Goal: Information Seeking & Learning: Stay updated

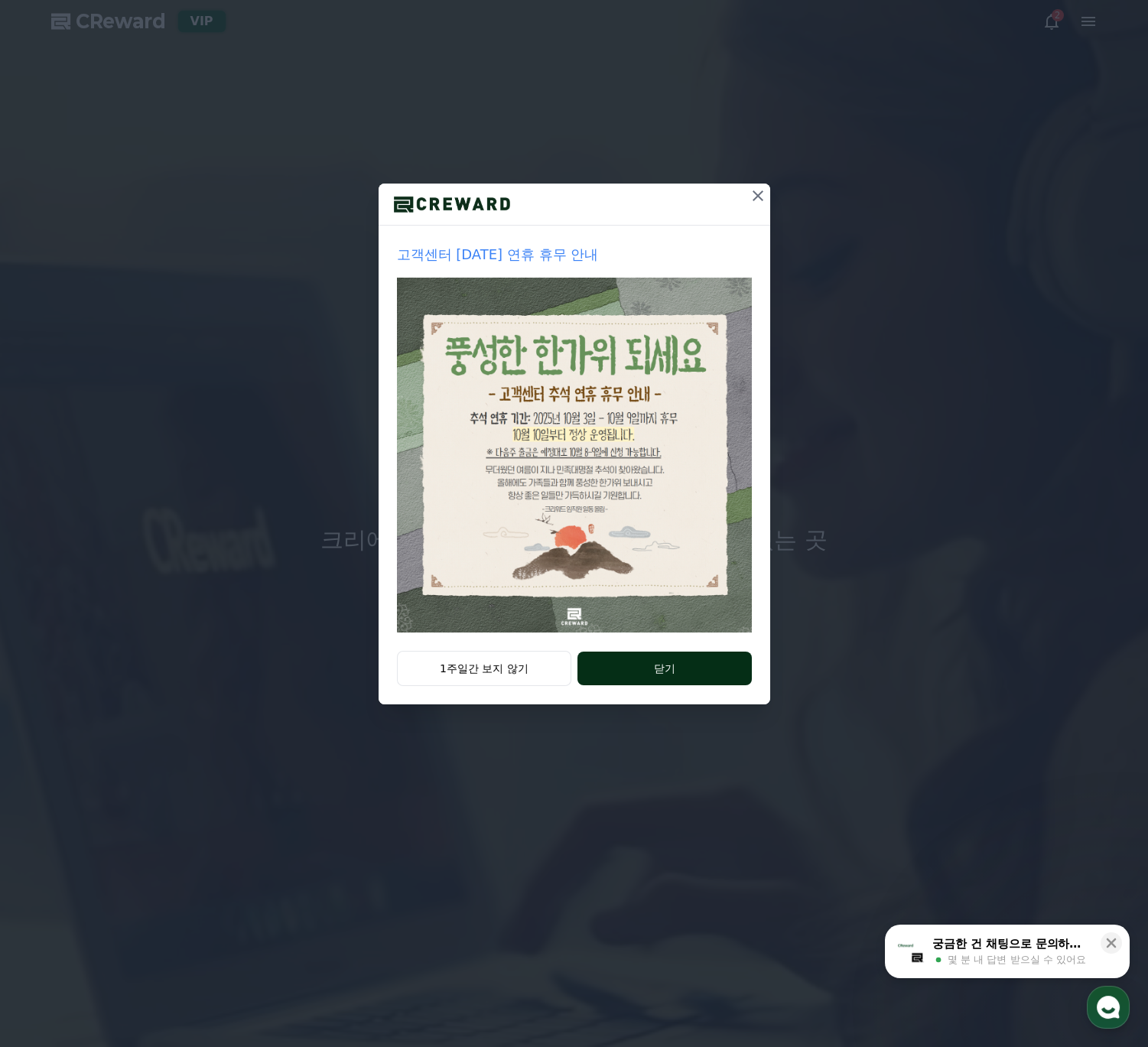
click at [676, 677] on button "닫기" at bounding box center [664, 668] width 174 height 34
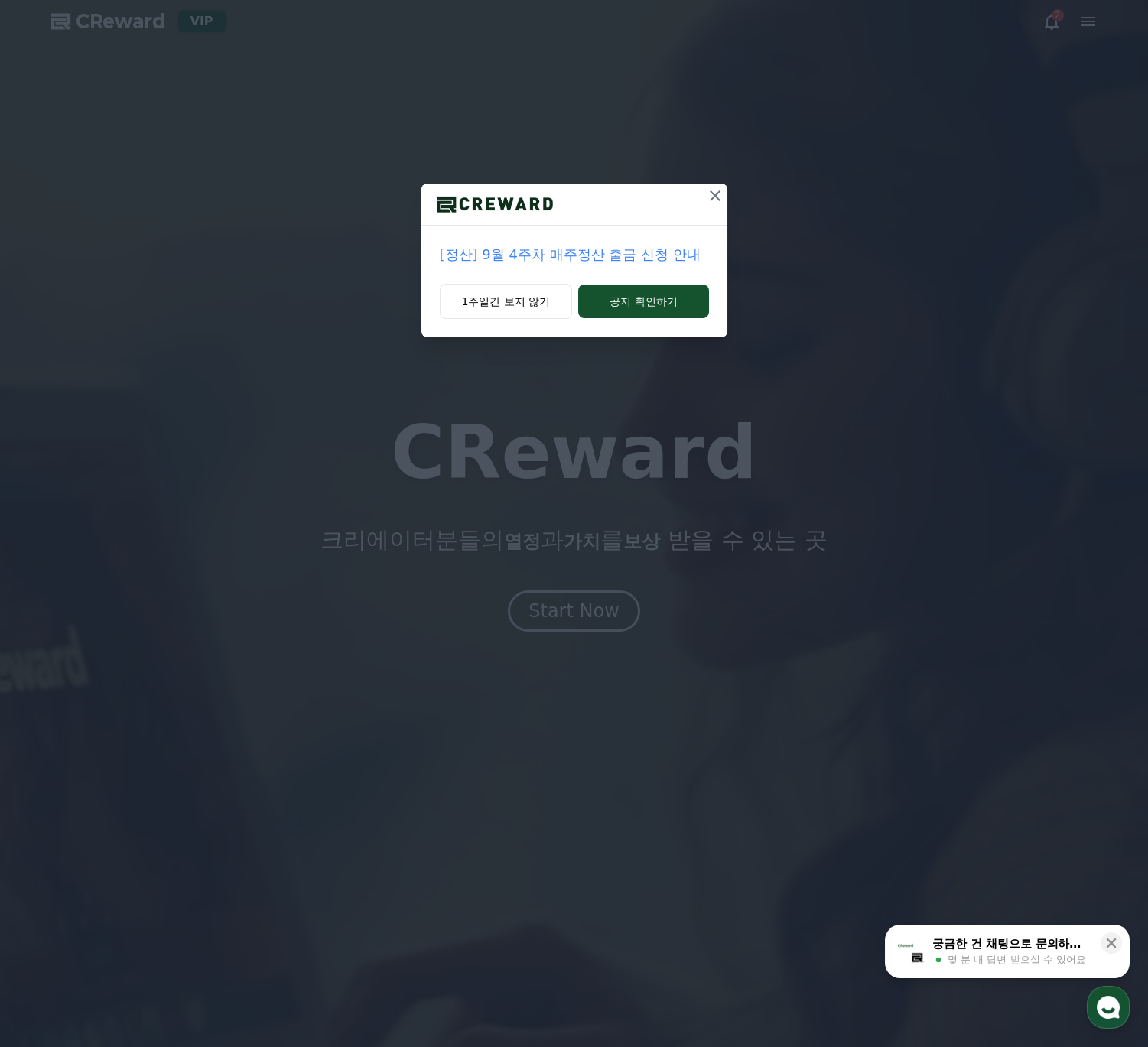
click at [719, 190] on icon at bounding box center [715, 195] width 18 height 18
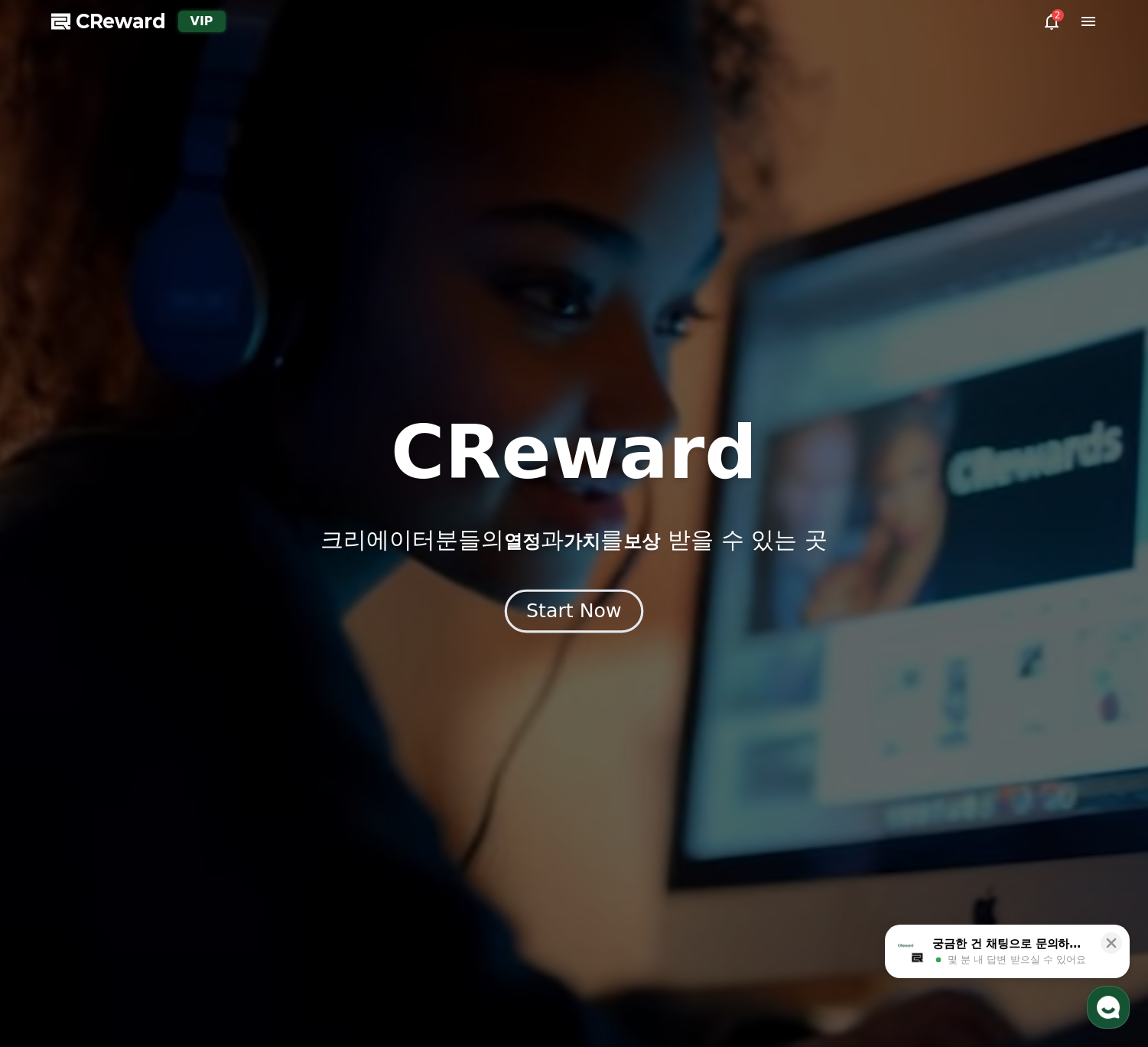
click at [572, 621] on div "Start Now" at bounding box center [574, 611] width 95 height 26
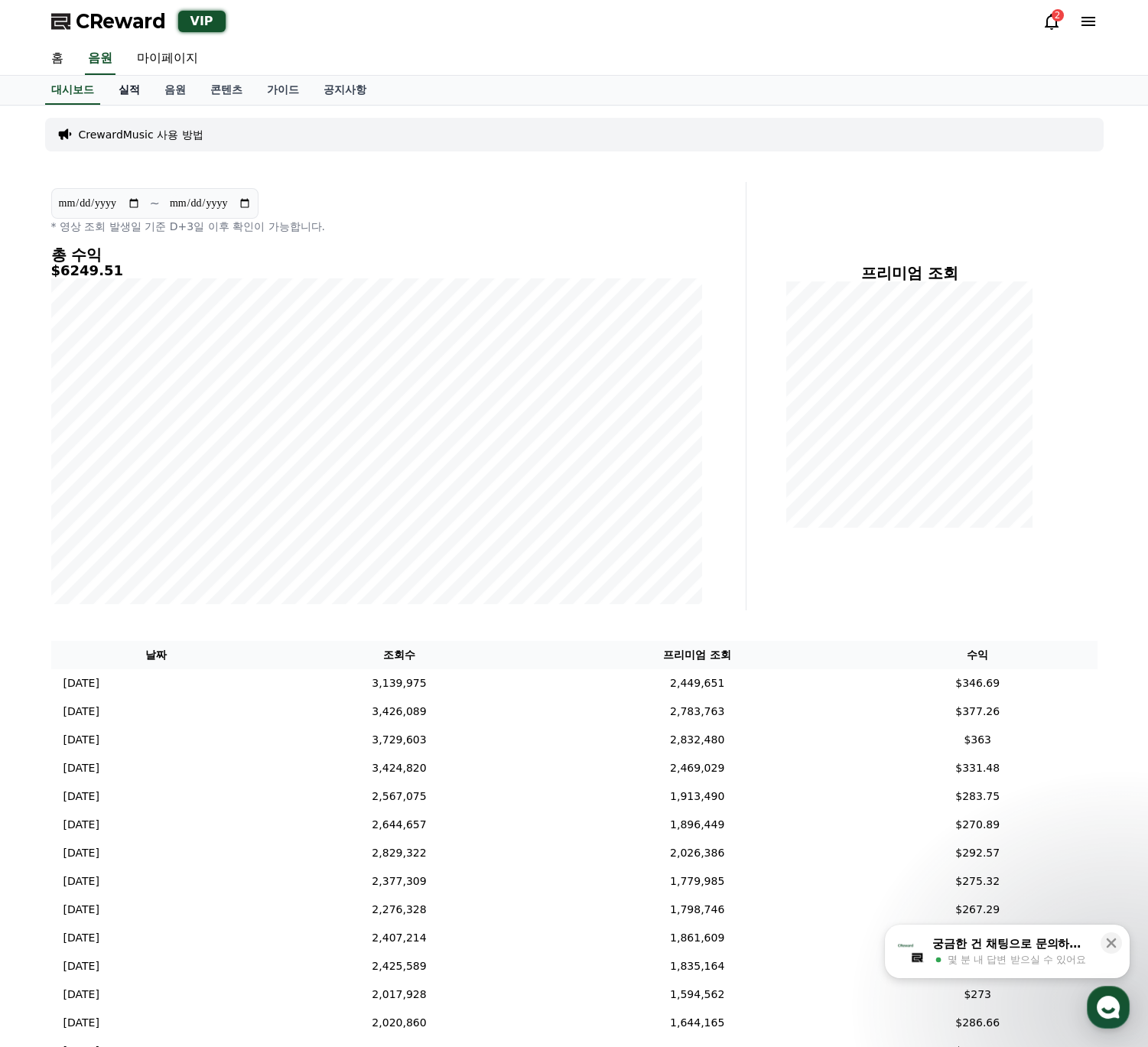
click at [125, 85] on link "실적" at bounding box center [128, 90] width 46 height 29
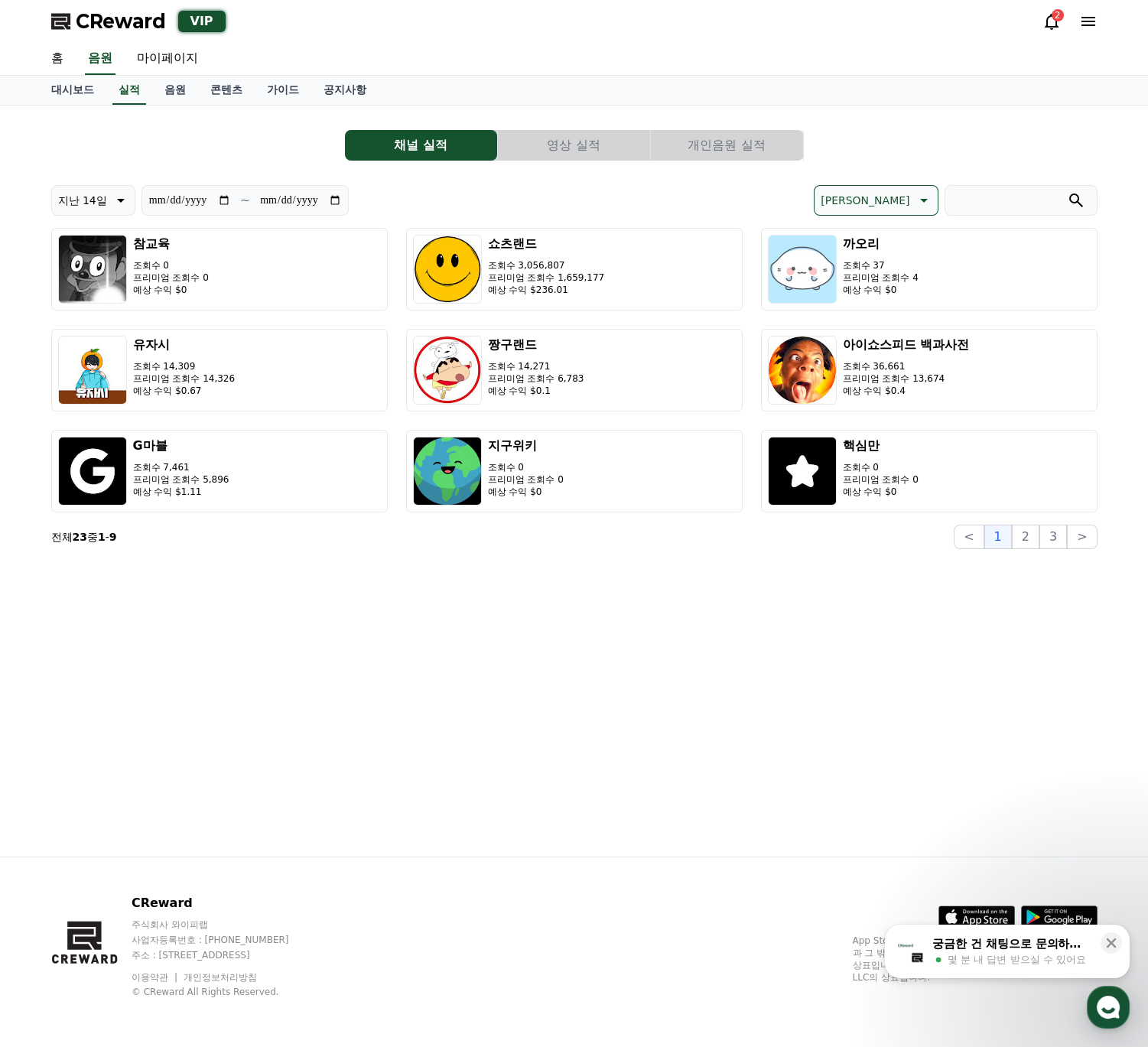
click at [585, 144] on button "영상 실적" at bounding box center [574, 146] width 152 height 31
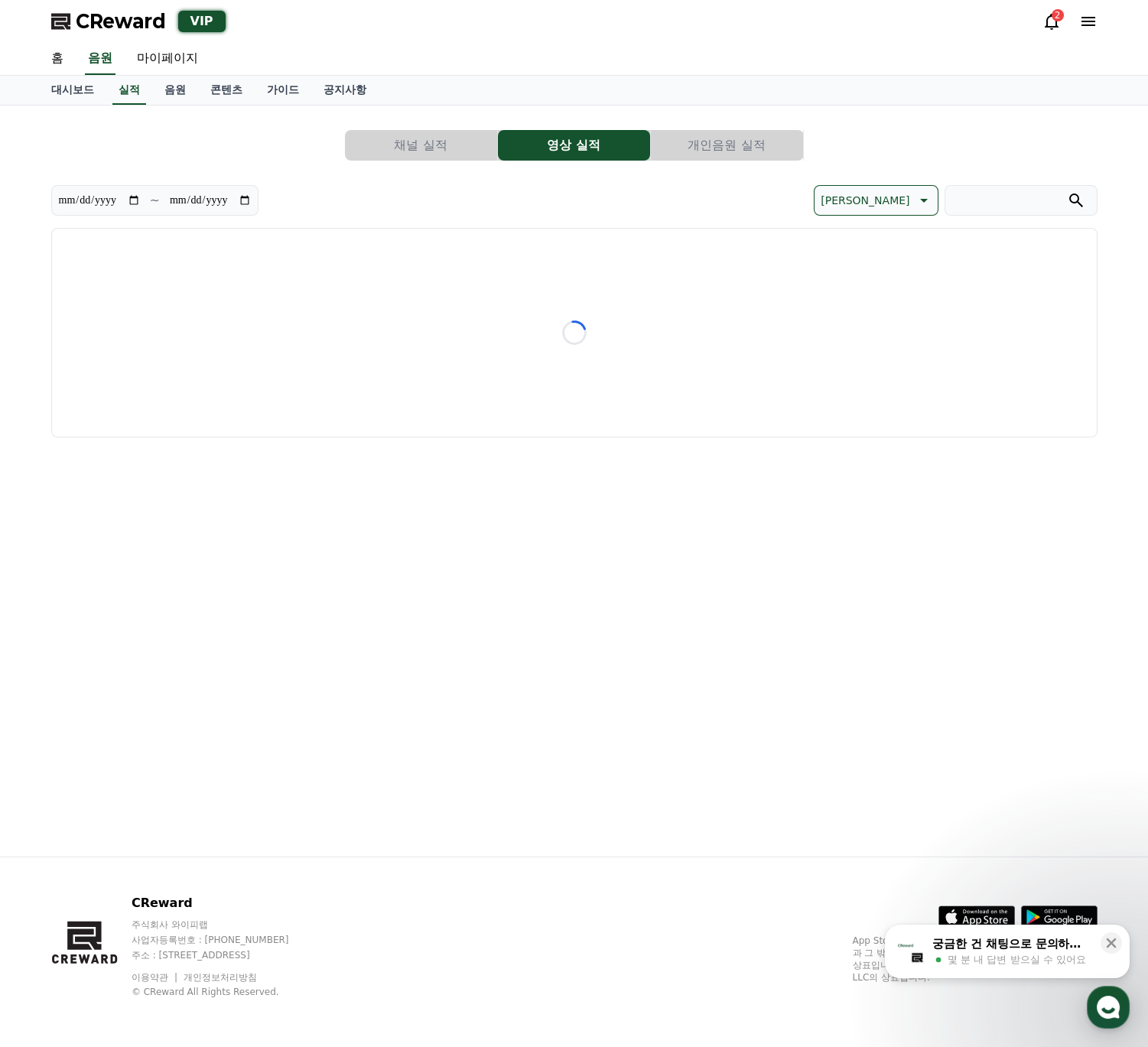
click at [697, 146] on button "개인음원 실적" at bounding box center [726, 146] width 152 height 31
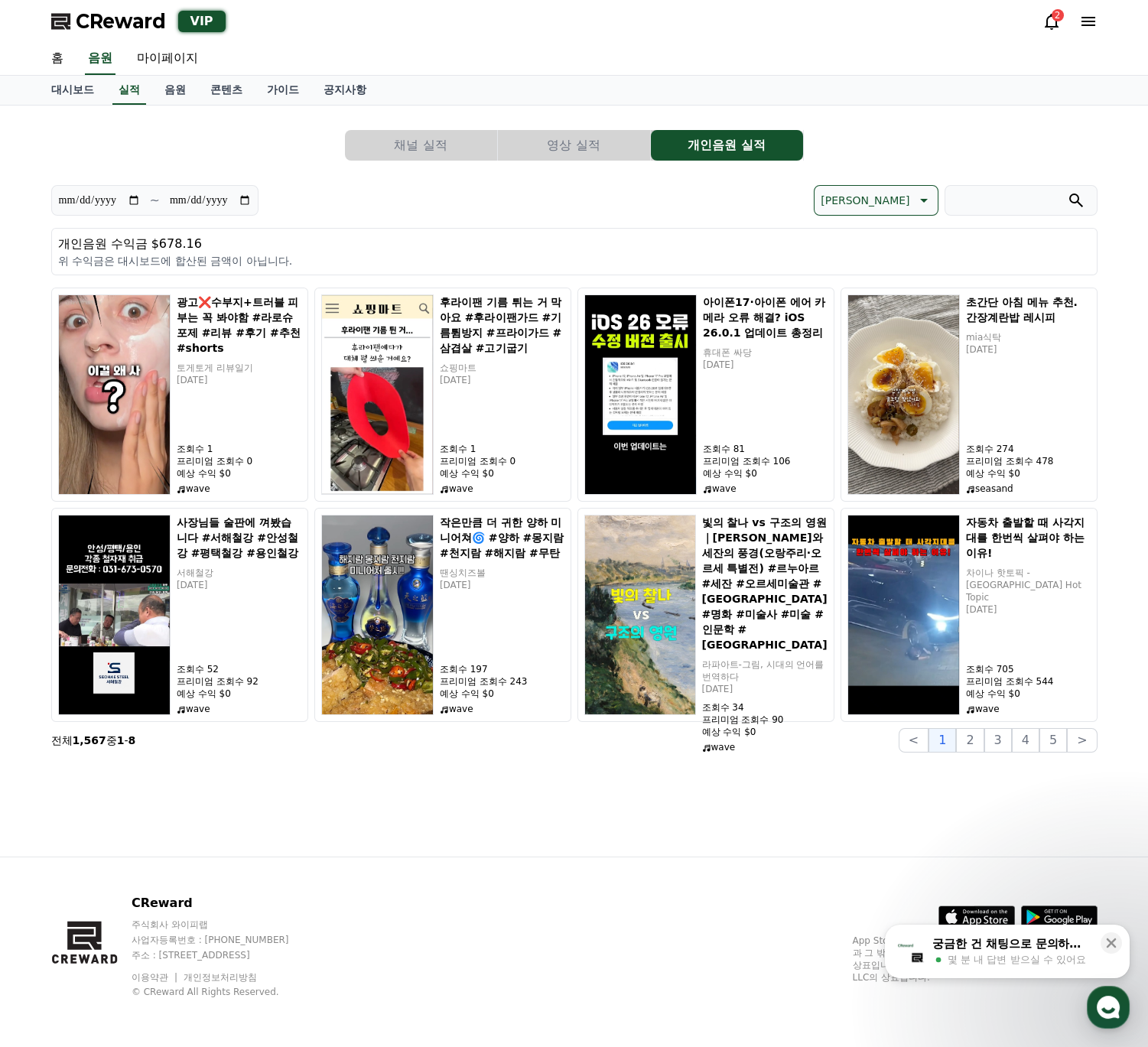
click at [616, 146] on button "영상 실적" at bounding box center [574, 146] width 152 height 31
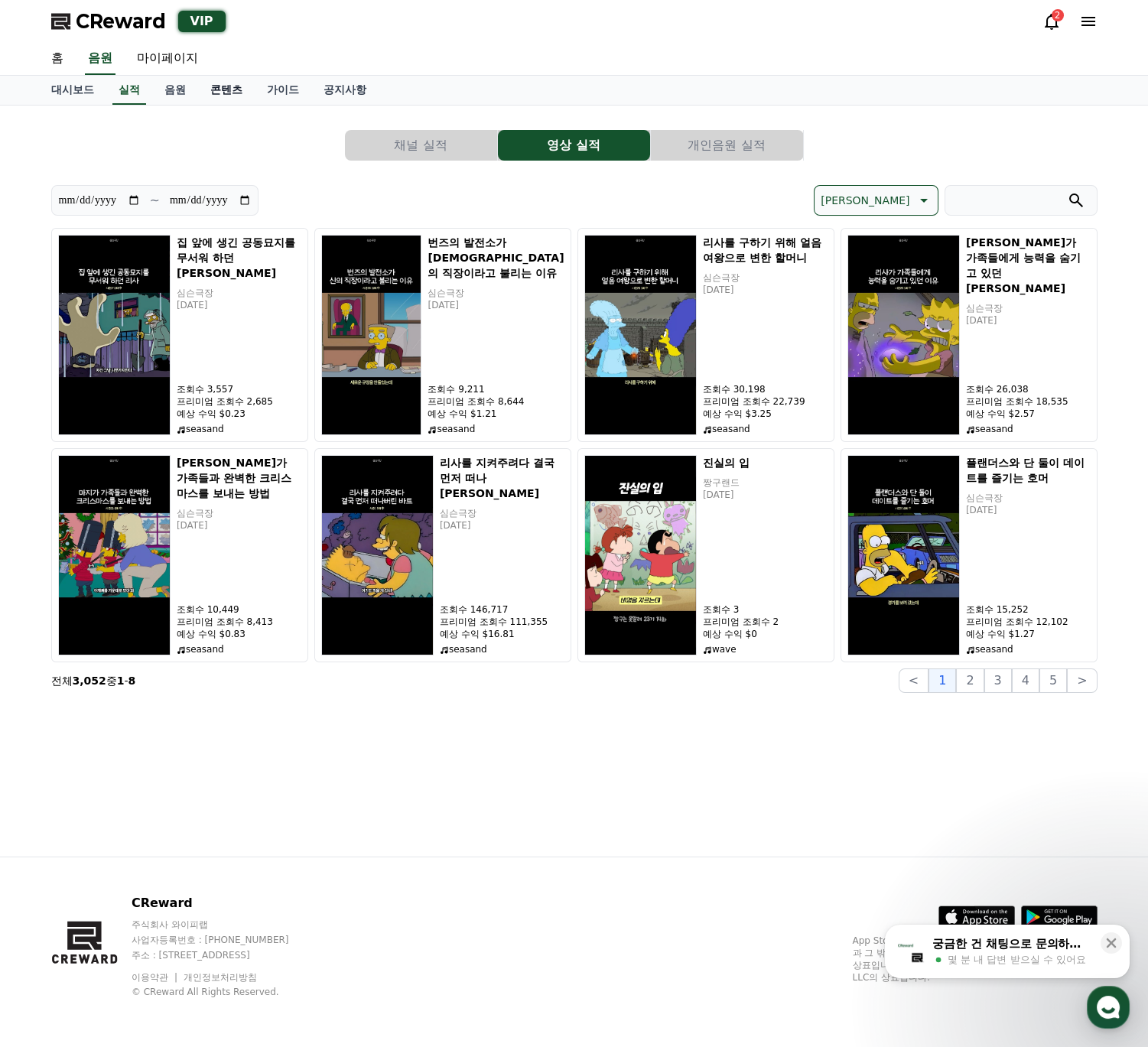
drag, startPoint x: 179, startPoint y: 89, endPoint x: 204, endPoint y: 92, distance: 25.2
click at [180, 89] on link "음원" at bounding box center [175, 90] width 46 height 29
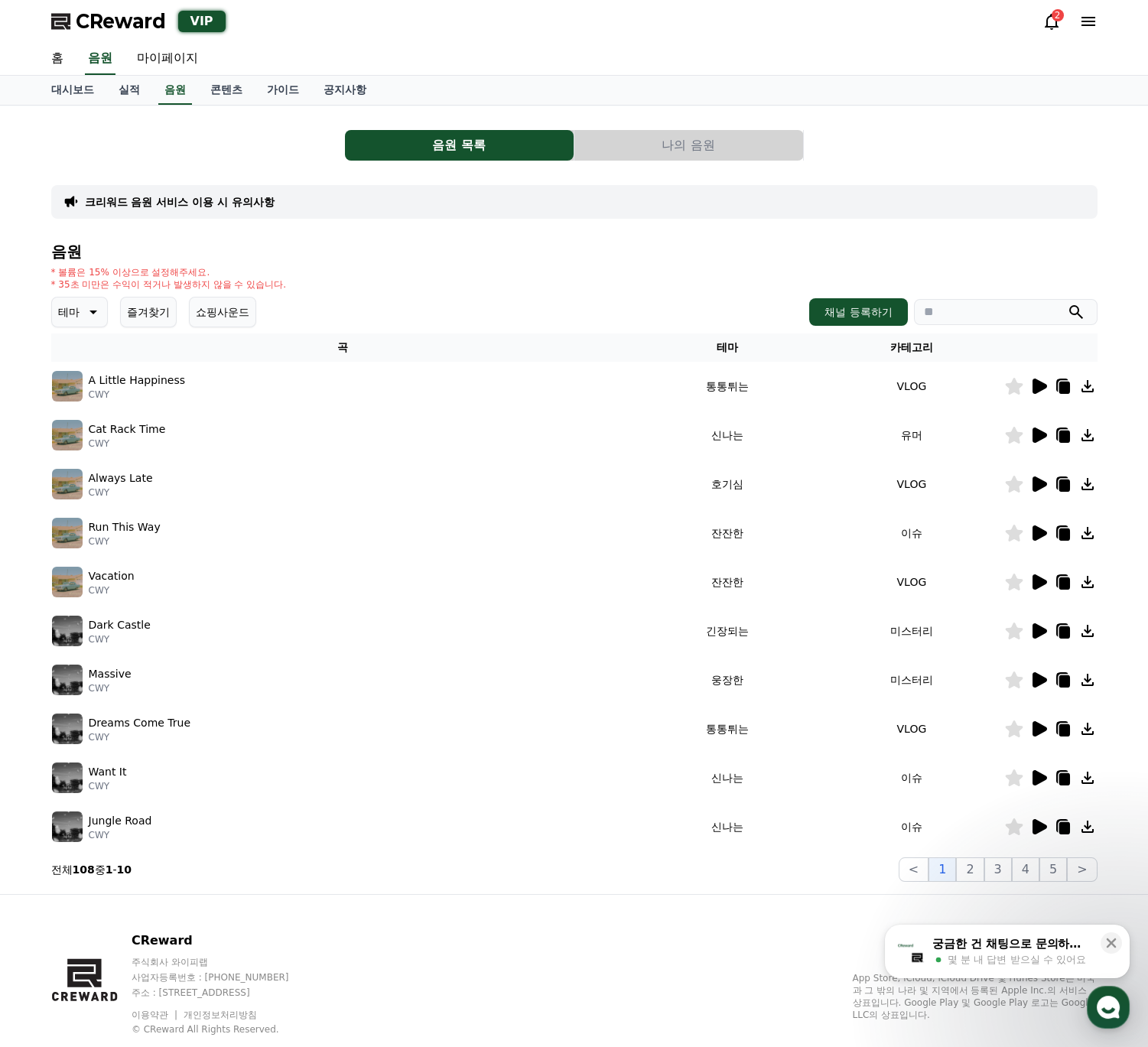
click at [750, 153] on button "나의 음원" at bounding box center [688, 146] width 228 height 31
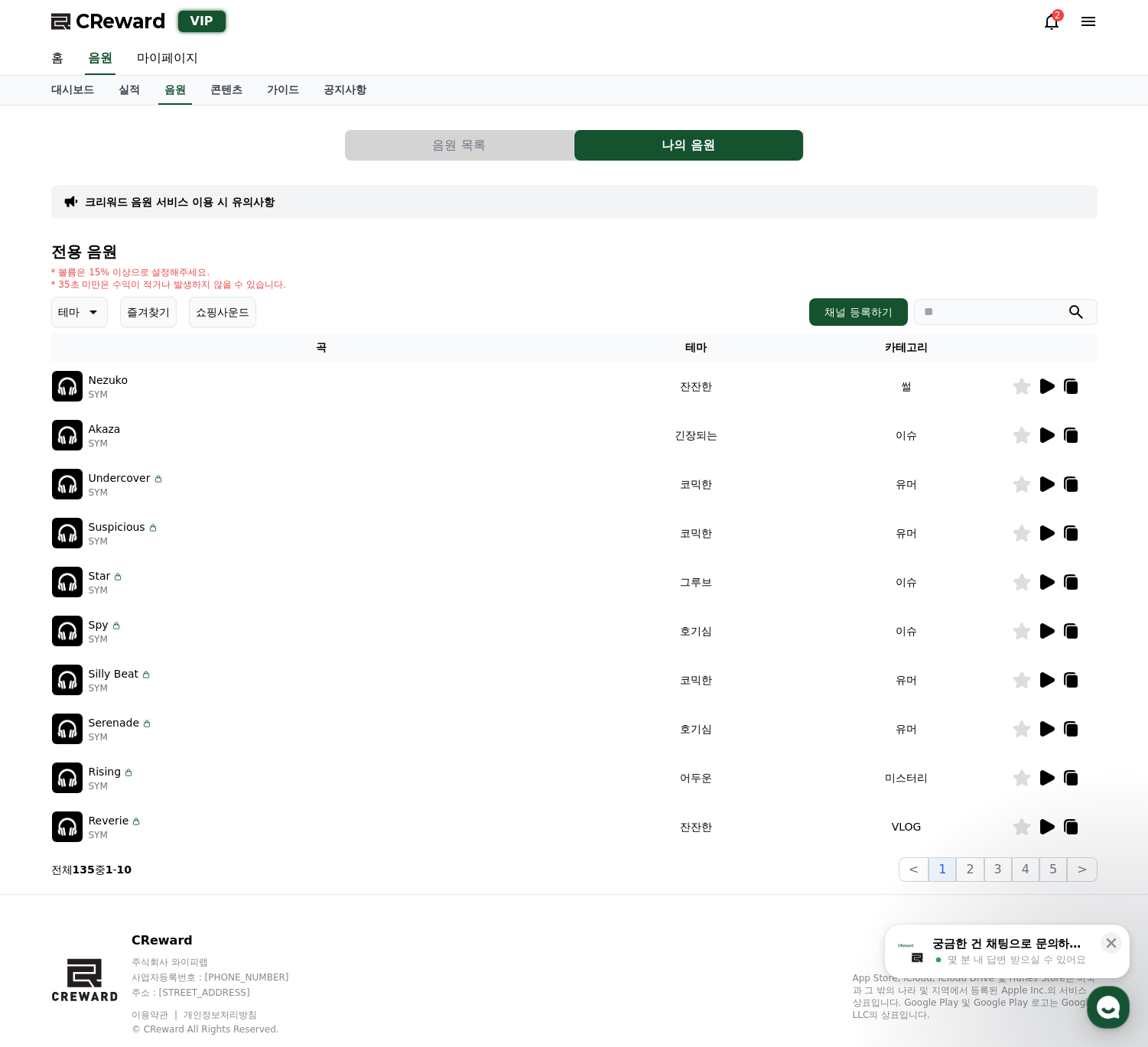
click at [983, 309] on input "search" at bounding box center [1005, 312] width 184 height 26
type input "*"
type input "*******"
click at [1067, 303] on button "submit" at bounding box center [1076, 312] width 18 height 18
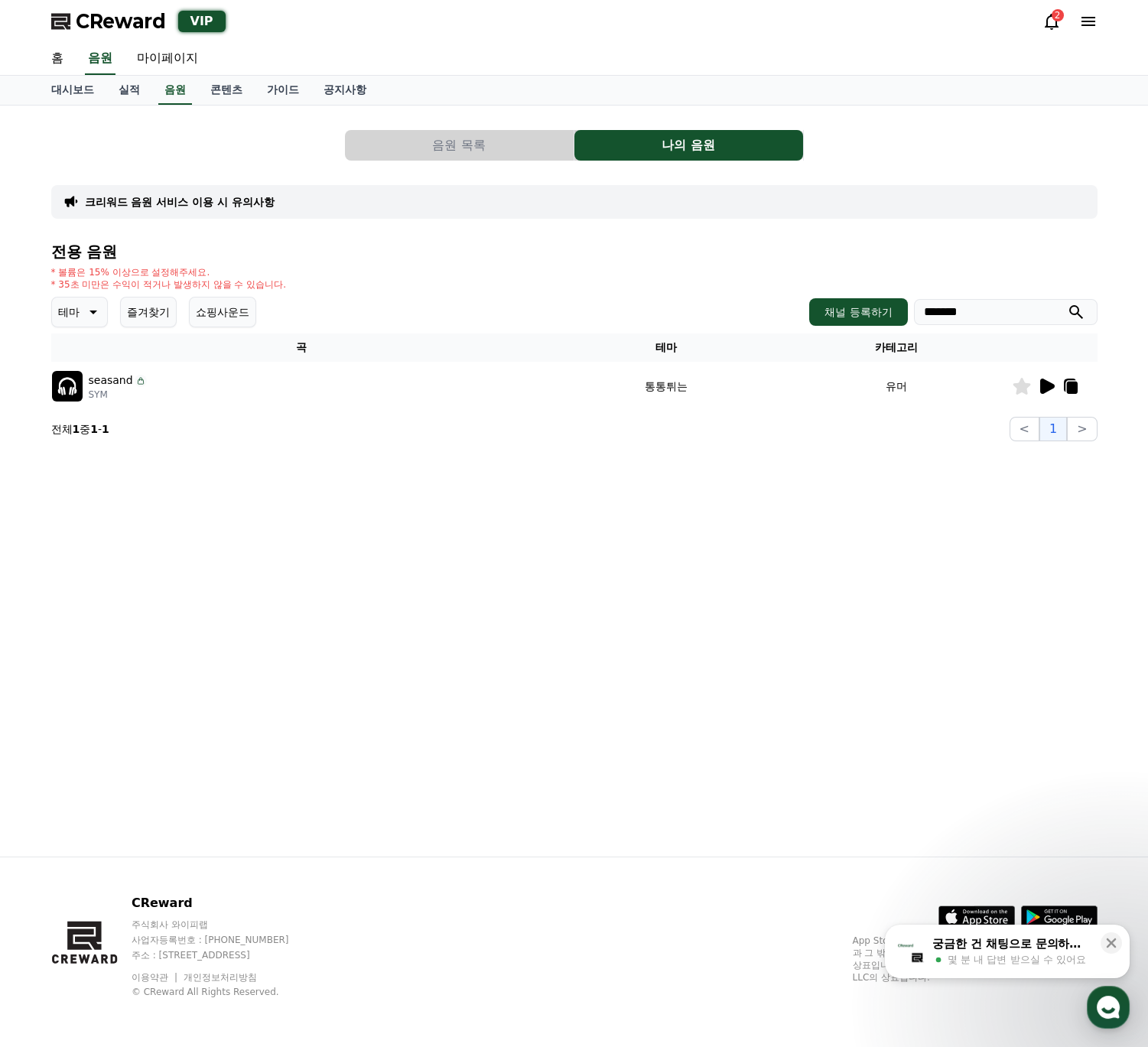
click at [1038, 386] on icon at bounding box center [1046, 386] width 18 height 18
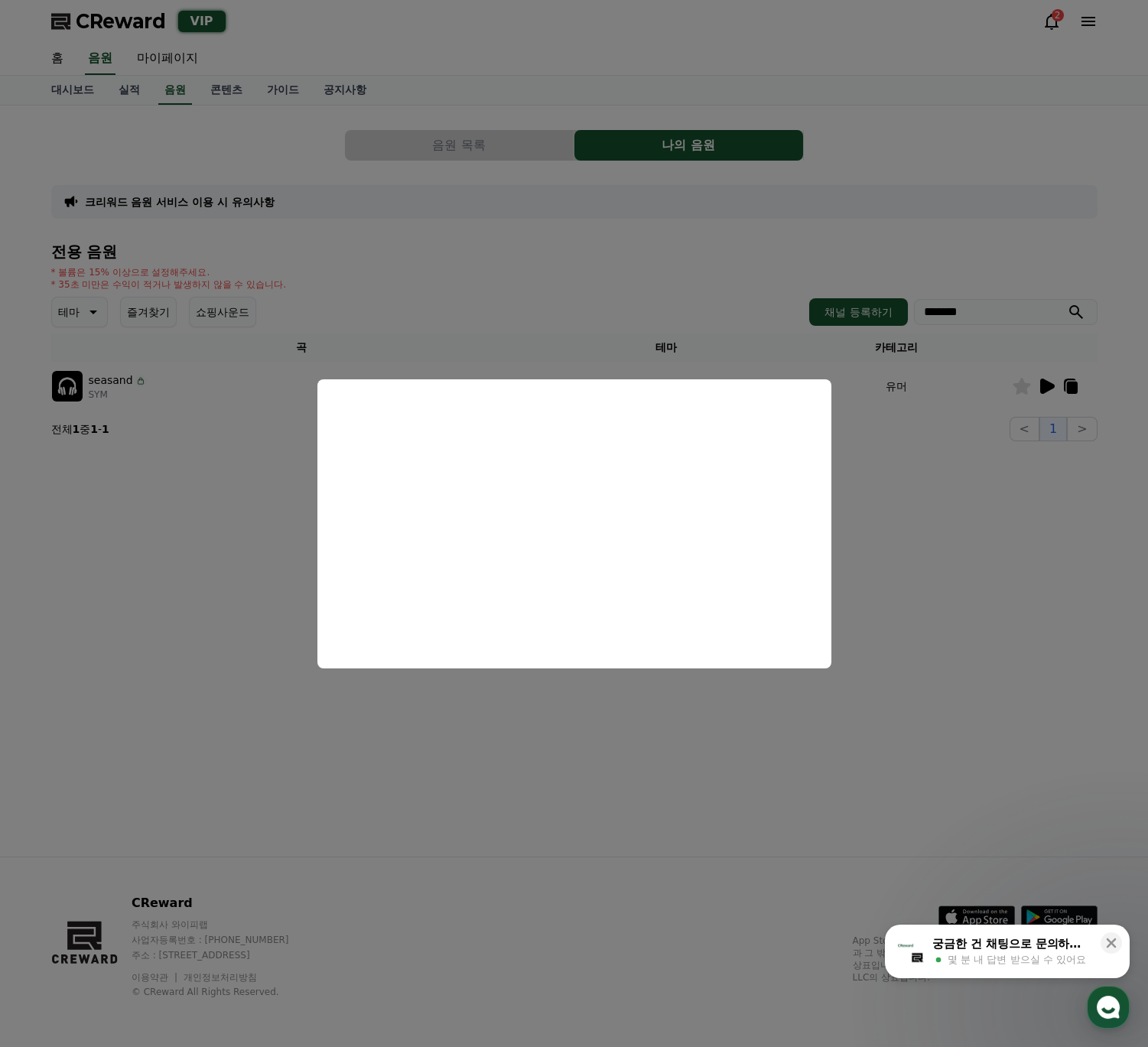
drag, startPoint x: 251, startPoint y: 607, endPoint x: 254, endPoint y: 578, distance: 29.2
click at [251, 607] on button "close modal" at bounding box center [574, 524] width 1148 height 1047
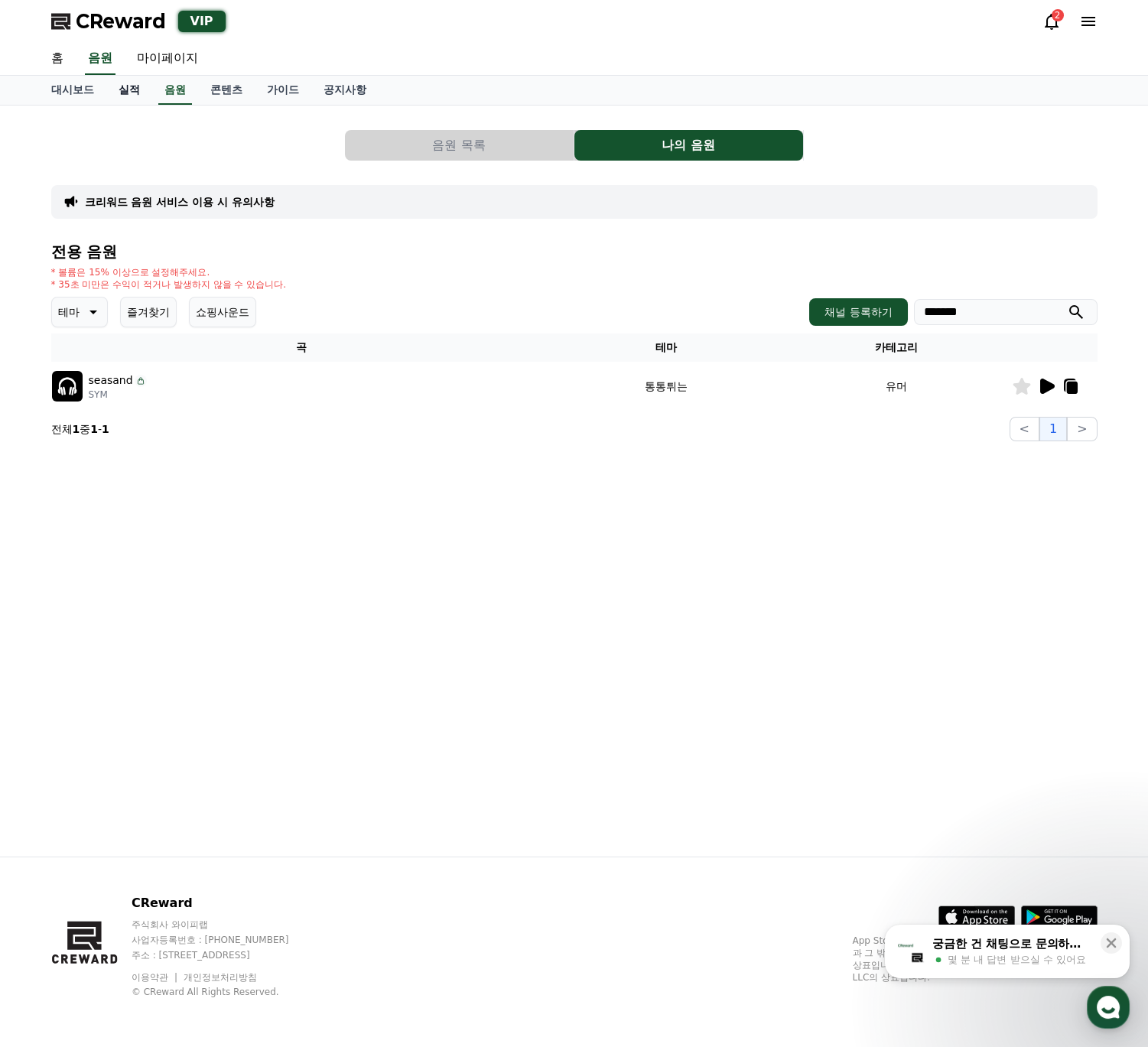
click at [138, 87] on link "실적" at bounding box center [128, 90] width 46 height 29
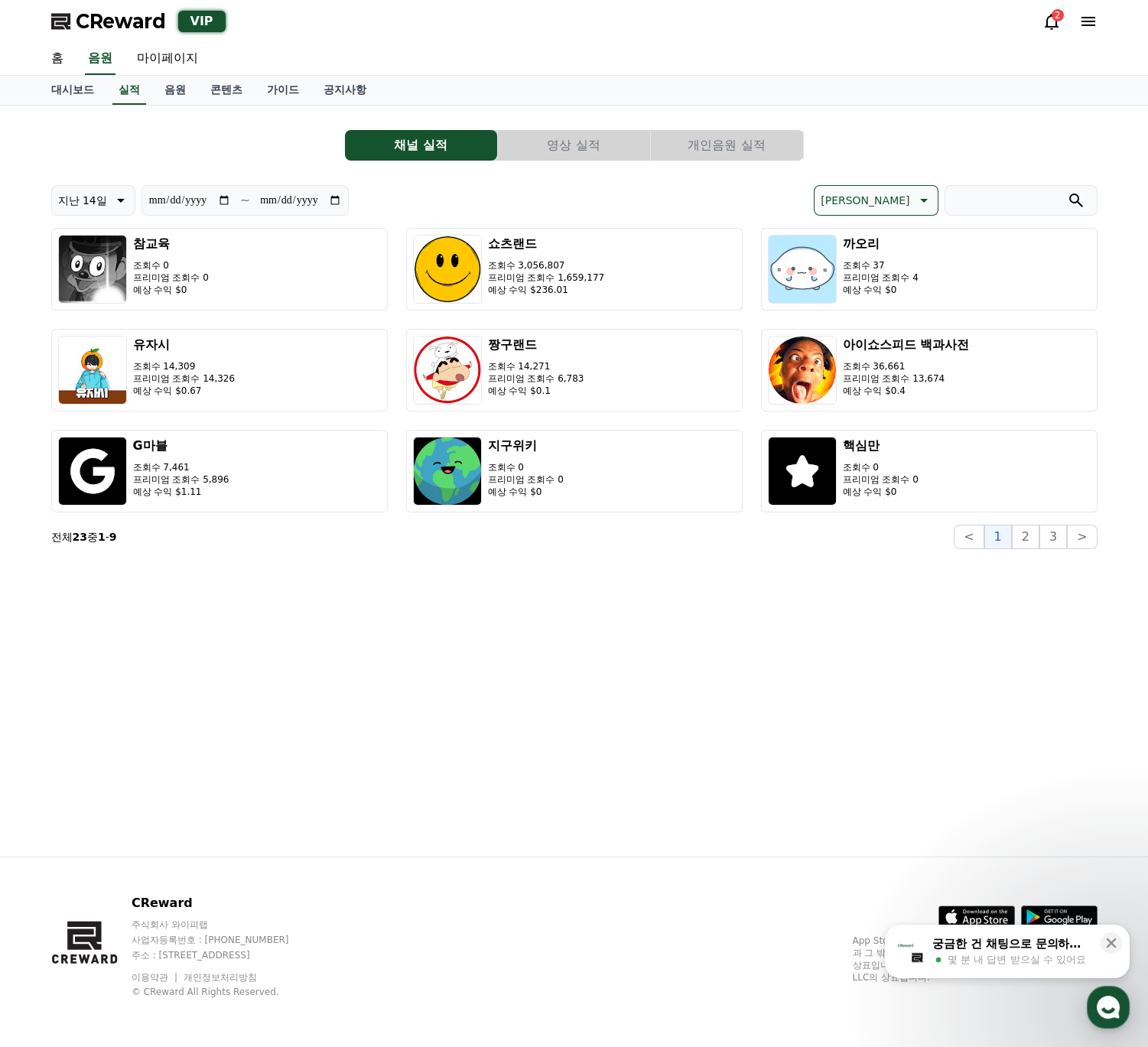
click at [695, 140] on button "개인음원 실적" at bounding box center [726, 146] width 152 height 31
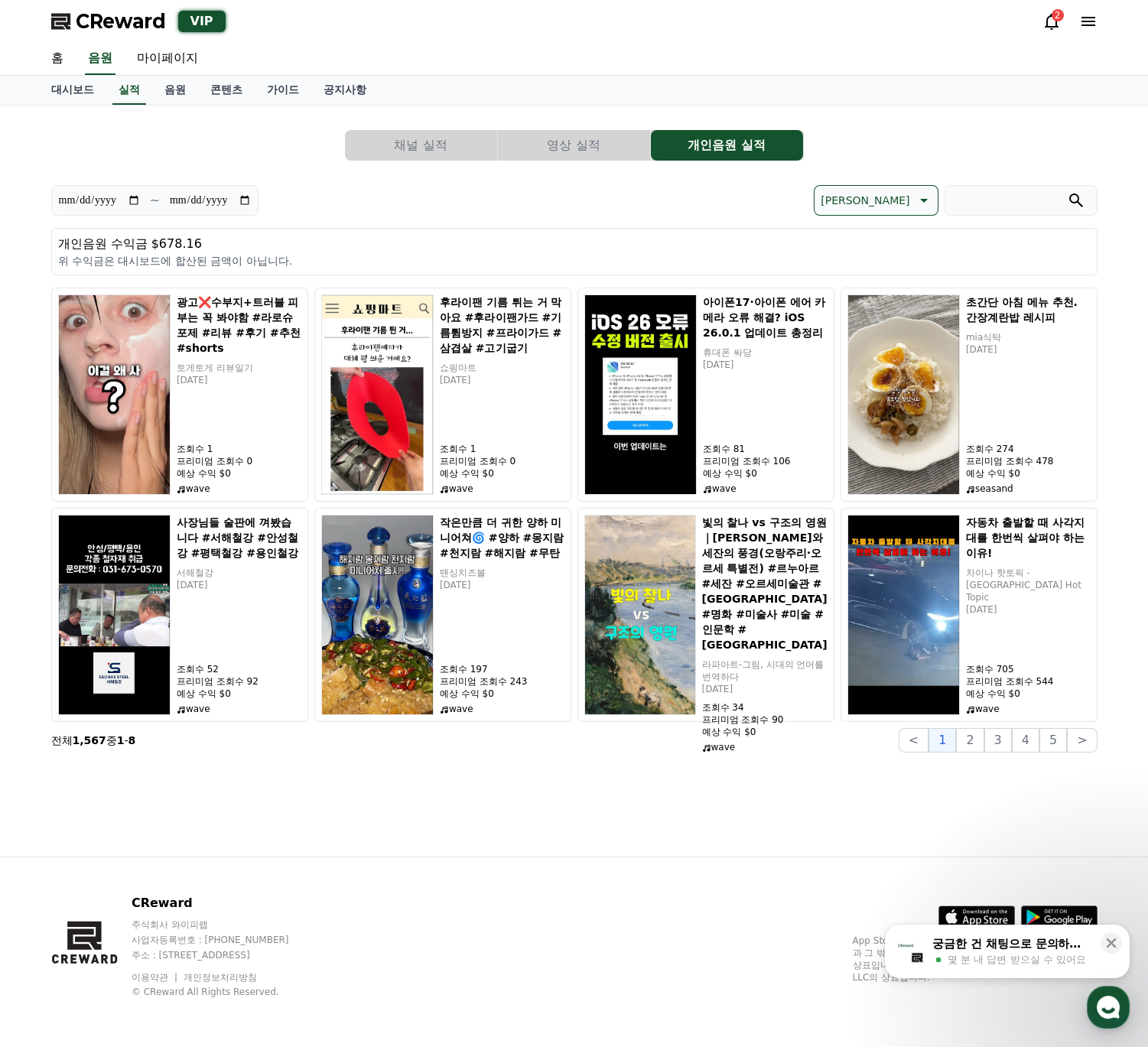
click at [550, 139] on button "영상 실적" at bounding box center [574, 146] width 152 height 31
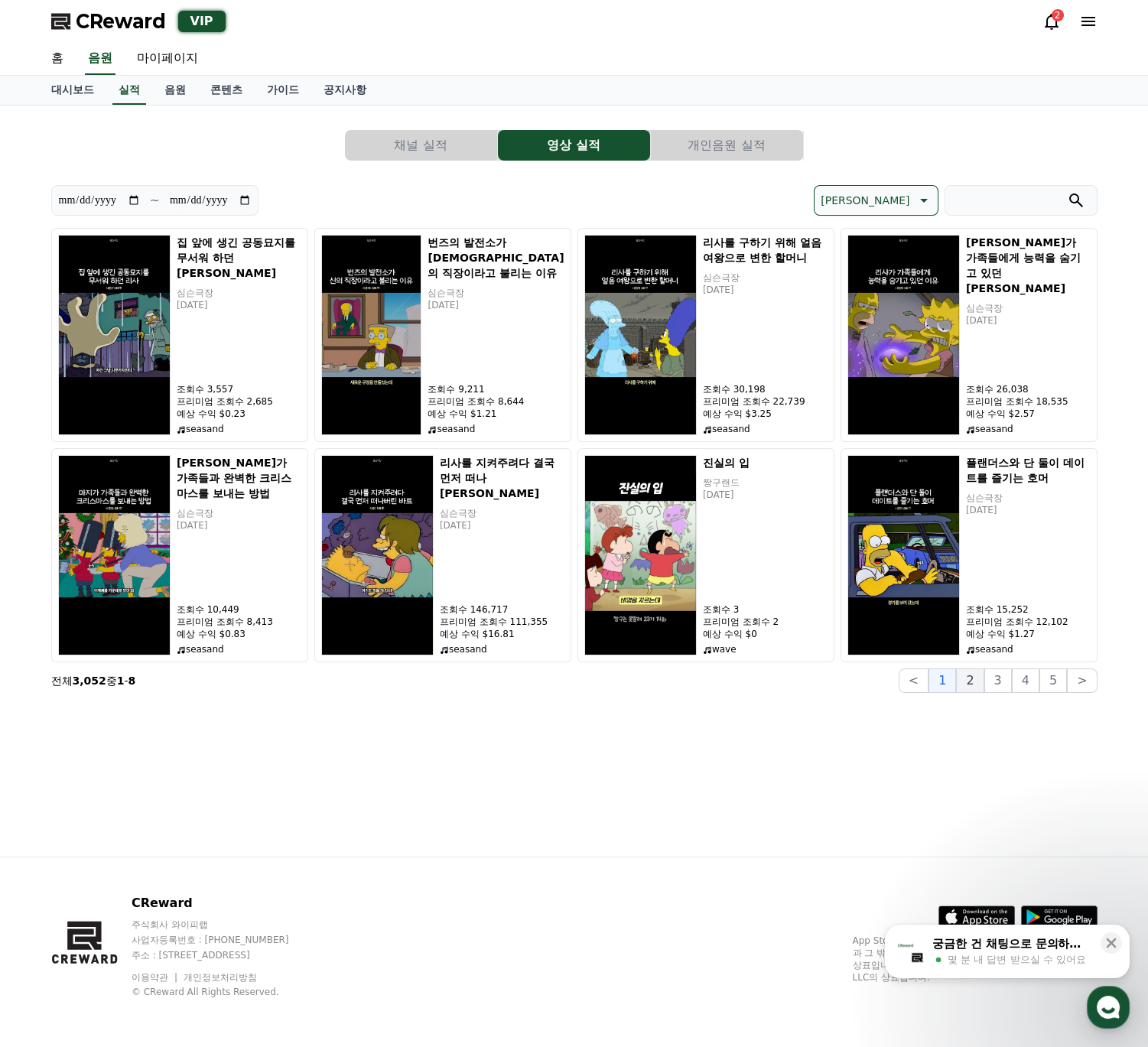
click at [979, 686] on button "2" at bounding box center [969, 680] width 27 height 24
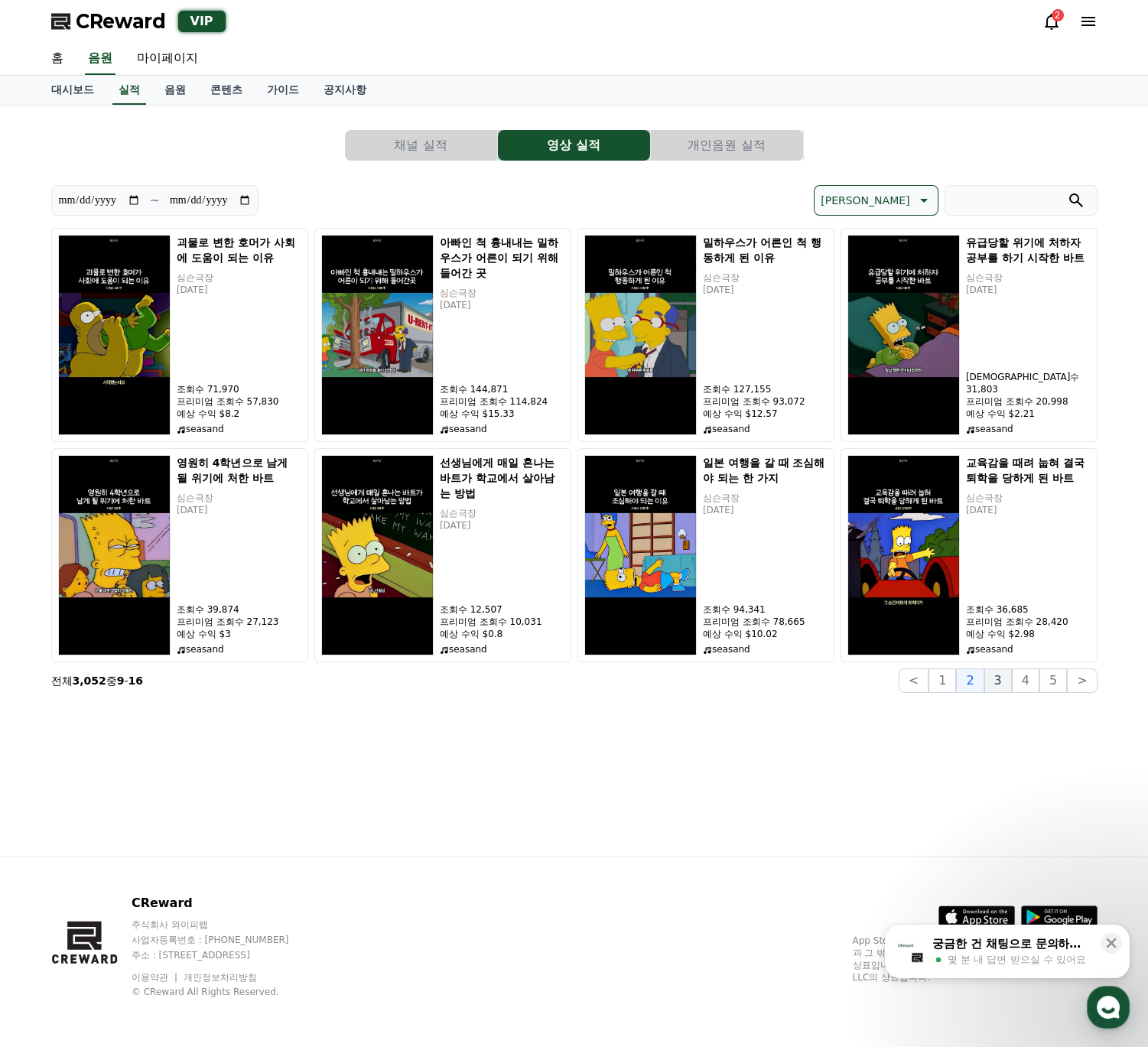
click at [1010, 690] on button "3" at bounding box center [998, 680] width 27 height 24
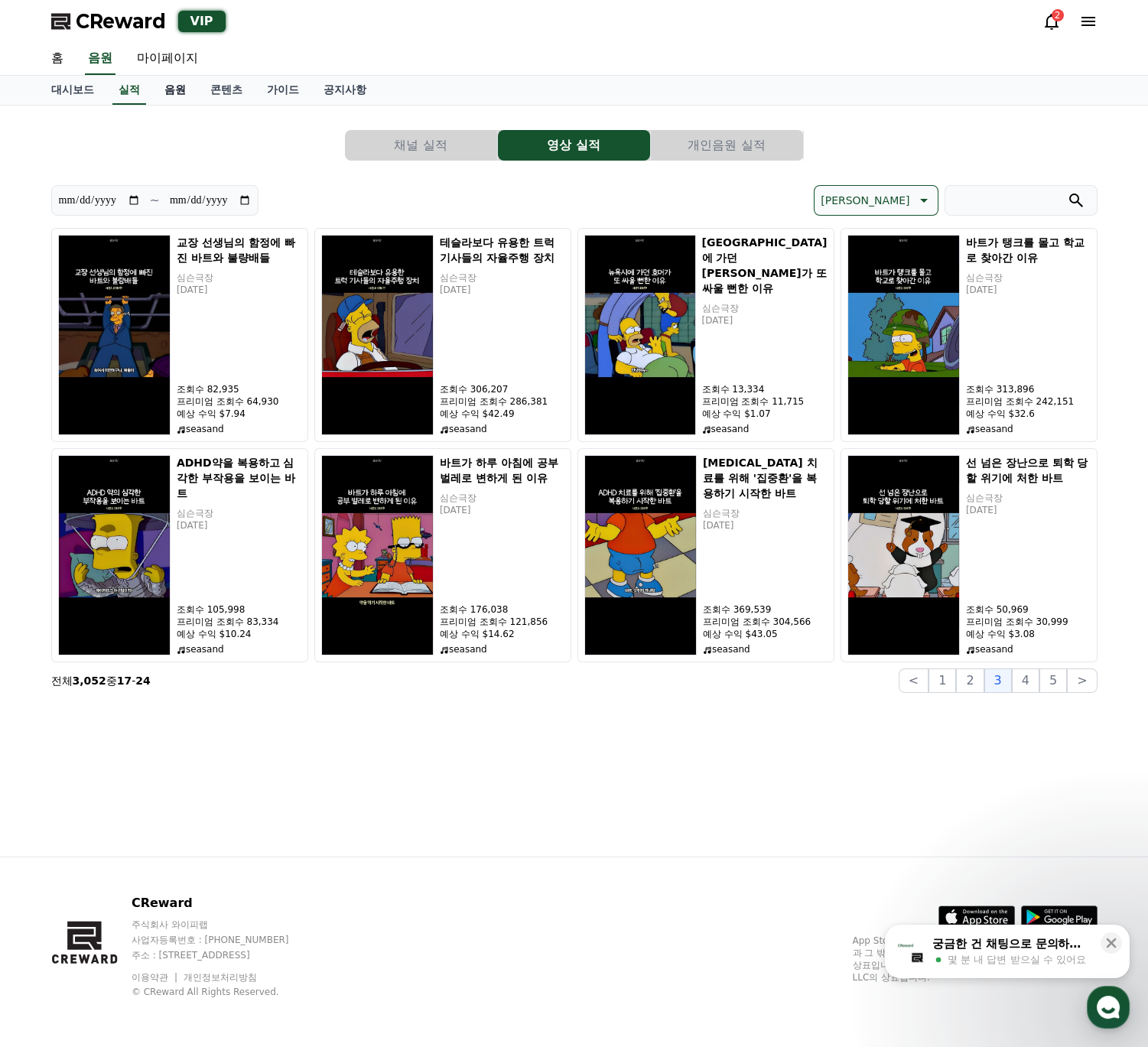
click at [183, 77] on link "음원" at bounding box center [175, 90] width 46 height 29
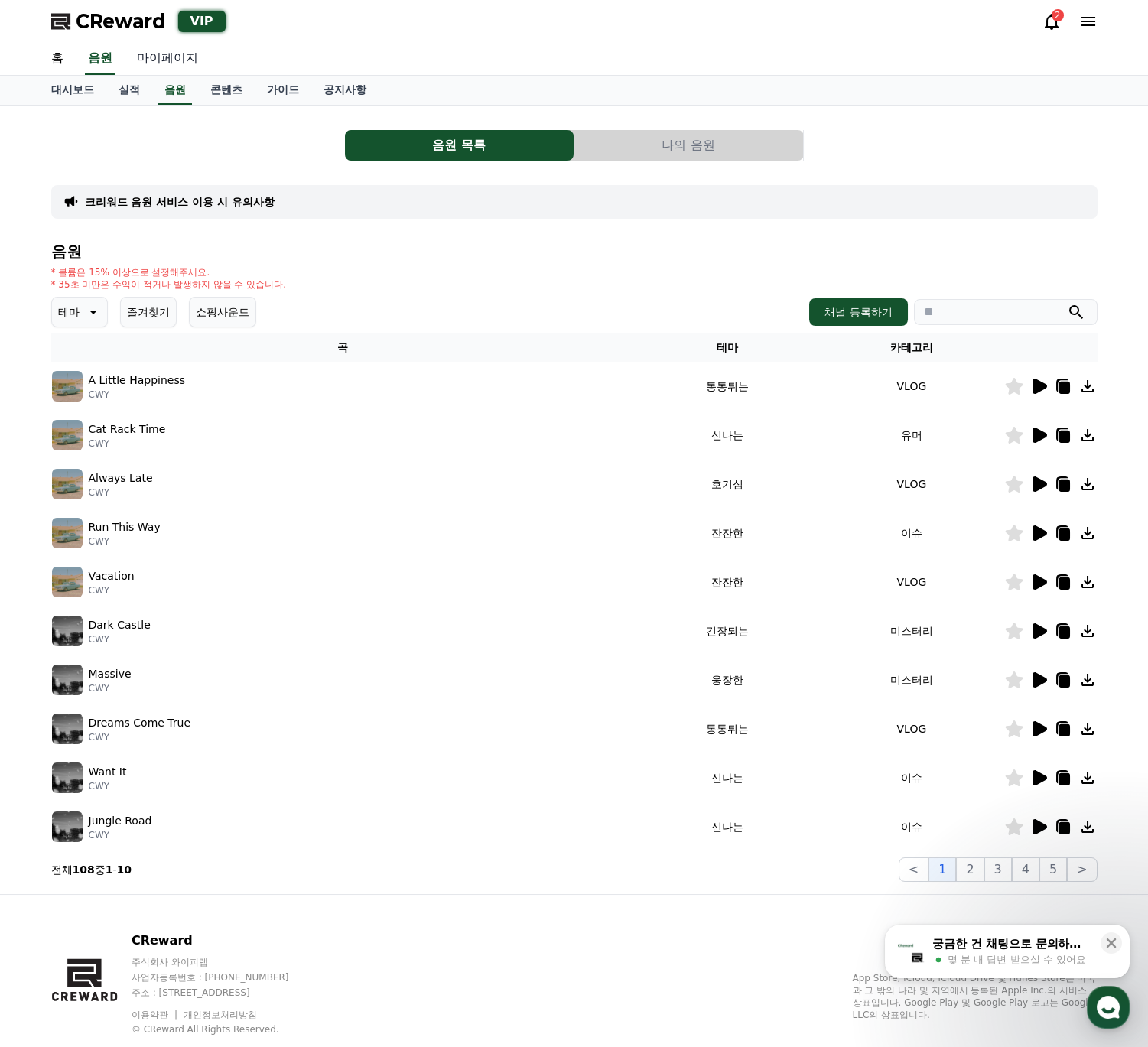
click at [185, 59] on link "마이페이지" at bounding box center [167, 58] width 85 height 32
select select "**********"
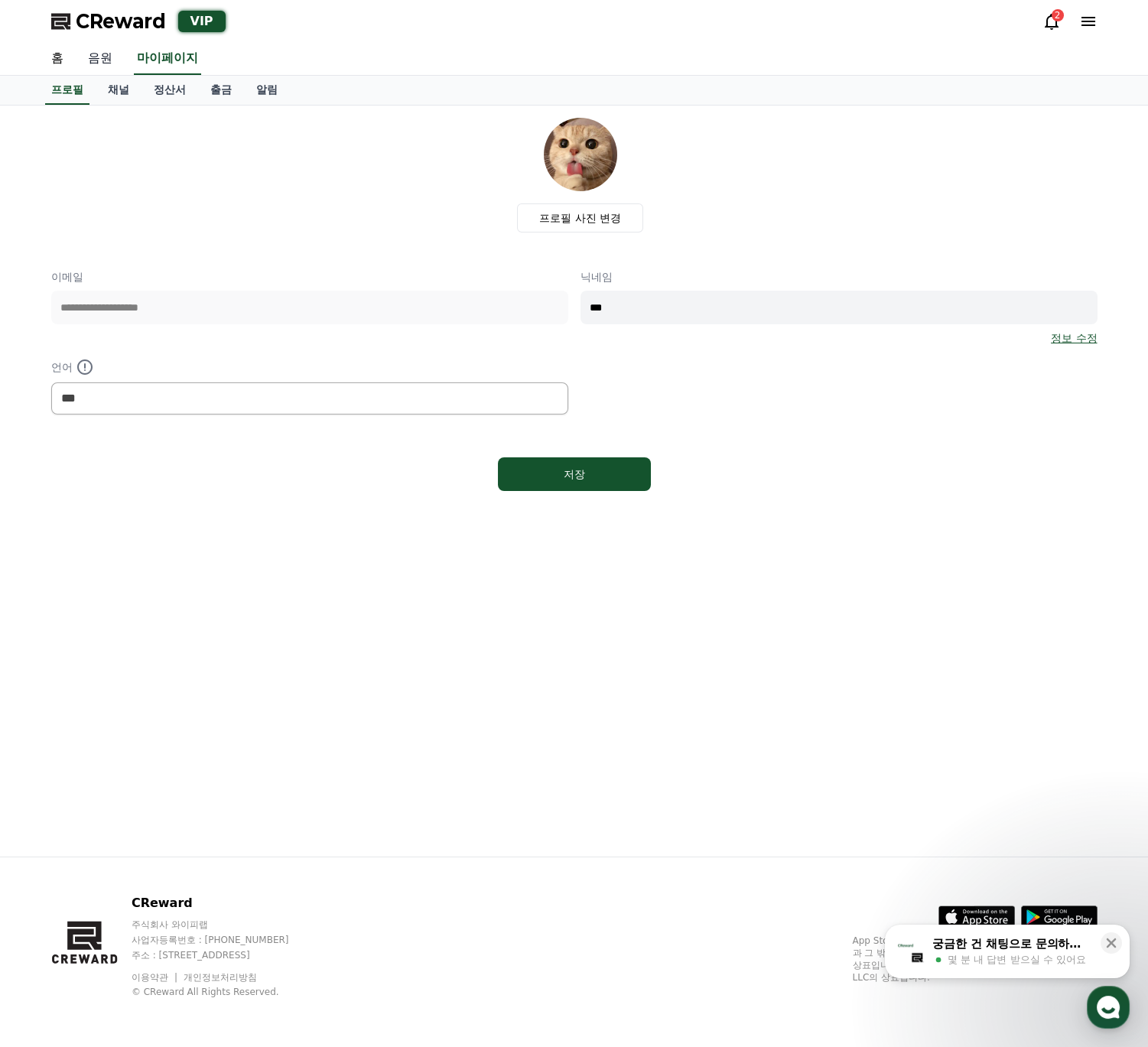
click at [97, 56] on link "음원" at bounding box center [100, 58] width 49 height 32
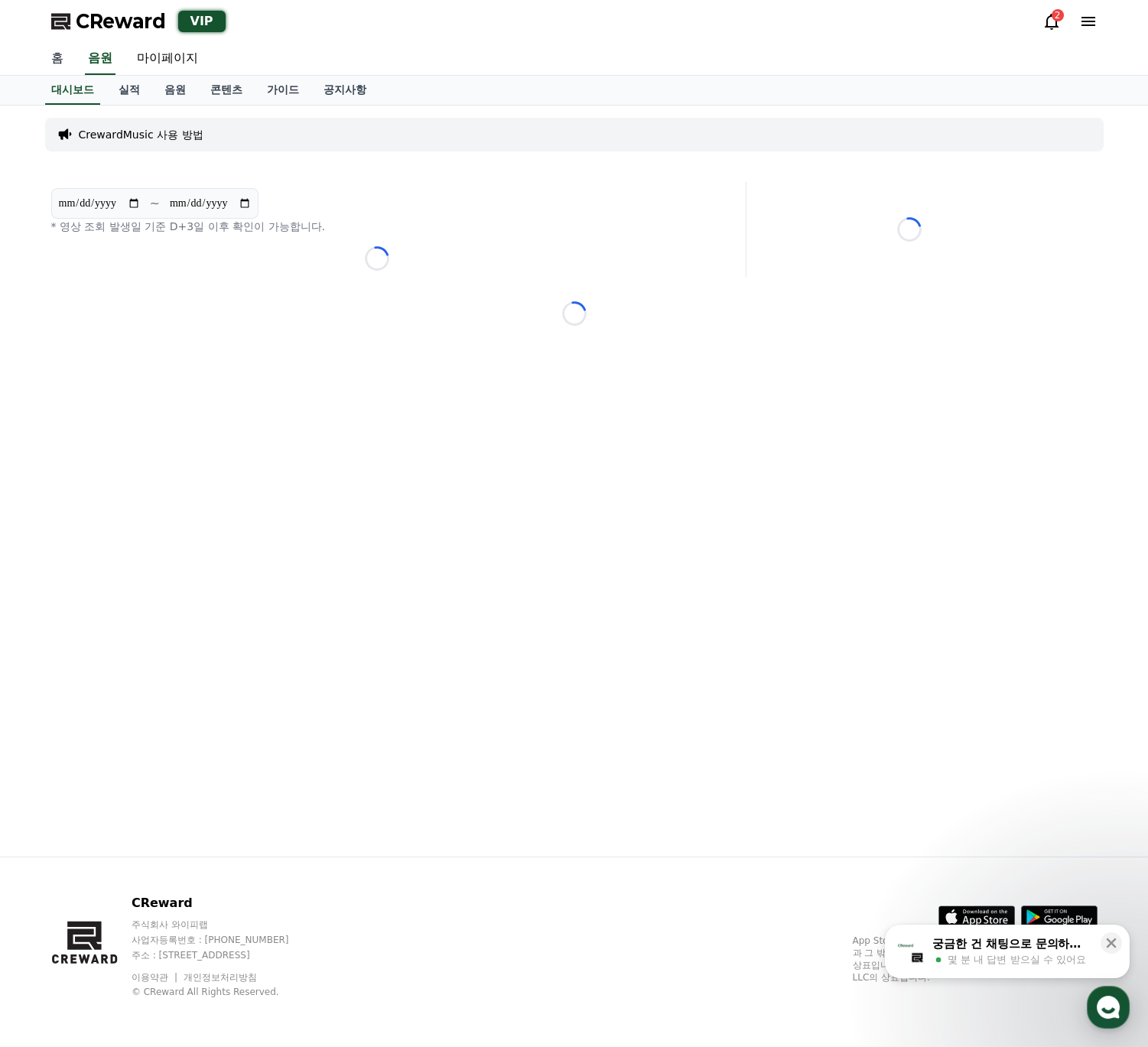
click at [46, 55] on link "홈" at bounding box center [57, 58] width 37 height 32
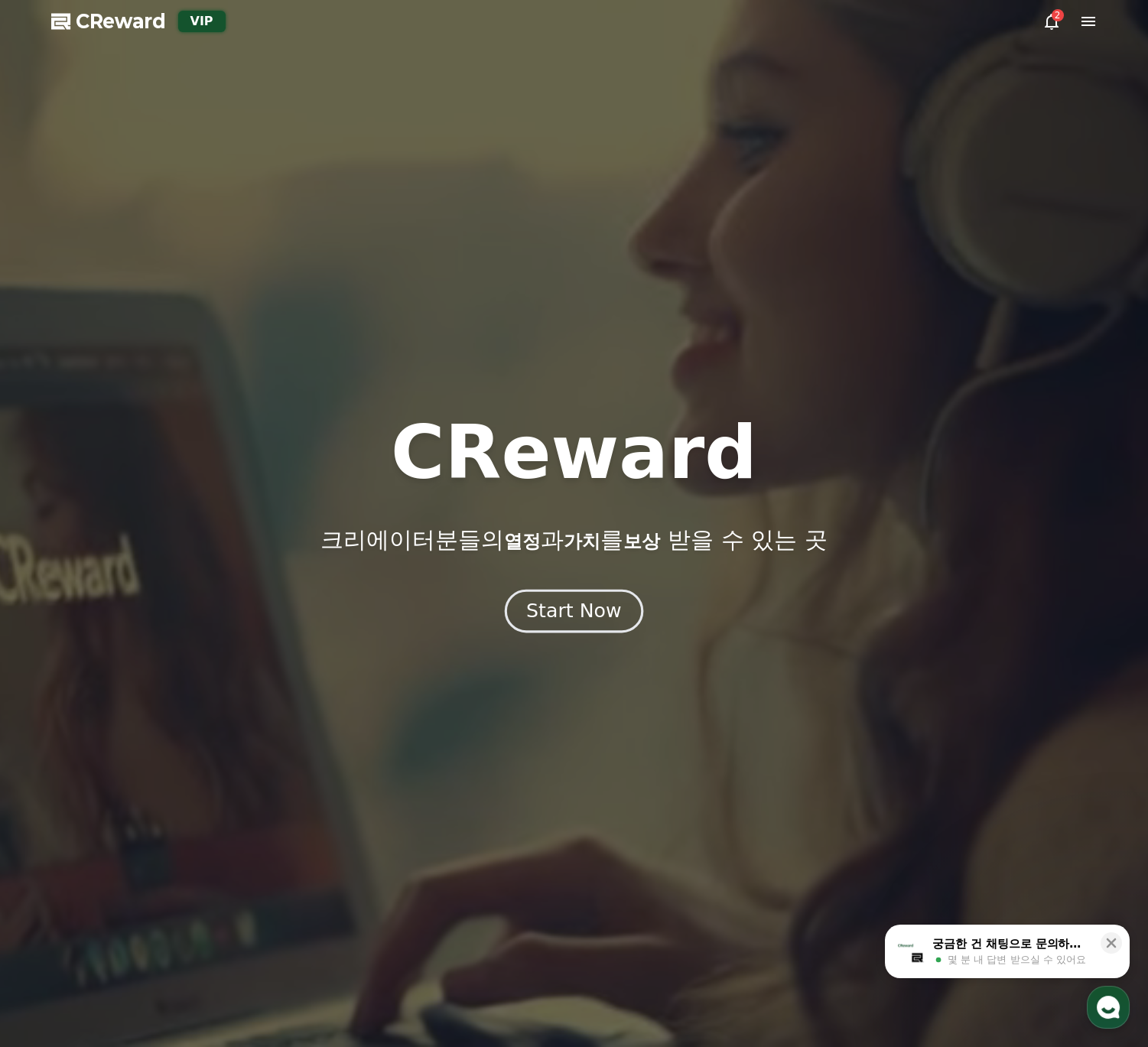
click at [597, 607] on div "Start Now" at bounding box center [574, 611] width 95 height 26
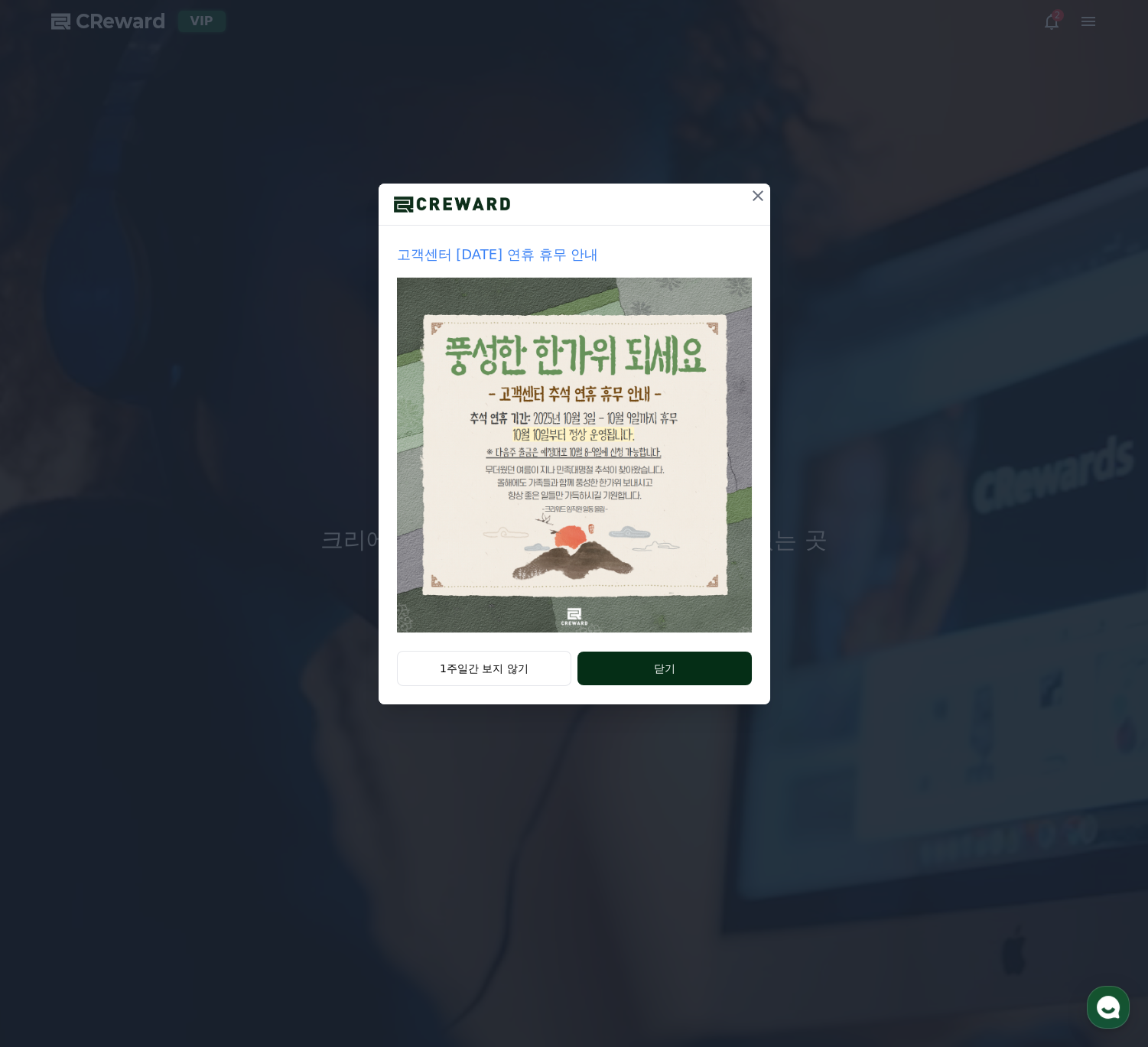
click at [650, 659] on button "닫기" at bounding box center [664, 668] width 174 height 34
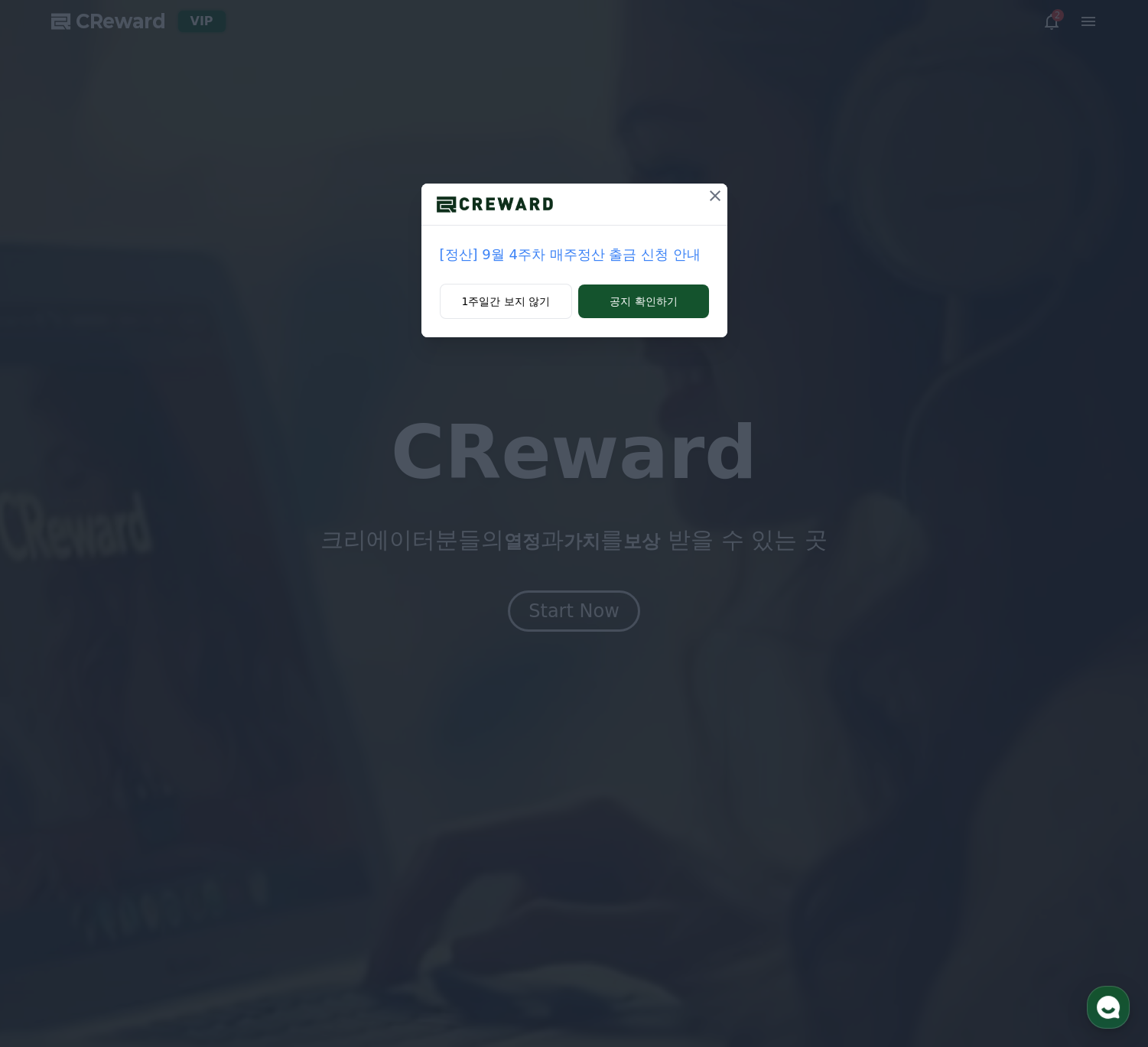
click at [714, 201] on icon at bounding box center [715, 195] width 18 height 18
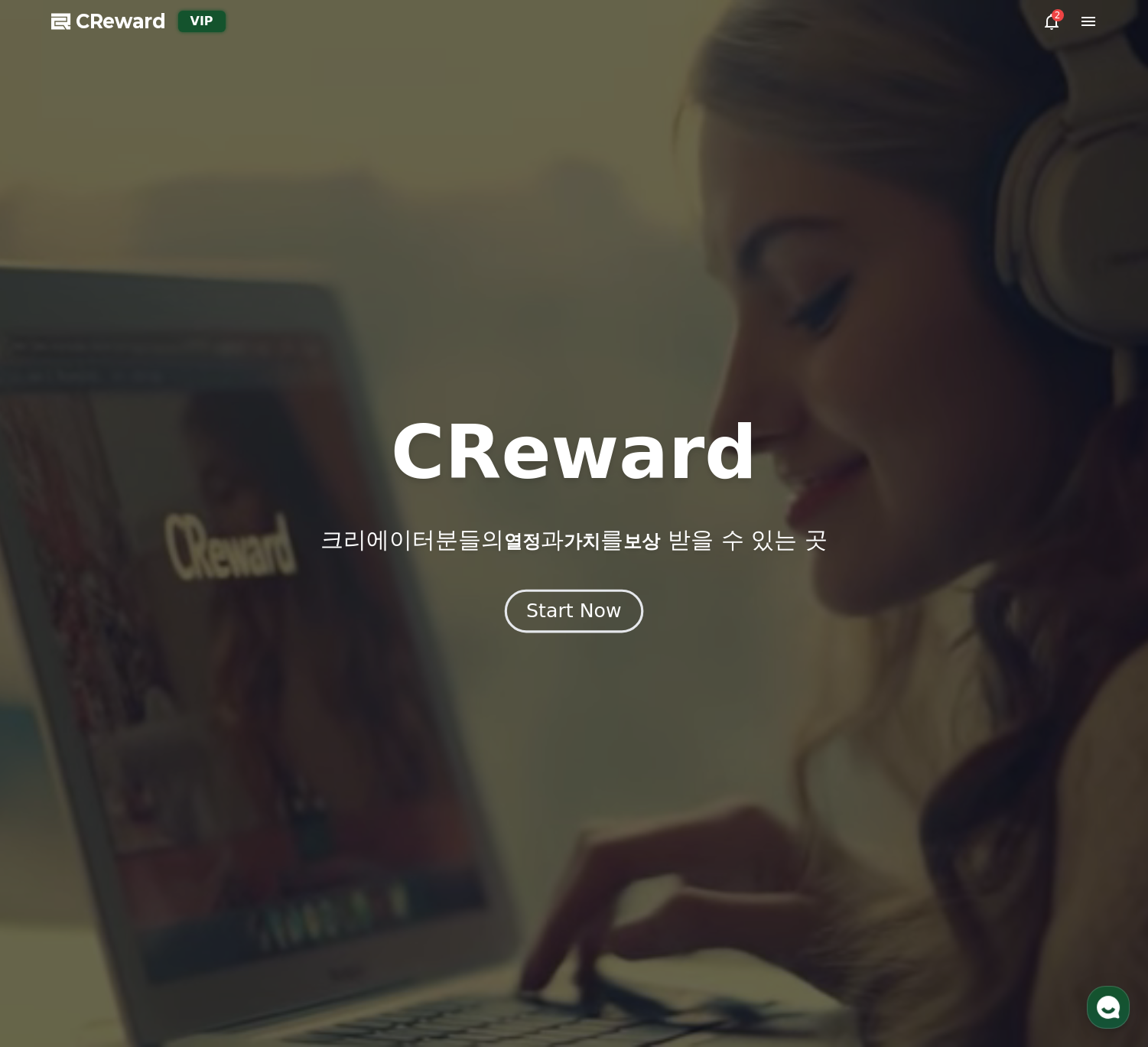
click at [585, 619] on div "Start Now" at bounding box center [574, 611] width 95 height 26
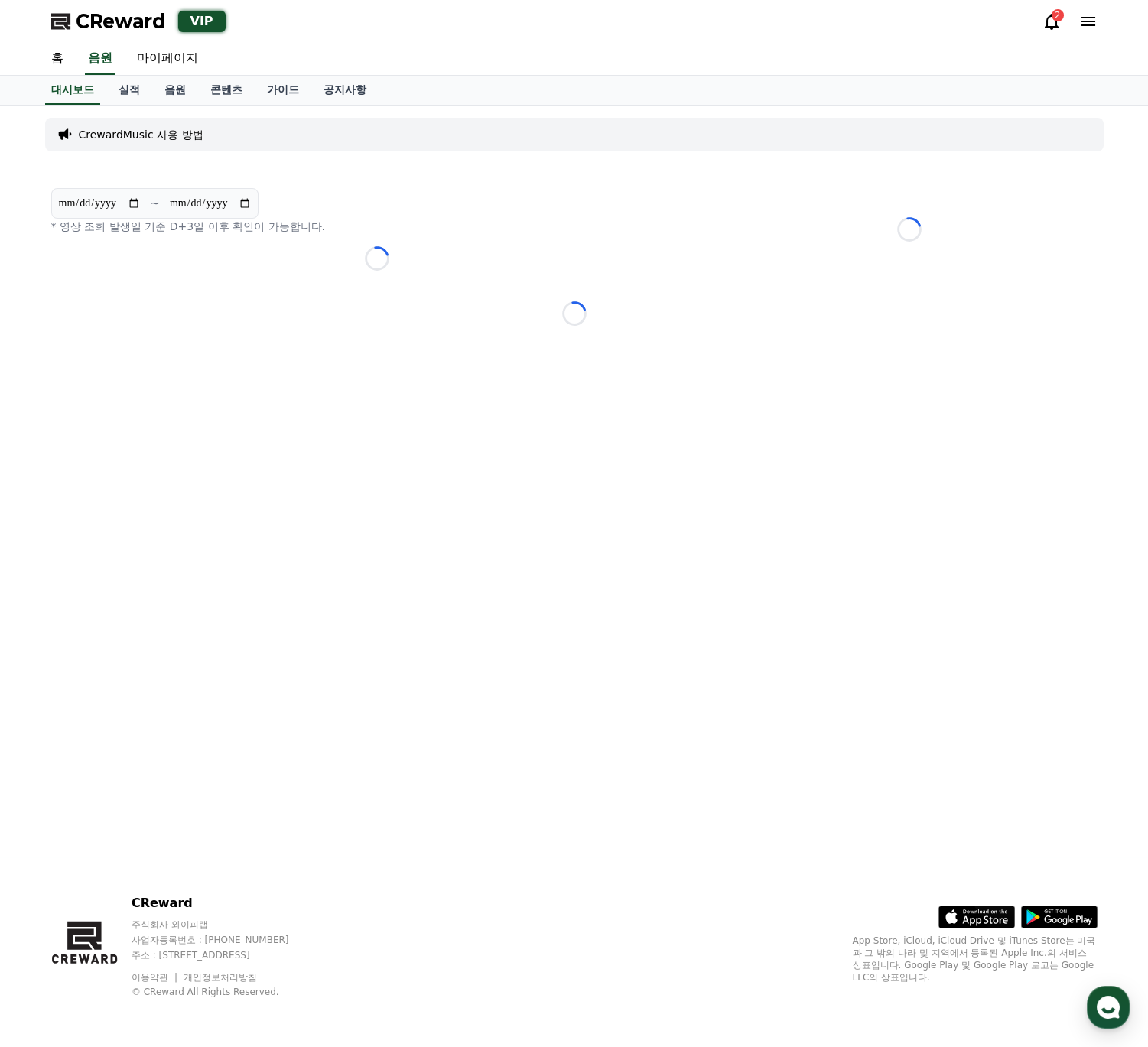
click at [596, 579] on div "**********" at bounding box center [574, 481] width 1071 height 751
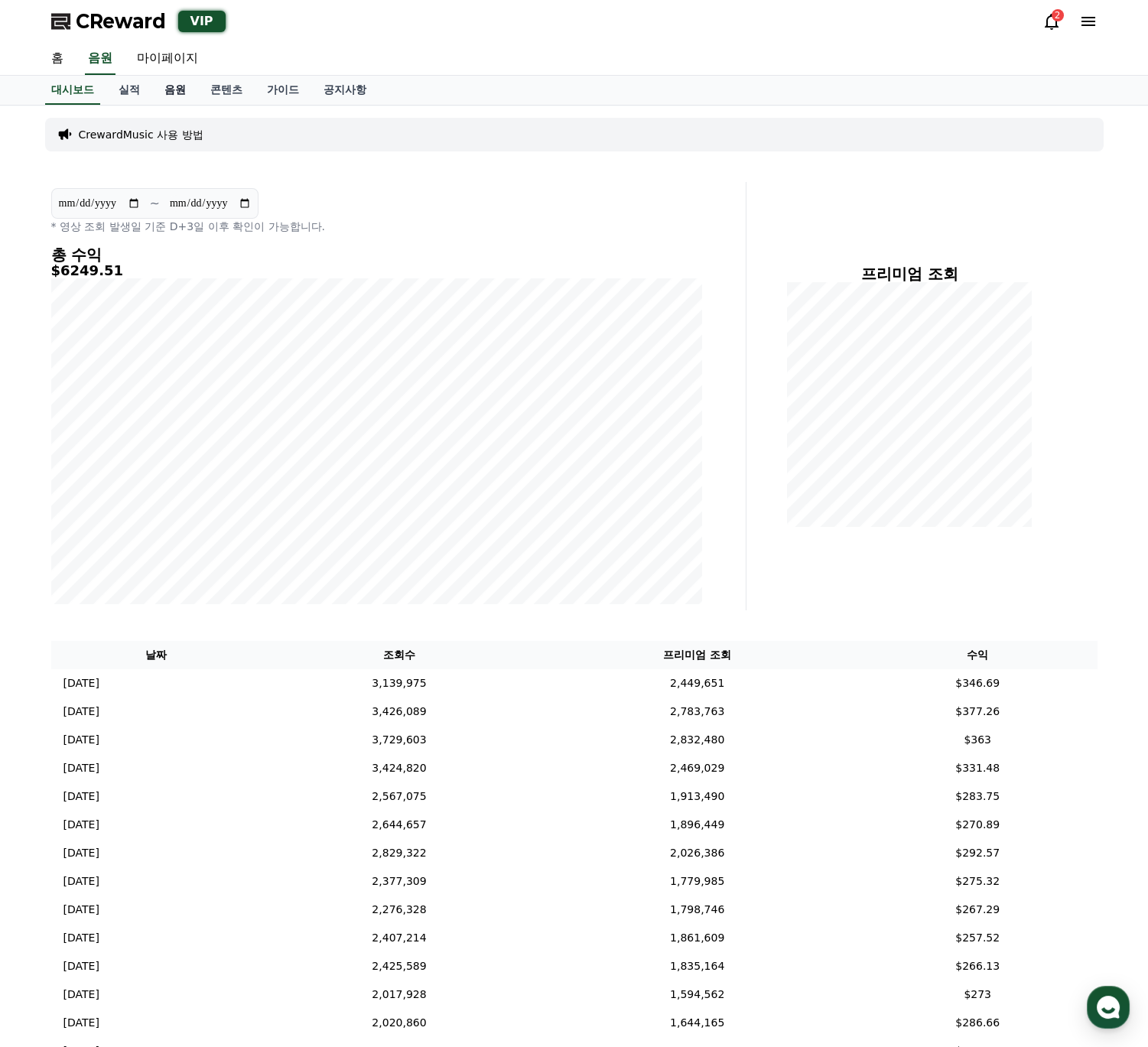
click at [179, 93] on link "음원" at bounding box center [175, 90] width 46 height 29
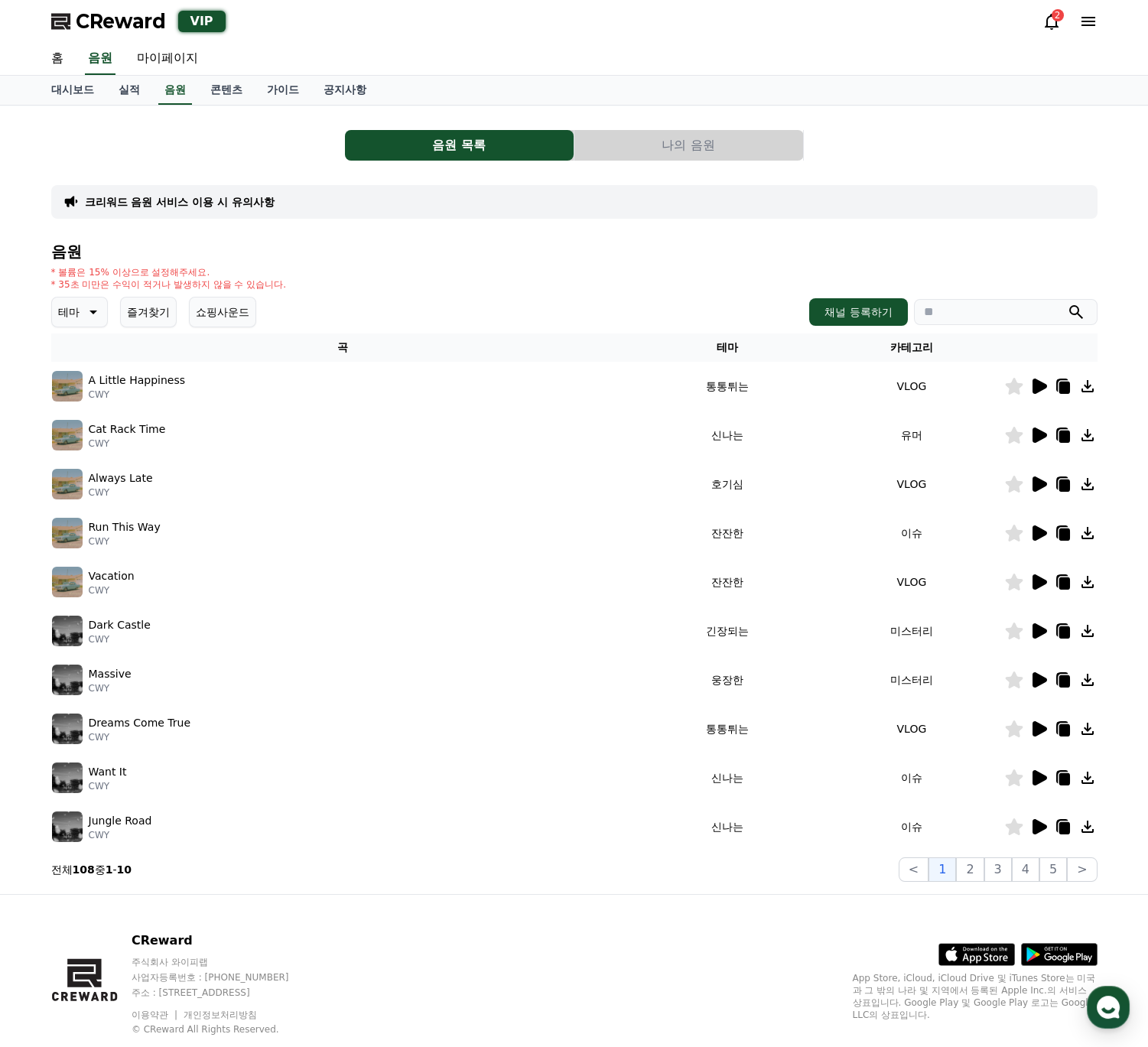
click at [612, 143] on button "나의 음원" at bounding box center [688, 146] width 228 height 31
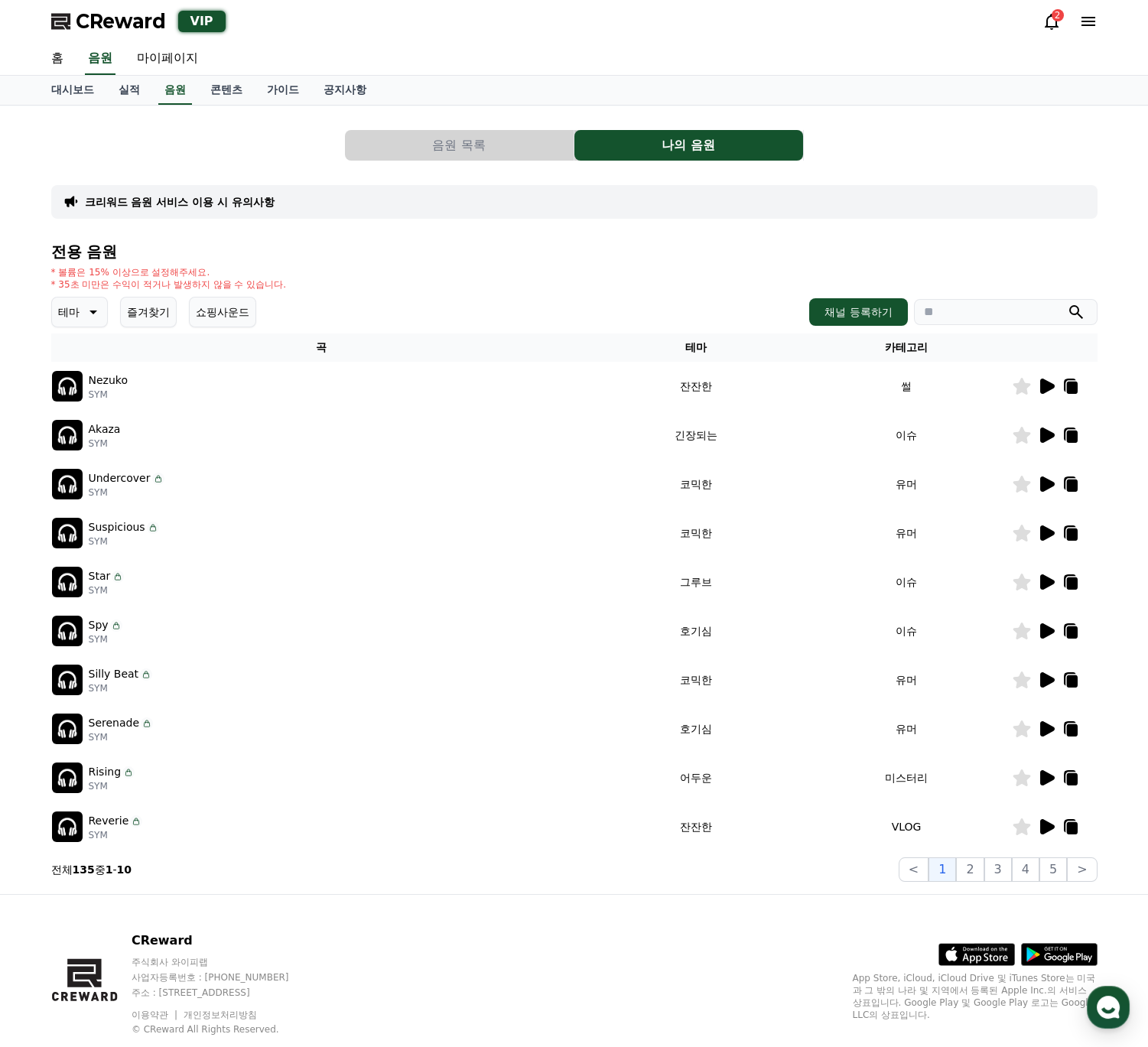
click at [985, 307] on input "search" at bounding box center [1005, 312] width 184 height 26
type input "****"
click at [1067, 303] on button "submit" at bounding box center [1076, 312] width 18 height 18
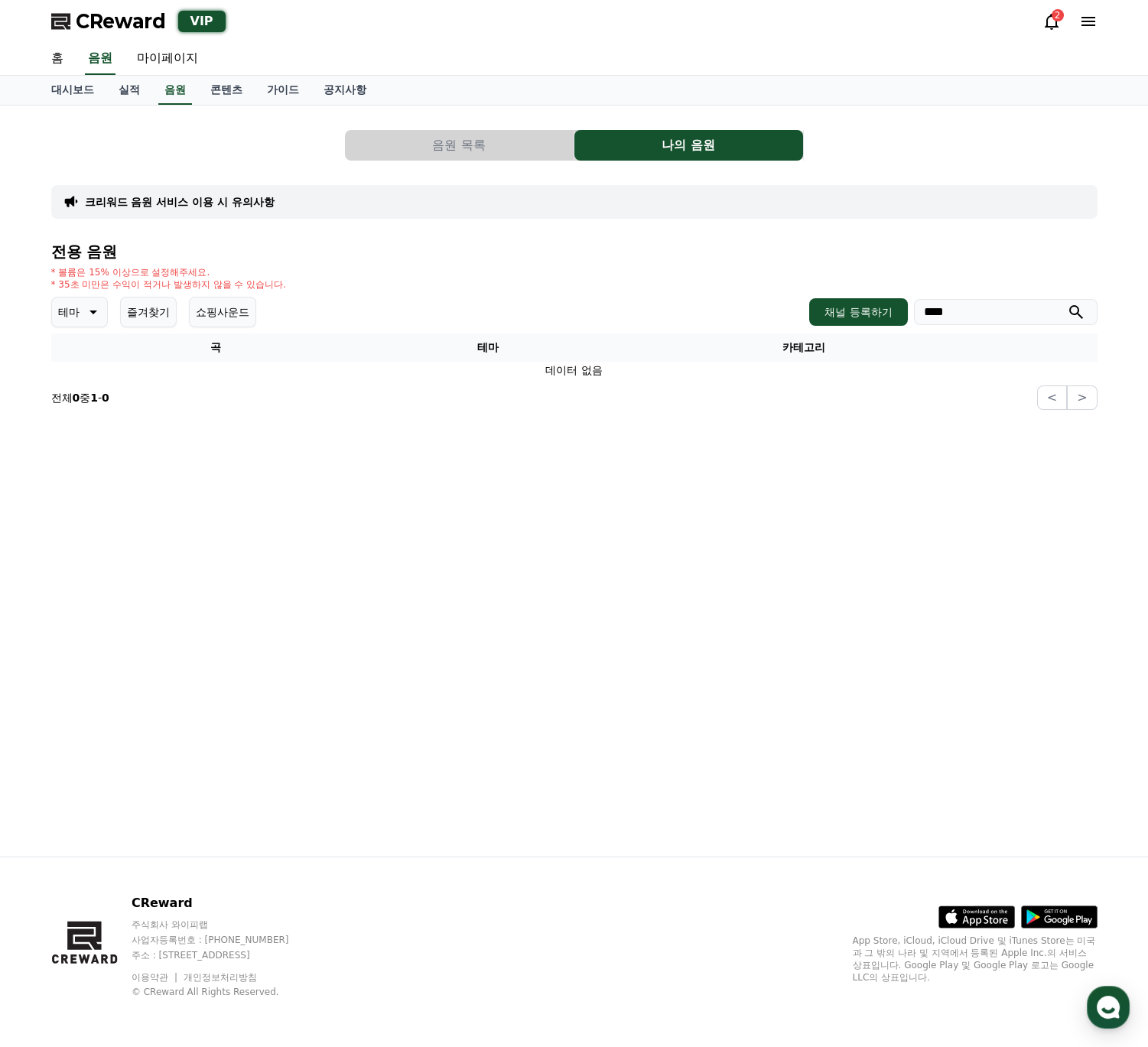
click at [953, 317] on input "****" at bounding box center [1005, 312] width 184 height 26
click at [132, 95] on link "실적" at bounding box center [128, 90] width 46 height 29
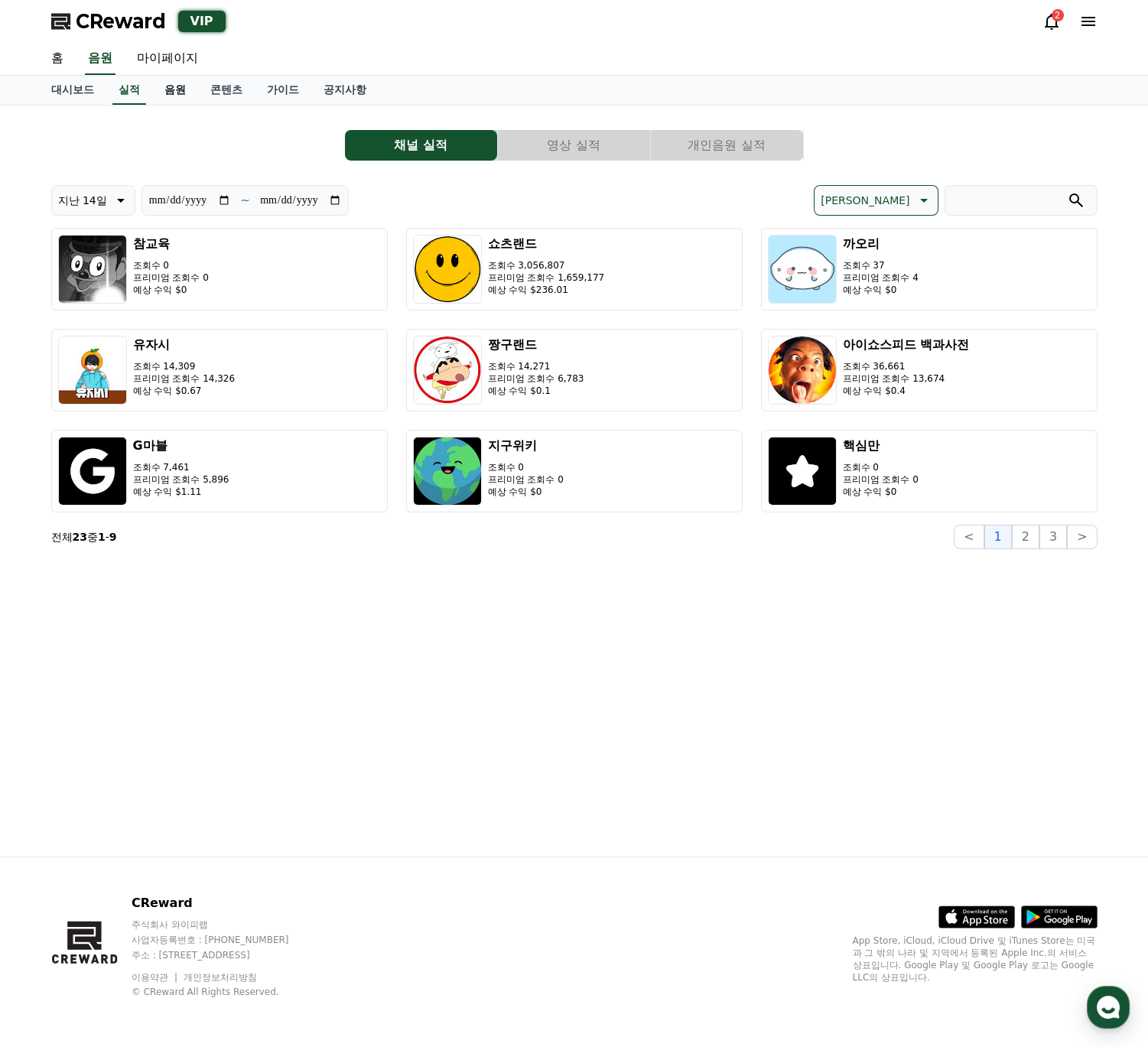
click at [177, 100] on link "음원" at bounding box center [175, 90] width 46 height 29
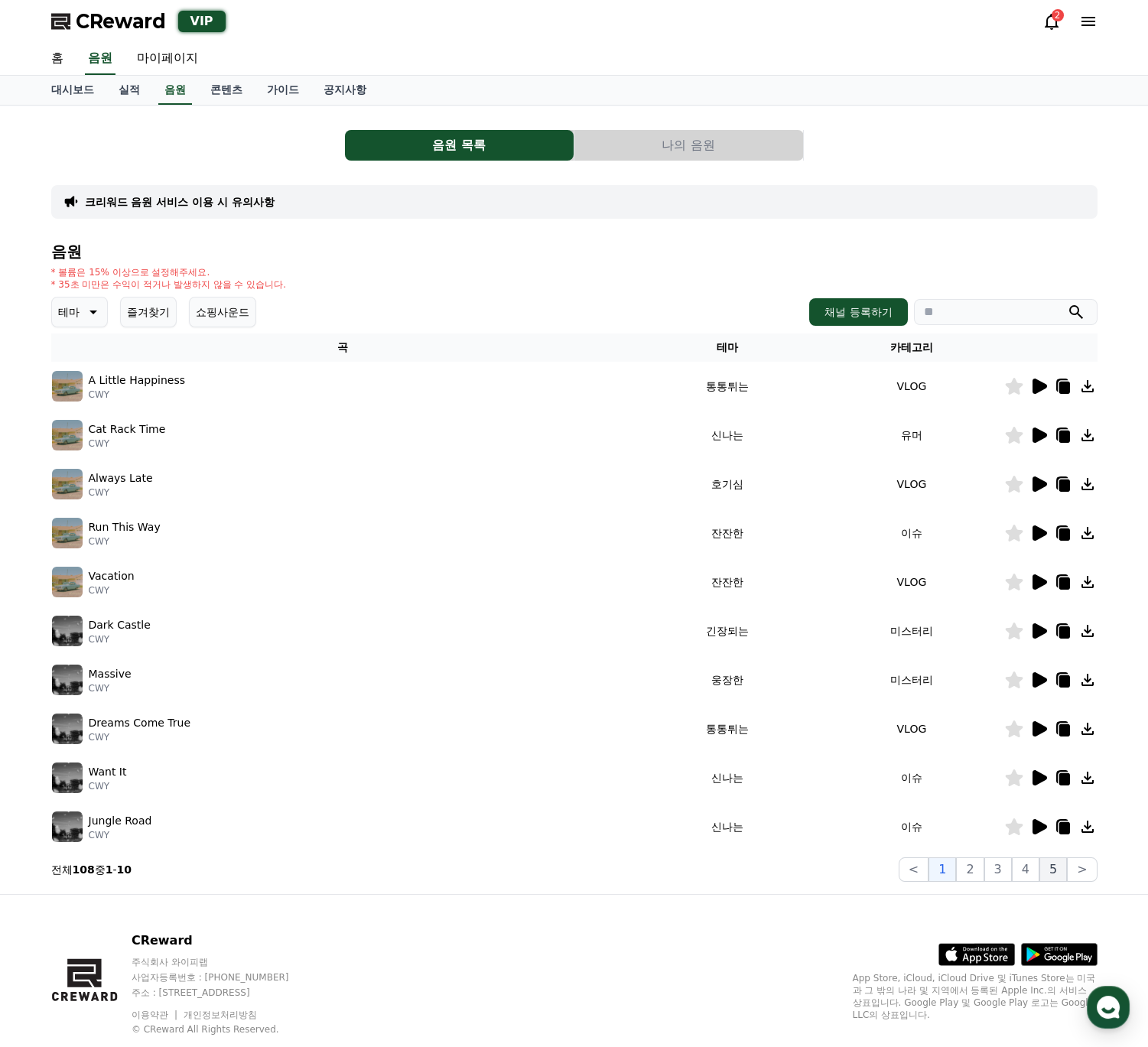
click at [1056, 880] on button "5" at bounding box center [1053, 869] width 27 height 24
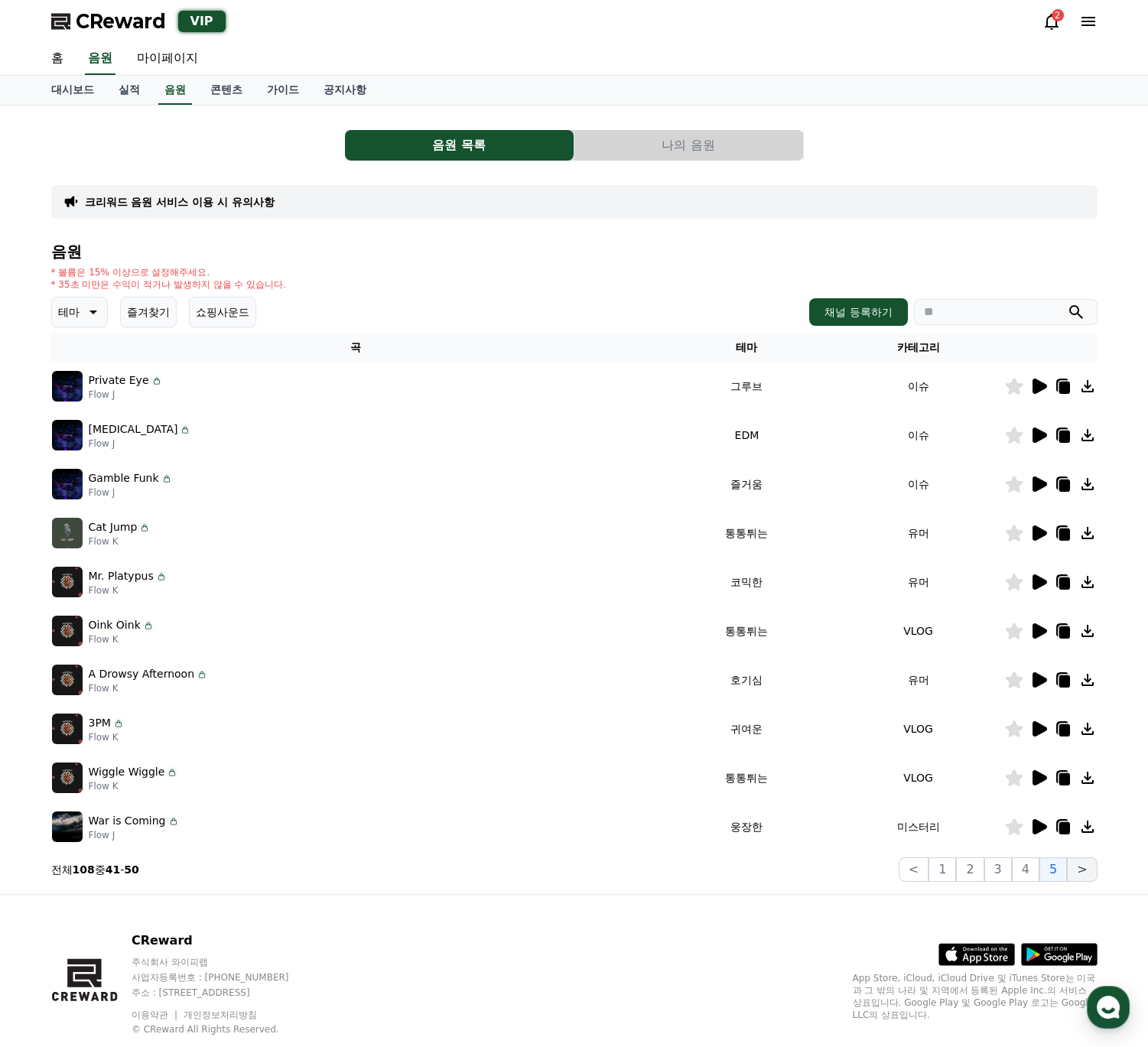
click at [1081, 877] on button ">" at bounding box center [1082, 869] width 30 height 24
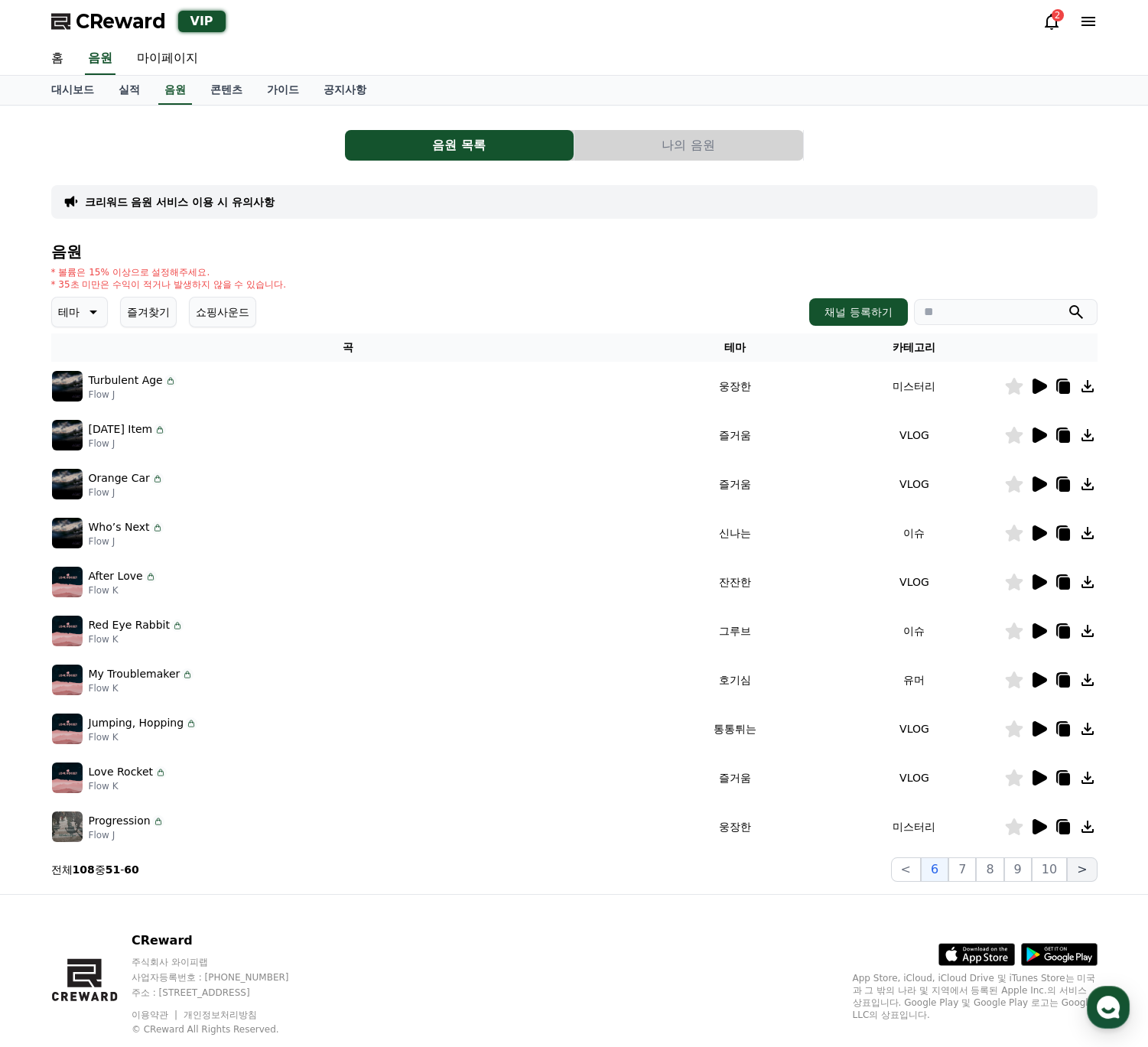
click at [1067, 858] on button ">" at bounding box center [1082, 869] width 30 height 24
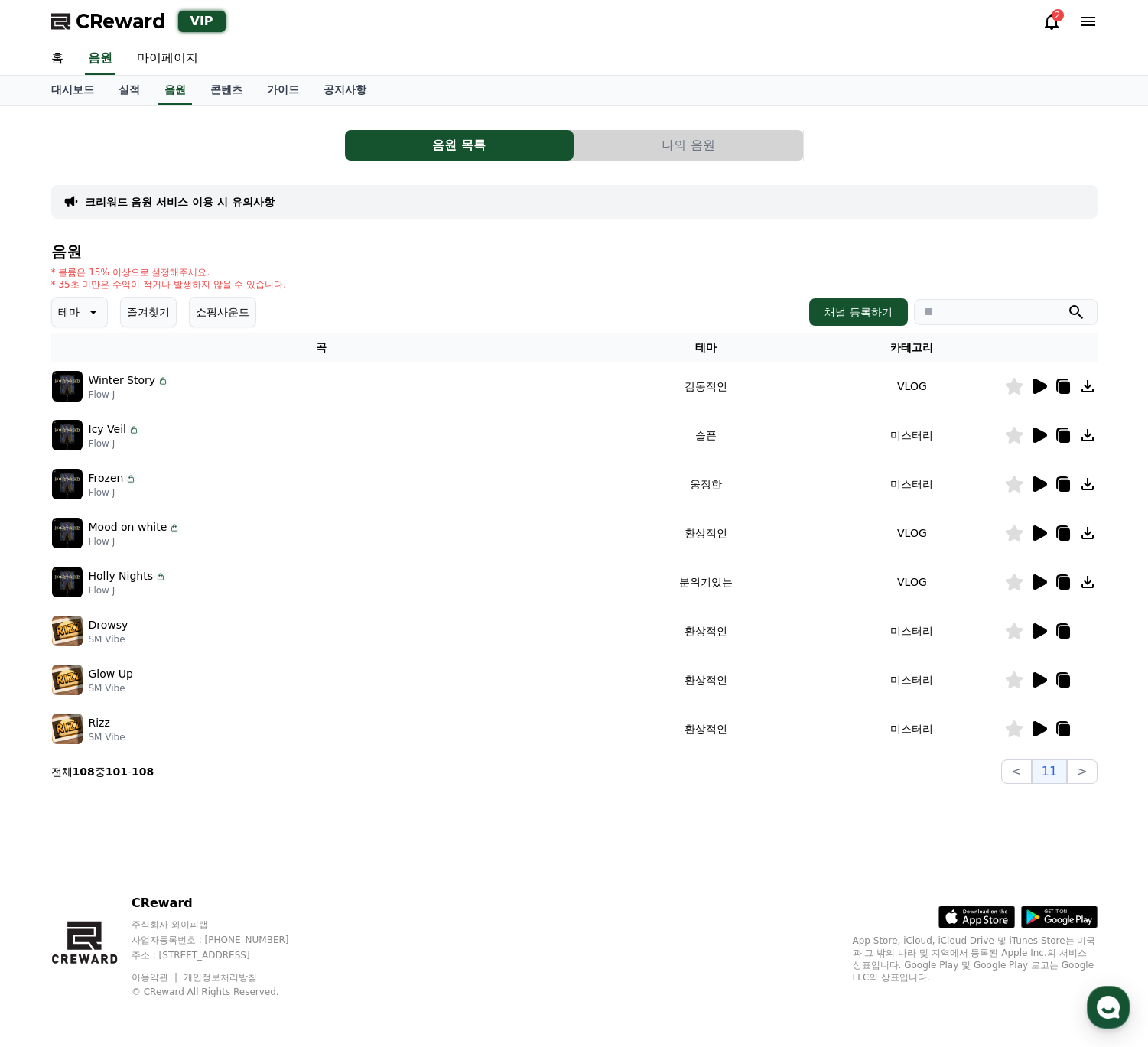
click at [1047, 724] on div at bounding box center [1051, 728] width 92 height 18
click at [1040, 725] on icon at bounding box center [1039, 729] width 15 height 16
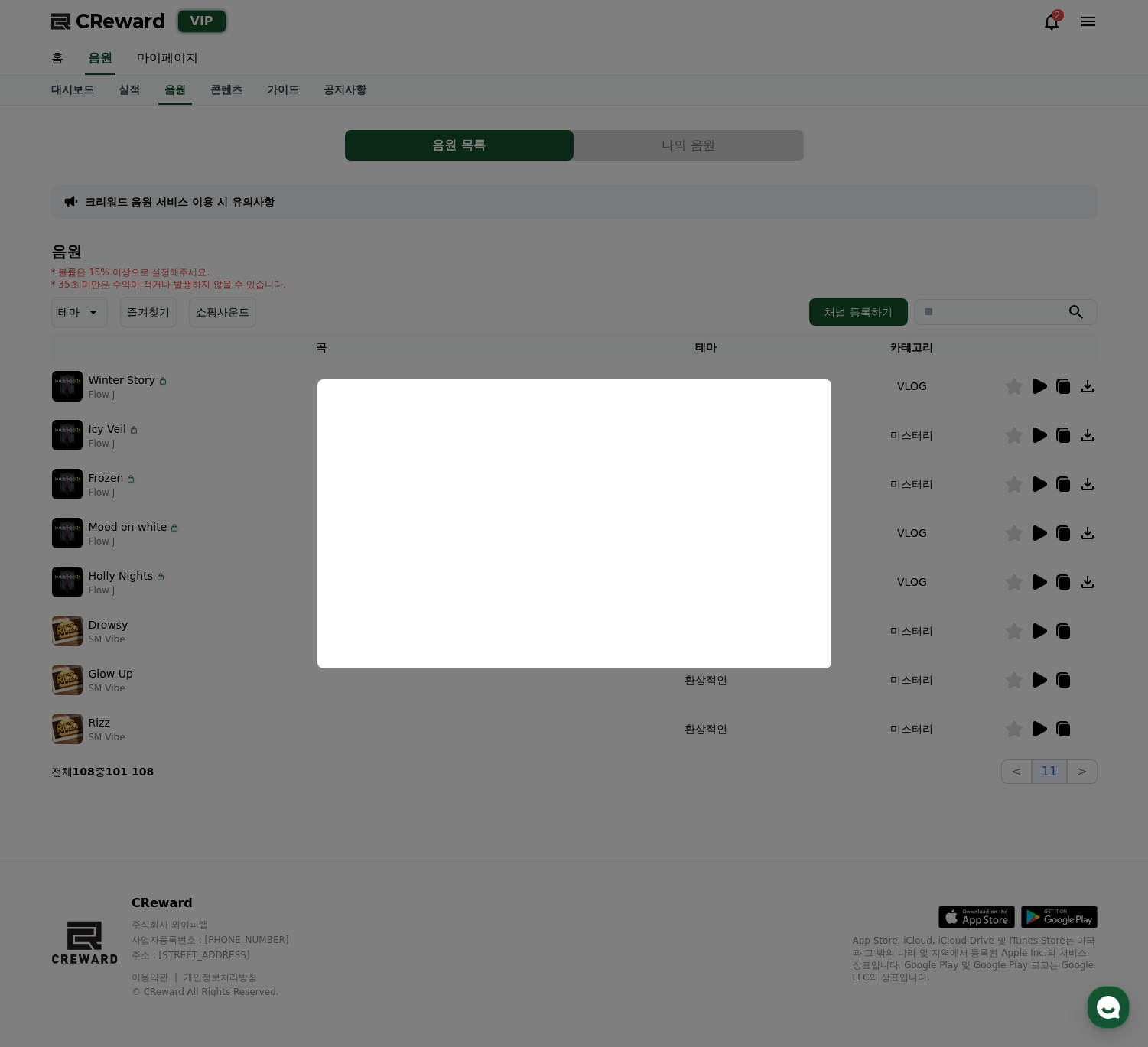
click at [1041, 678] on button "close modal" at bounding box center [574, 524] width 1148 height 1047
click at [1041, 678] on icon at bounding box center [1039, 680] width 15 height 16
click at [1040, 633] on button "close modal" at bounding box center [574, 524] width 1148 height 1047
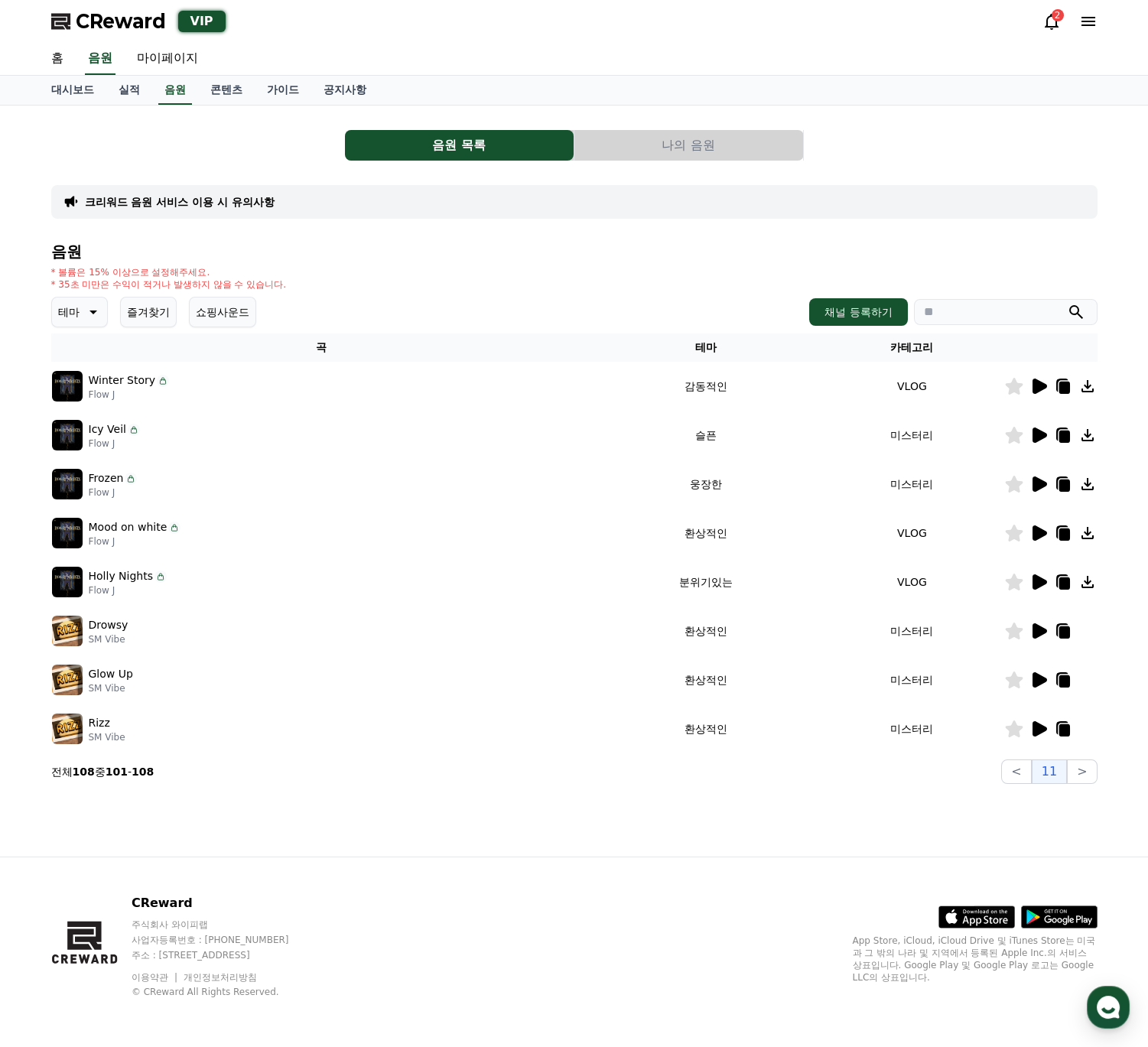
drag, startPoint x: 1035, startPoint y: 619, endPoint x: 1039, endPoint y: 628, distance: 9.8
click at [1035, 620] on td at bounding box center [1051, 631] width 93 height 49
click at [1039, 628] on icon at bounding box center [1039, 631] width 15 height 16
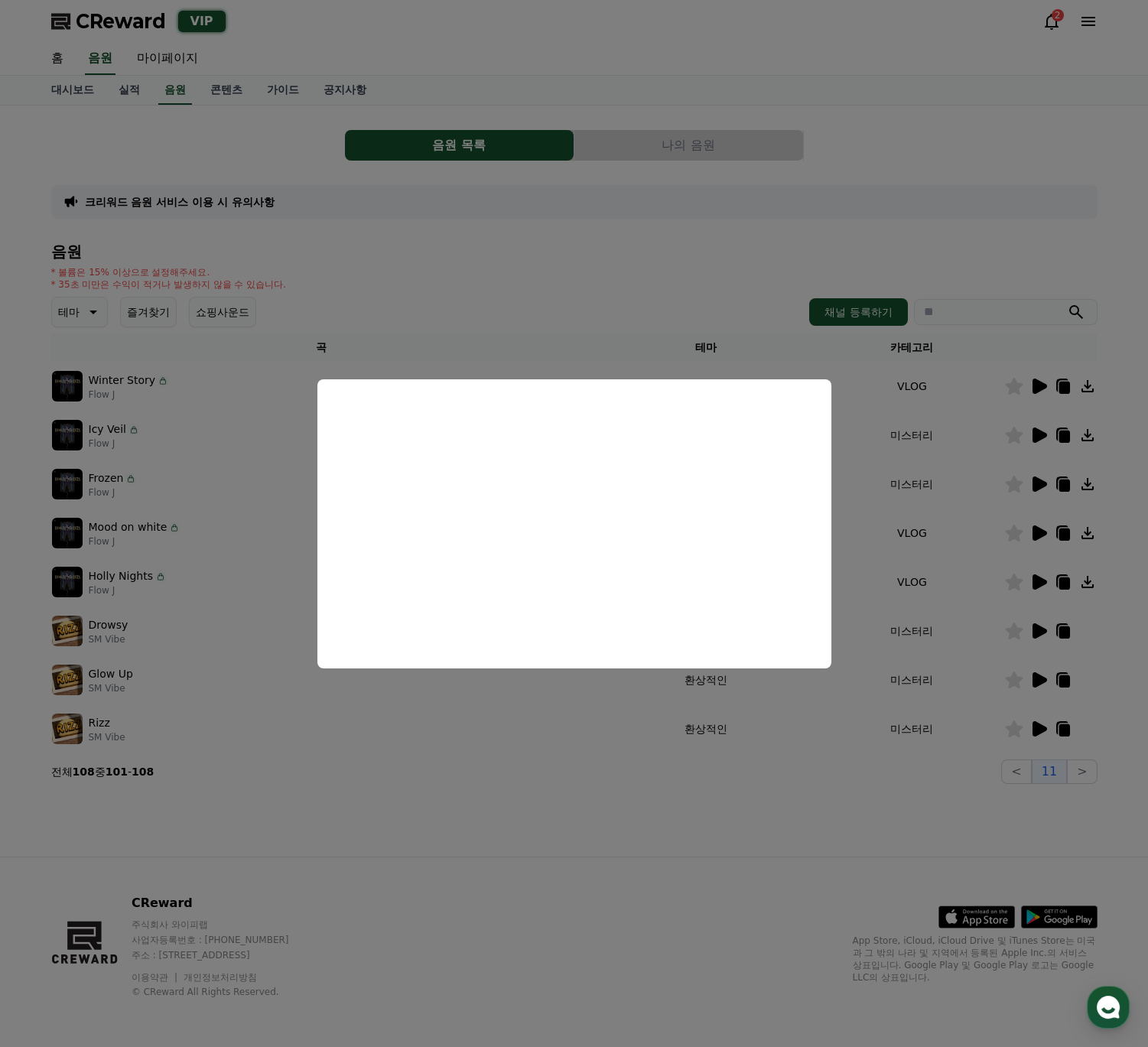
click at [1040, 587] on button "close modal" at bounding box center [574, 524] width 1148 height 1047
click at [1034, 578] on icon at bounding box center [1039, 582] width 15 height 16
click at [1034, 578] on button "close modal" at bounding box center [574, 524] width 1148 height 1047
click at [1032, 548] on td at bounding box center [1051, 533] width 93 height 49
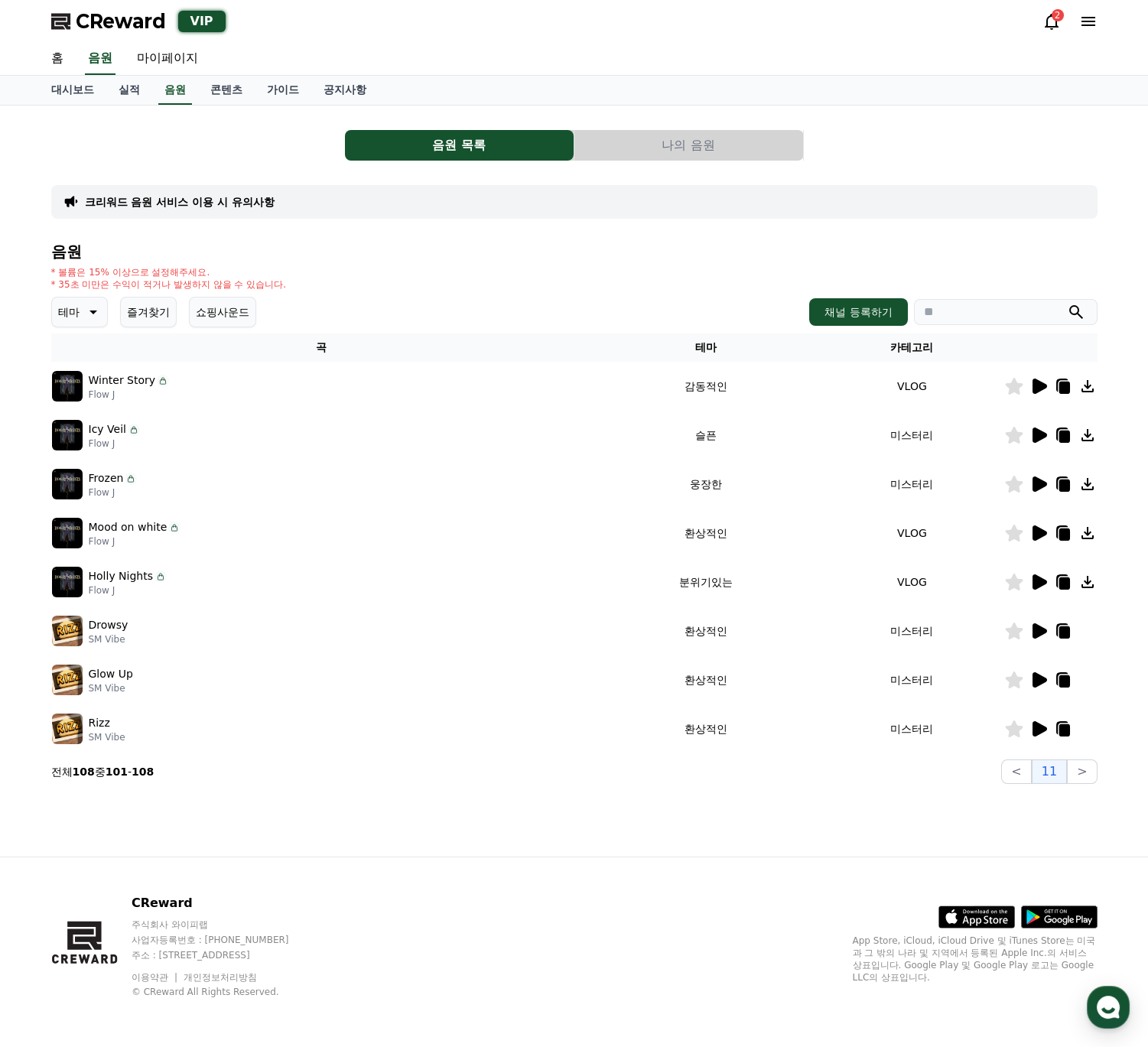
click at [1037, 535] on icon at bounding box center [1039, 533] width 15 height 16
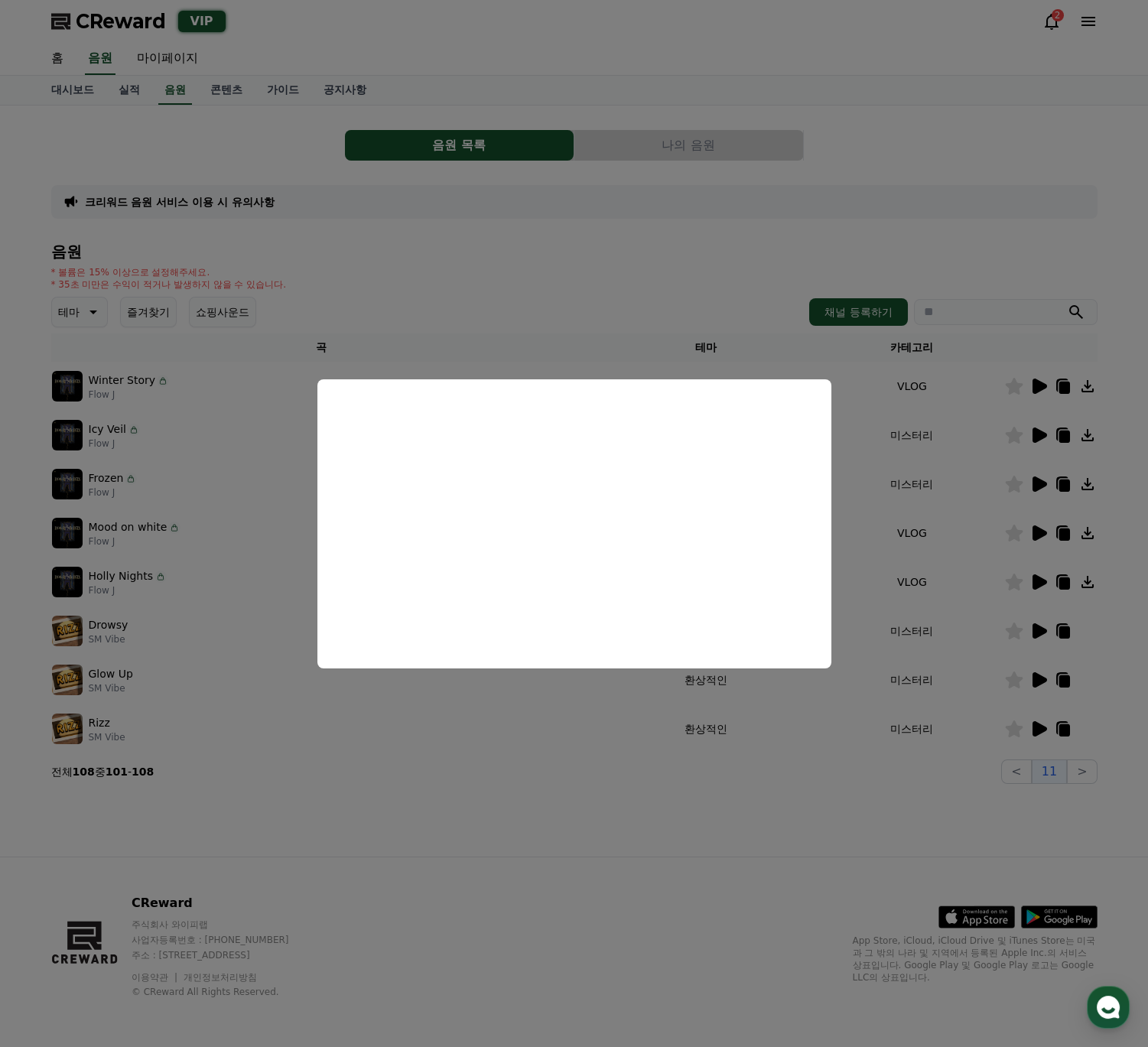
click at [1034, 479] on button "close modal" at bounding box center [574, 524] width 1148 height 1047
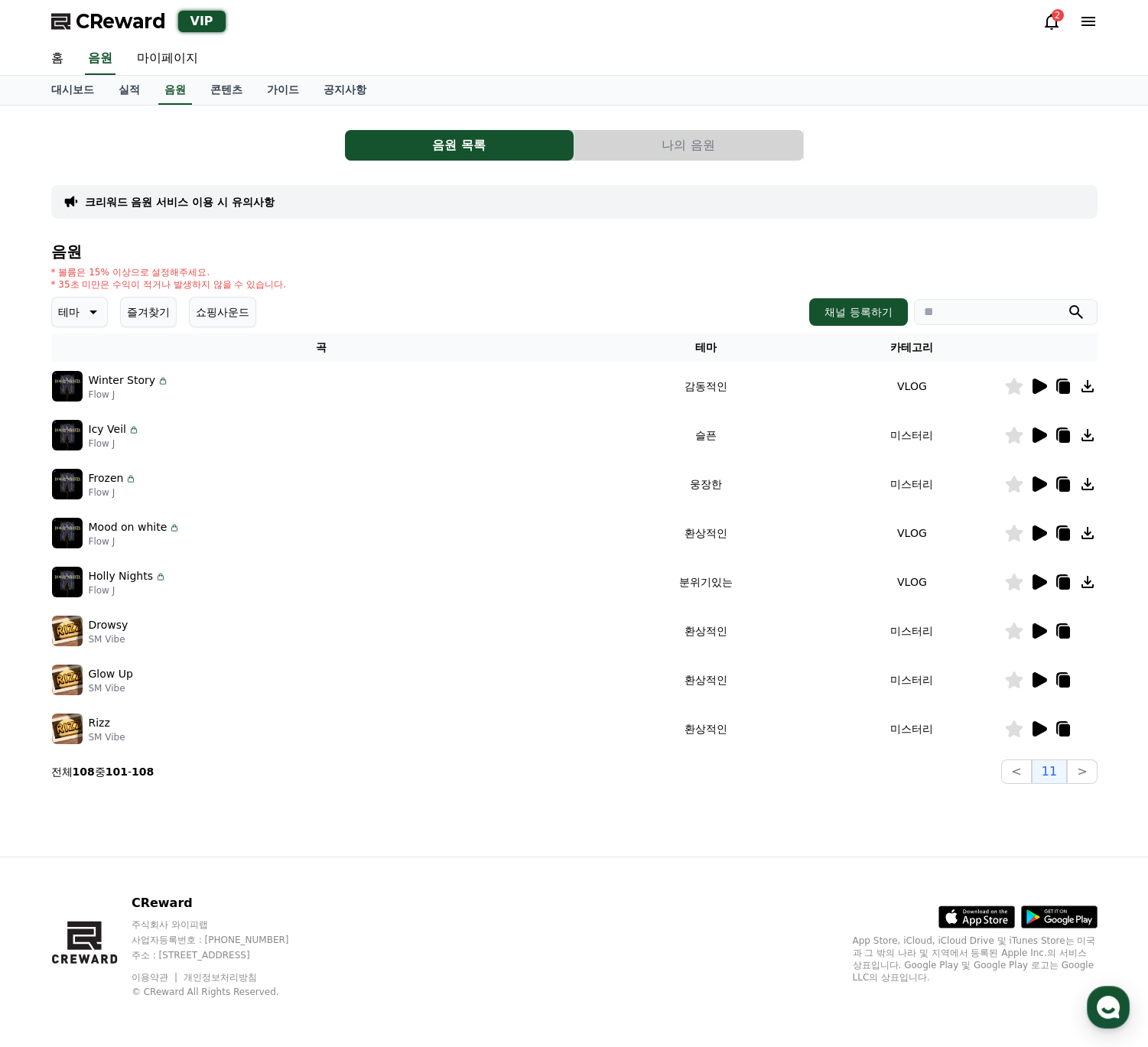
click at [1035, 475] on icon at bounding box center [1038, 484] width 18 height 18
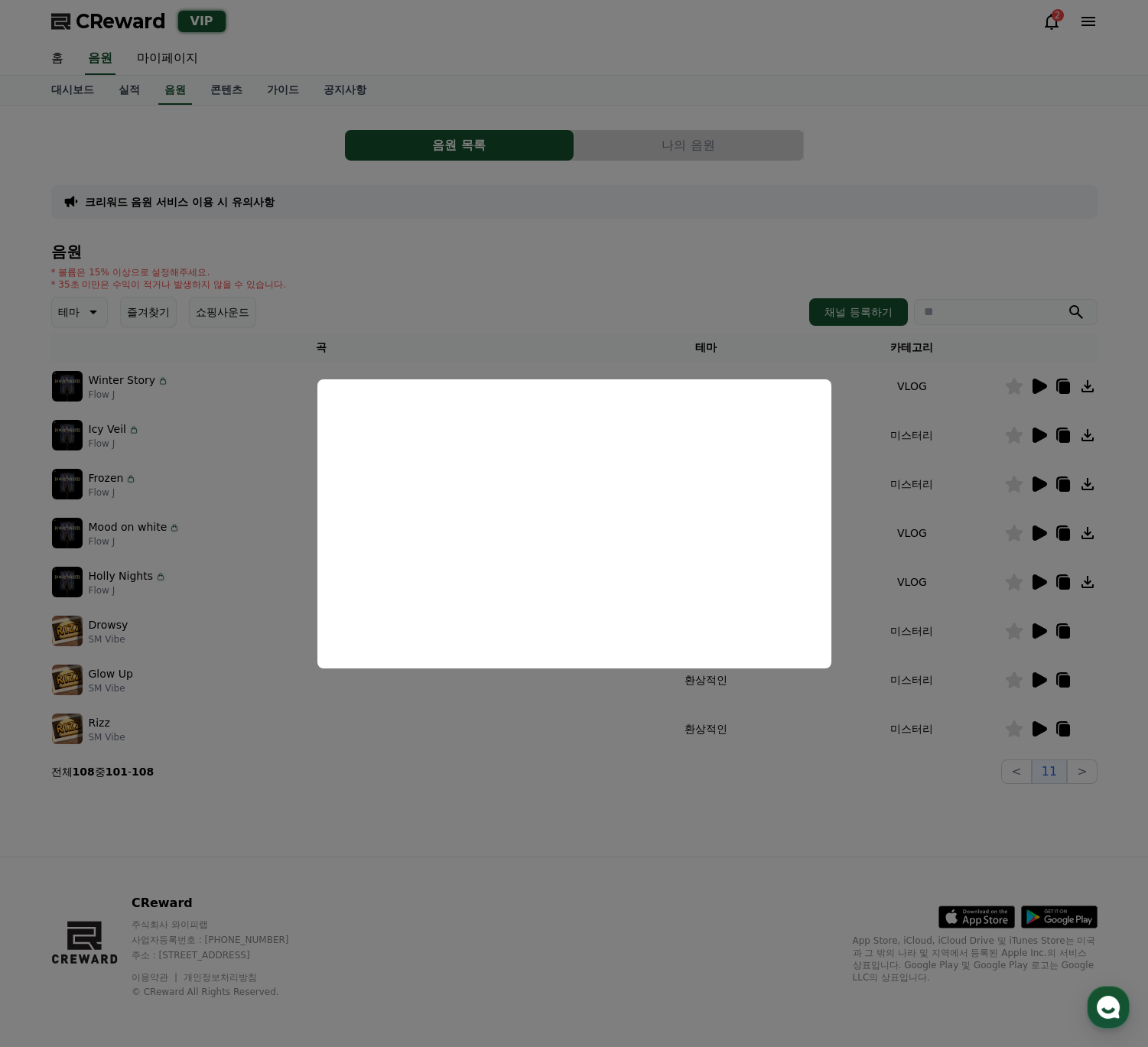
click at [1038, 440] on button "close modal" at bounding box center [574, 524] width 1148 height 1047
click at [1038, 437] on icon at bounding box center [1039, 435] width 15 height 16
click at [1040, 388] on button "close modal" at bounding box center [574, 524] width 1148 height 1047
click at [1040, 388] on icon at bounding box center [1039, 387] width 15 height 16
click at [1029, 773] on button "close modal" at bounding box center [574, 524] width 1148 height 1047
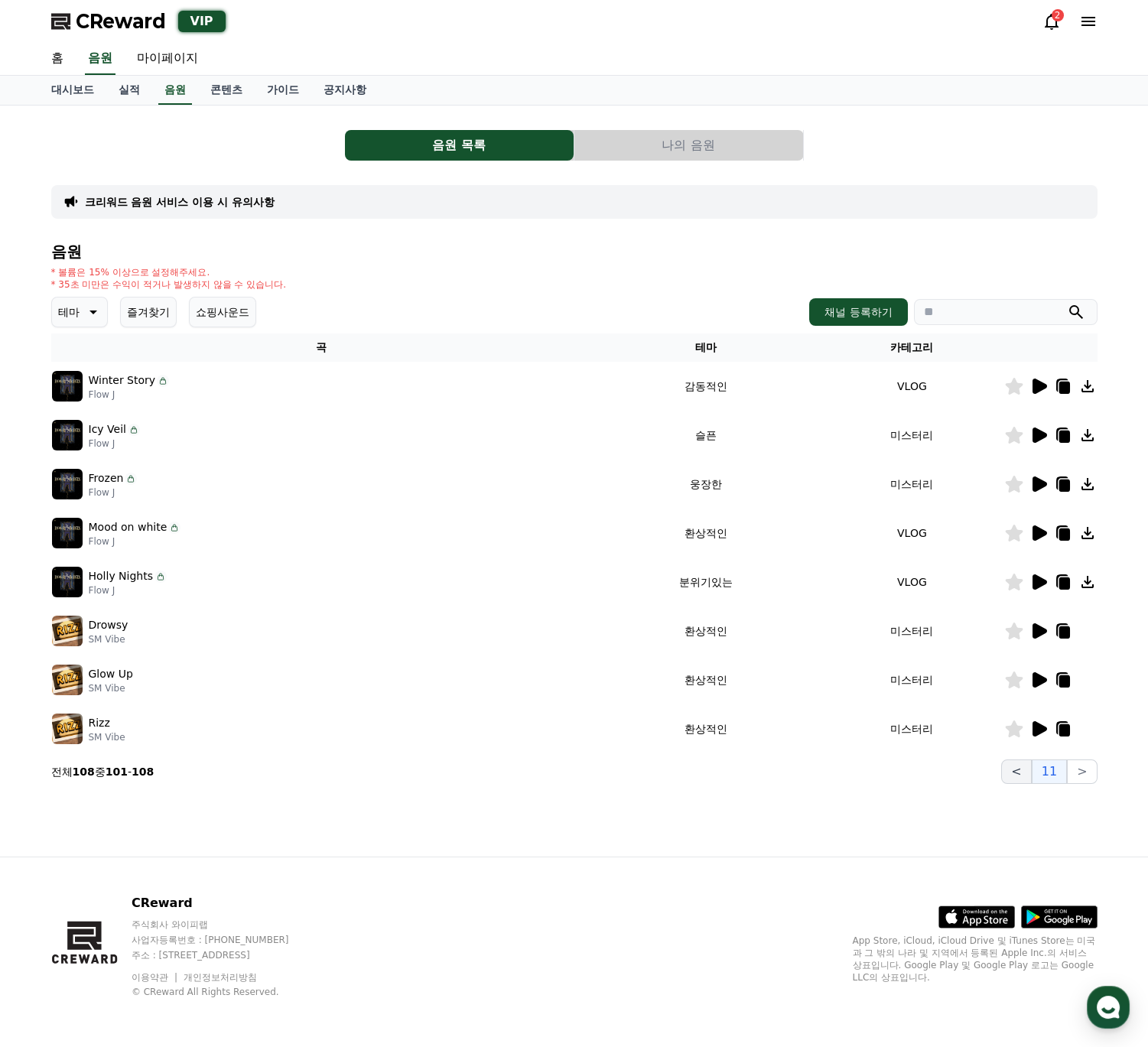
click at [1021, 773] on button "<" at bounding box center [1016, 771] width 30 height 24
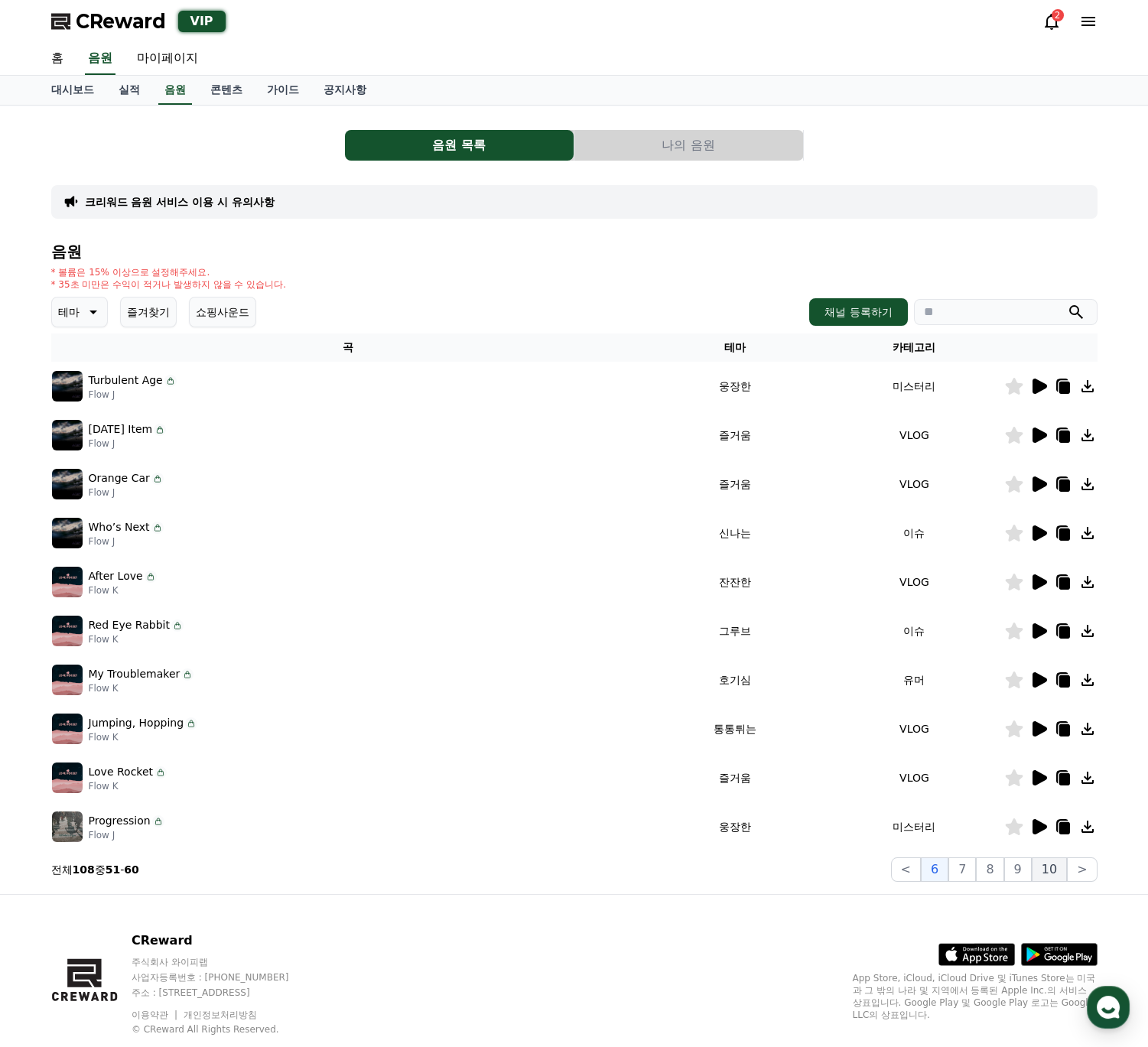
click at [1056, 870] on button "10" at bounding box center [1049, 869] width 35 height 24
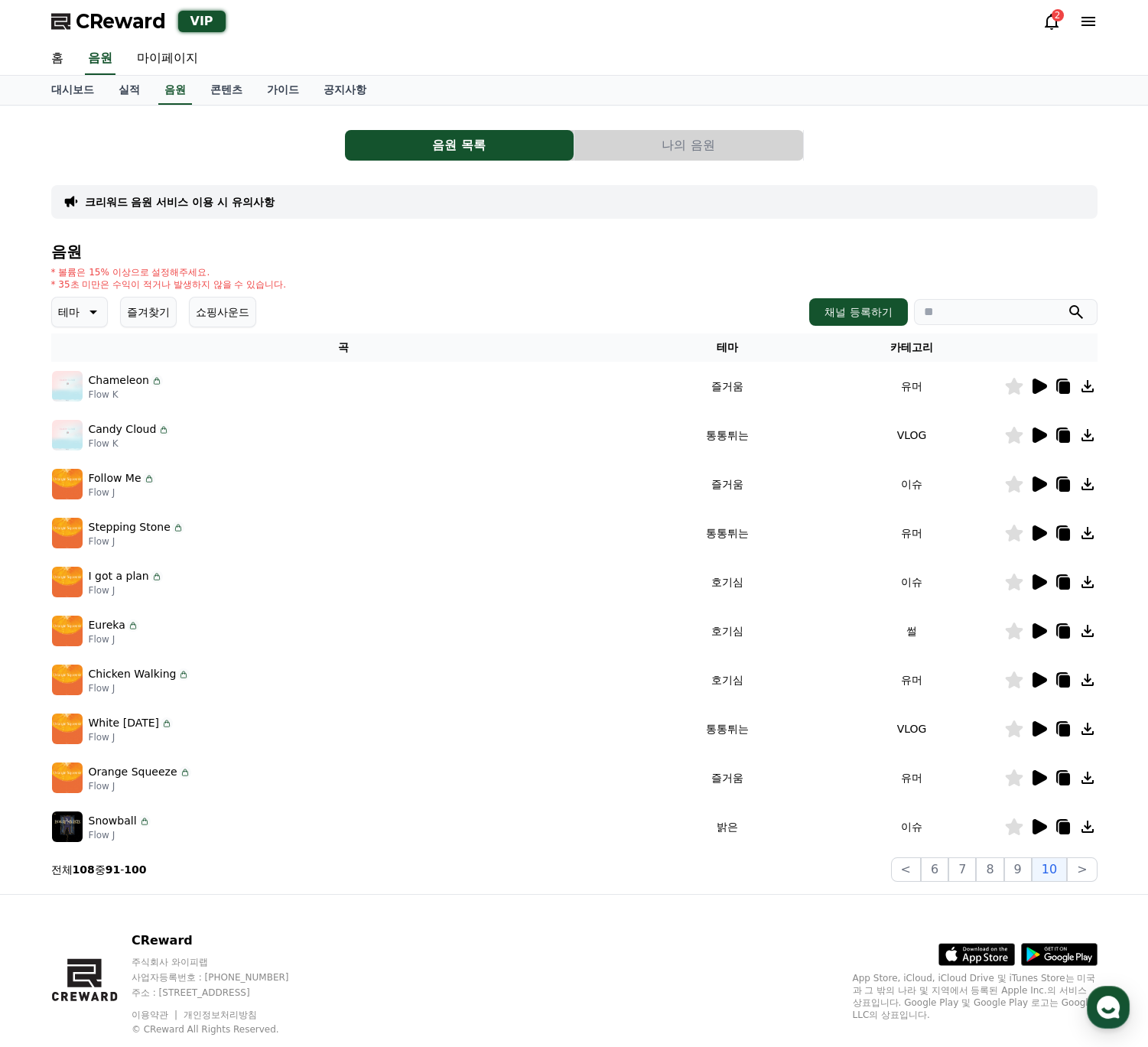
click at [1038, 823] on icon at bounding box center [1039, 827] width 15 height 16
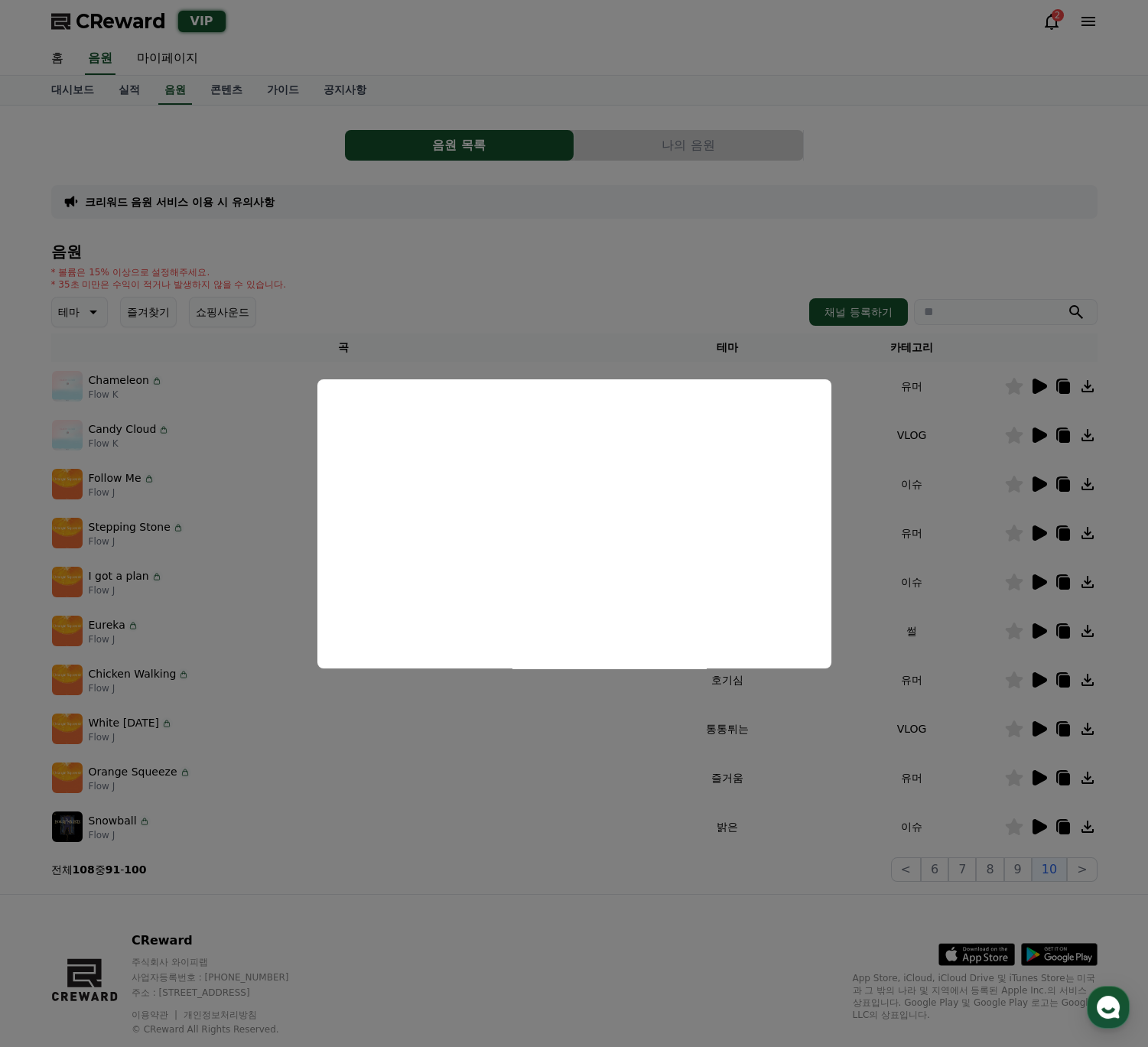
click at [1037, 777] on button "close modal" at bounding box center [574, 524] width 1148 height 1047
click at [1038, 775] on icon at bounding box center [1039, 778] width 15 height 16
click at [1039, 720] on button "close modal" at bounding box center [574, 524] width 1148 height 1047
click at [1039, 720] on icon at bounding box center [1038, 728] width 18 height 18
click at [1039, 689] on button "close modal" at bounding box center [574, 524] width 1148 height 1047
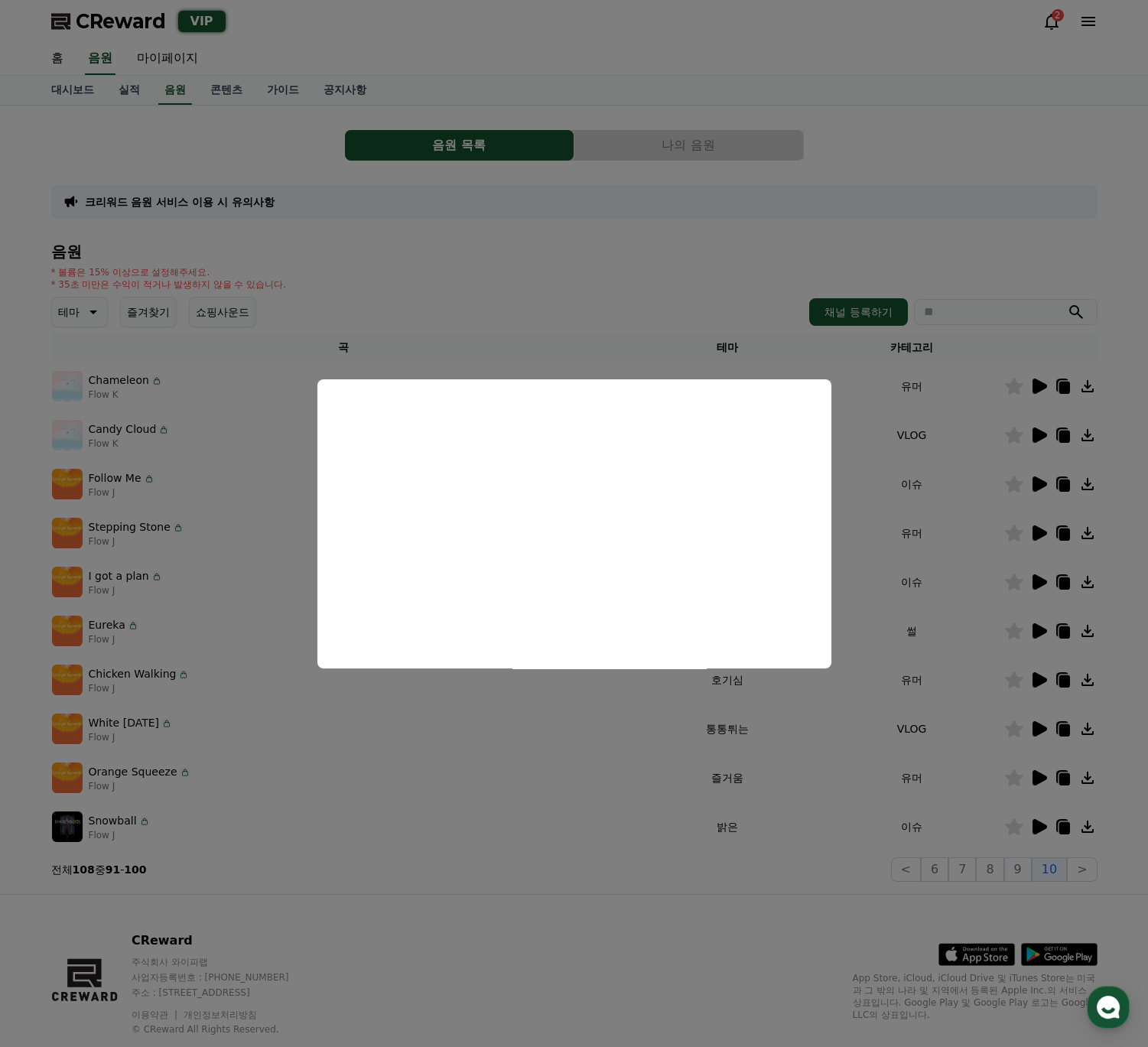
click at [1035, 673] on icon at bounding box center [1039, 680] width 15 height 16
click at [1035, 673] on button "close modal" at bounding box center [574, 524] width 1148 height 1047
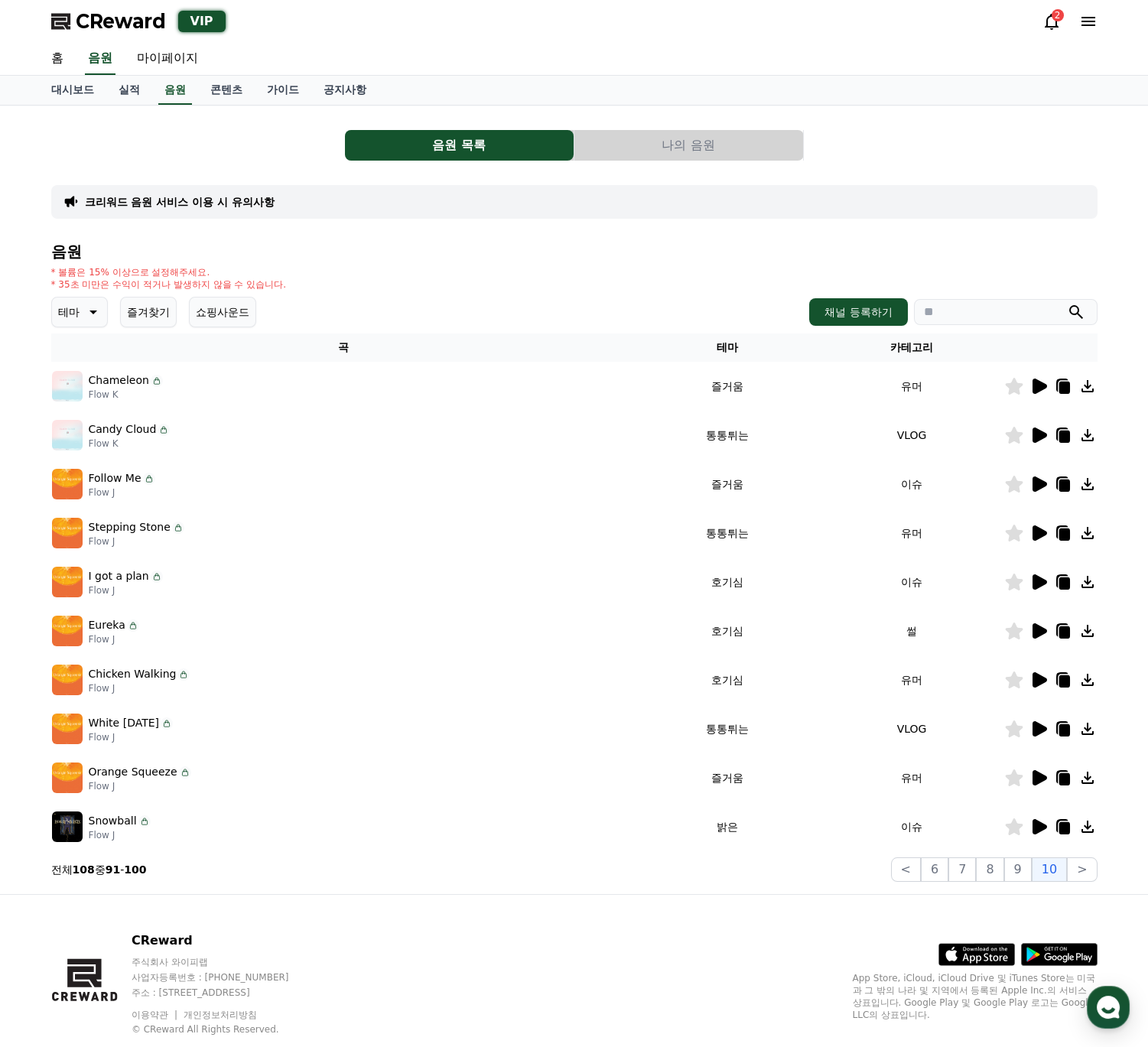
click at [1036, 628] on icon at bounding box center [1039, 631] width 15 height 16
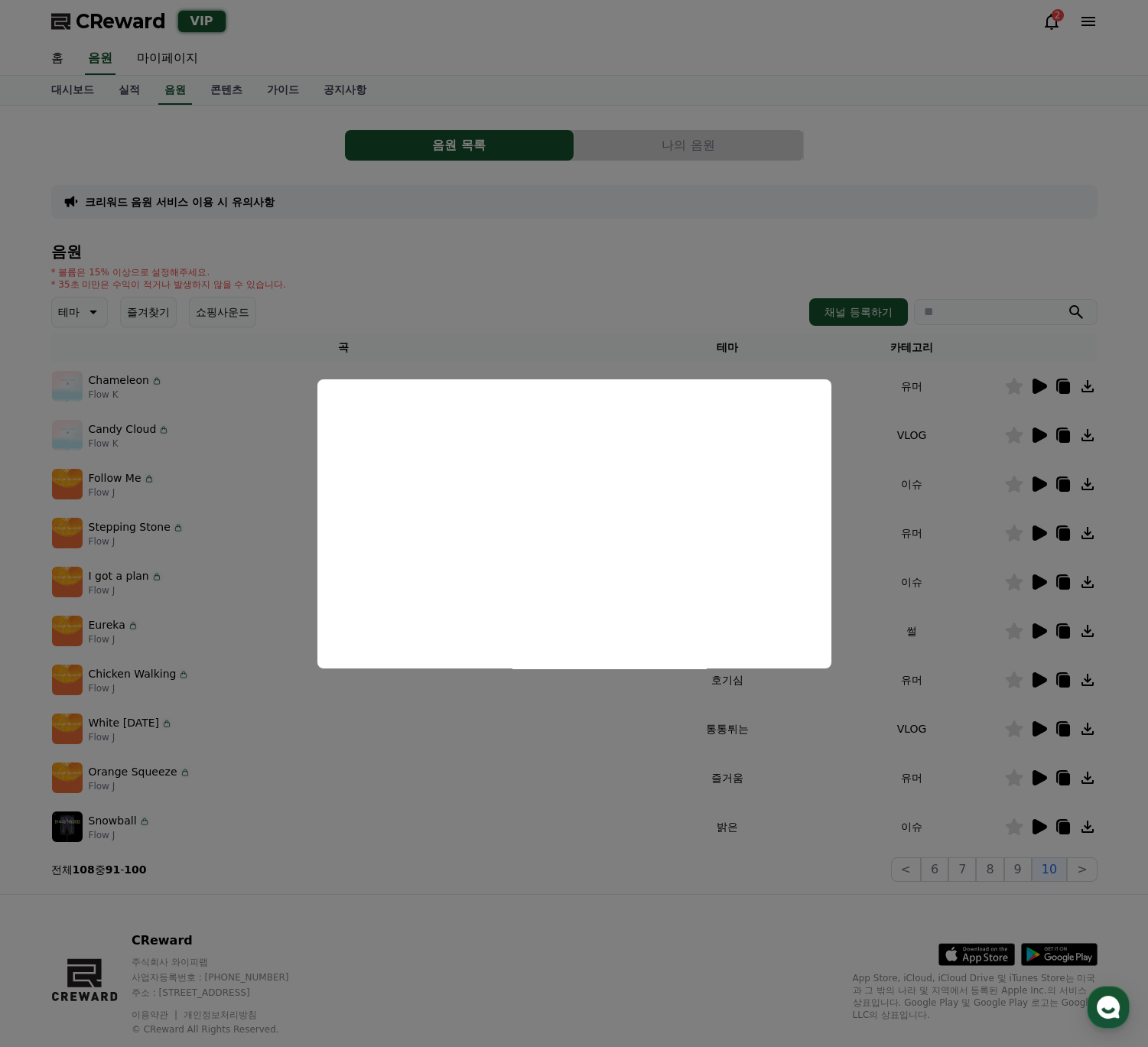
click at [1036, 628] on button "close modal" at bounding box center [574, 524] width 1148 height 1047
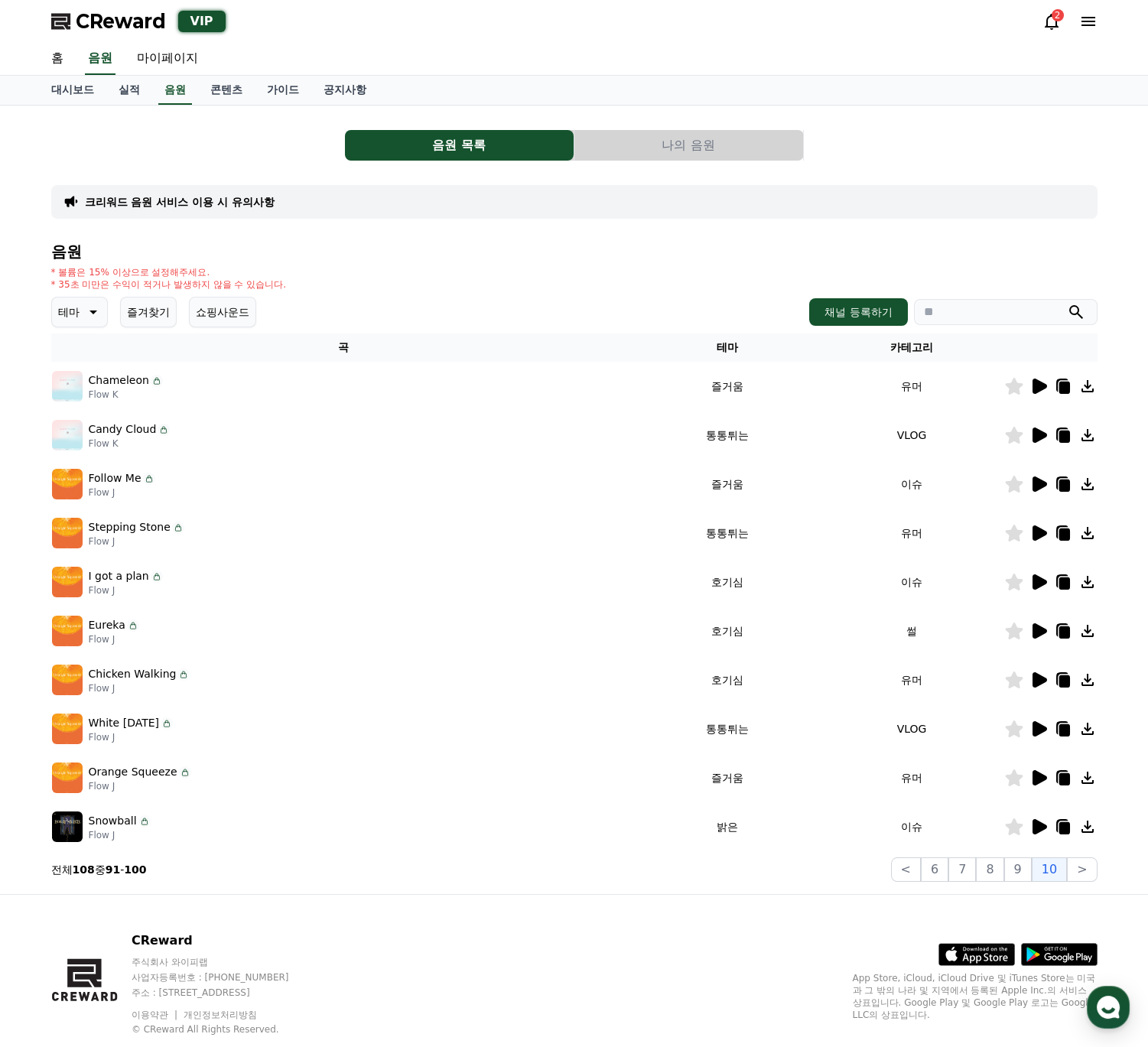
click at [1038, 584] on icon at bounding box center [1039, 582] width 15 height 16
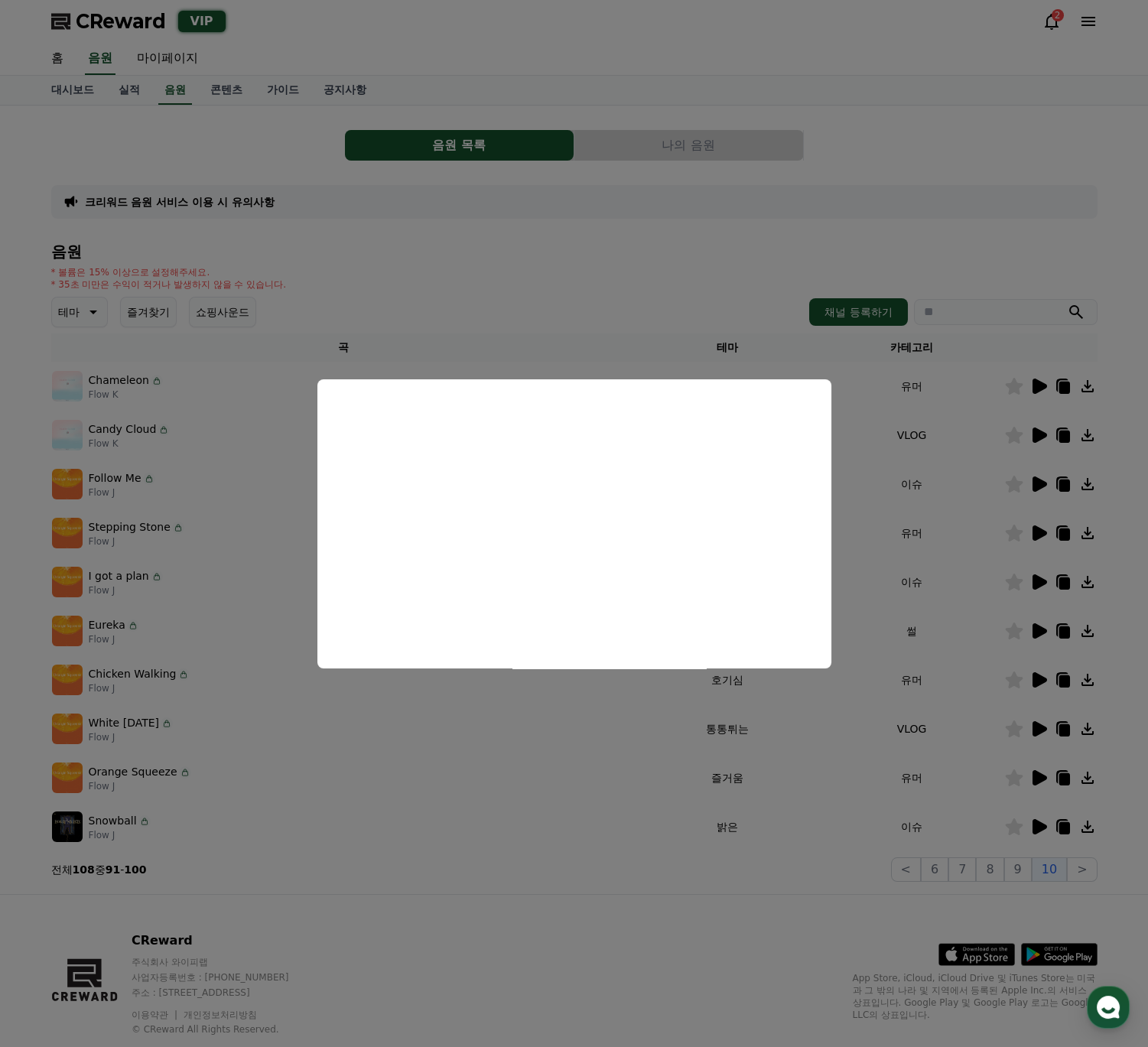
click at [1039, 531] on button "close modal" at bounding box center [574, 524] width 1148 height 1047
click at [1039, 531] on icon at bounding box center [1039, 533] width 15 height 16
click at [1041, 488] on button "close modal" at bounding box center [574, 524] width 1148 height 1047
click at [1041, 488] on icon at bounding box center [1039, 485] width 15 height 16
click at [1040, 432] on button "close modal" at bounding box center [574, 524] width 1148 height 1047
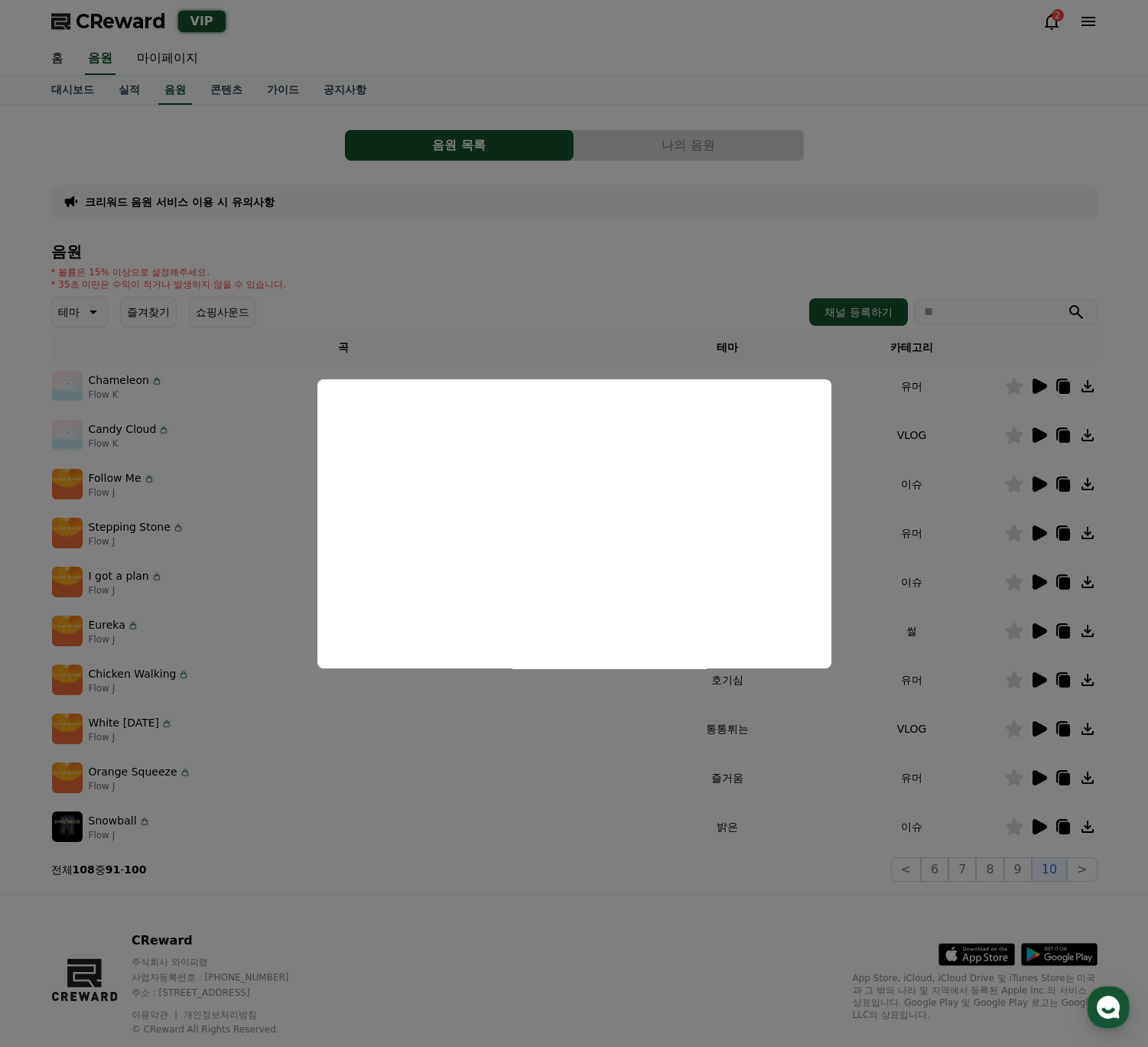
click at [1040, 432] on icon at bounding box center [1039, 435] width 15 height 16
click at [1036, 388] on button "close modal" at bounding box center [574, 524] width 1148 height 1047
click at [1036, 388] on icon at bounding box center [1039, 387] width 15 height 16
click at [1017, 866] on button "close modal" at bounding box center [574, 524] width 1148 height 1047
click at [1021, 869] on button "9" at bounding box center [1018, 869] width 27 height 24
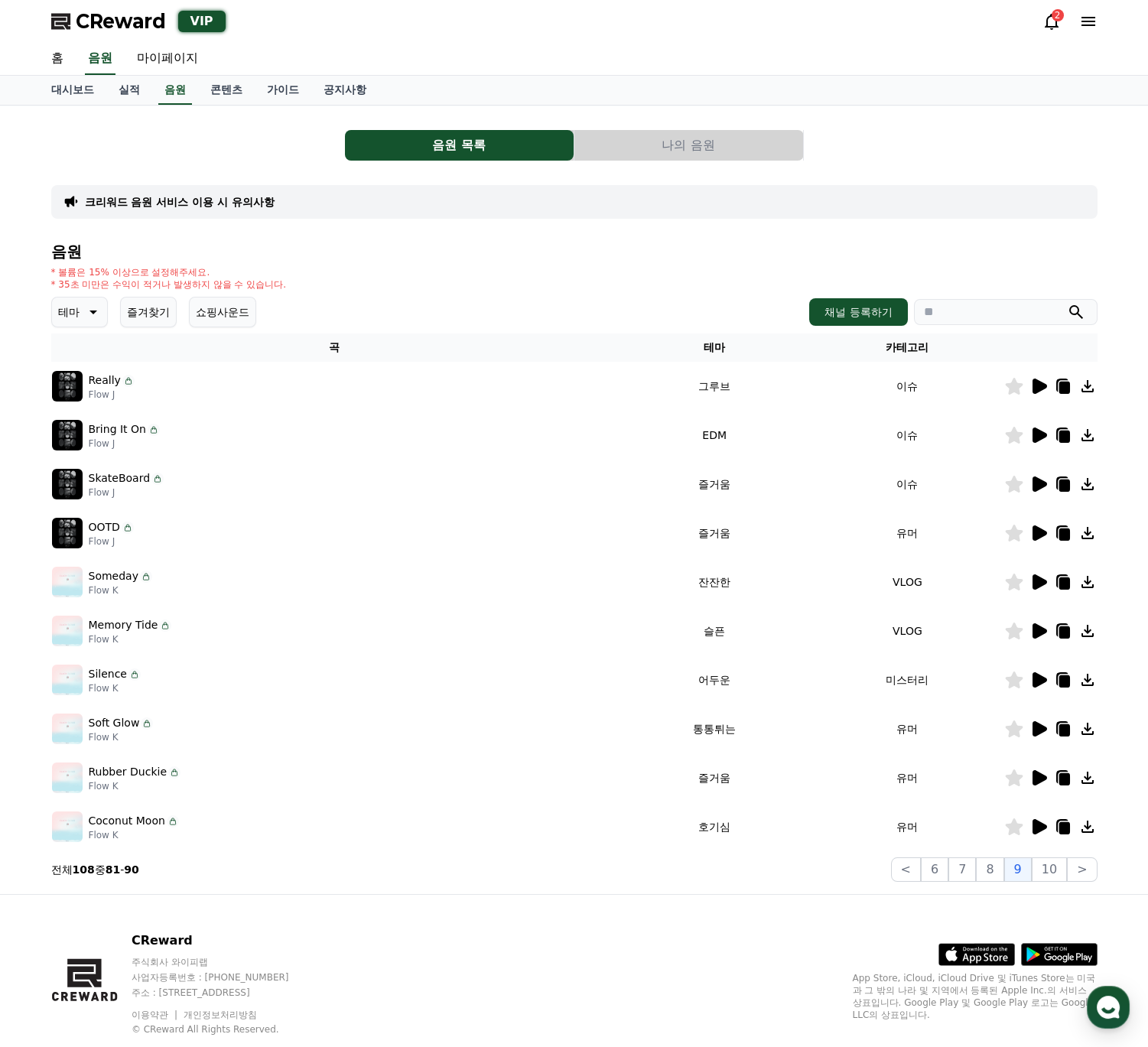
click at [1035, 827] on icon at bounding box center [1039, 827] width 15 height 16
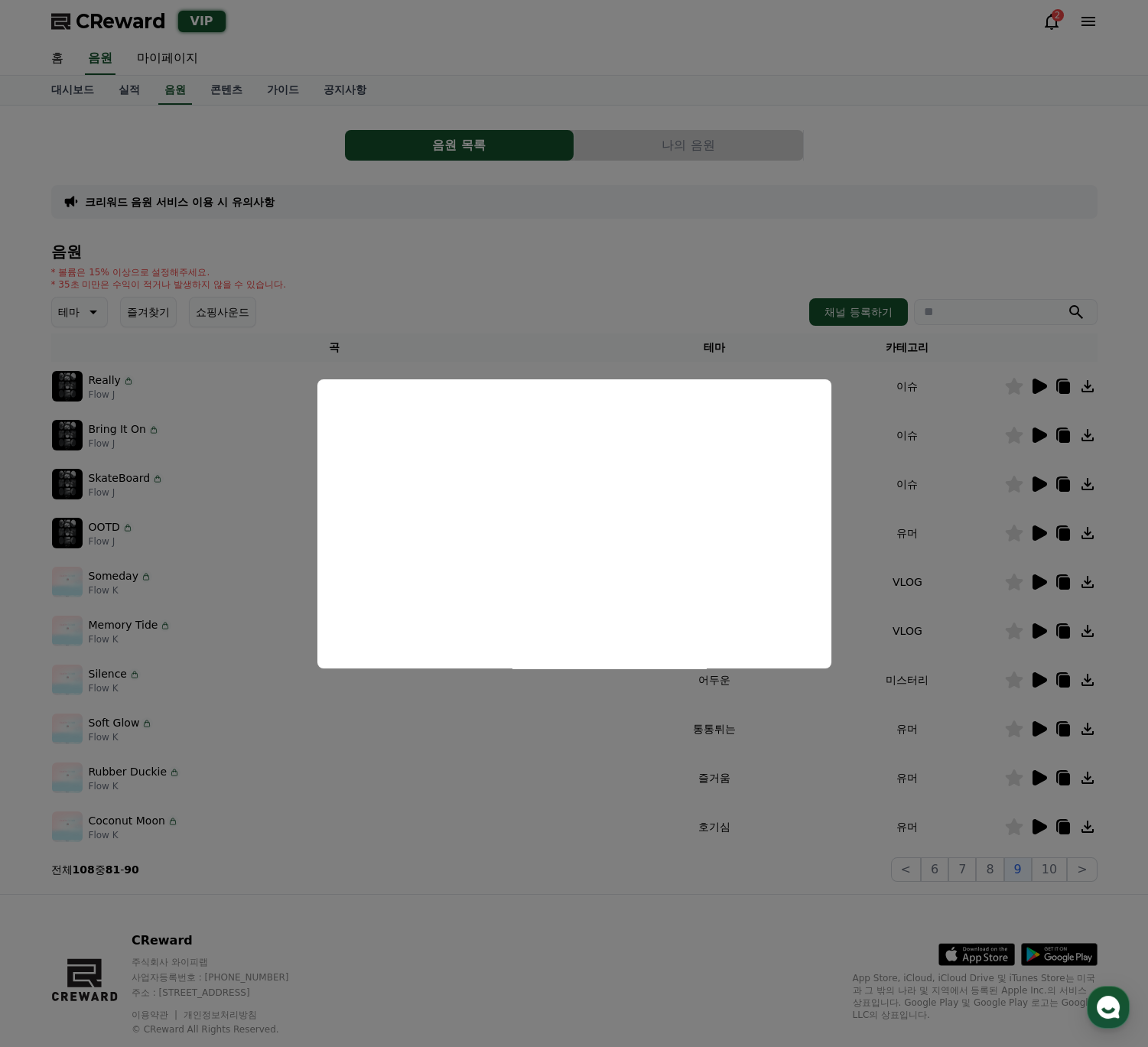
click at [1042, 775] on button "close modal" at bounding box center [574, 524] width 1148 height 1047
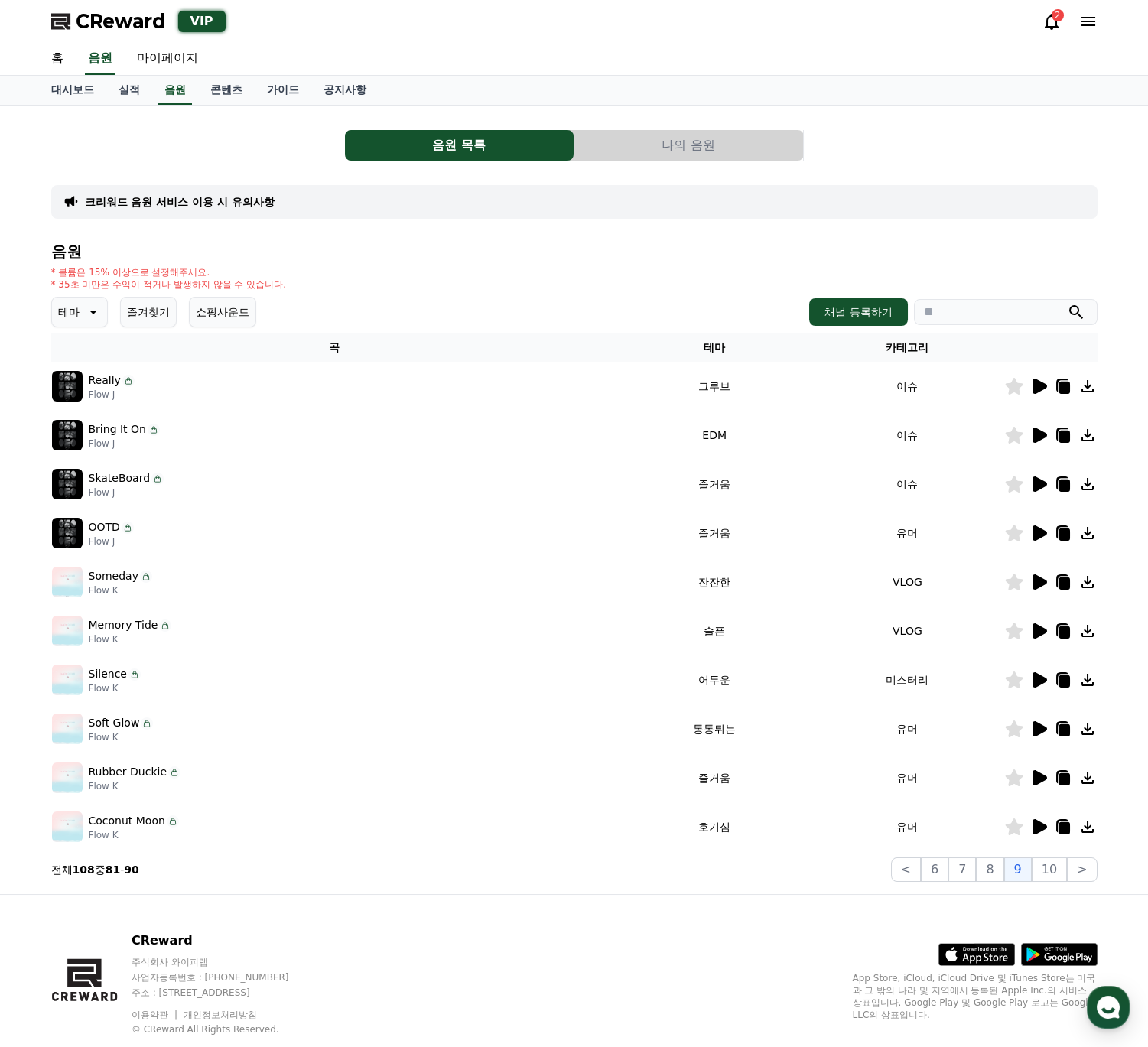
click at [1040, 724] on icon at bounding box center [1039, 729] width 15 height 16
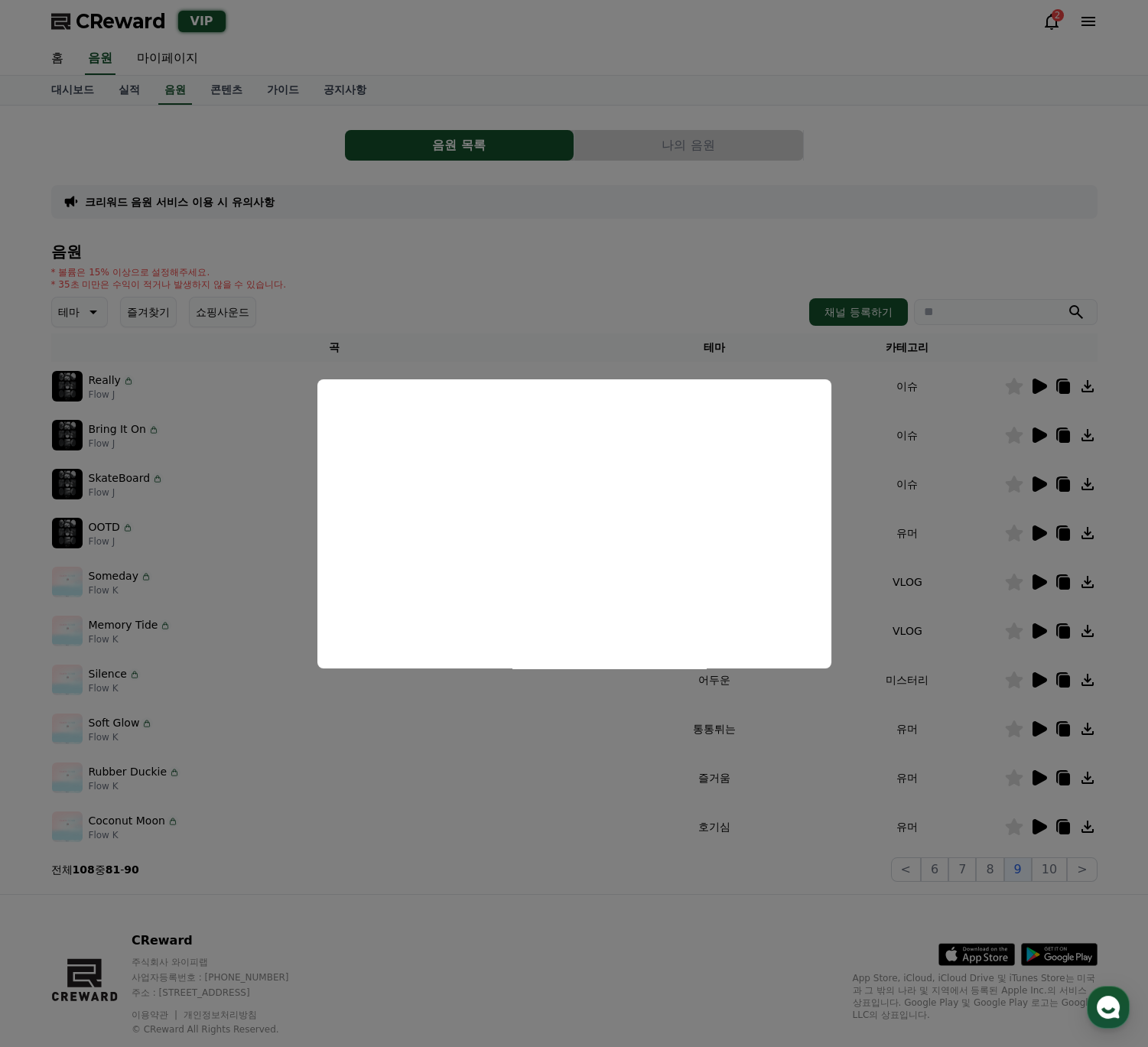
click at [1035, 781] on button "close modal" at bounding box center [574, 524] width 1148 height 1047
click at [1039, 774] on icon at bounding box center [1039, 778] width 15 height 16
click at [1032, 633] on button "close modal" at bounding box center [574, 524] width 1148 height 1047
click at [1032, 633] on icon at bounding box center [1039, 631] width 15 height 16
click at [688, 808] on button "close modal" at bounding box center [574, 524] width 1148 height 1047
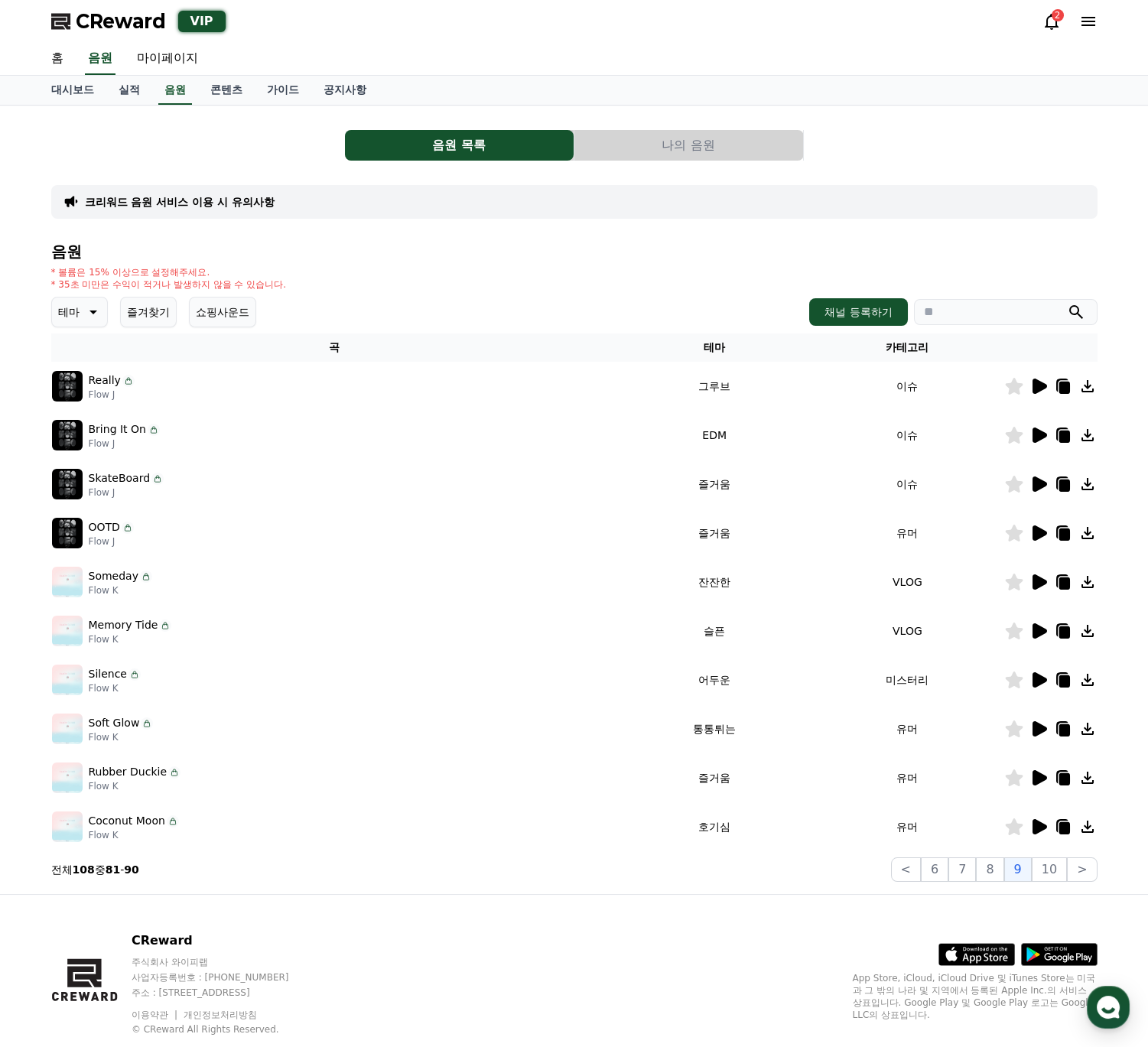
click at [1035, 535] on icon at bounding box center [1039, 533] width 15 height 16
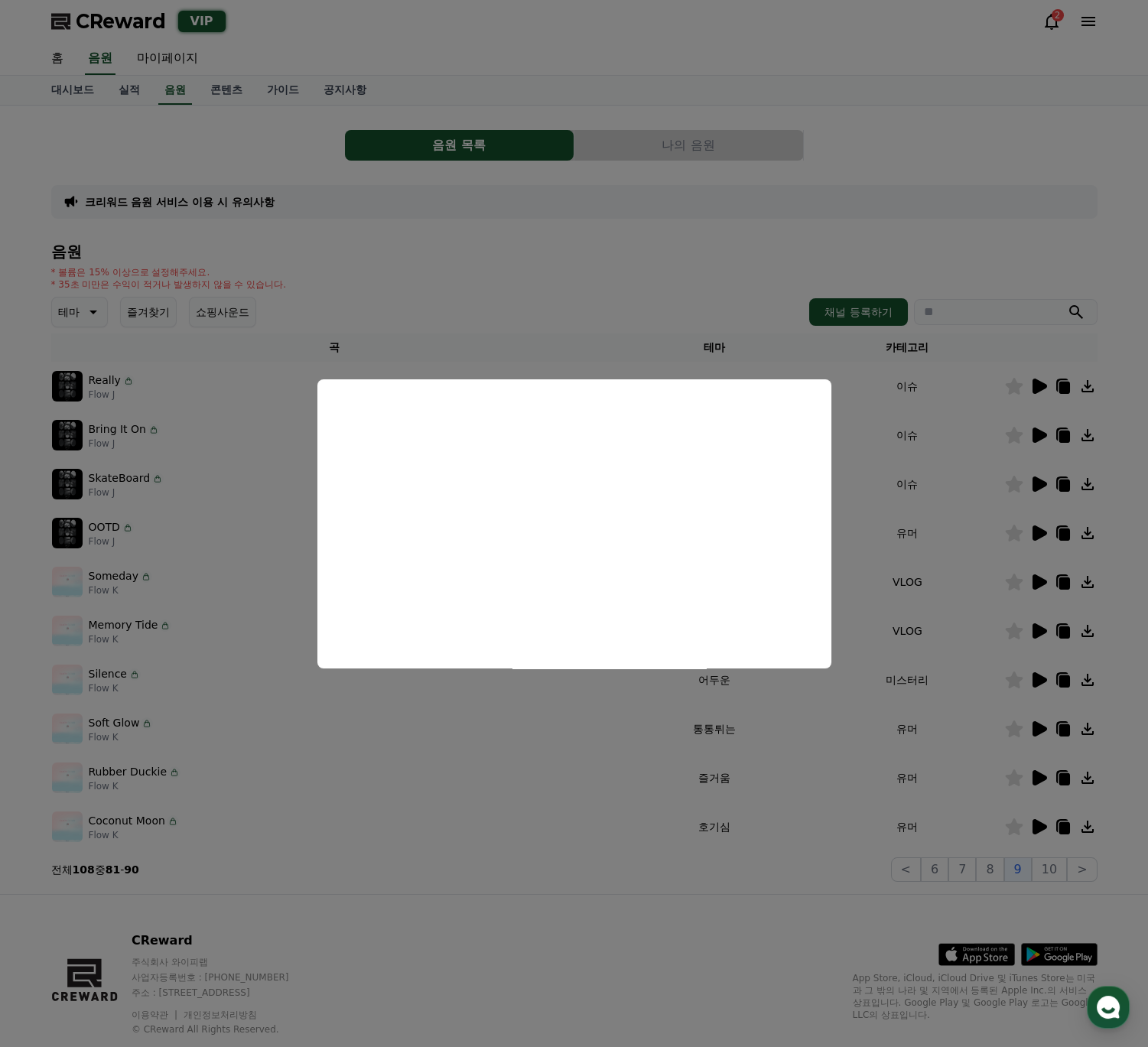
click at [1041, 485] on button "close modal" at bounding box center [574, 524] width 1148 height 1047
click at [1041, 485] on icon at bounding box center [1039, 485] width 15 height 16
click at [1038, 443] on button "close modal" at bounding box center [574, 524] width 1148 height 1047
click at [1038, 443] on icon at bounding box center [1038, 435] width 18 height 18
click at [1040, 388] on button "close modal" at bounding box center [574, 524] width 1148 height 1047
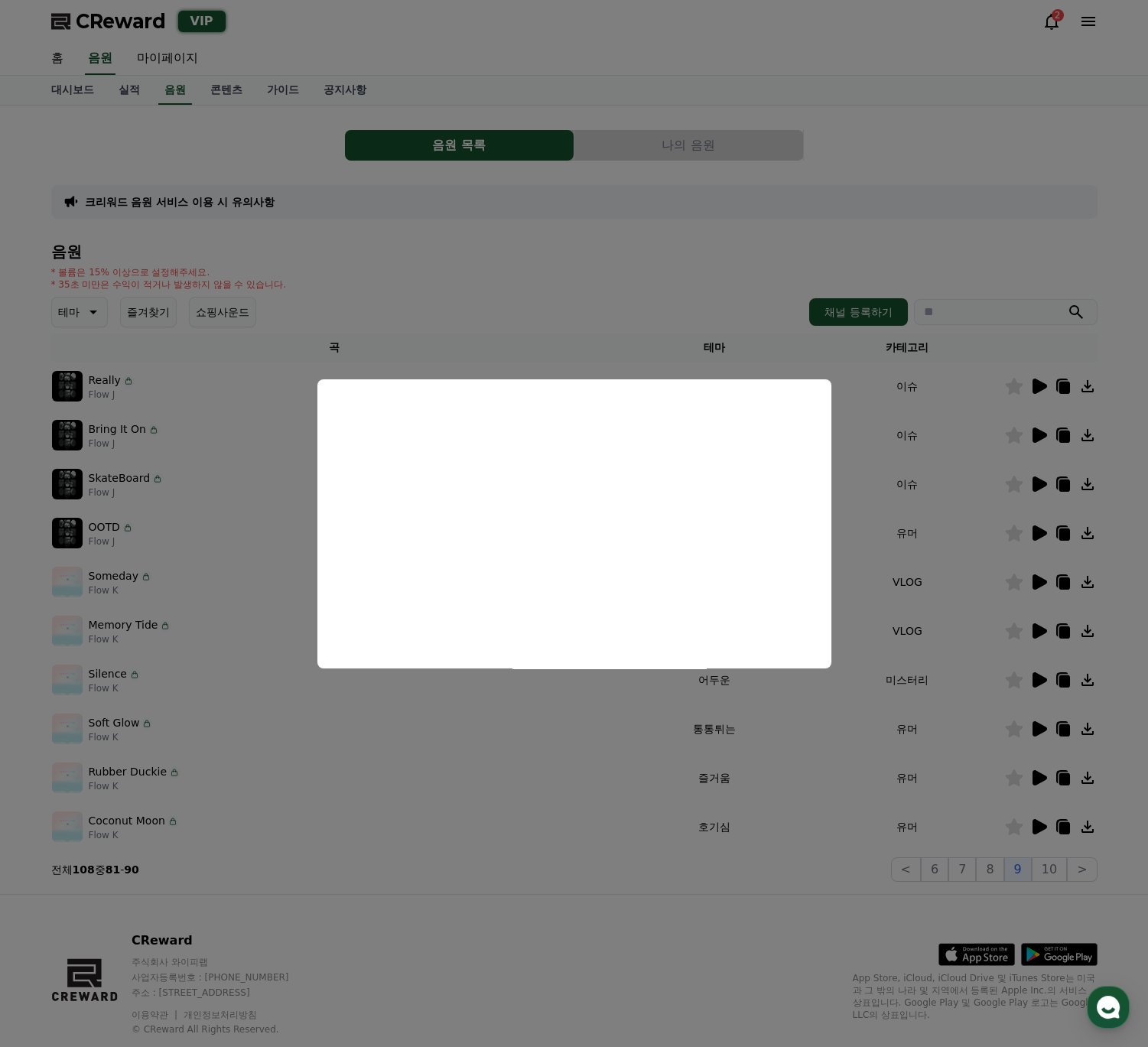
click at [1040, 388] on icon at bounding box center [1039, 387] width 15 height 16
click at [639, 931] on button "close modal" at bounding box center [574, 524] width 1148 height 1047
click at [639, 931] on div "CReward 주식회사 와이피랩 사업자등록번호 : 655-81-03655 주소 : 경기도 김포시 양촌읍 양곡로 495, 3층 305-비이16호…" at bounding box center [574, 989] width 1071 height 189
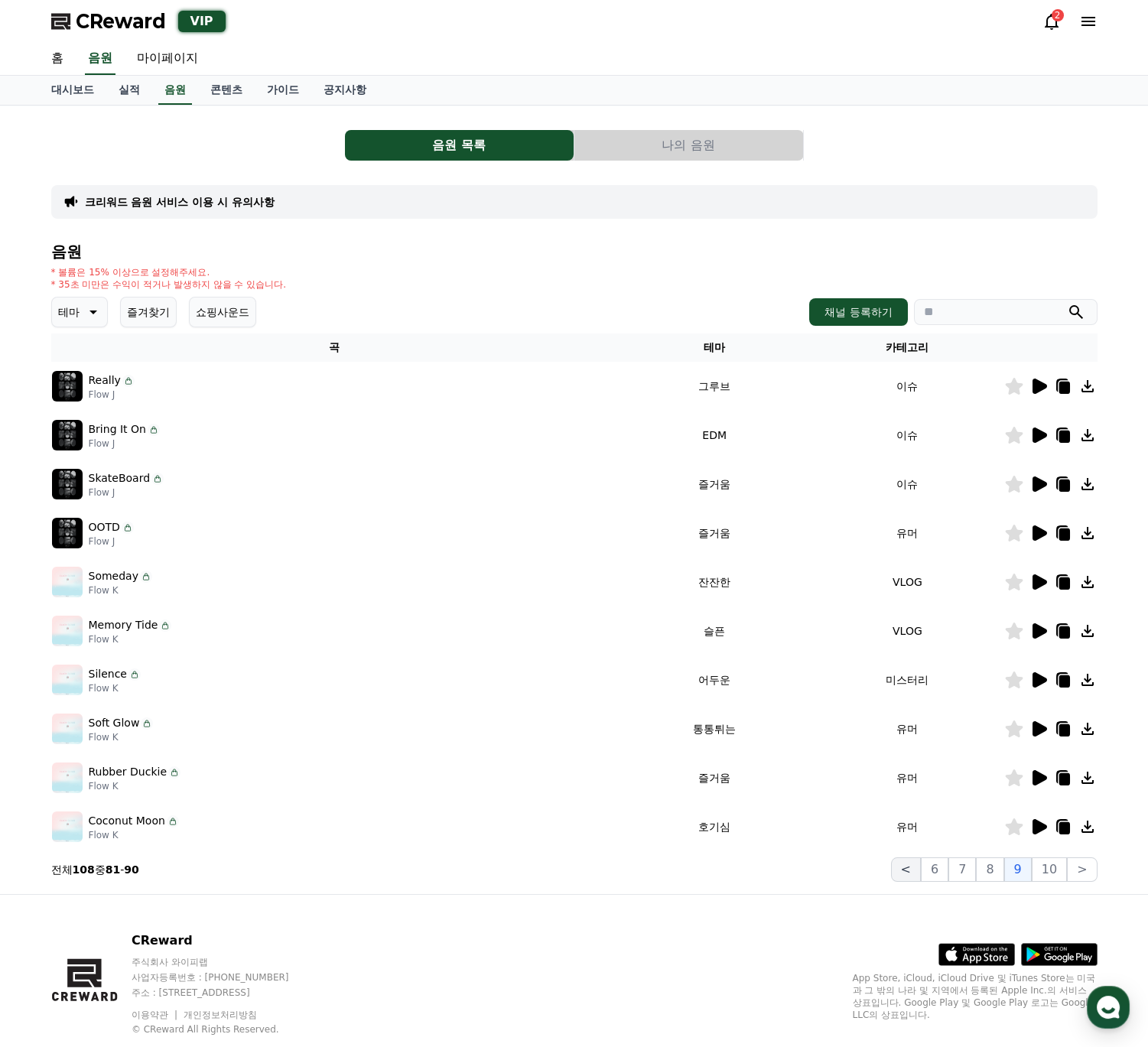
drag, startPoint x: 932, startPoint y: 877, endPoint x: 918, endPoint y: 877, distance: 14.0
click at [930, 877] on button "6" at bounding box center [934, 869] width 27 height 24
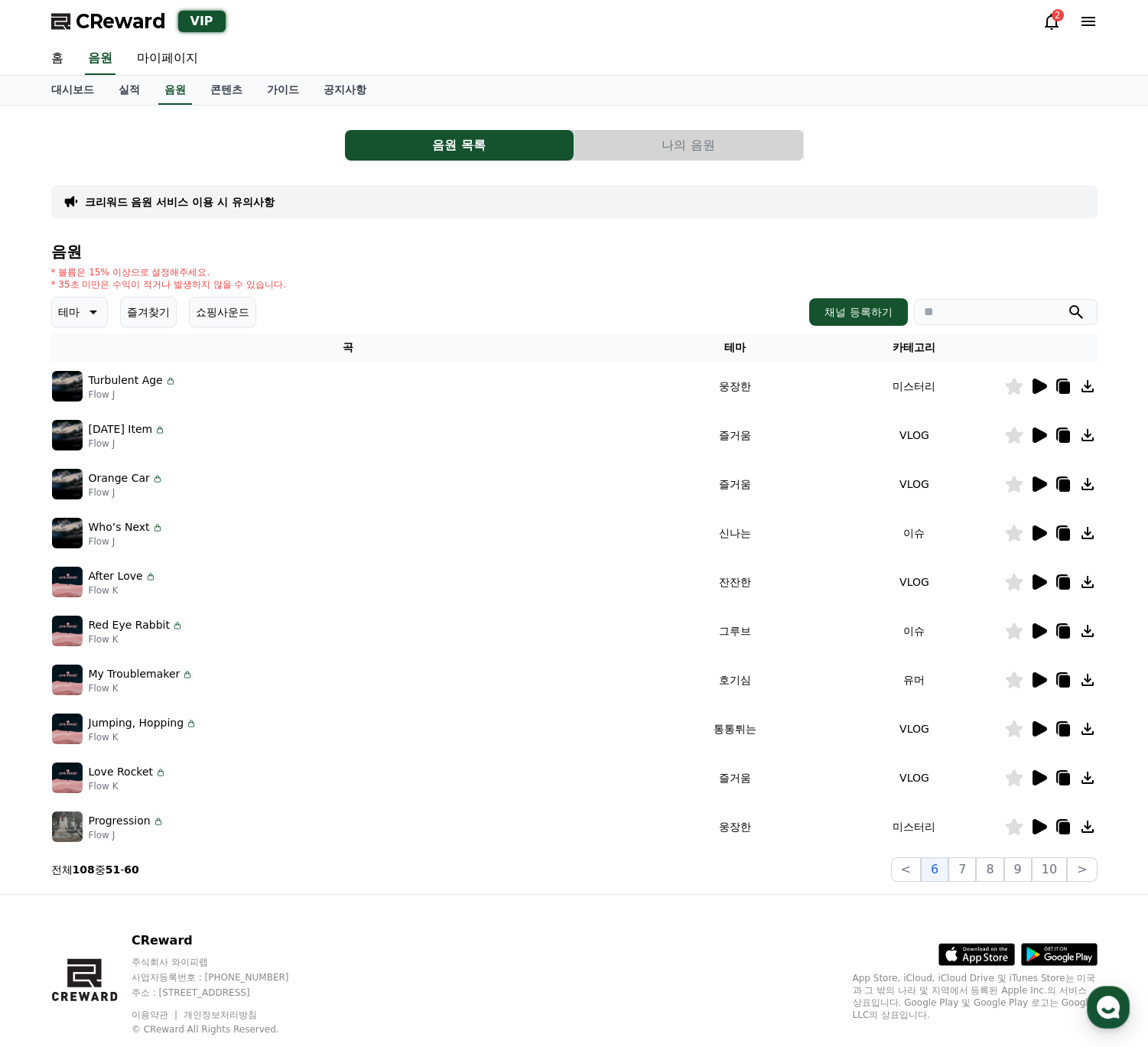
click at [1041, 825] on icon at bounding box center [1039, 827] width 15 height 16
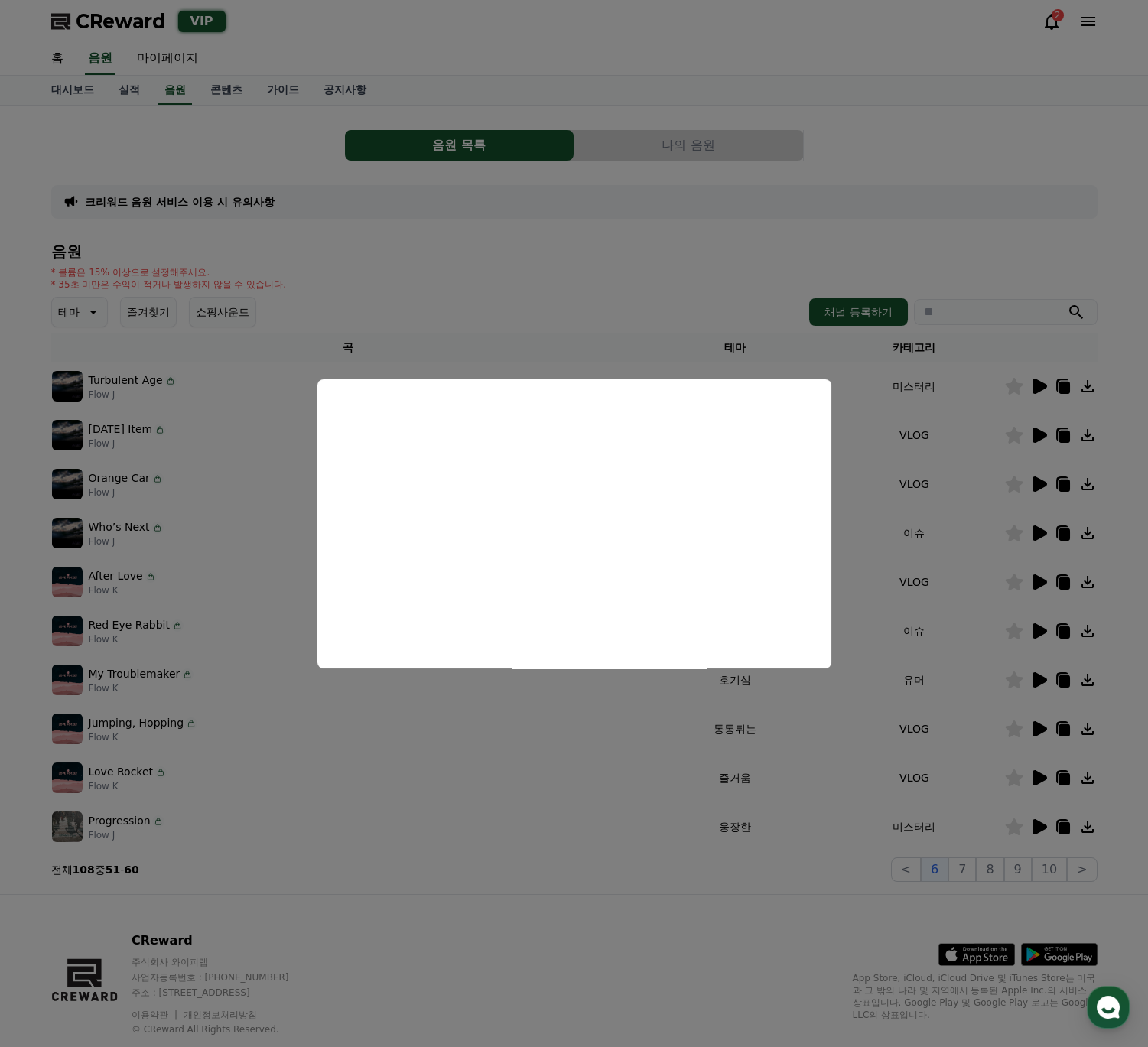
click at [1035, 773] on button "close modal" at bounding box center [574, 524] width 1148 height 1047
click at [1035, 773] on icon at bounding box center [1039, 778] width 15 height 16
click at [1039, 736] on button "close modal" at bounding box center [574, 524] width 1148 height 1047
click at [1039, 736] on icon at bounding box center [1038, 728] width 18 height 18
click at [1036, 684] on button "close modal" at bounding box center [574, 524] width 1148 height 1047
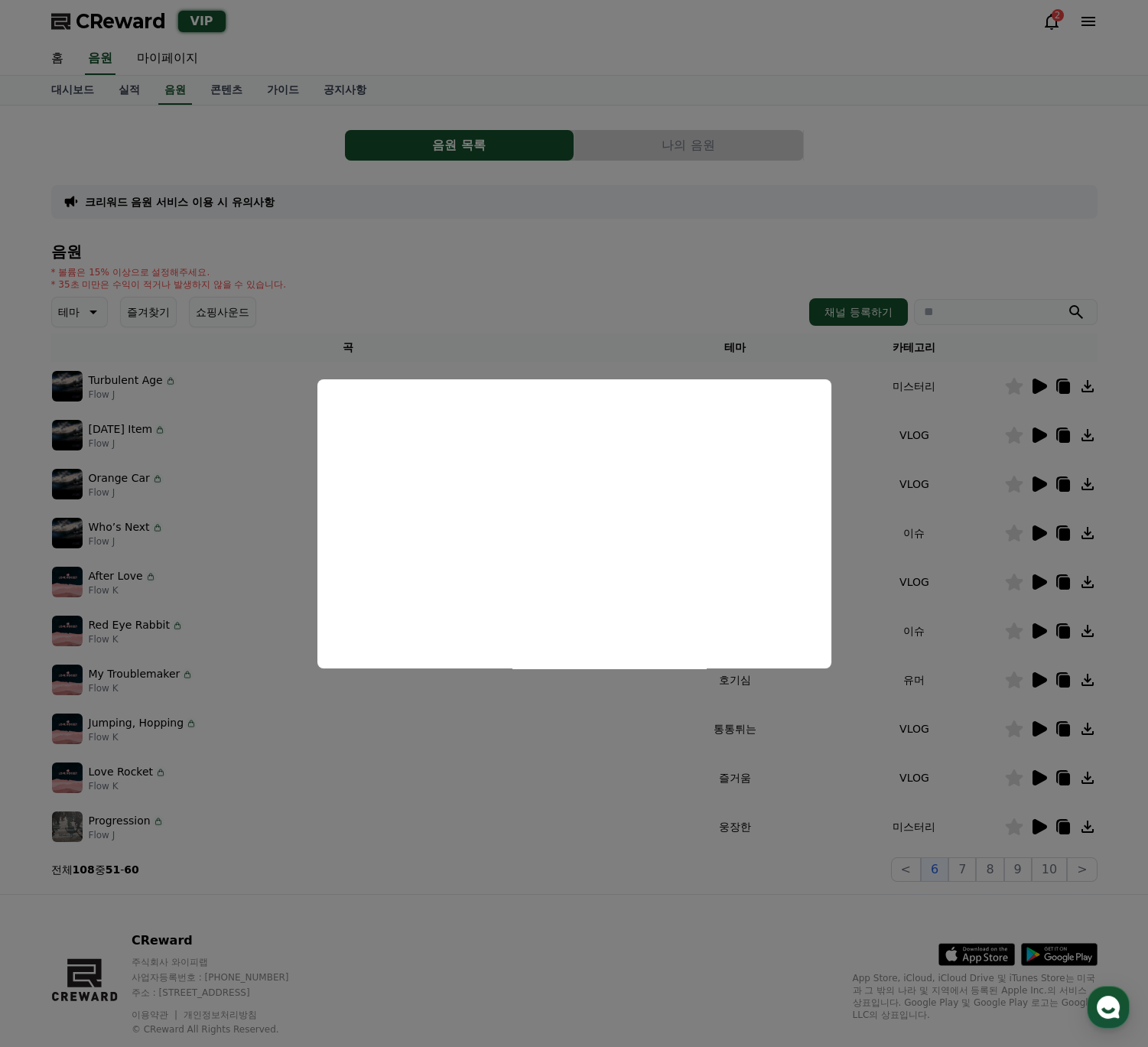
click at [1036, 684] on icon at bounding box center [1039, 680] width 15 height 16
click at [1038, 635] on button "close modal" at bounding box center [574, 524] width 1148 height 1047
click at [1038, 635] on icon at bounding box center [1039, 631] width 15 height 16
click at [1035, 571] on button "close modal" at bounding box center [574, 524] width 1148 height 1047
click at [1035, 573] on icon at bounding box center [1038, 582] width 18 height 18
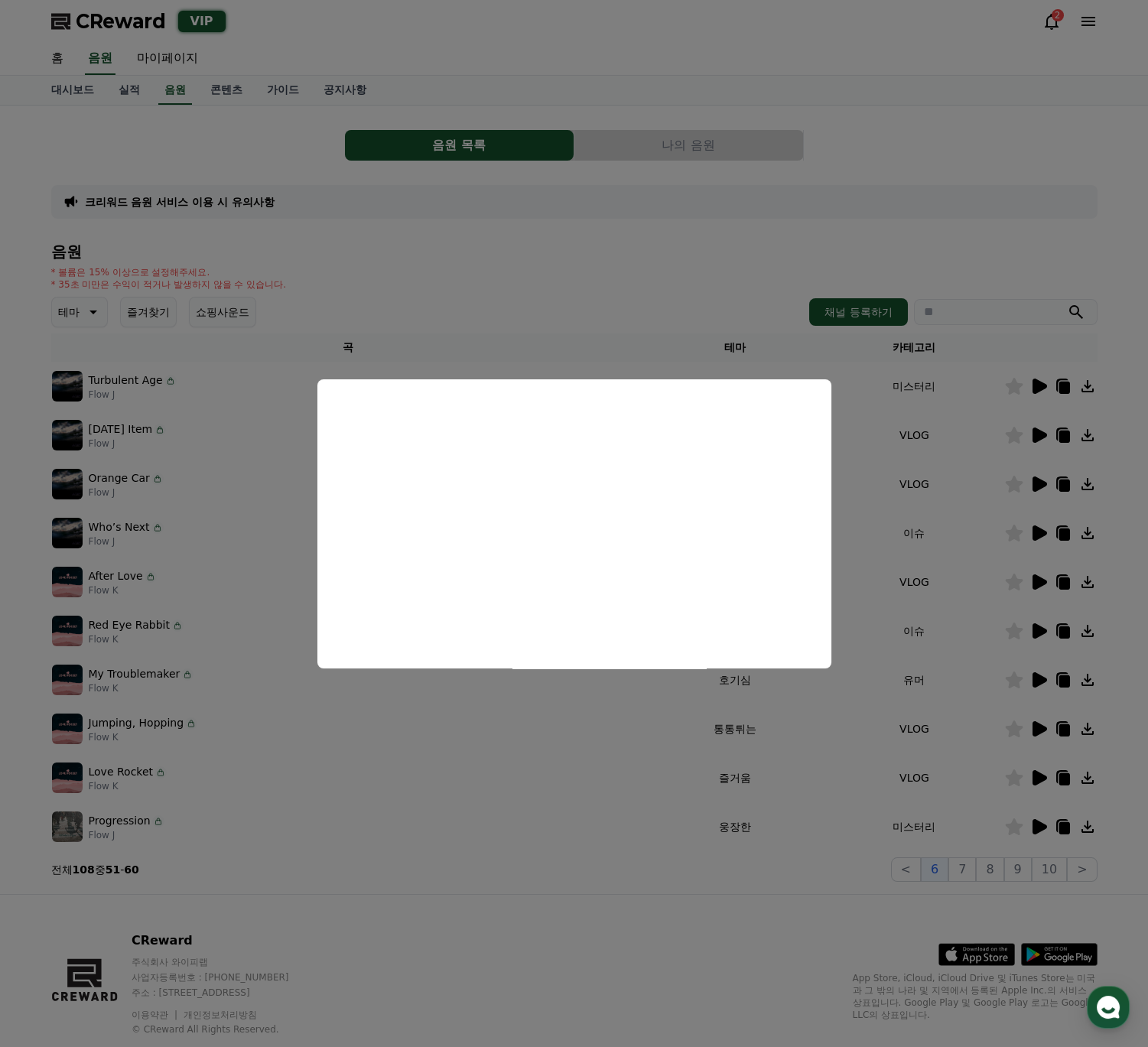
click at [1038, 543] on button "close modal" at bounding box center [574, 524] width 1148 height 1047
click at [1038, 543] on td at bounding box center [1051, 533] width 93 height 49
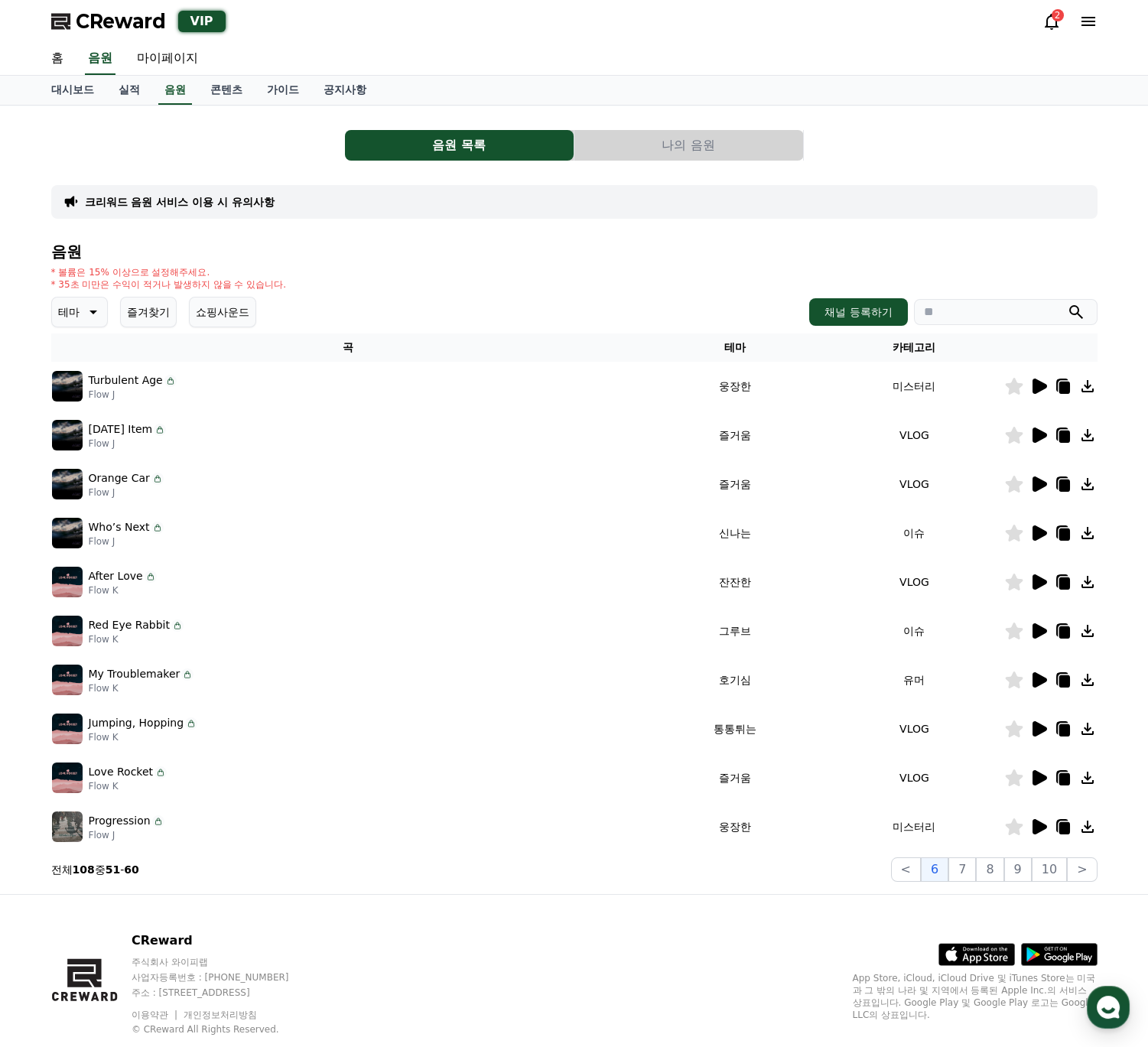
click at [1038, 543] on td at bounding box center [1051, 533] width 93 height 49
click at [1039, 535] on icon at bounding box center [1039, 533] width 15 height 16
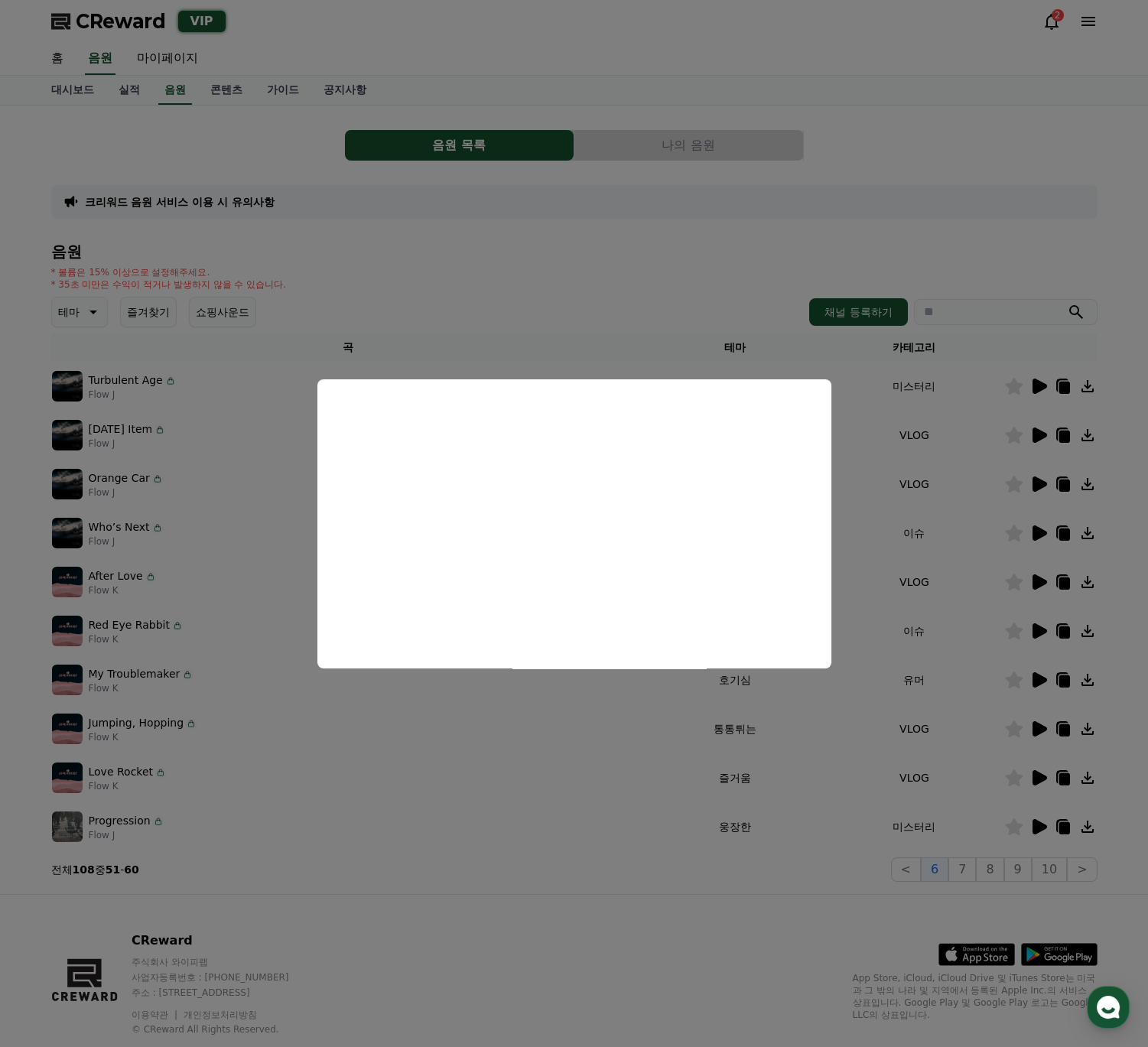
click at [1036, 486] on button "close modal" at bounding box center [574, 524] width 1148 height 1047
click at [1036, 486] on icon at bounding box center [1039, 485] width 15 height 16
click at [1038, 438] on button "close modal" at bounding box center [574, 524] width 1148 height 1047
click at [1038, 438] on icon at bounding box center [1039, 435] width 15 height 16
click at [1042, 385] on button "close modal" at bounding box center [574, 524] width 1148 height 1047
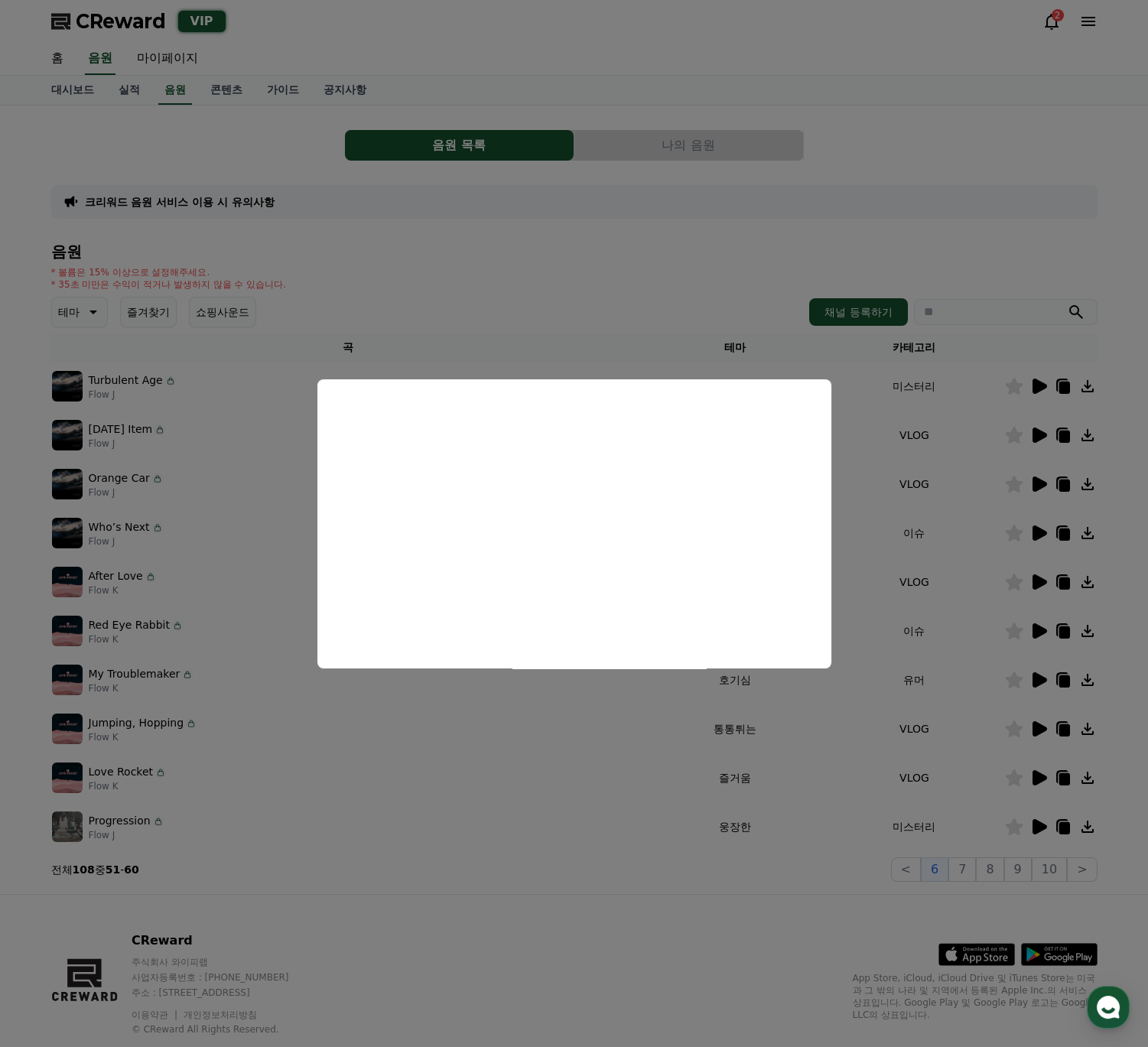
click at [1042, 385] on icon at bounding box center [1039, 387] width 15 height 16
click at [976, 867] on button "close modal" at bounding box center [574, 524] width 1148 height 1047
click at [976, 867] on button "7" at bounding box center [962, 869] width 27 height 24
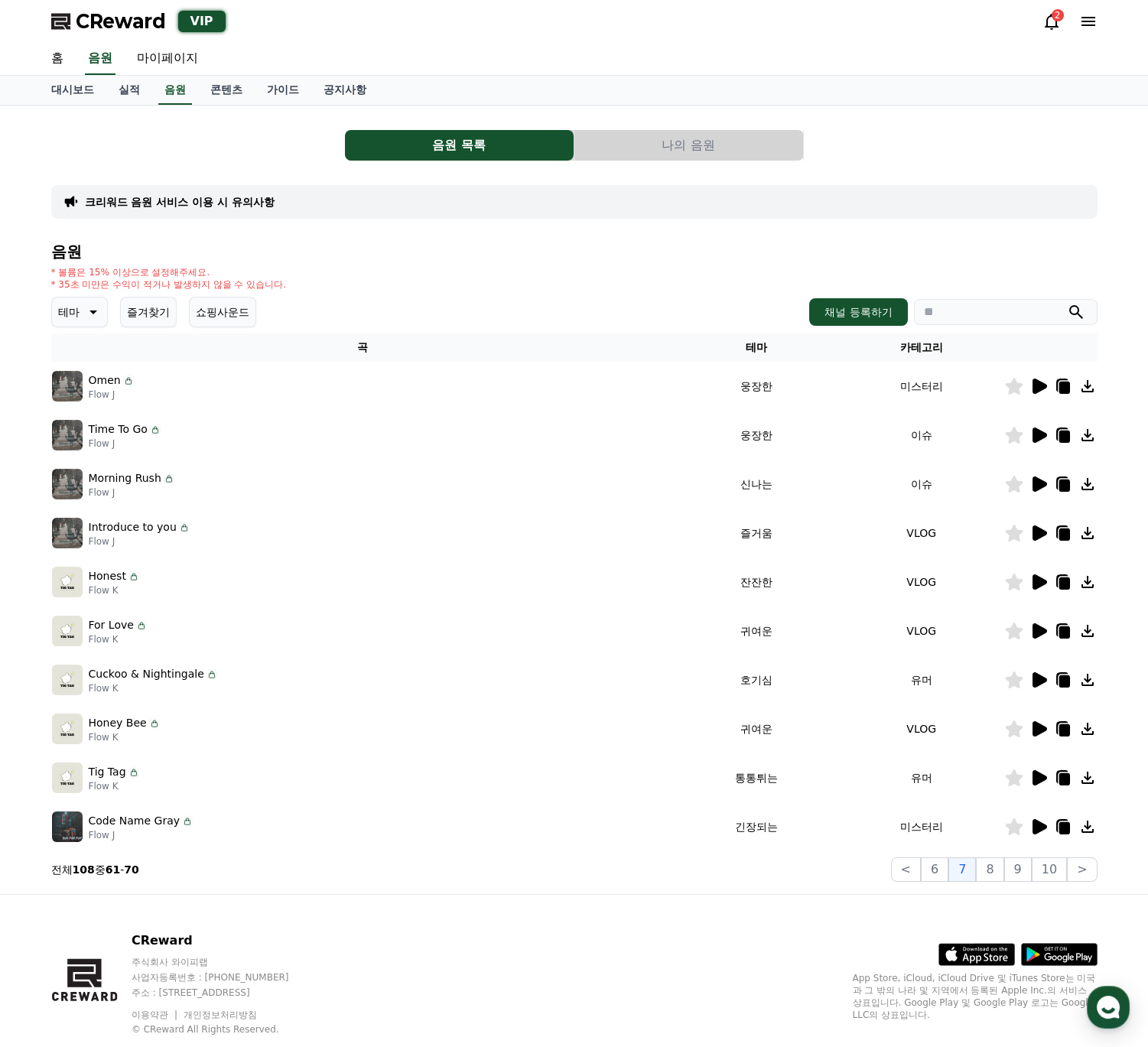
click at [1040, 583] on icon at bounding box center [1039, 582] width 15 height 16
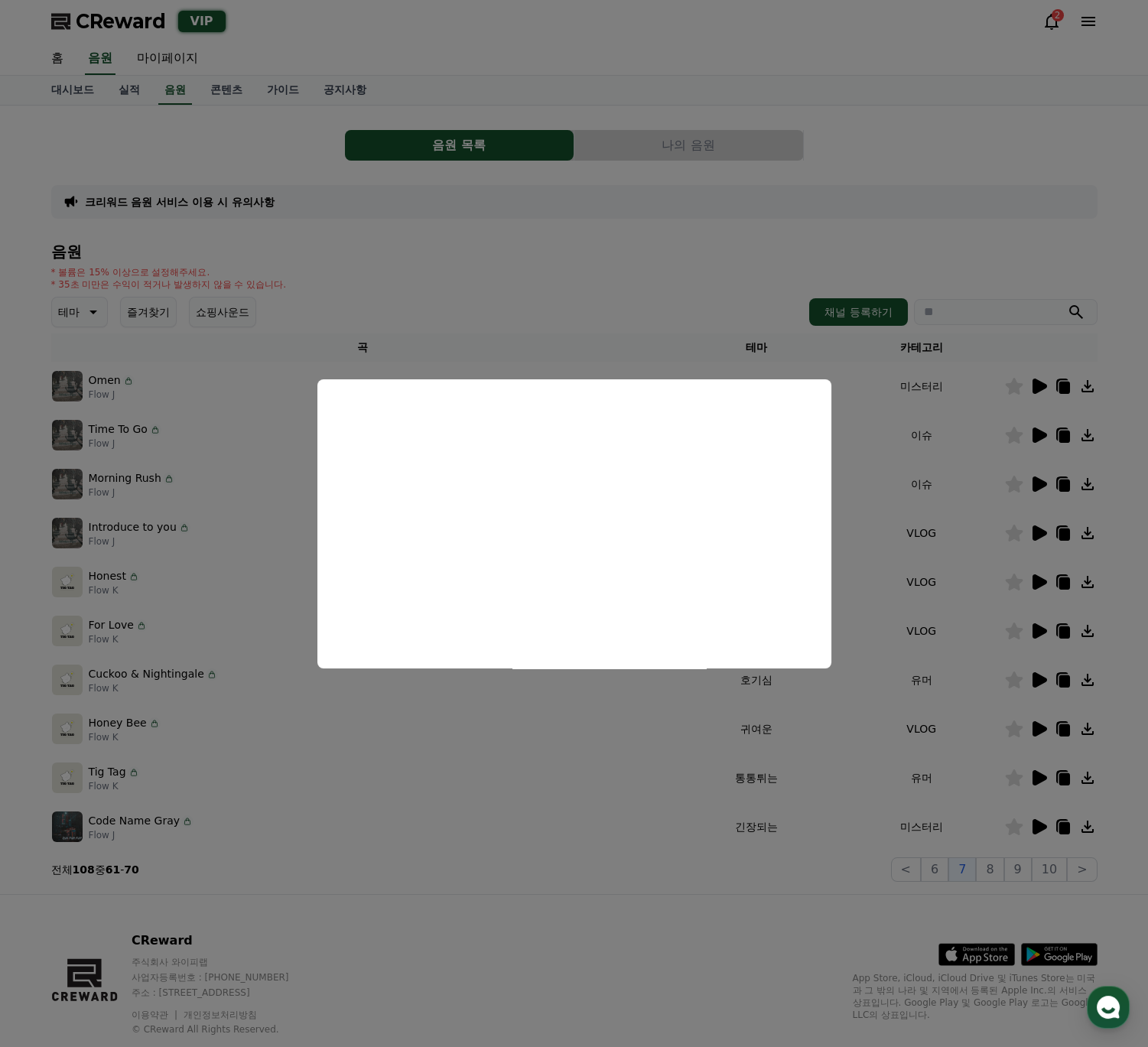
click at [1039, 823] on button "close modal" at bounding box center [574, 524] width 1148 height 1047
click at [1039, 823] on icon at bounding box center [1039, 827] width 15 height 16
click at [1019, 873] on button "close modal" at bounding box center [574, 524] width 1148 height 1047
click at [1019, 873] on button "9" at bounding box center [1018, 869] width 27 height 24
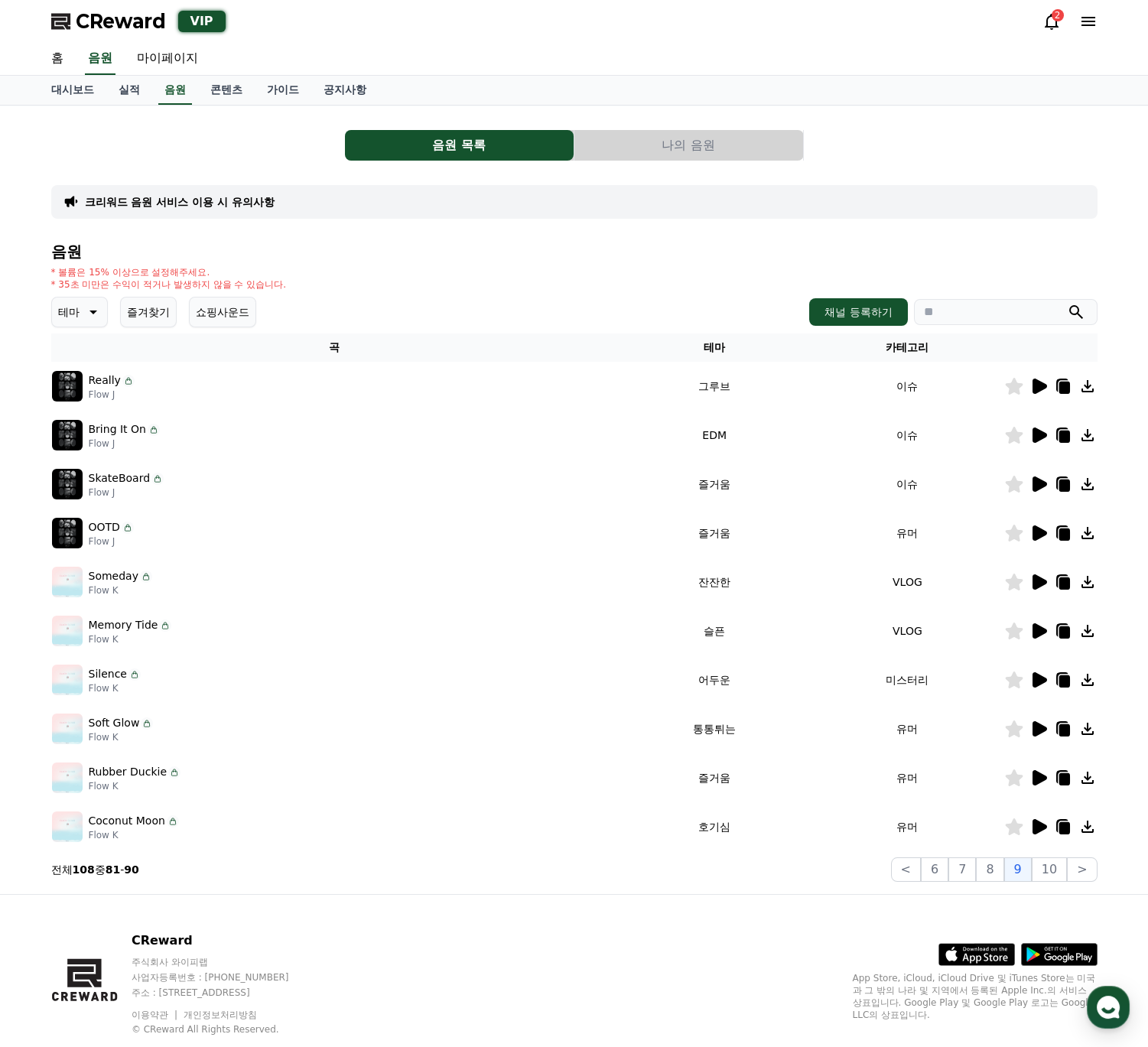
click at [329, 559] on td "Someday Flow K" at bounding box center [335, 582] width 567 height 49
click at [139, 88] on link "실적" at bounding box center [128, 90] width 46 height 29
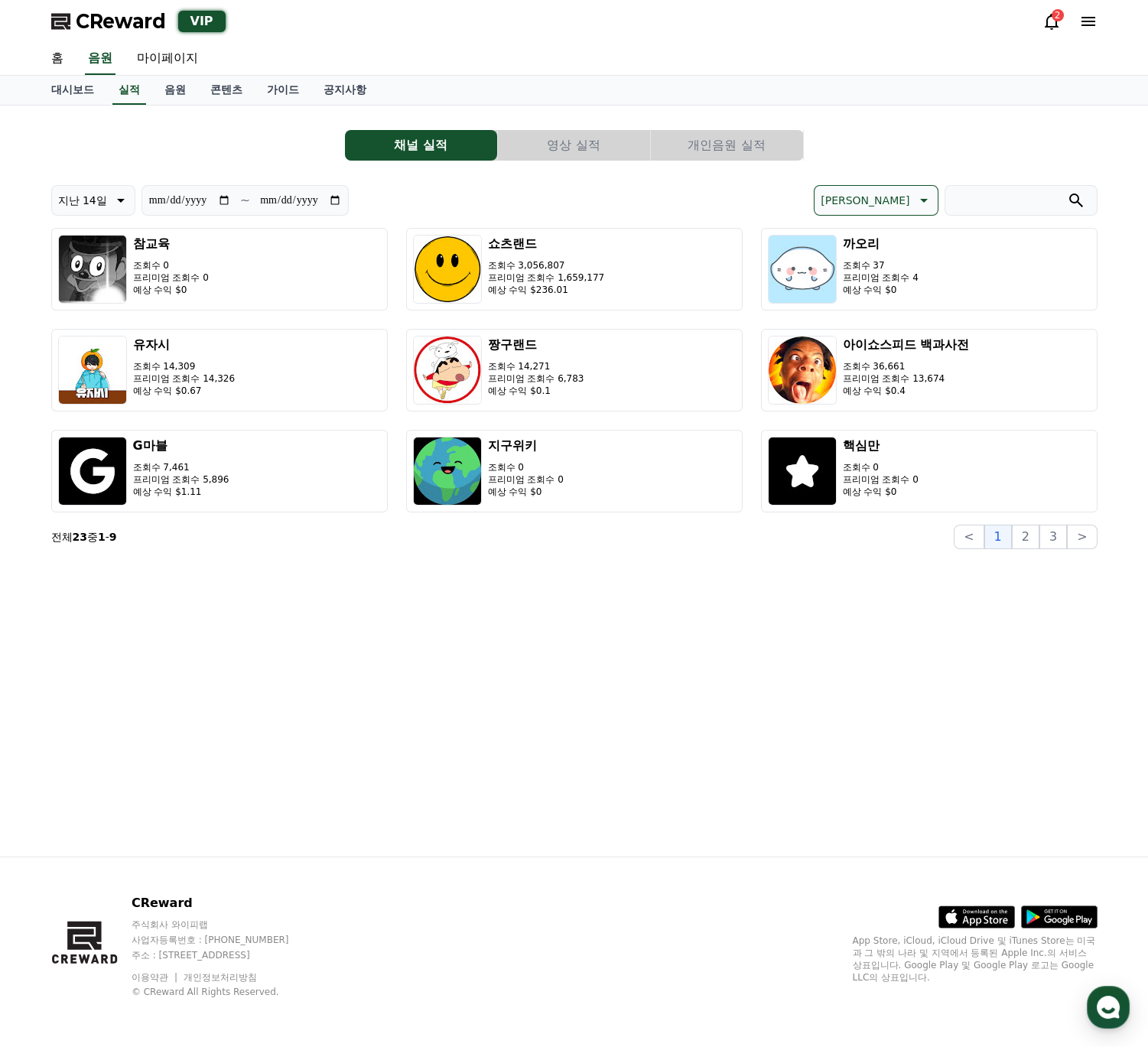
click at [719, 151] on button "개인음원 실적" at bounding box center [726, 146] width 152 height 31
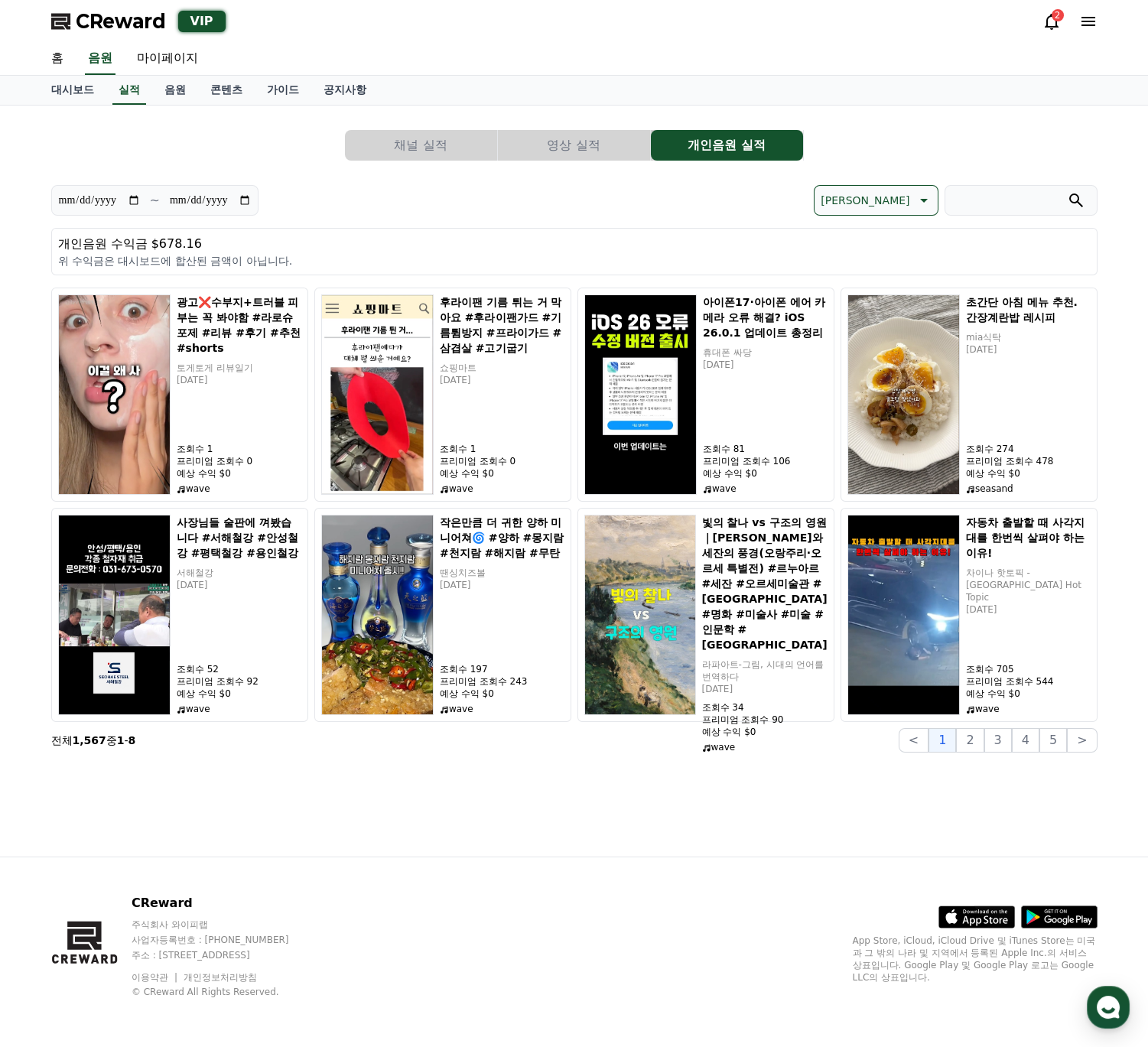
click at [401, 145] on button "채널 실적" at bounding box center [421, 146] width 152 height 31
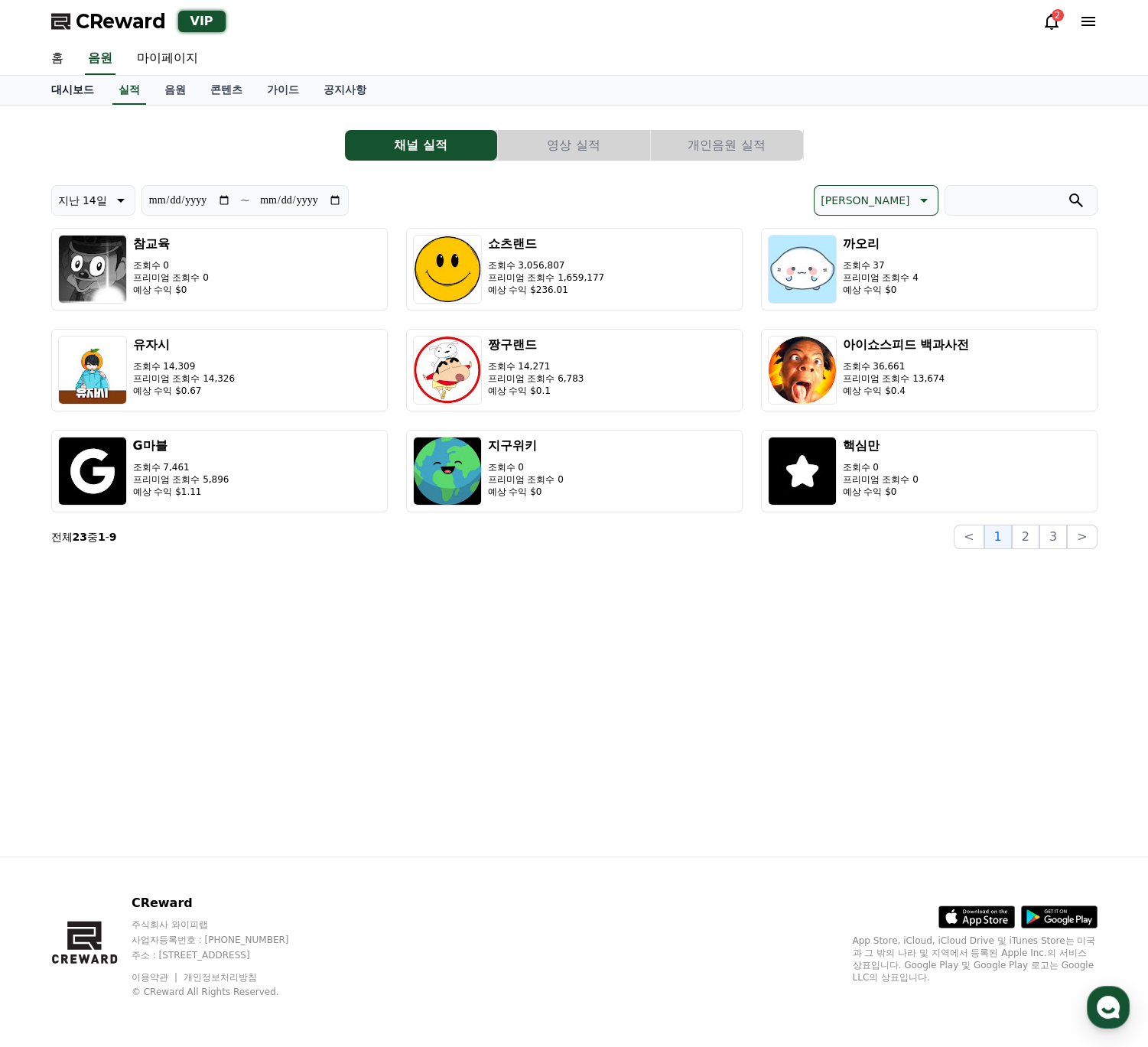
click at [40, 78] on link "대시보드" at bounding box center [72, 90] width 67 height 29
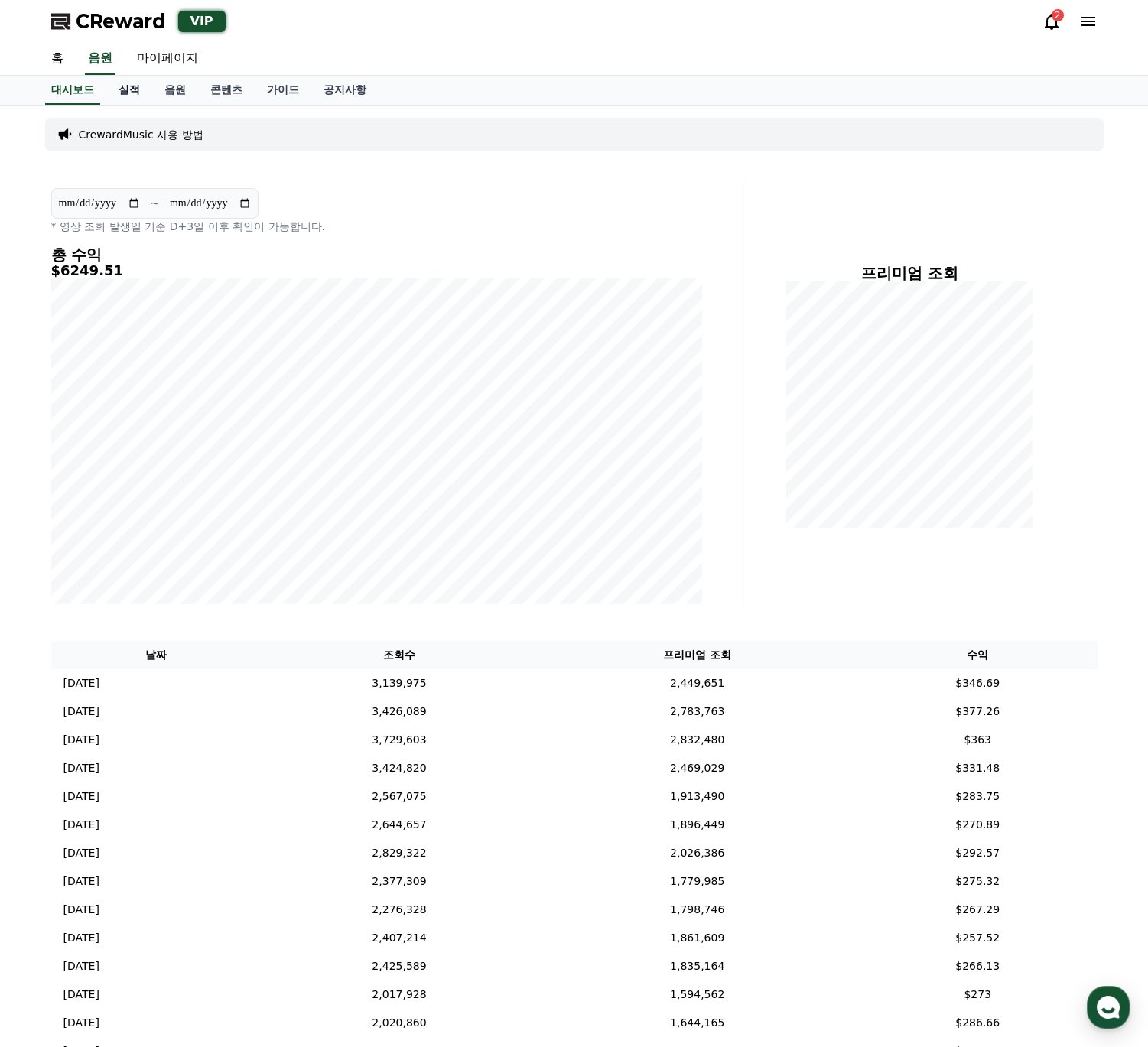
click at [128, 96] on link "실적" at bounding box center [128, 90] width 46 height 29
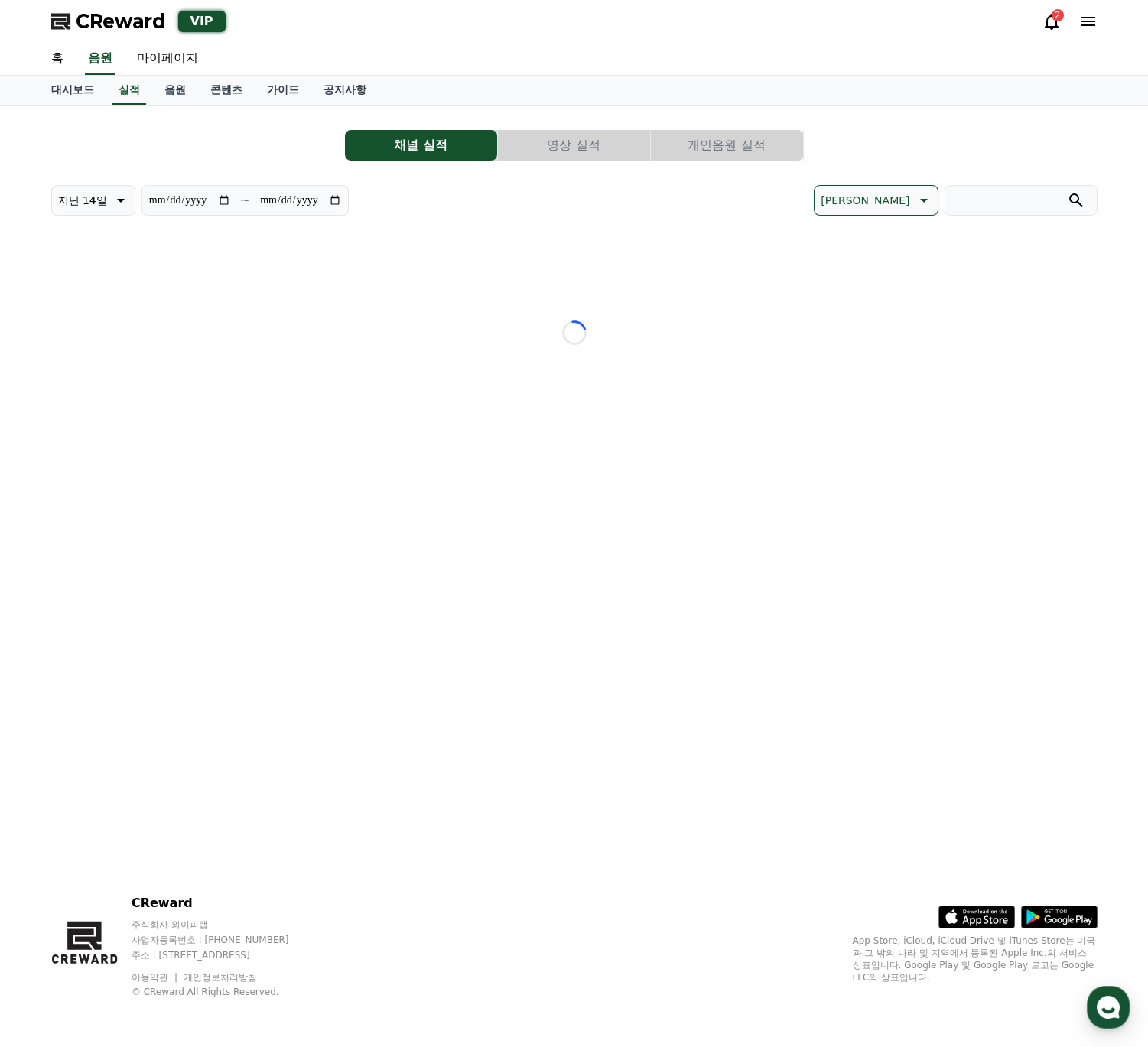
click at [1055, 25] on icon at bounding box center [1051, 21] width 18 height 18
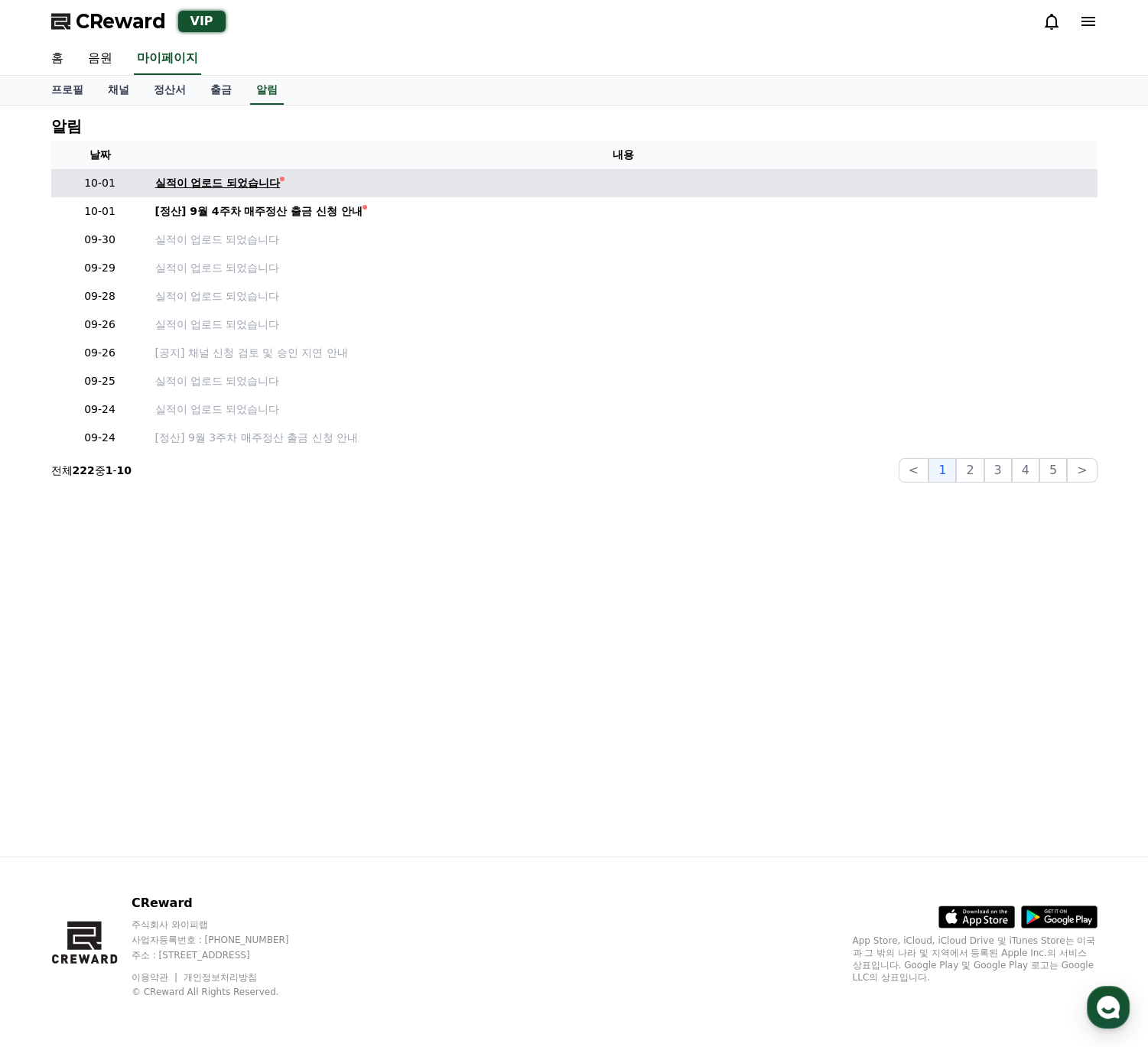
click at [215, 175] on div "실적이 업로드 되었습니다" at bounding box center [218, 183] width 125 height 17
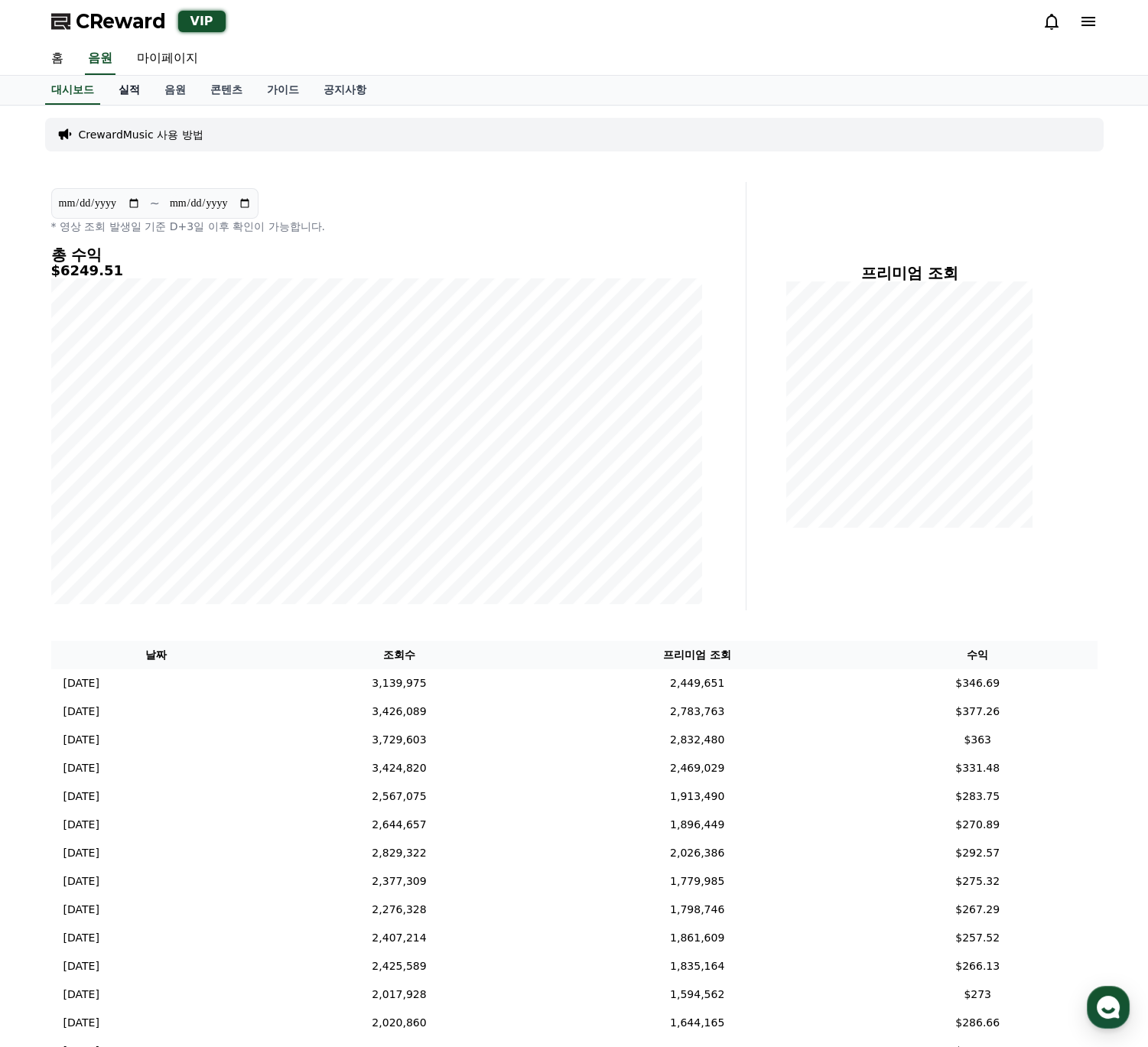
click at [142, 92] on link "실적" at bounding box center [128, 90] width 46 height 29
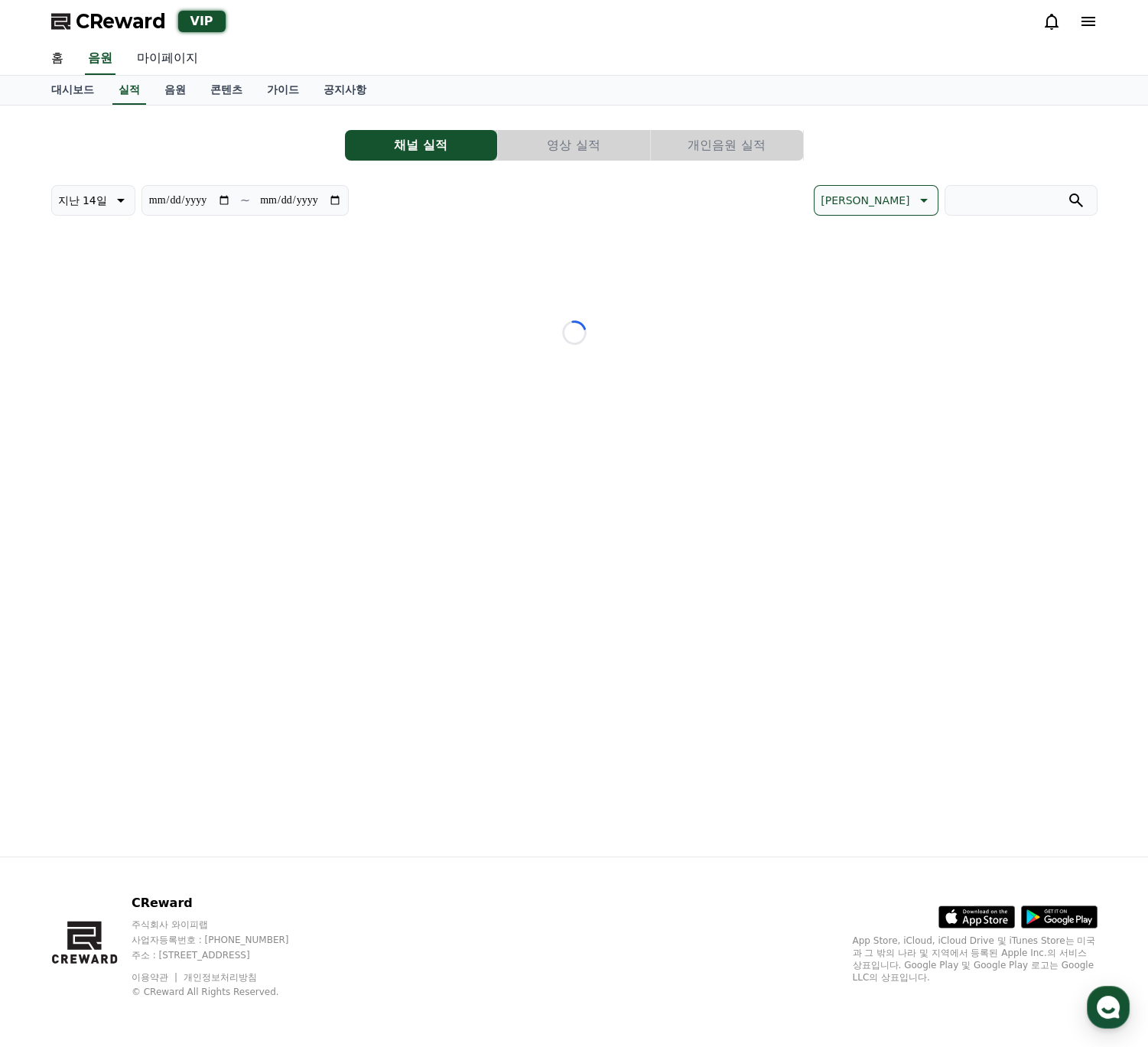
click at [164, 56] on link "마이페이지" at bounding box center [167, 58] width 85 height 32
select select "**********"
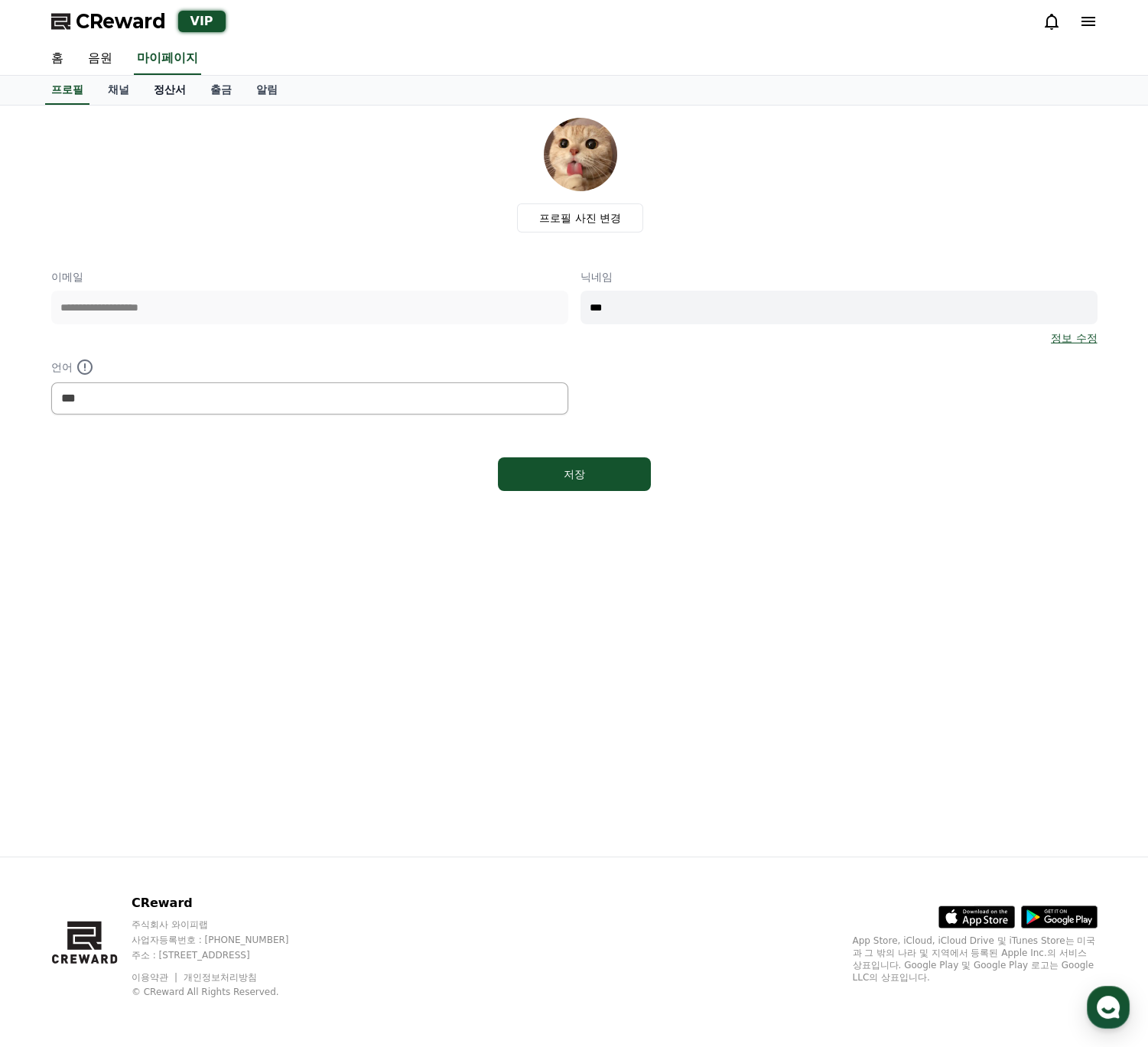
click at [168, 88] on link "정산서" at bounding box center [170, 90] width 56 height 29
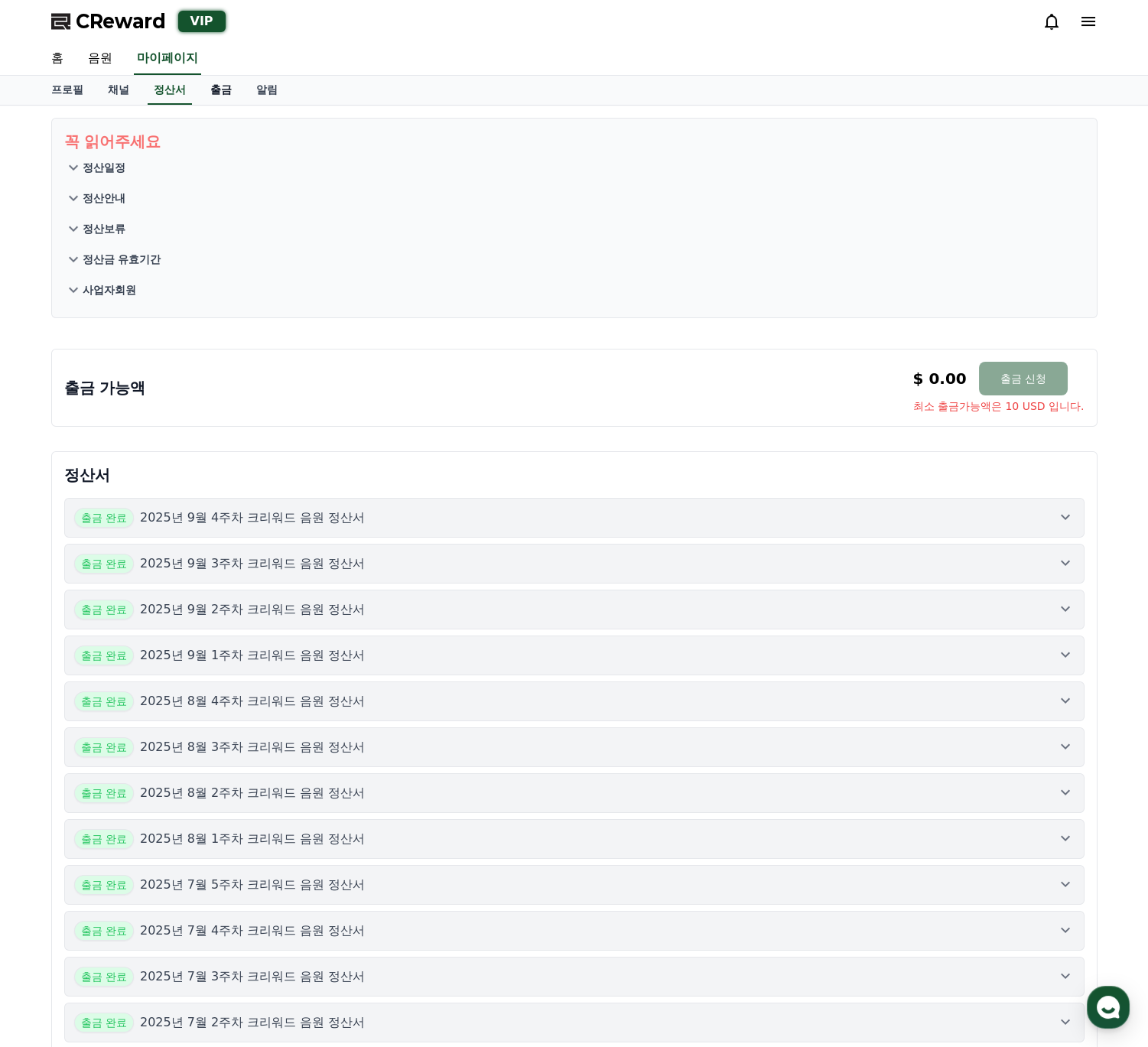
click at [208, 87] on link "출금" at bounding box center [220, 90] width 46 height 29
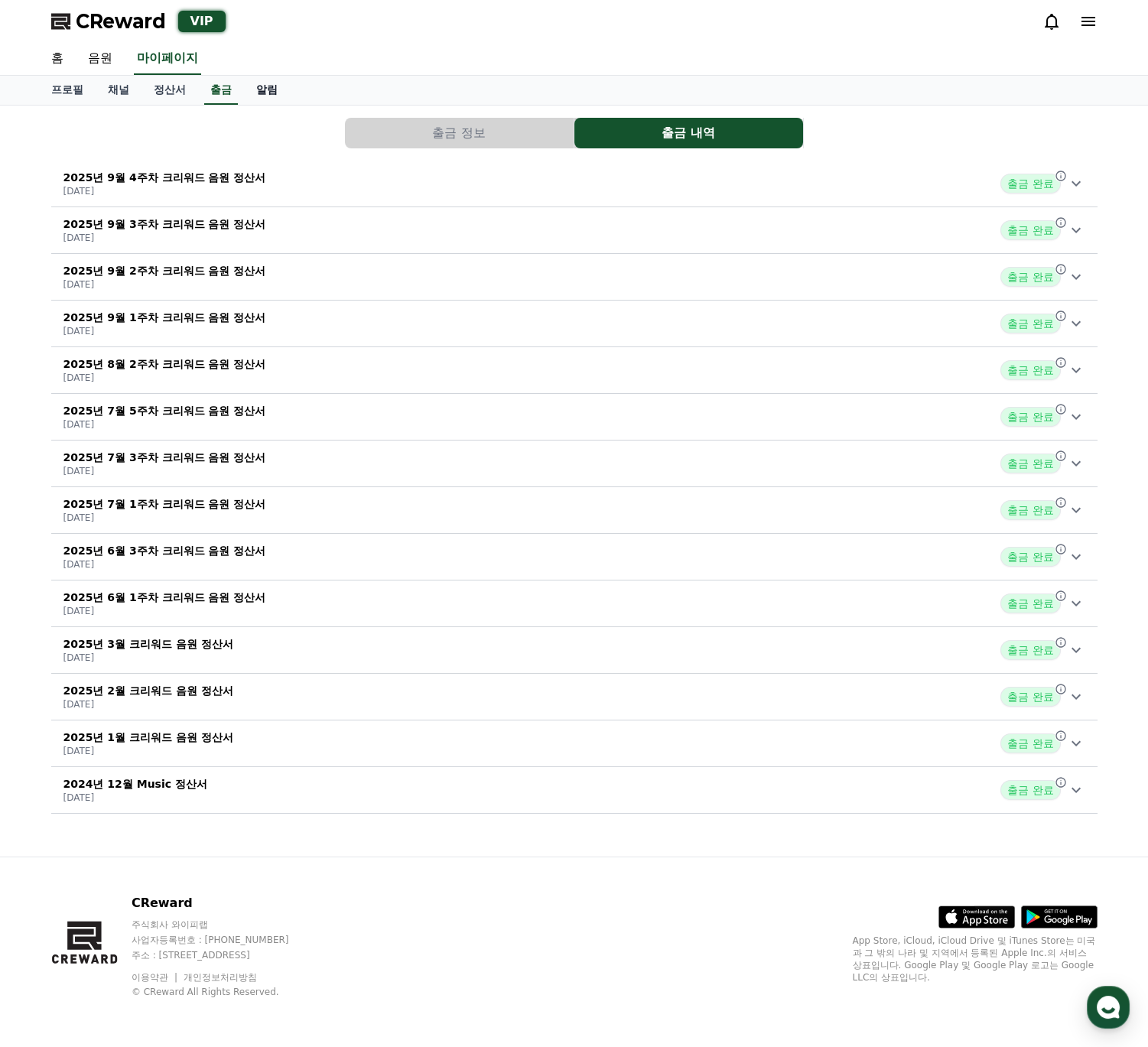
click at [257, 95] on link "알림" at bounding box center [266, 90] width 46 height 29
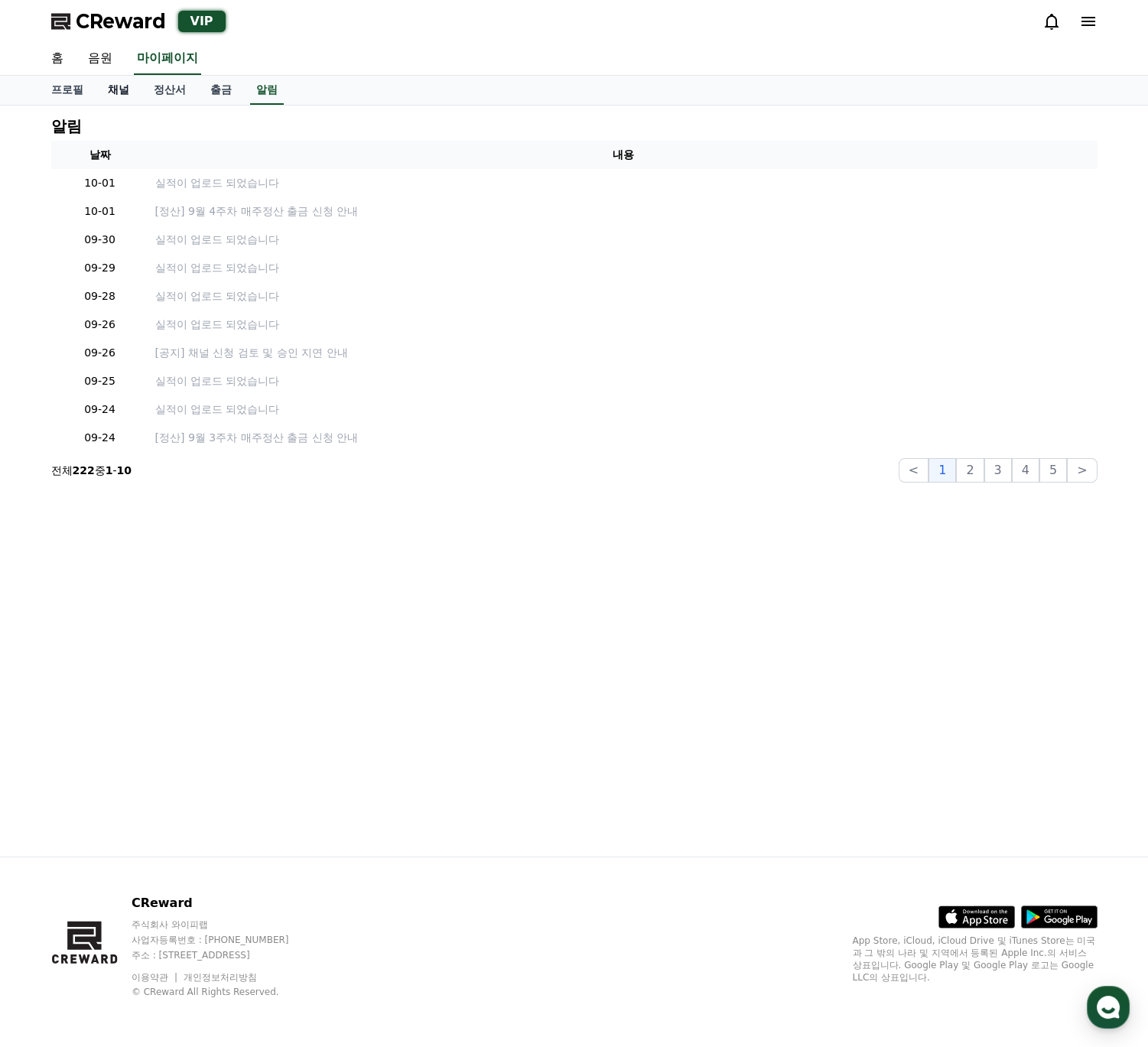
click at [121, 98] on link "채널" at bounding box center [118, 90] width 46 height 29
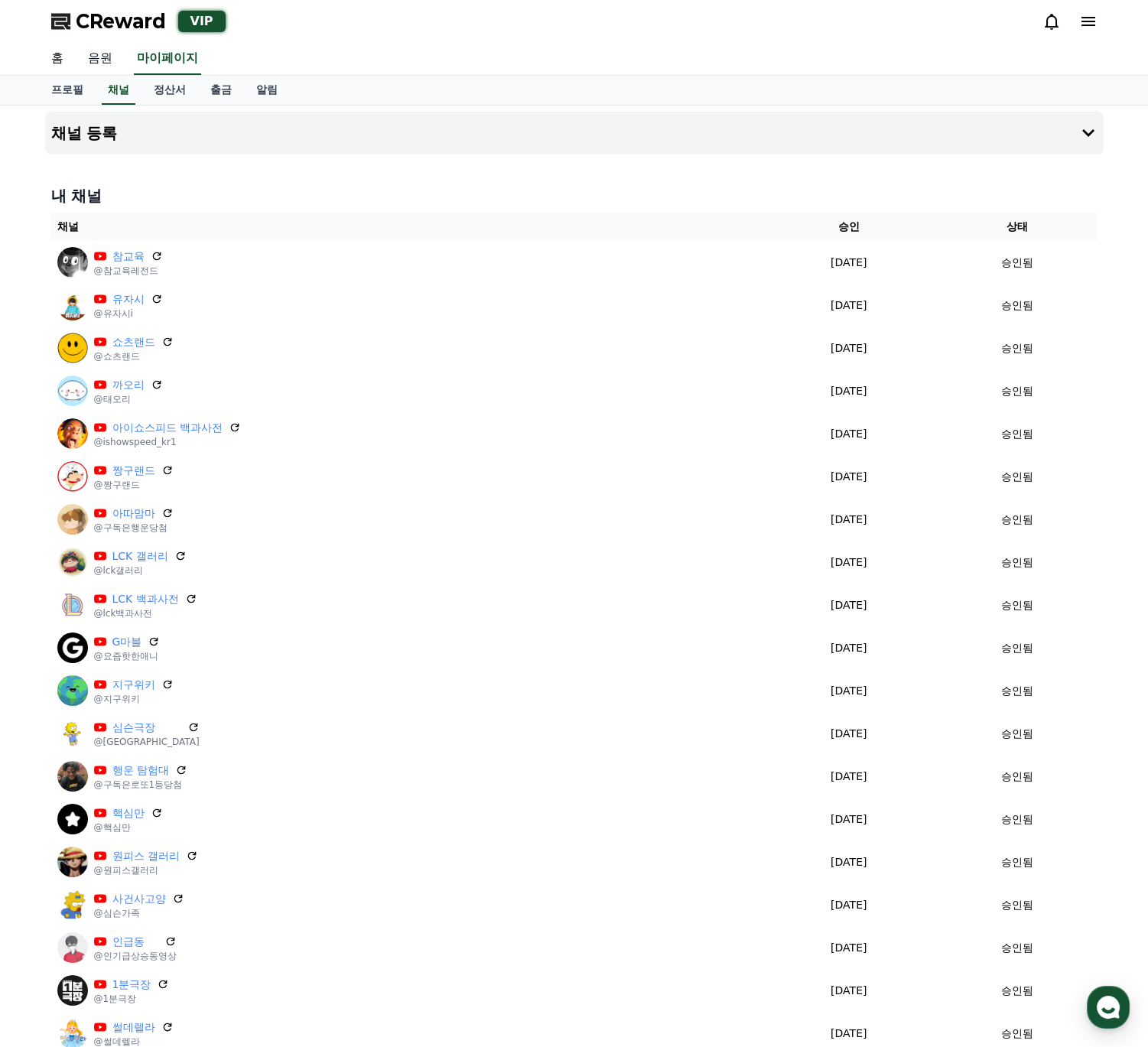
click at [106, 59] on link "음원" at bounding box center [100, 58] width 49 height 32
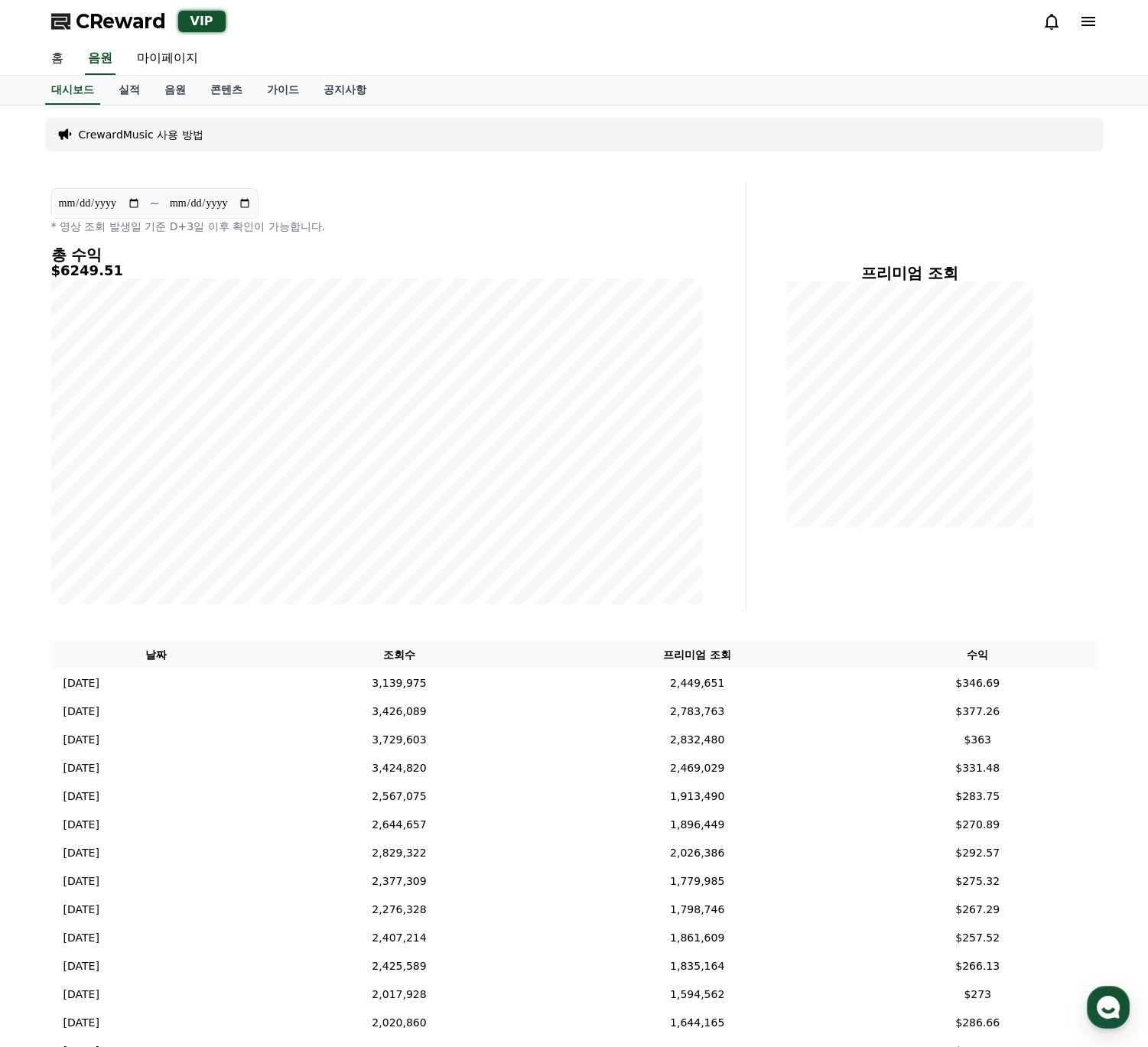
click at [1037, 22] on div "CReward VIP" at bounding box center [574, 21] width 1071 height 43
click at [1046, 22] on icon at bounding box center [1052, 21] width 14 height 17
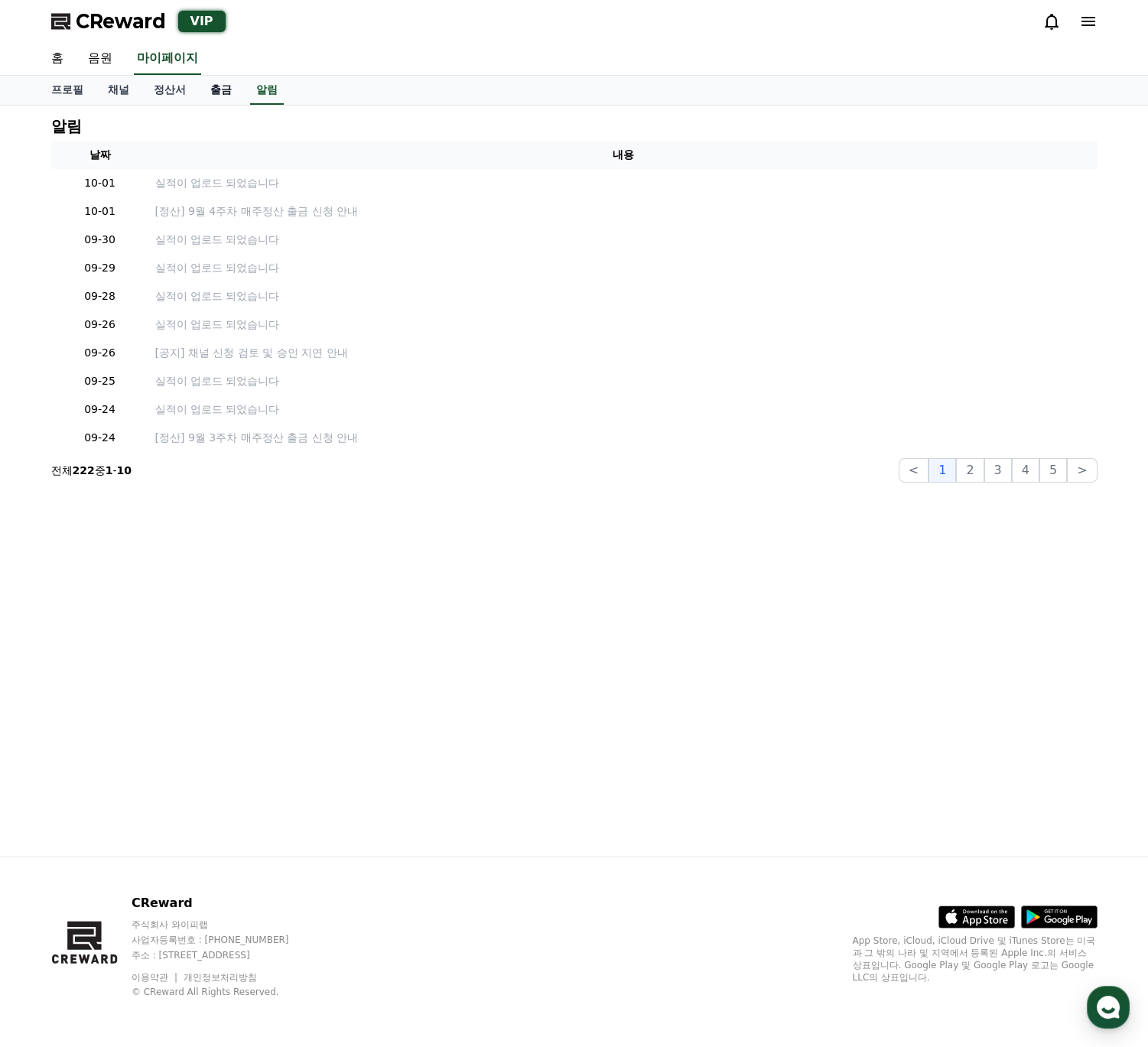
click at [199, 79] on link "출금" at bounding box center [220, 90] width 46 height 29
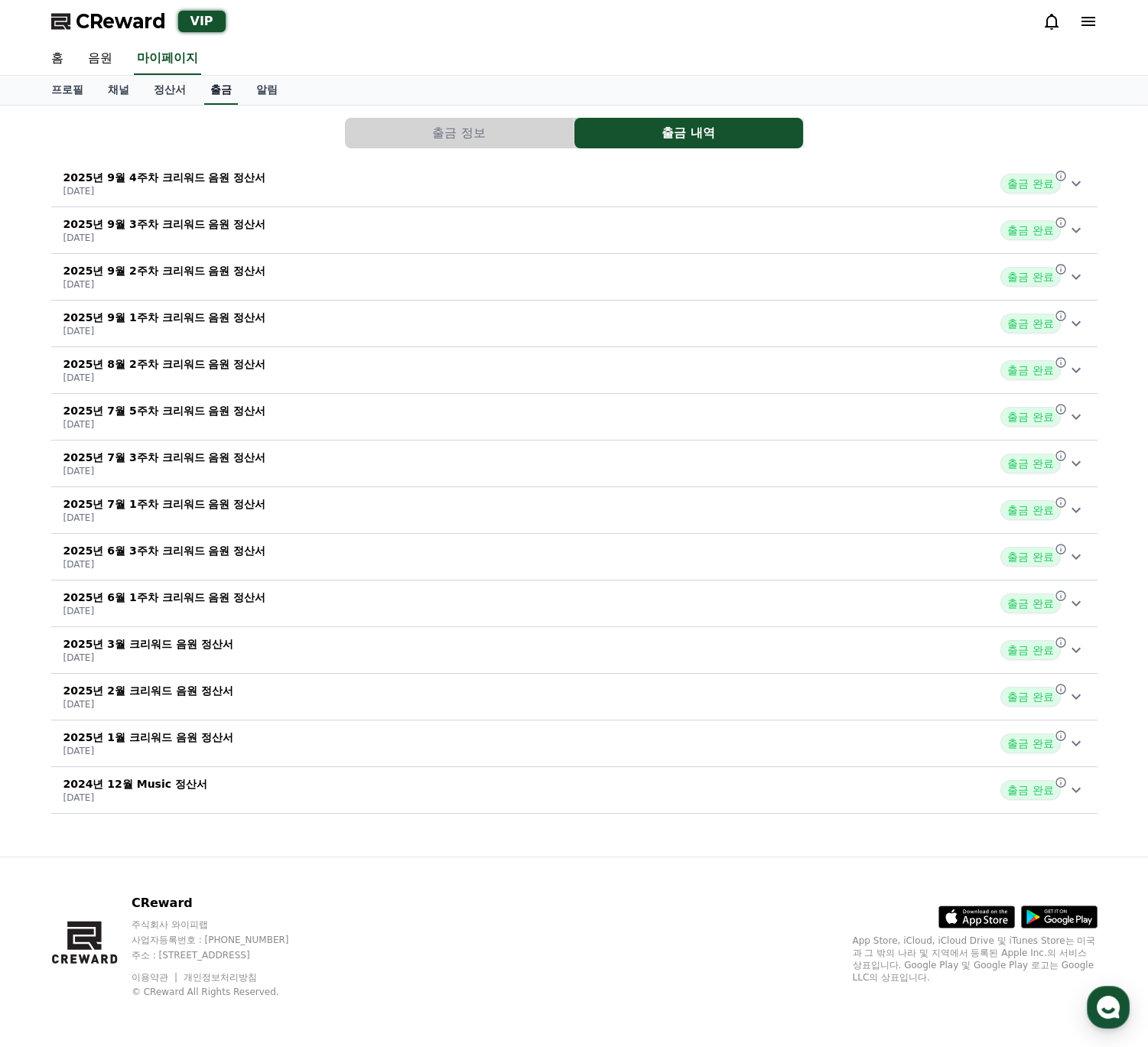
click at [219, 81] on link "출금" at bounding box center [220, 90] width 34 height 29
click at [278, 88] on link "알림" at bounding box center [266, 90] width 46 height 29
click at [274, 92] on link "알림" at bounding box center [267, 90] width 34 height 29
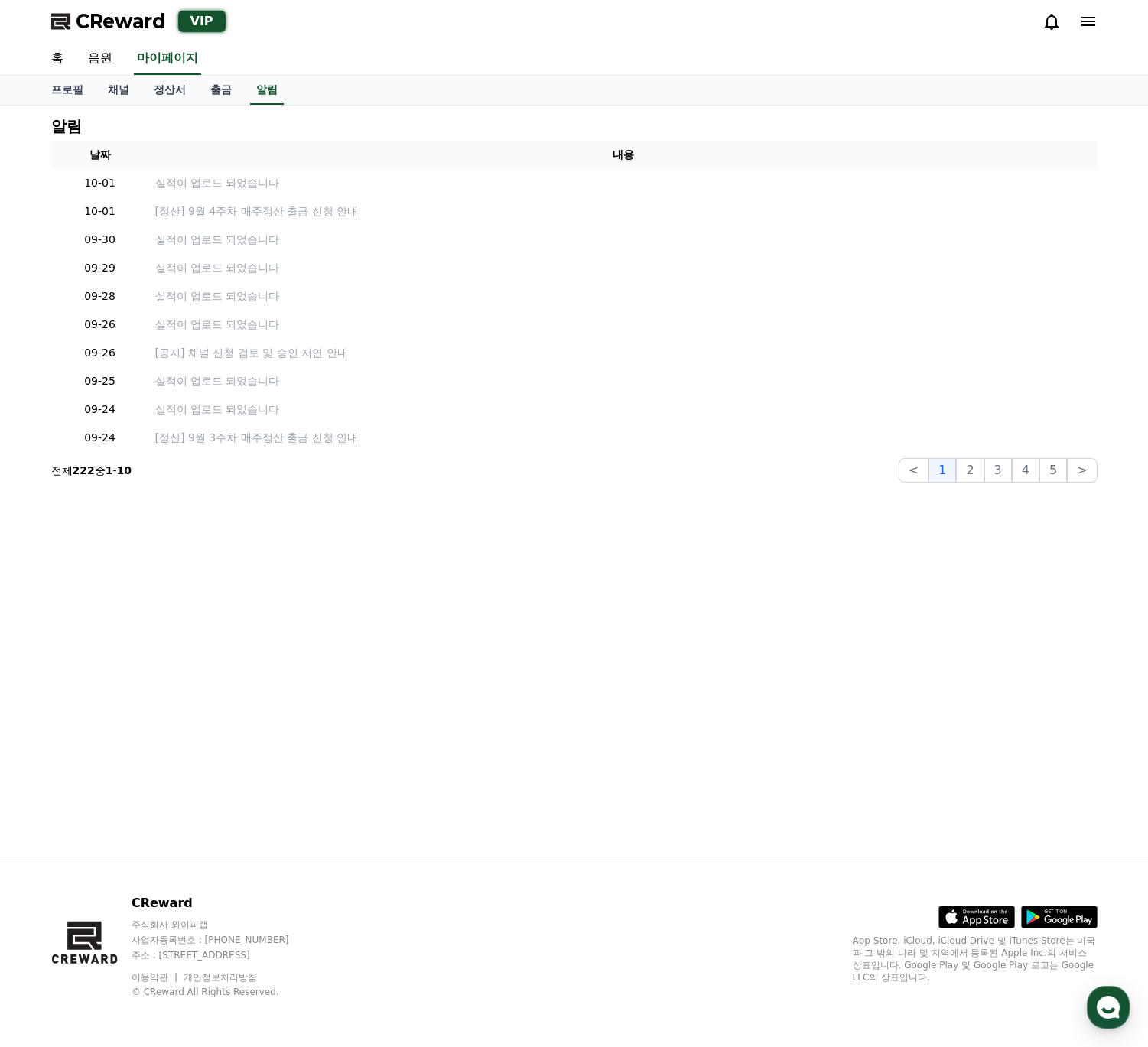
click at [117, 17] on span "CReward" at bounding box center [120, 20] width 90 height 24
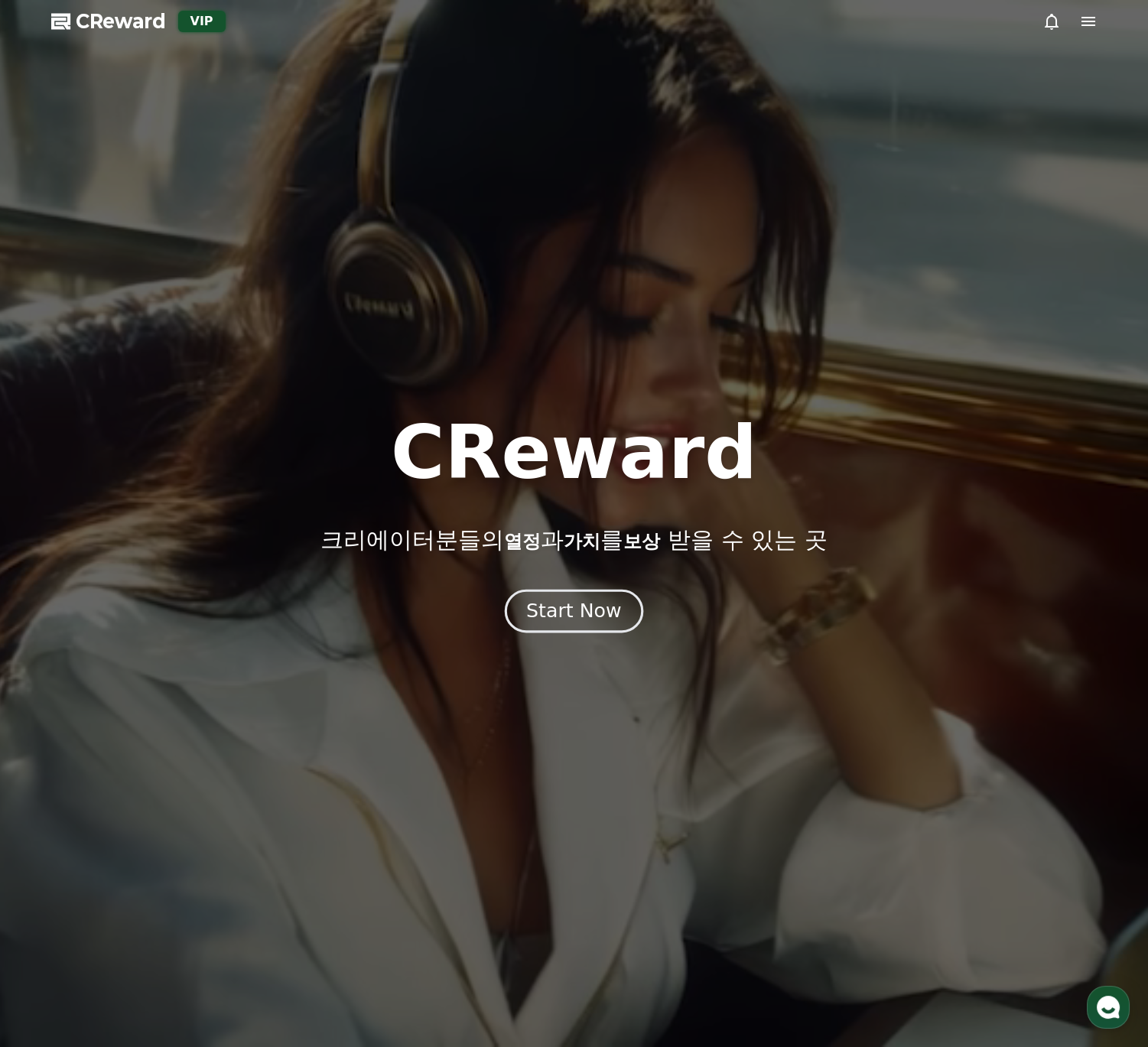
click at [590, 598] on div "Start Now" at bounding box center [574, 611] width 95 height 26
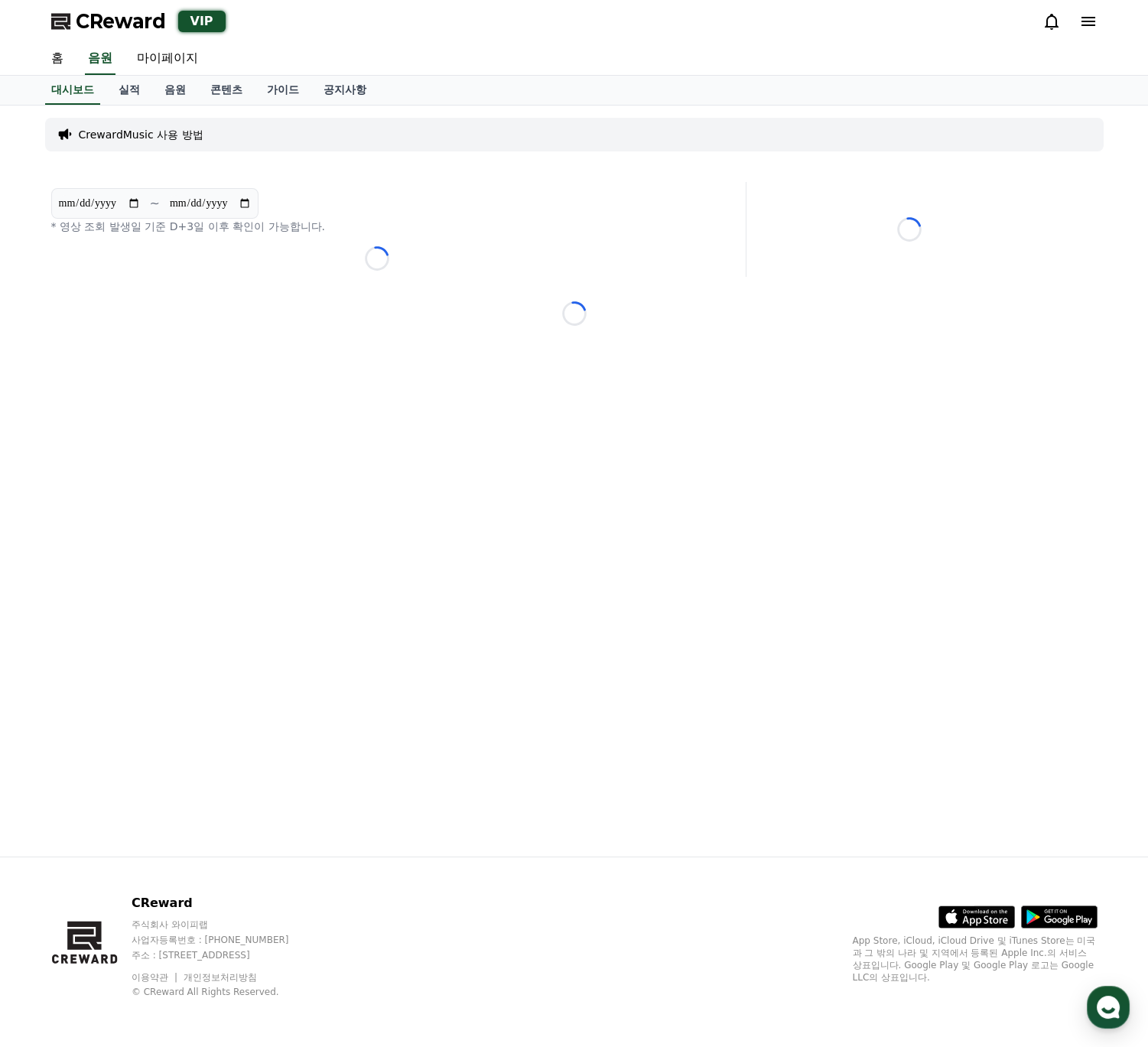
click at [1049, 26] on icon at bounding box center [1052, 21] width 14 height 17
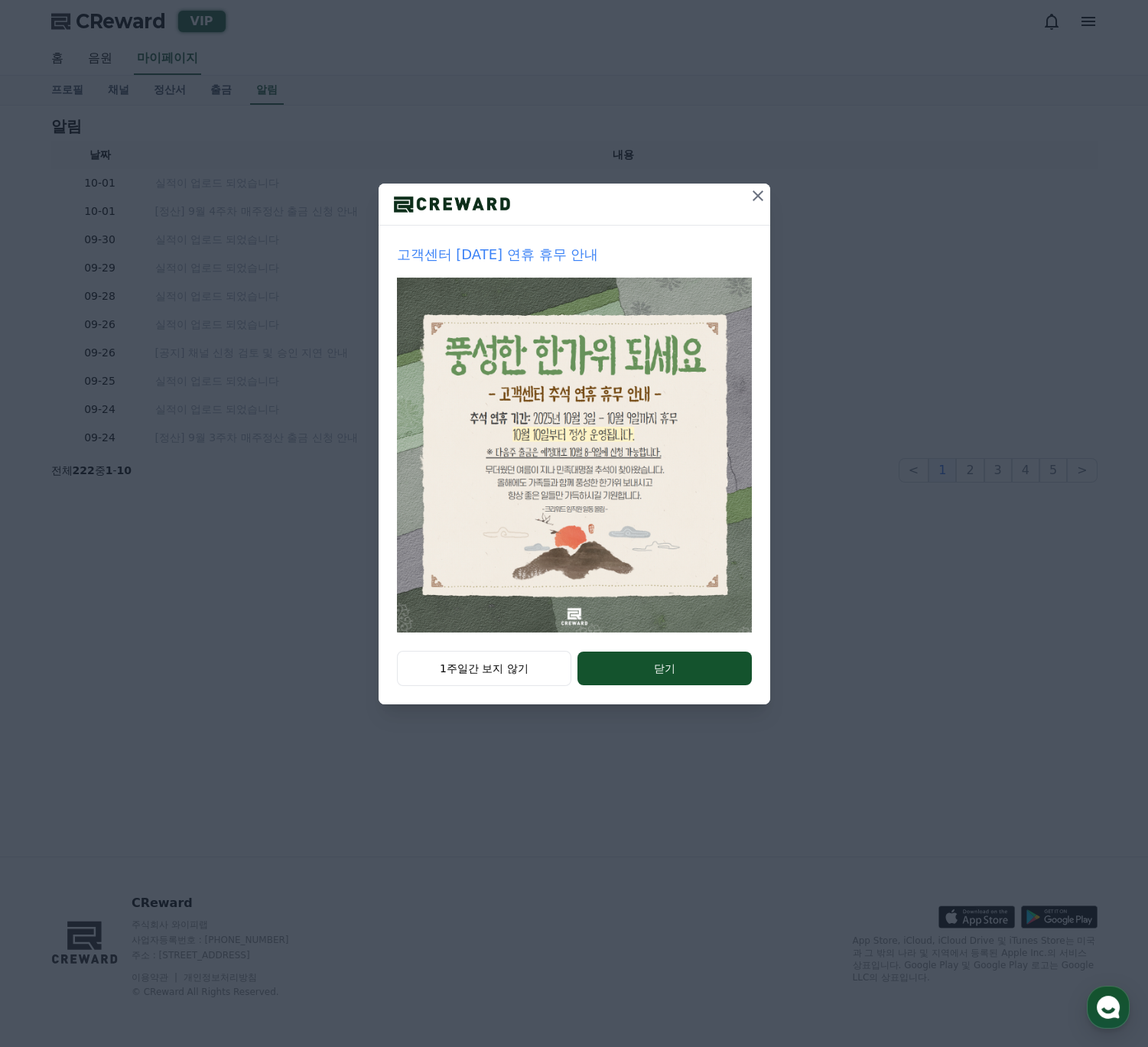
drag, startPoint x: 624, startPoint y: 667, endPoint x: 621, endPoint y: 655, distance: 12.4
click at [625, 667] on button "닫기" at bounding box center [664, 668] width 174 height 34
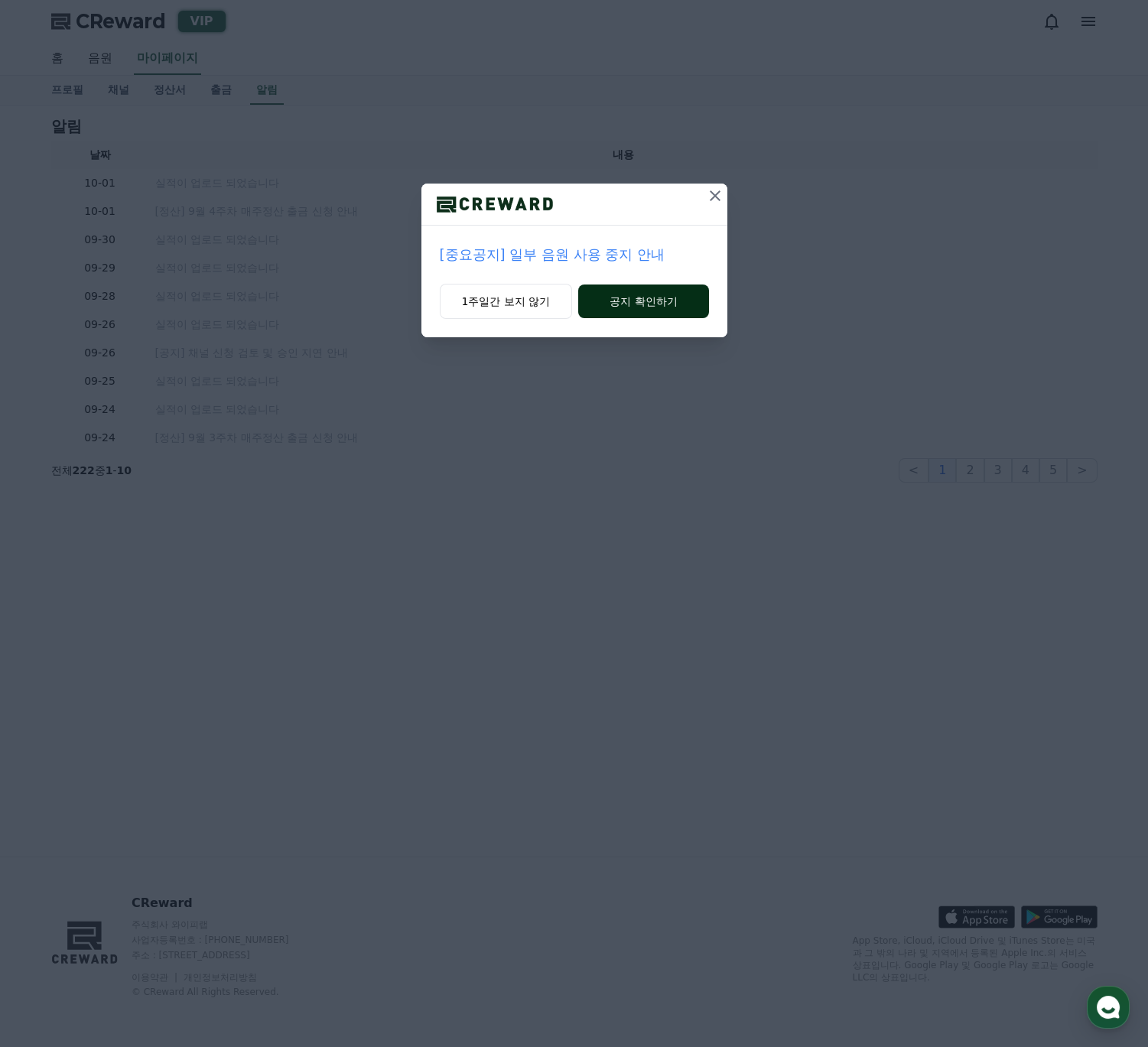
click at [616, 294] on button "공지 확인하기" at bounding box center [643, 301] width 130 height 34
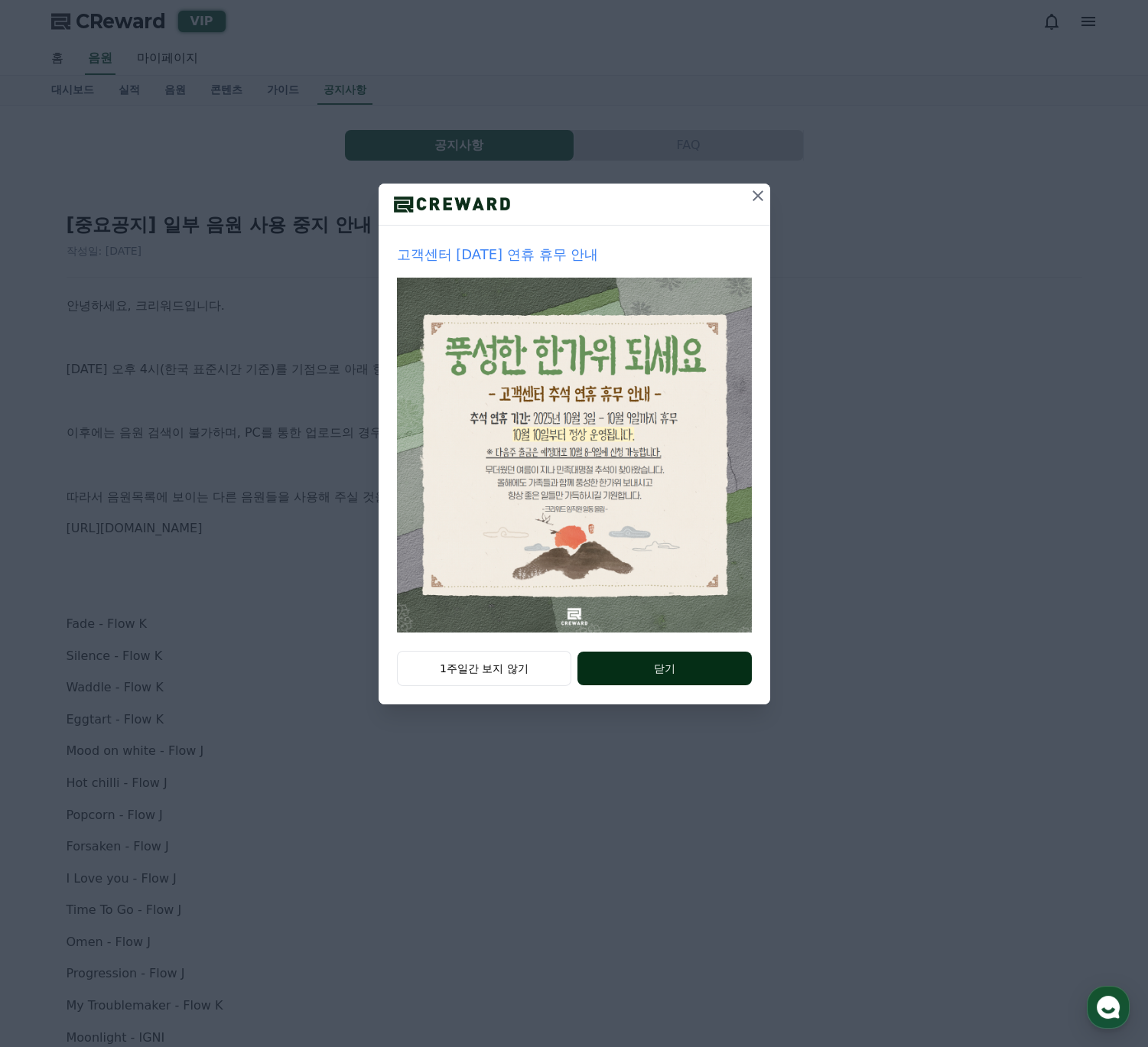
click at [633, 674] on button "닫기" at bounding box center [664, 668] width 174 height 34
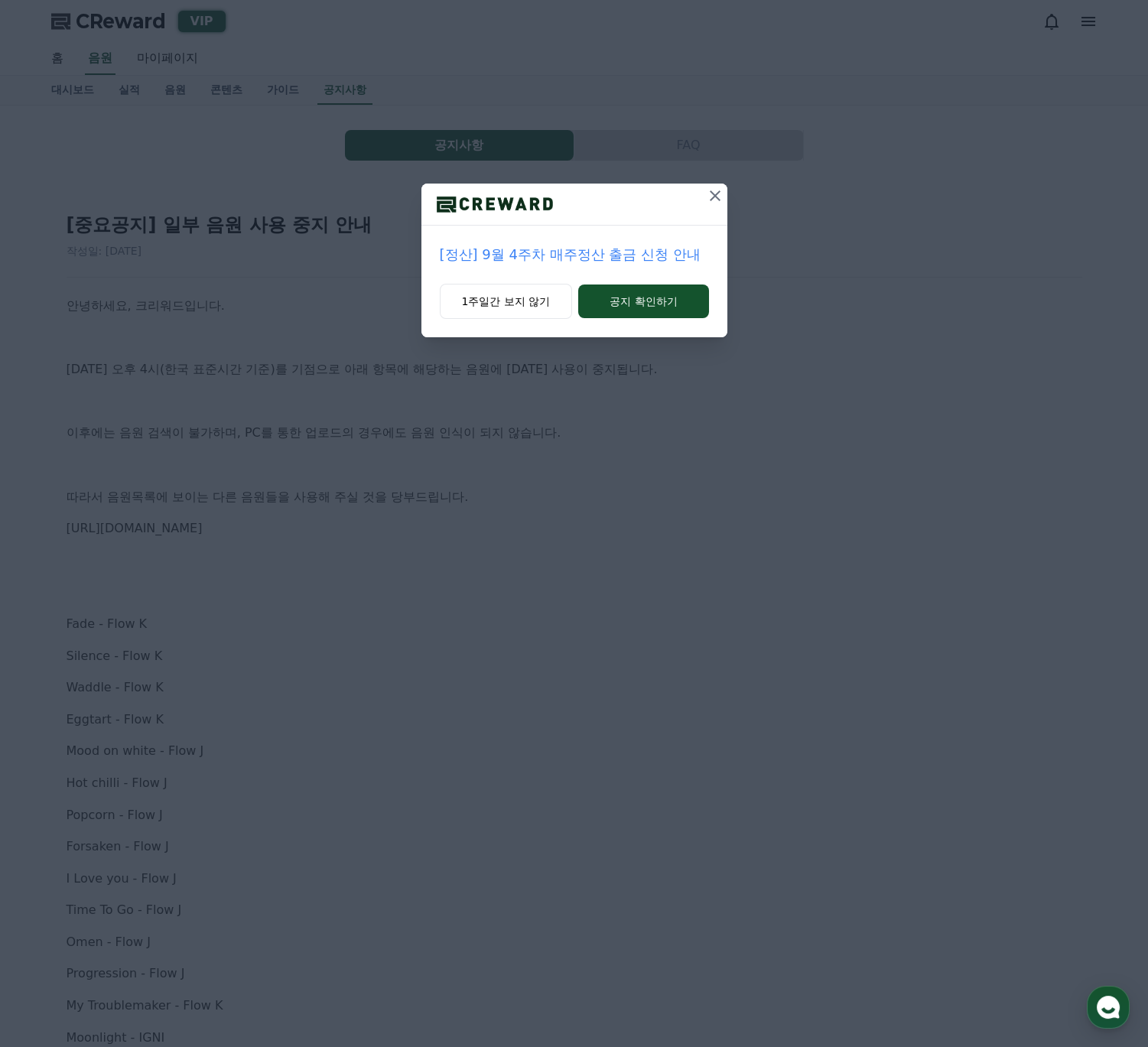
click at [711, 200] on icon at bounding box center [715, 195] width 18 height 18
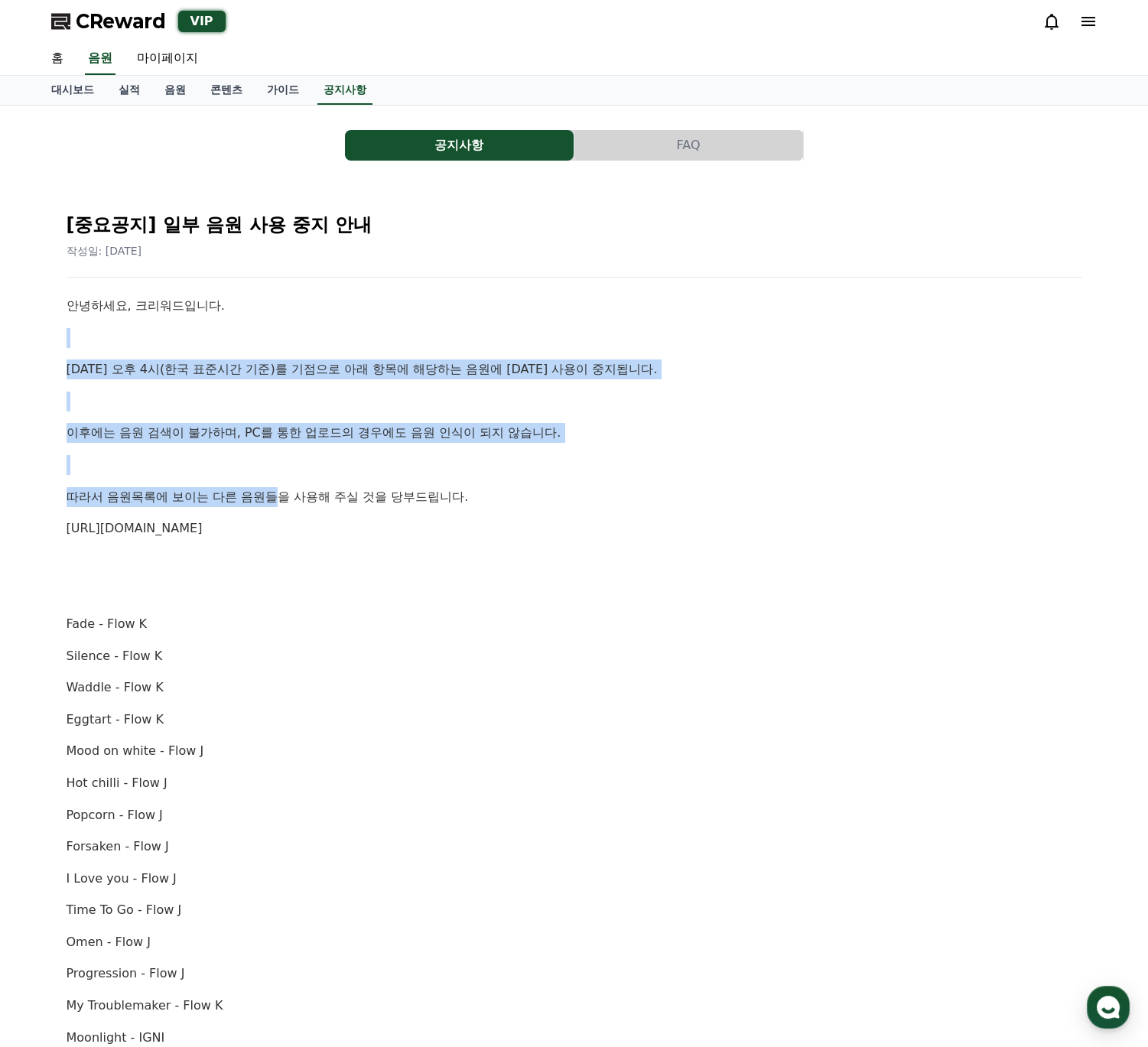
drag, startPoint x: 84, startPoint y: 319, endPoint x: 276, endPoint y: 506, distance: 268.0
click at [276, 506] on div "안녕하세요, 크리워드입니다. 10월 2일 오후 4시(한국 표준시간 기준)를 기점으로 아래 항목에 해당하는 음원에 대한 사용이 중지됩니다. 이후…" at bounding box center [575, 895] width 1016 height 1198
click at [362, 524] on p "https://creward.net/music/list/public" at bounding box center [575, 528] width 1016 height 19
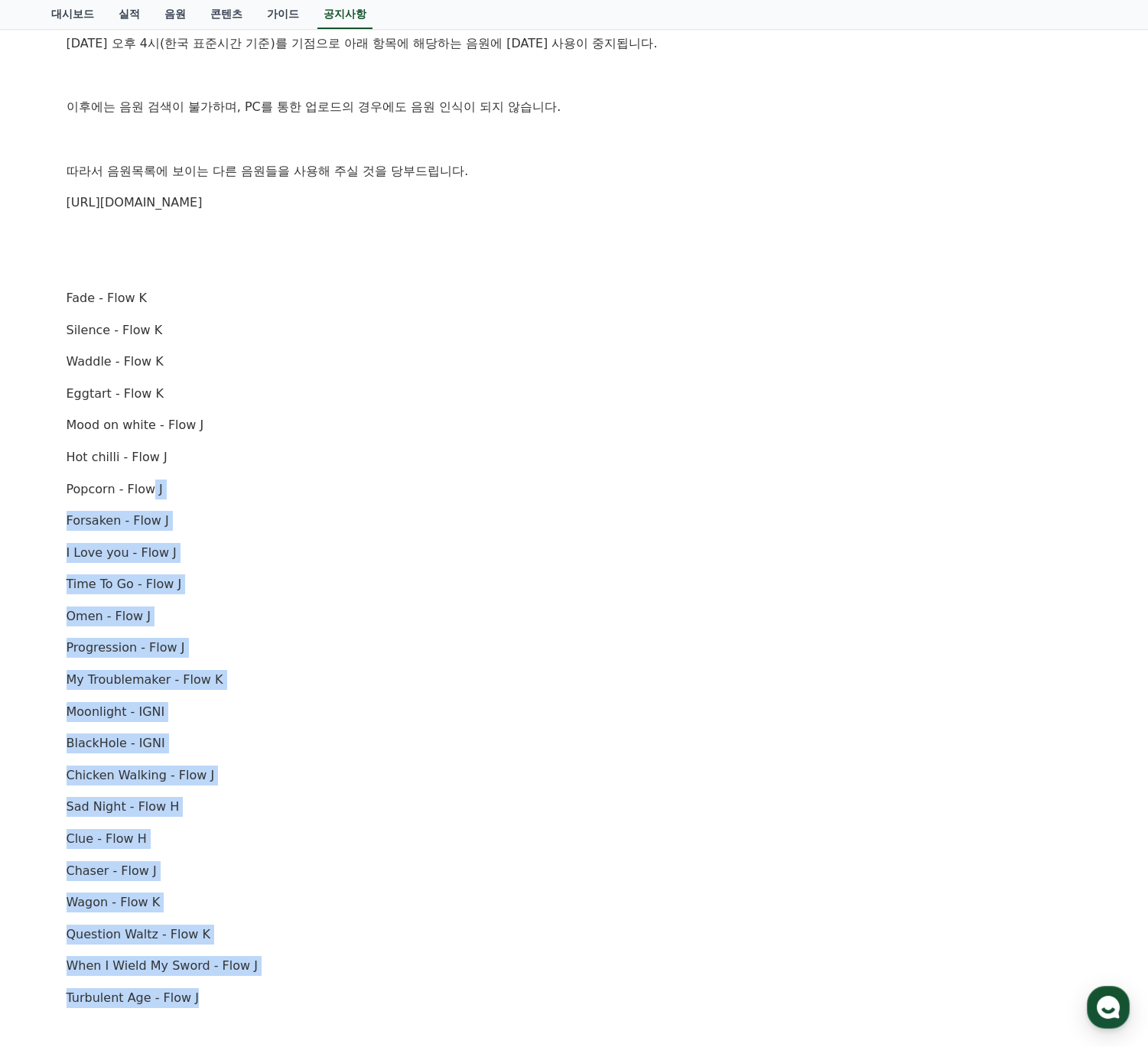
scroll to position [243, 0]
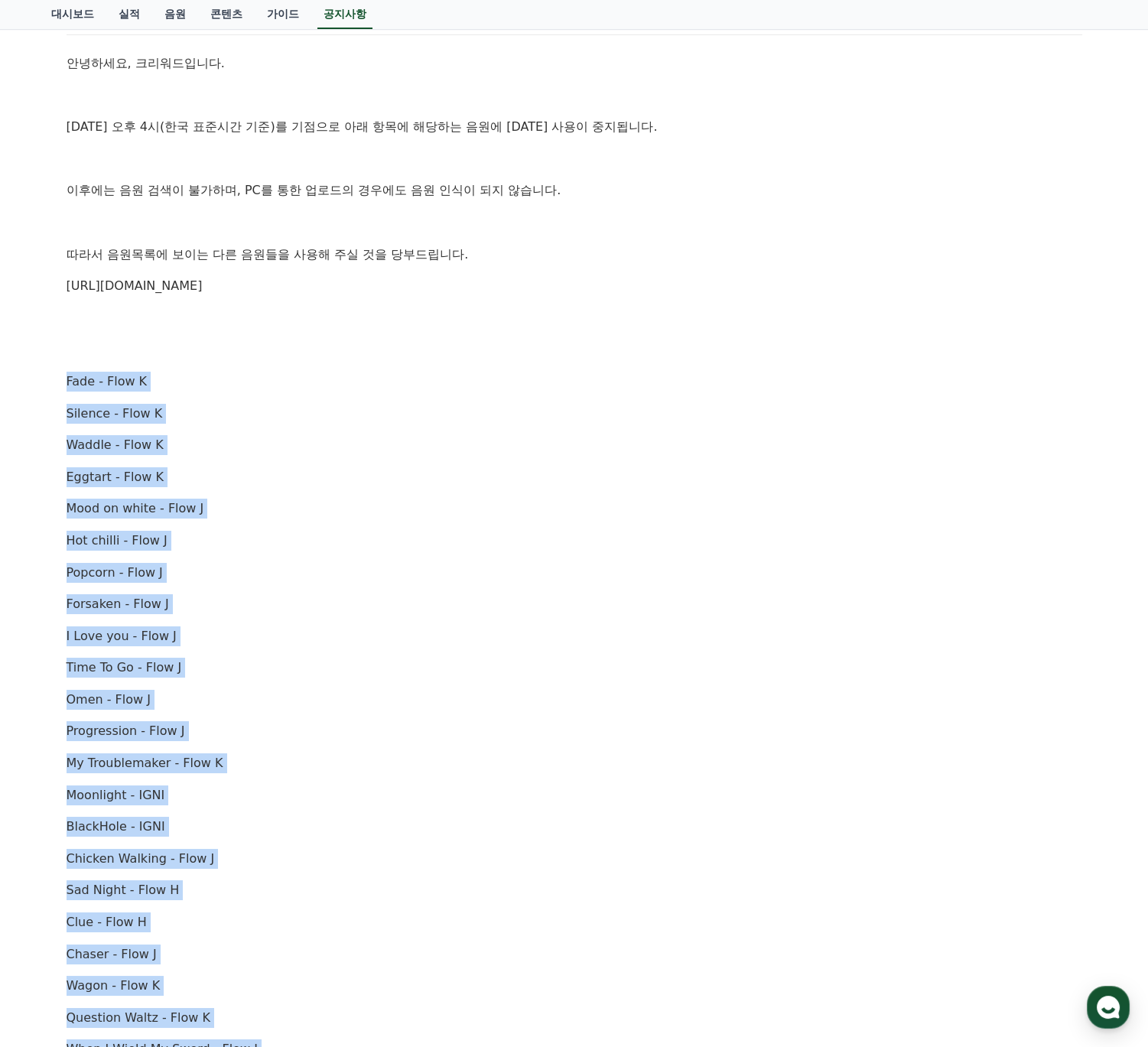
drag, startPoint x: 237, startPoint y: 838, endPoint x: 58, endPoint y: 367, distance: 503.9
click at [58, 367] on div "[중요공지] 일부 음원 사용 중지 안내 작성일: 2025-10-02 안녕하세요, 크리워드입니다. 10월 2일 오후 4시(한국 표준시간 기준)를…" at bounding box center [574, 626] width 1034 height 1357
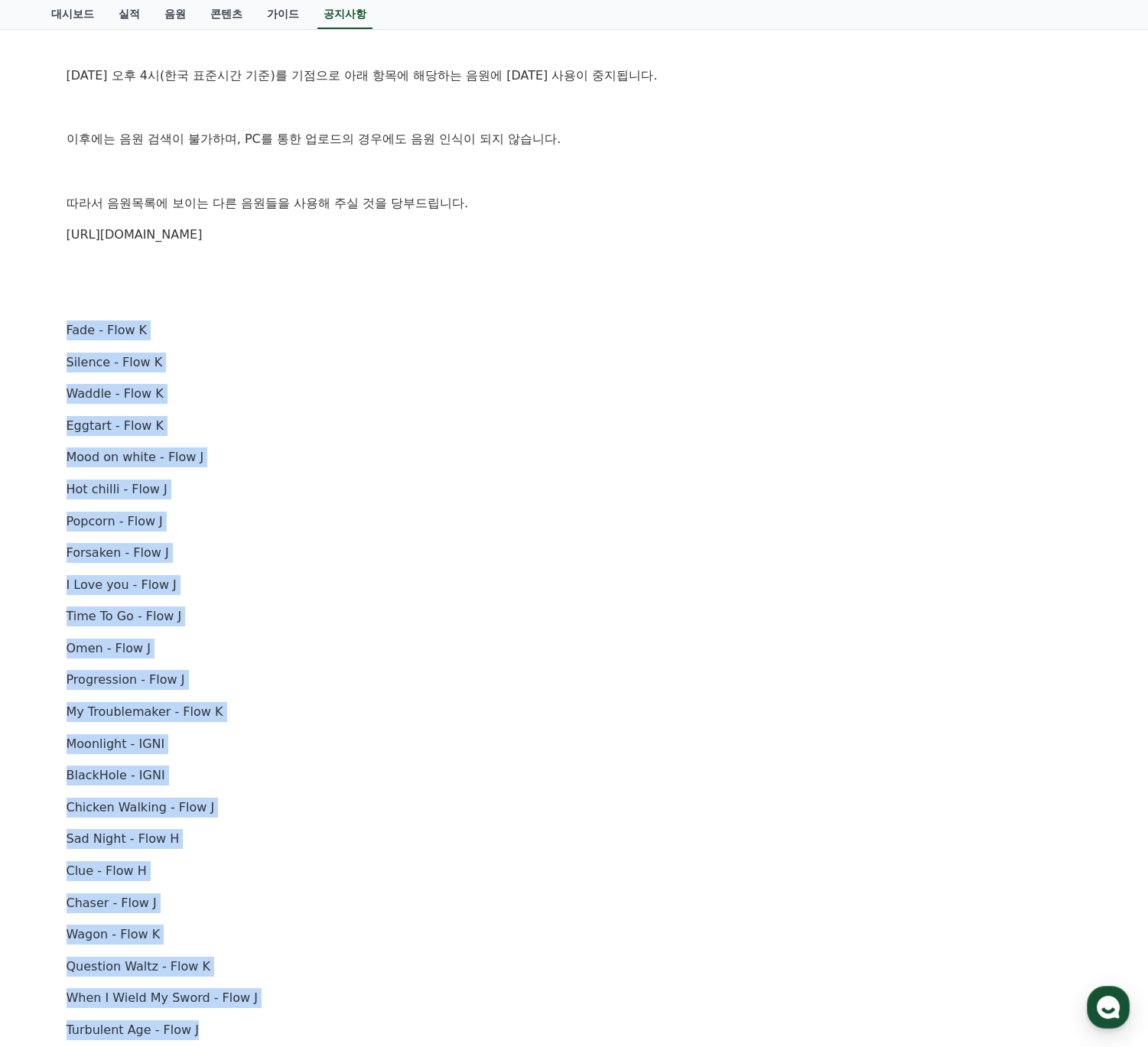
scroll to position [364, 0]
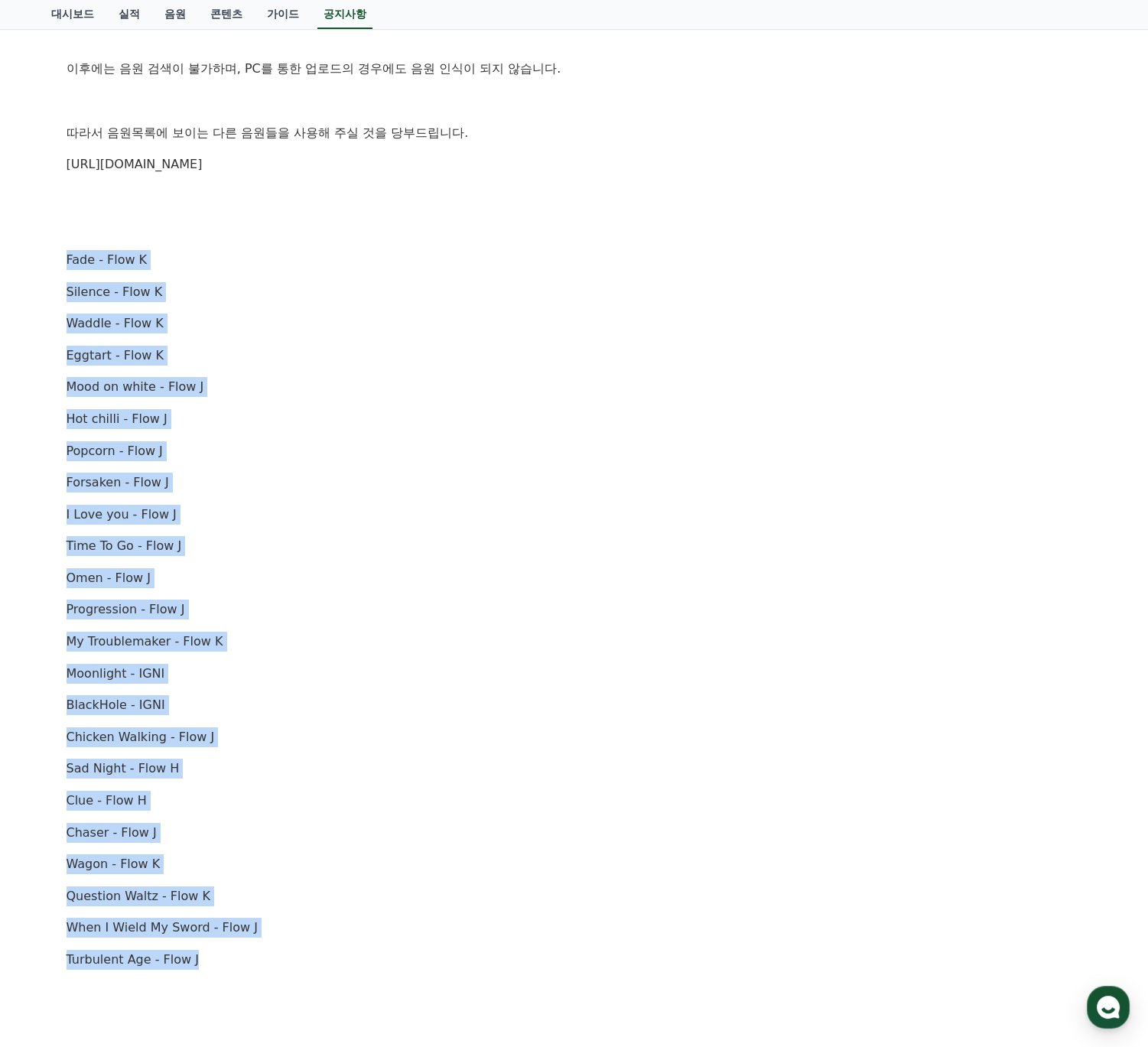
click at [280, 577] on p "Omen - Flow J" at bounding box center [575, 578] width 1016 height 19
drag, startPoint x: 228, startPoint y: 962, endPoint x: 65, endPoint y: 251, distance: 729.4
click at [67, 251] on div "안녕하세요, 크리워드입니다. 10월 2일 오후 4시(한국 표준시간 기준)를 기점으로 아래 항목에 해당하는 음원에 대한 사용이 중지됩니다. 이후…" at bounding box center [575, 530] width 1016 height 1198
copy div "Fade - Flow K Silence - Flow K Waddle - Flow K Eggtart - Flow K Mood on white -…"
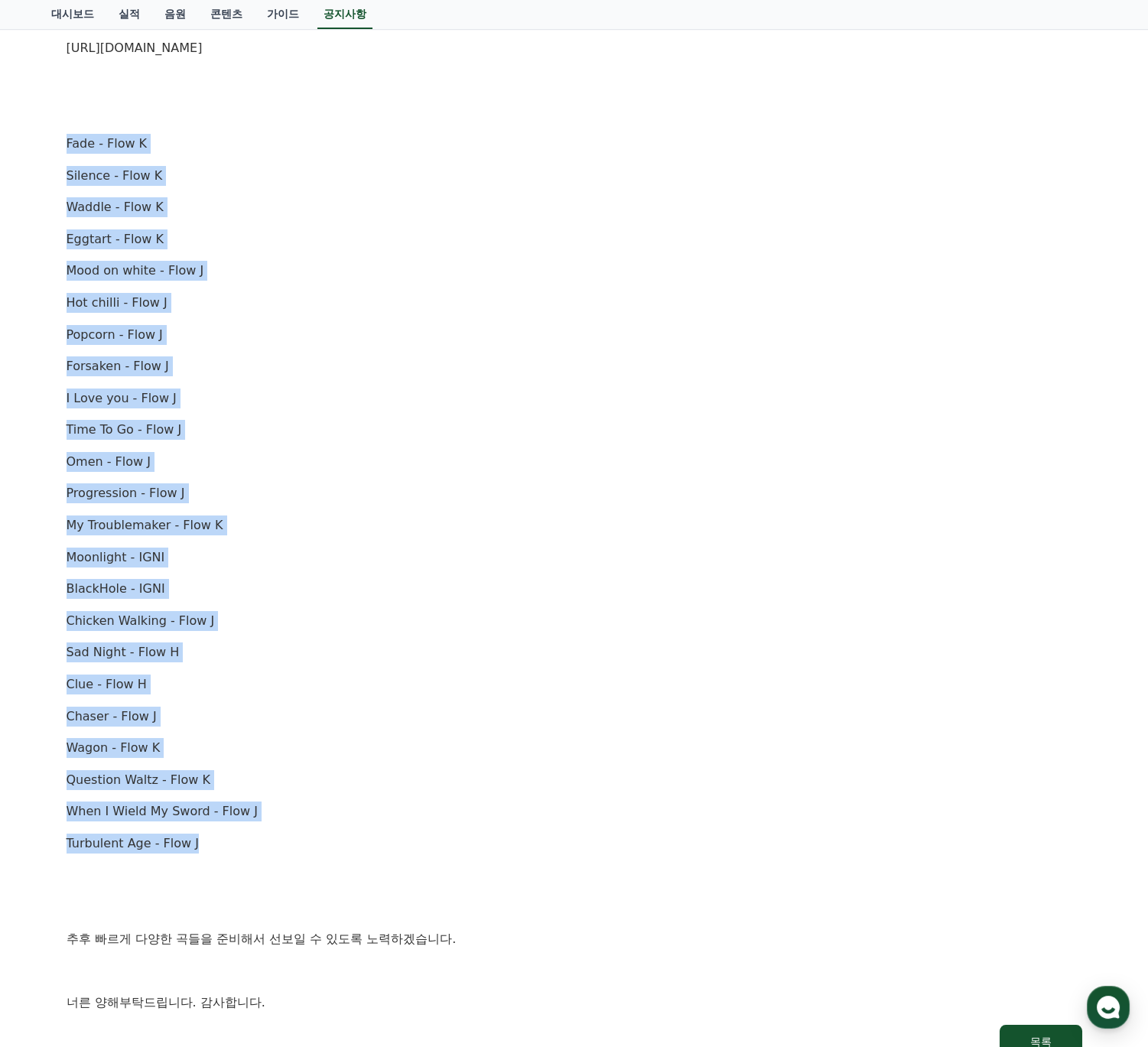
scroll to position [486, 0]
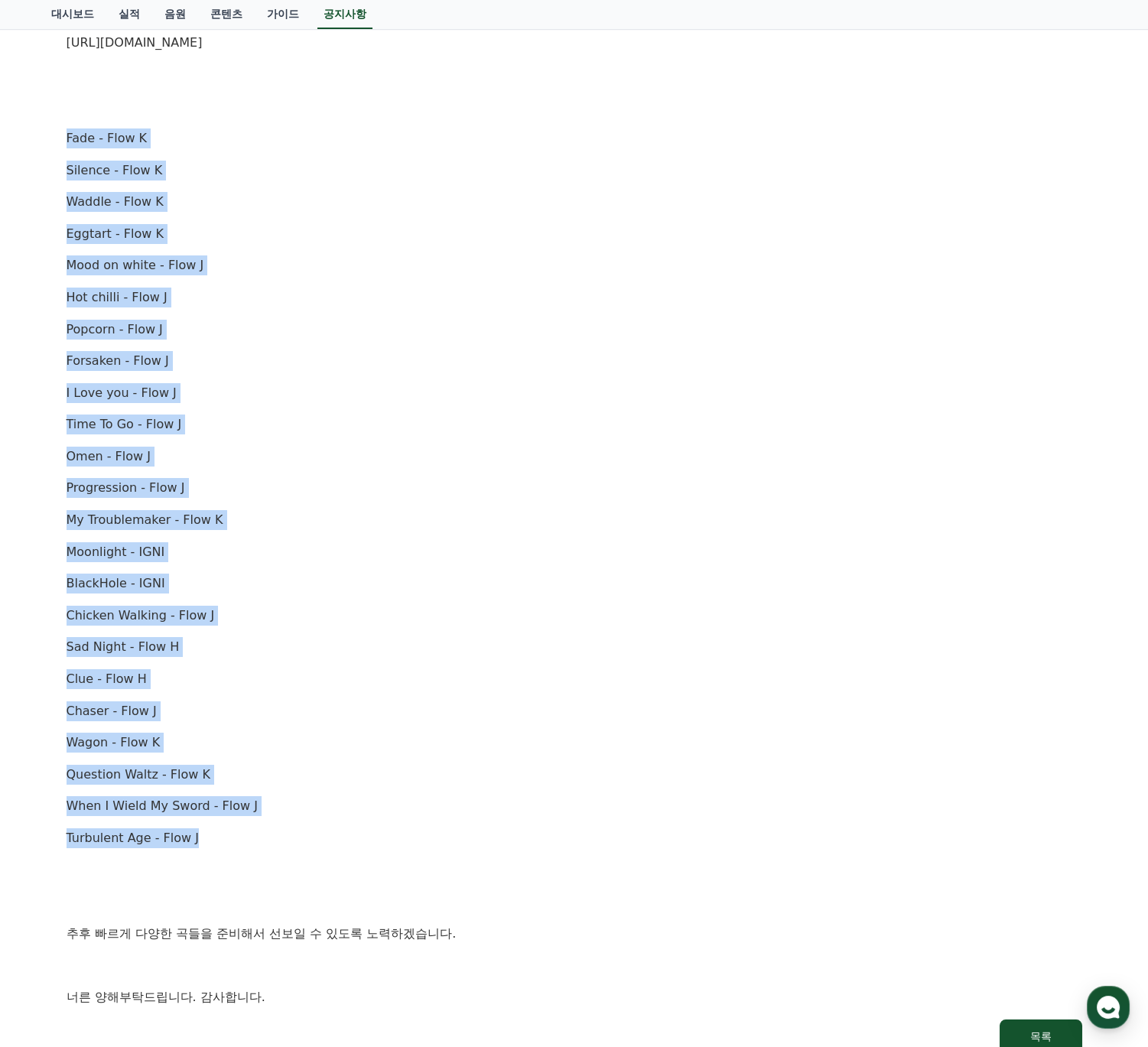
click at [372, 320] on p "Popcorn - Flow J" at bounding box center [575, 329] width 1016 height 19
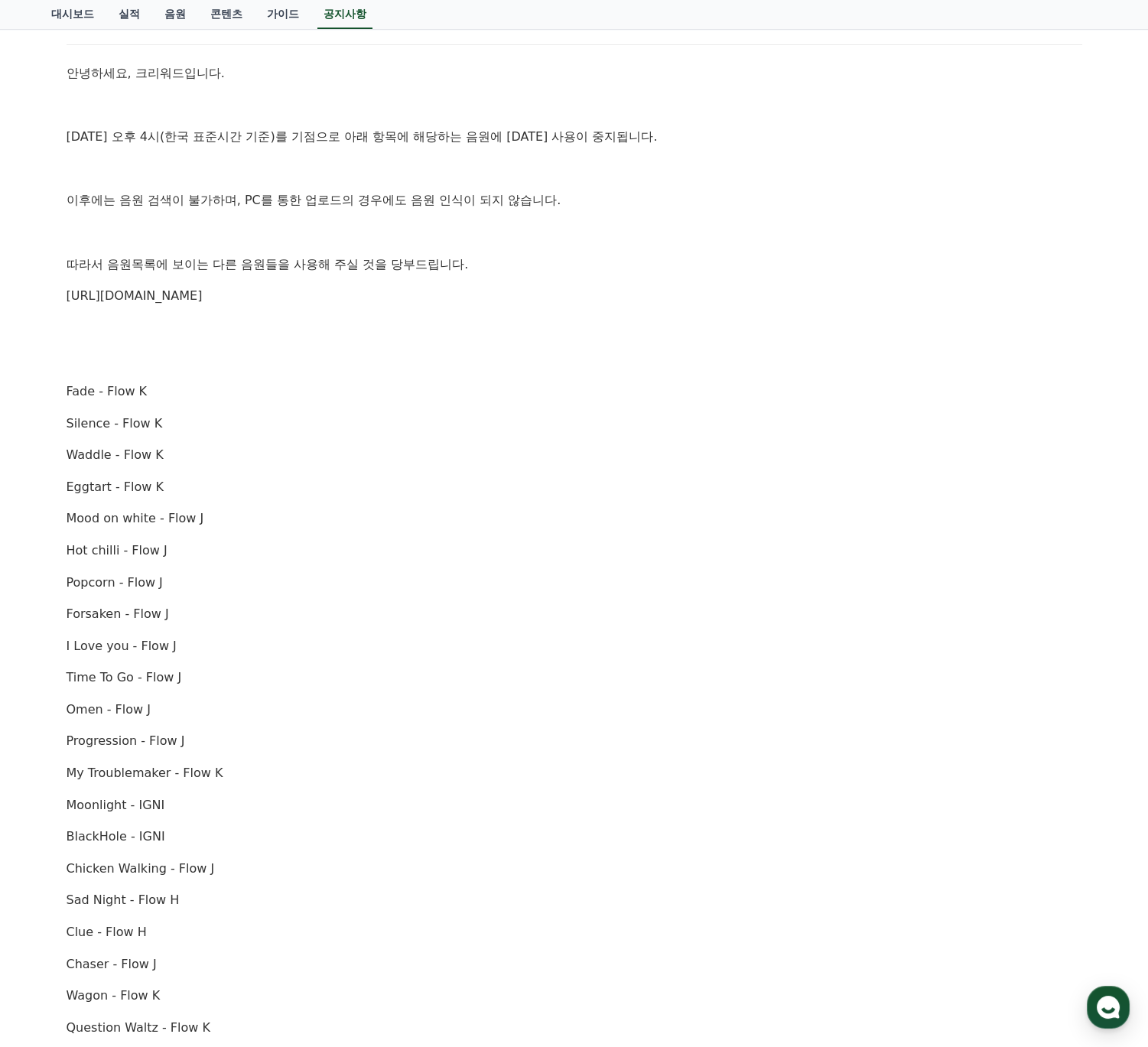
scroll to position [121, 0]
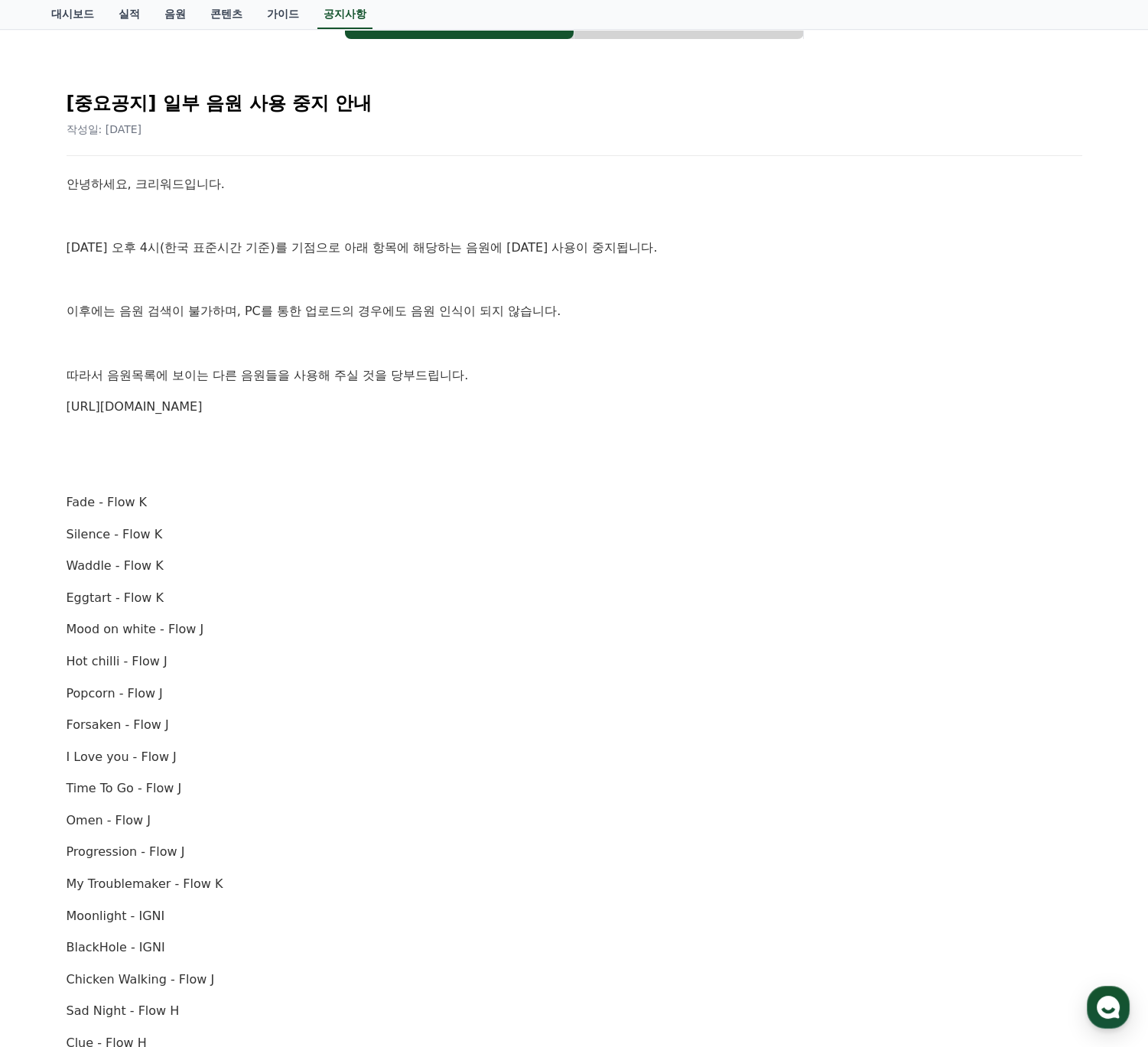
click at [190, 405] on link "https://creward.net/music/list/public" at bounding box center [135, 406] width 136 height 15
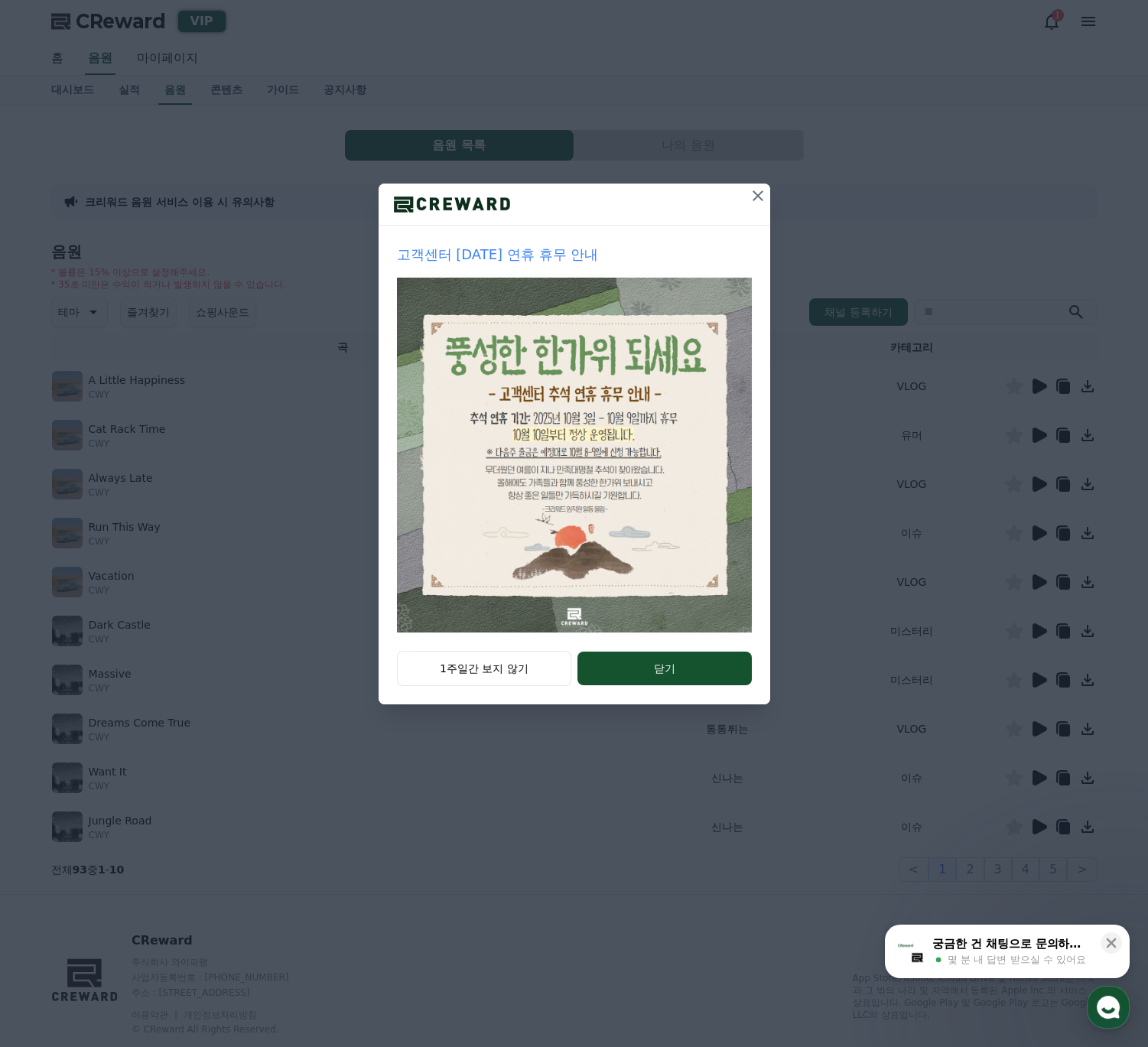
click at [759, 194] on icon at bounding box center [758, 195] width 11 height 11
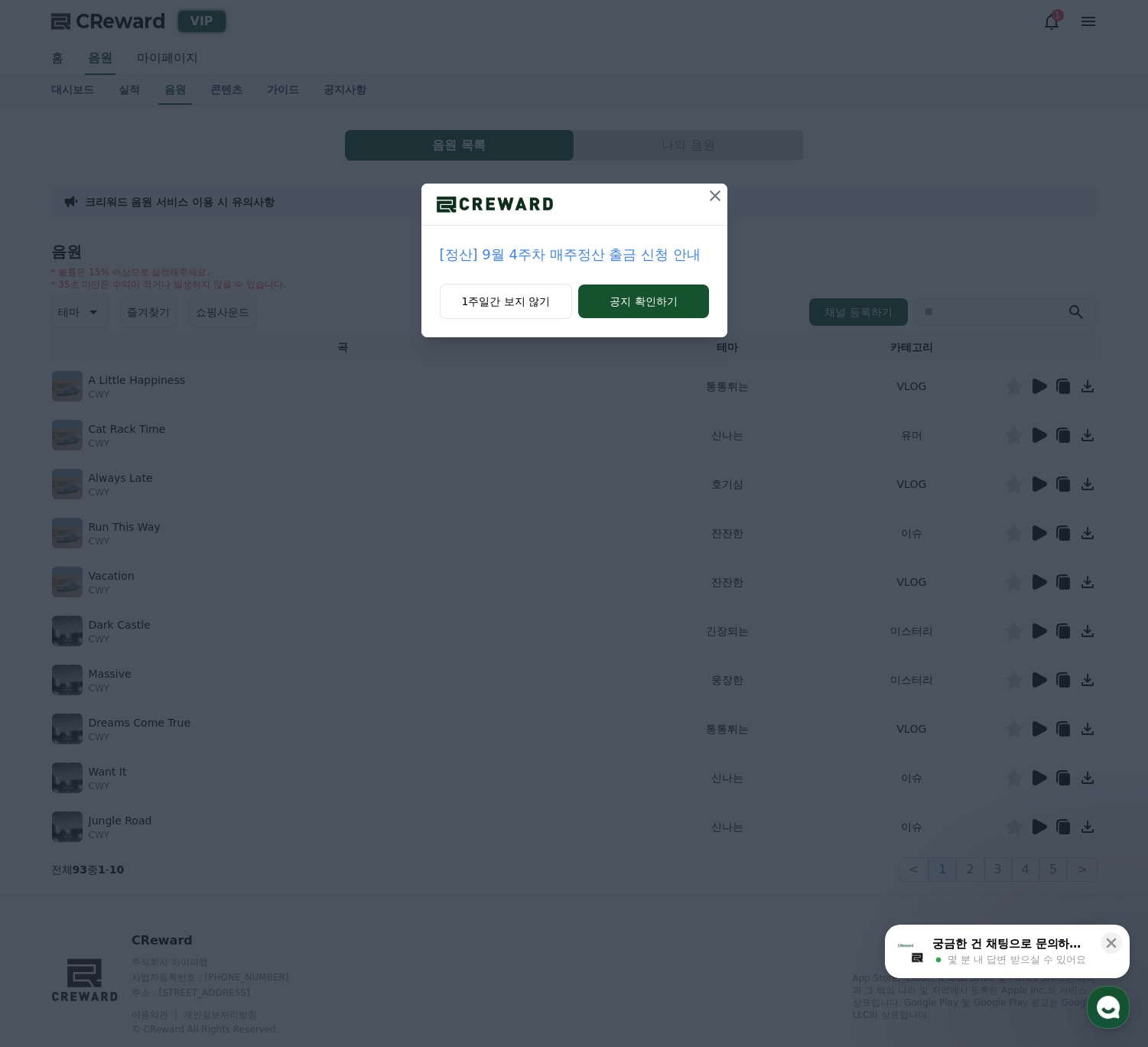
click at [713, 195] on icon at bounding box center [715, 195] width 18 height 18
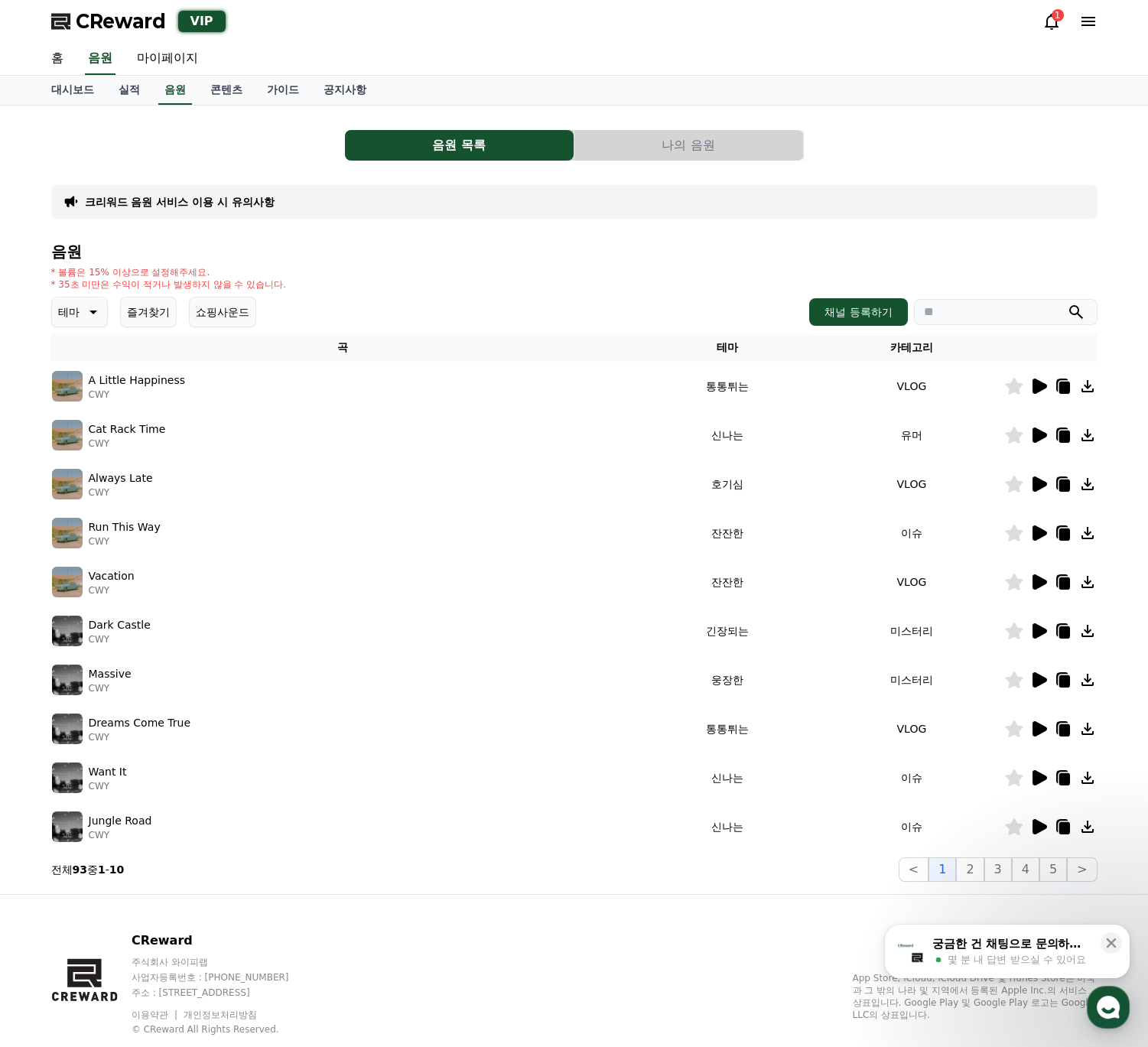
click at [678, 143] on button "나의 음원" at bounding box center [688, 146] width 228 height 31
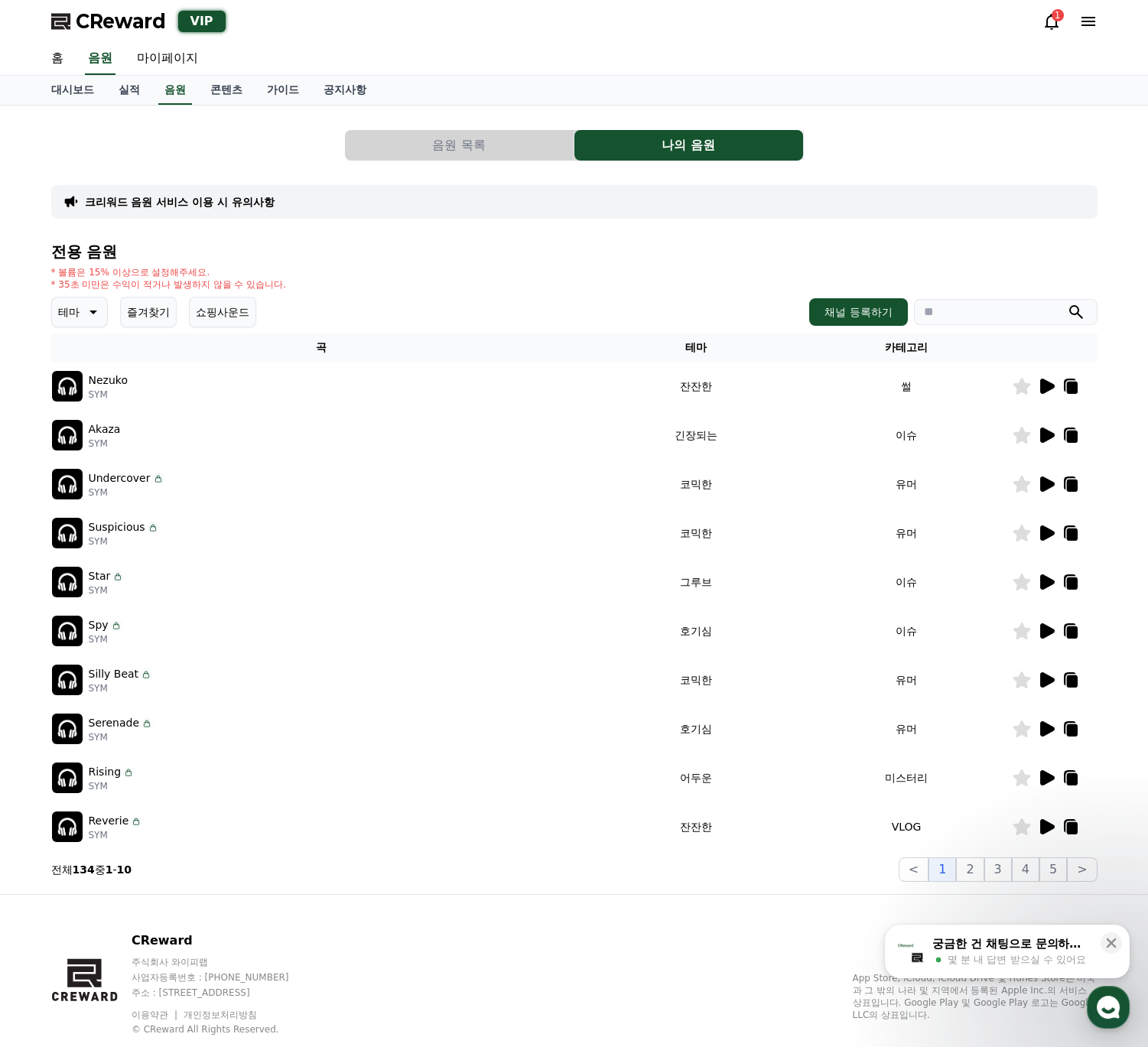
click at [410, 139] on button "음원 목록" at bounding box center [458, 146] width 228 height 31
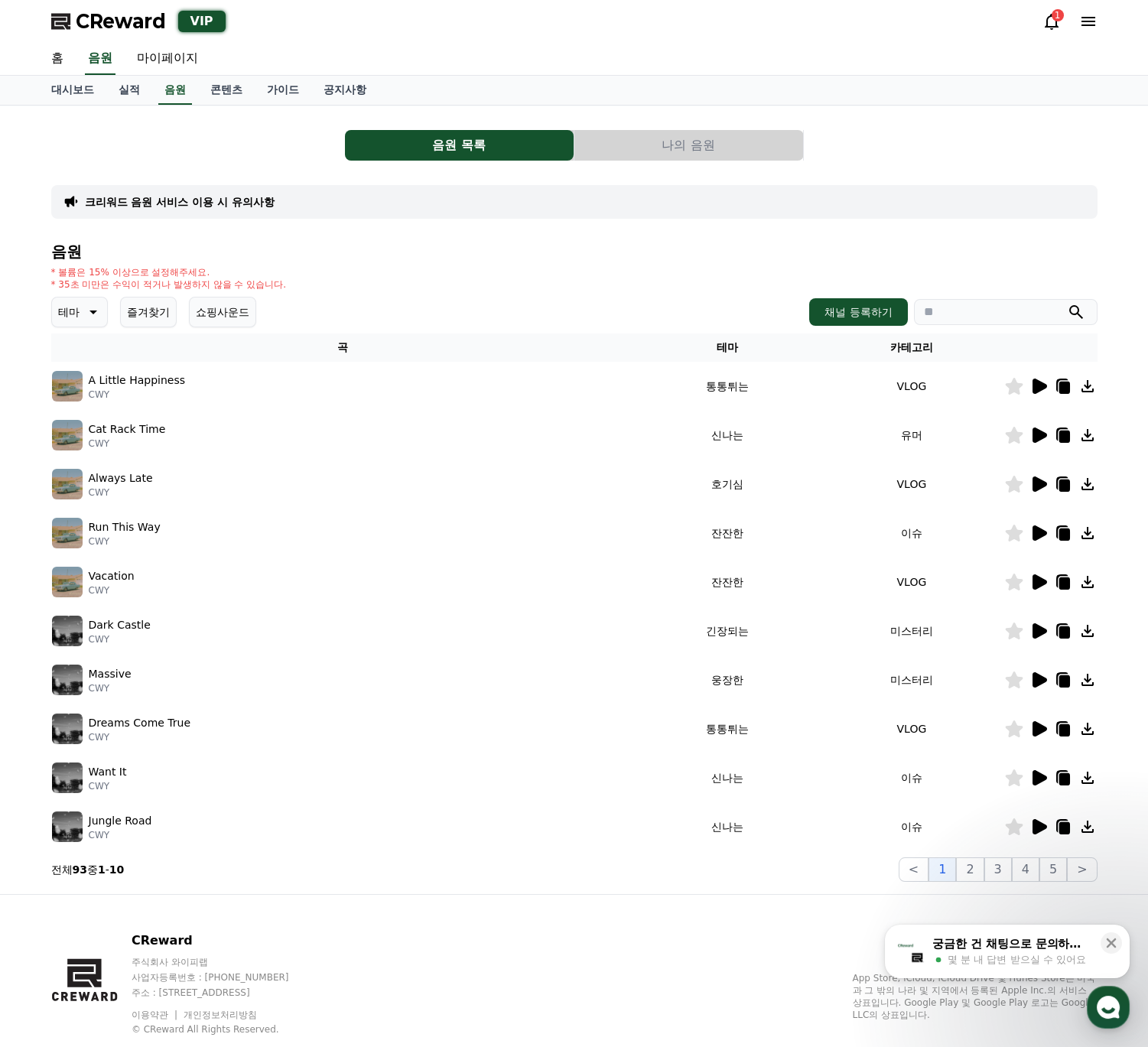
click at [668, 153] on button "나의 음원" at bounding box center [688, 146] width 228 height 31
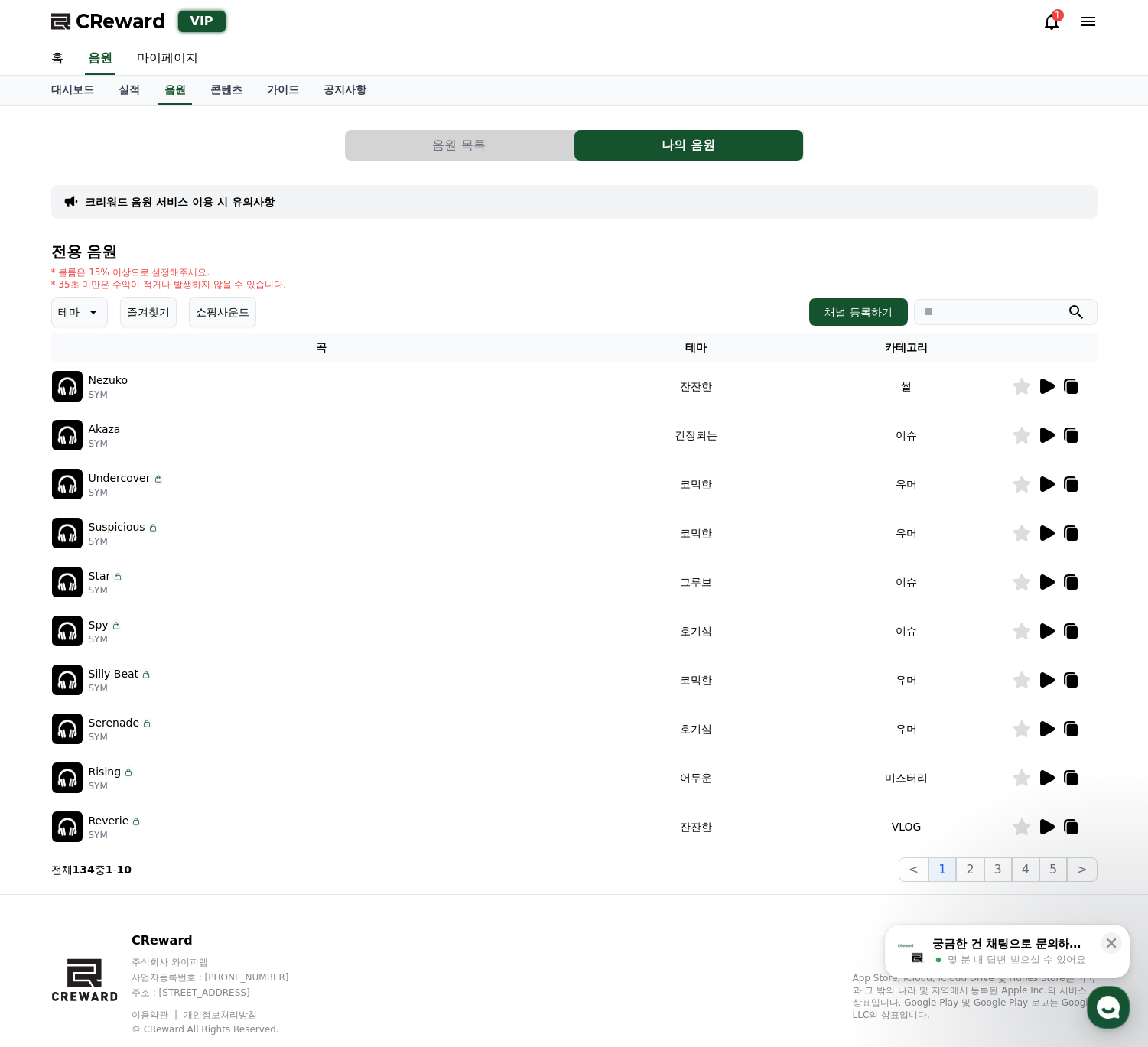
click at [947, 312] on input "search" at bounding box center [1005, 312] width 184 height 26
type input "*"
type input "***"
click at [1067, 303] on button "submit" at bounding box center [1076, 312] width 18 height 18
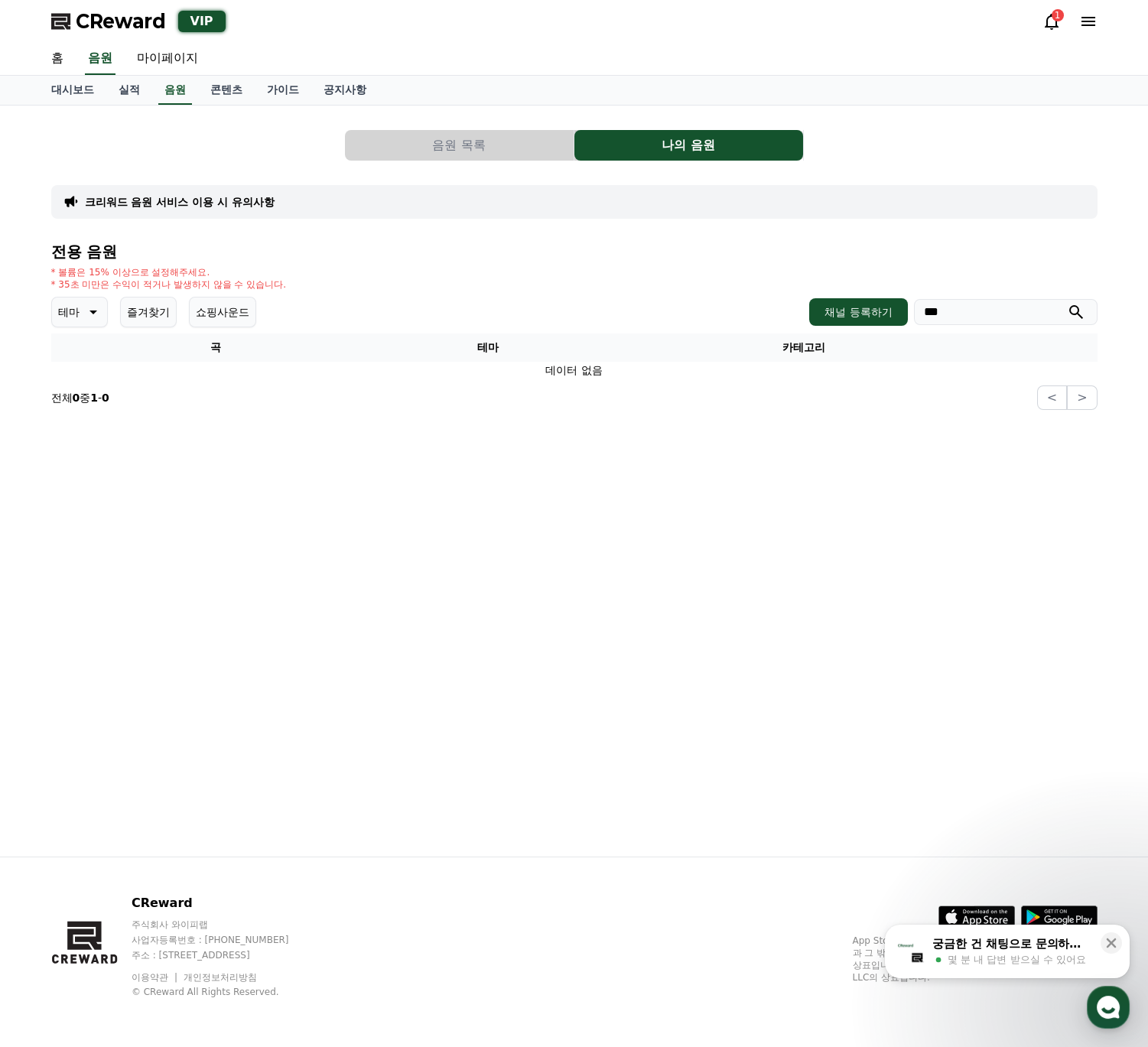
click at [519, 150] on button "음원 목록" at bounding box center [458, 146] width 228 height 31
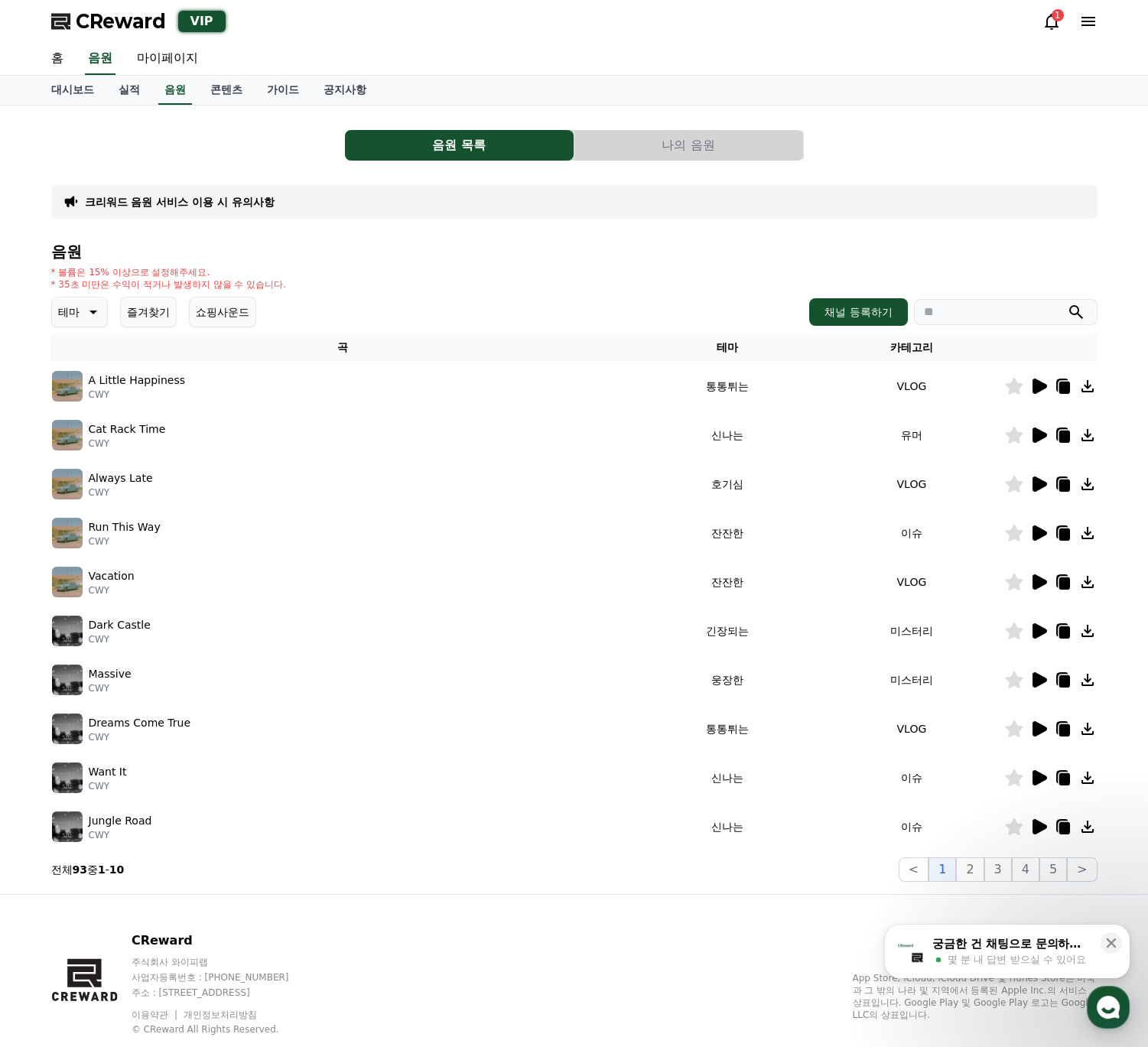
click at [521, 261] on div "음원 * 볼륨은 15% 이상으로 설정해주세요. * 35초 미만은 수익이 적거나 발생하지 않을 수 있습니다. 테마 즐겨찾기 쇼핑사운드 채널 등록…" at bounding box center [574, 562] width 1046 height 639
click at [156, 56] on link "마이페이지" at bounding box center [167, 58] width 85 height 32
select select "**********"
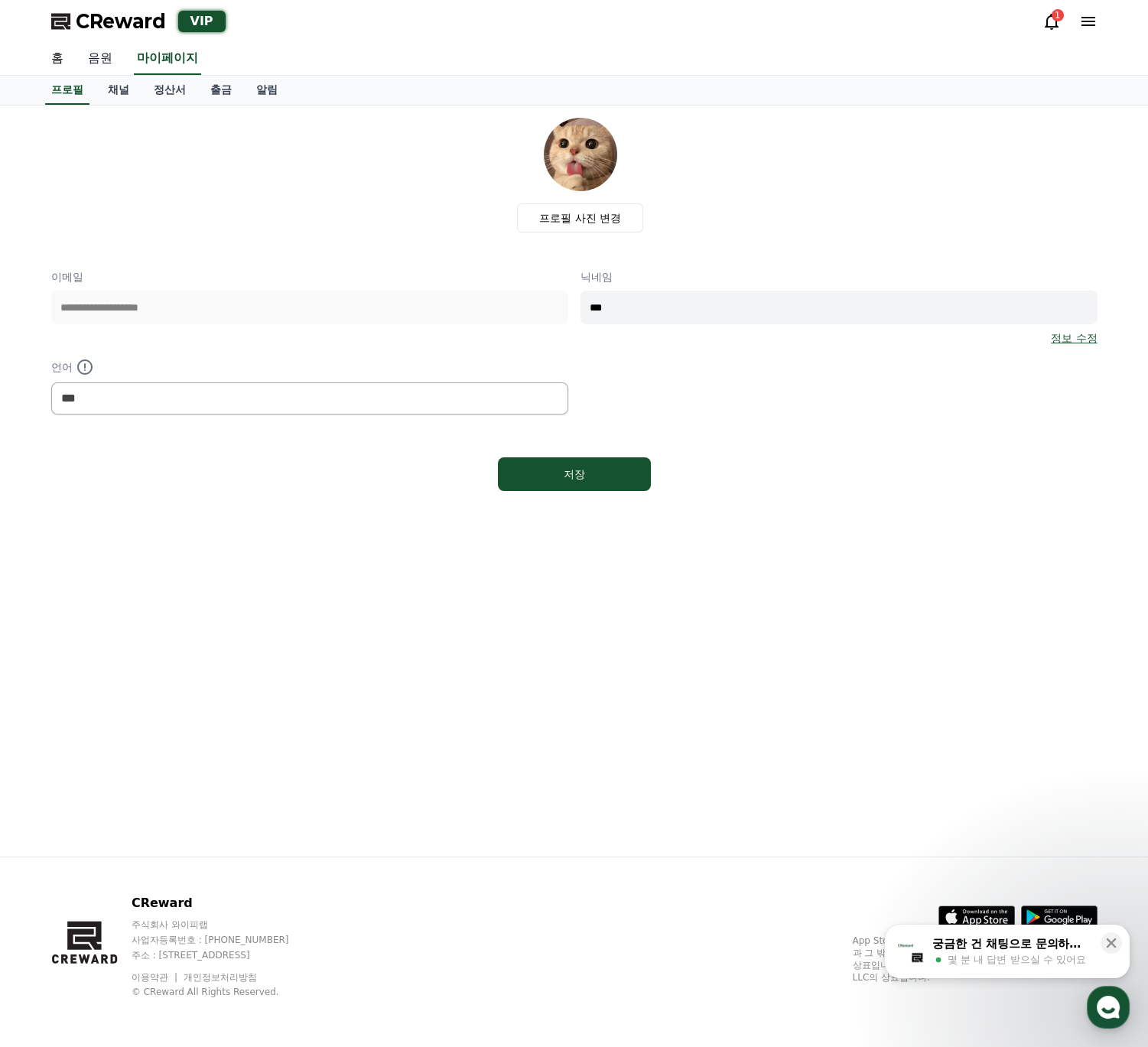
click at [99, 56] on link "음원" at bounding box center [100, 58] width 49 height 32
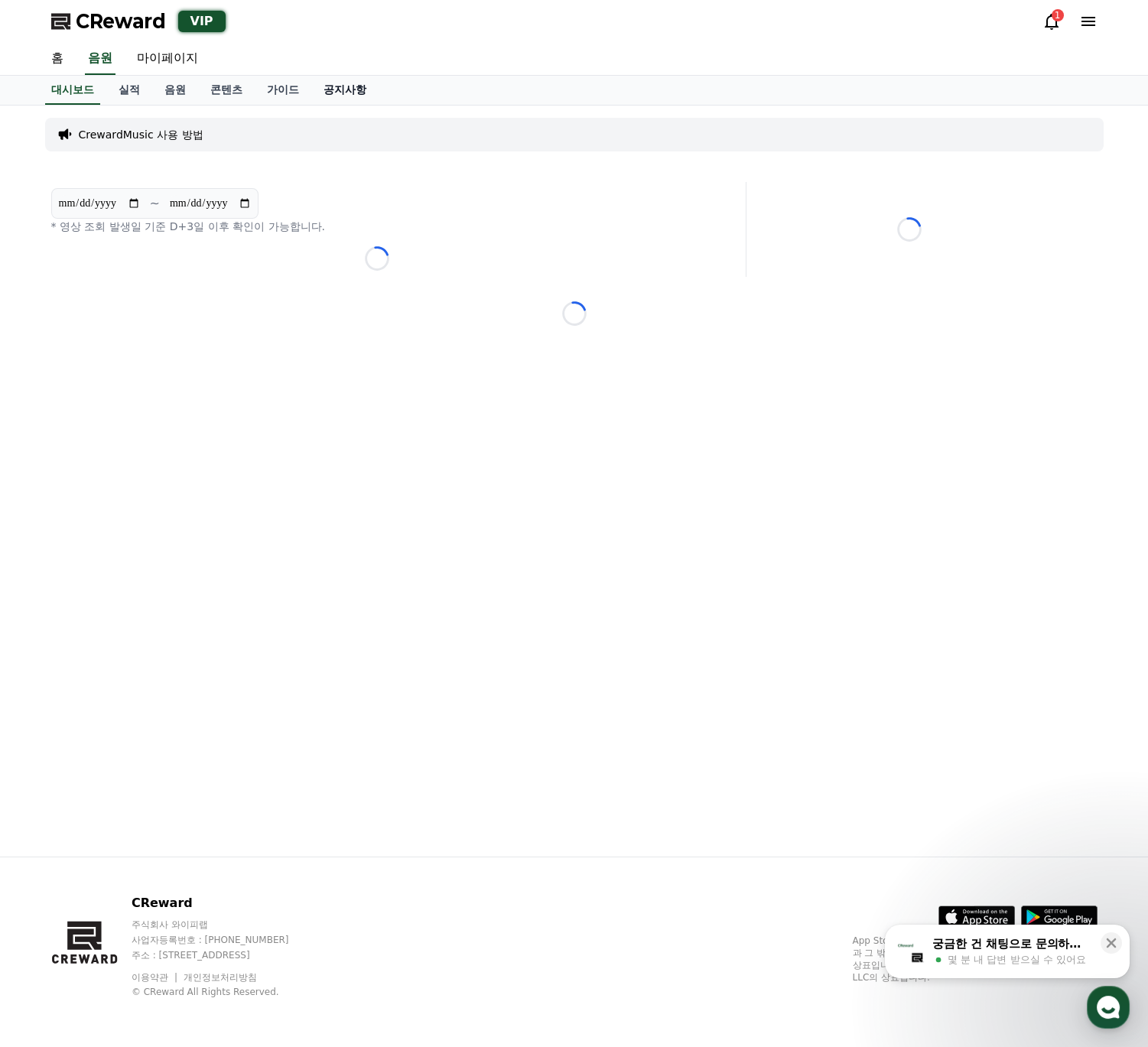
click at [344, 87] on link "공지사항" at bounding box center [345, 90] width 67 height 29
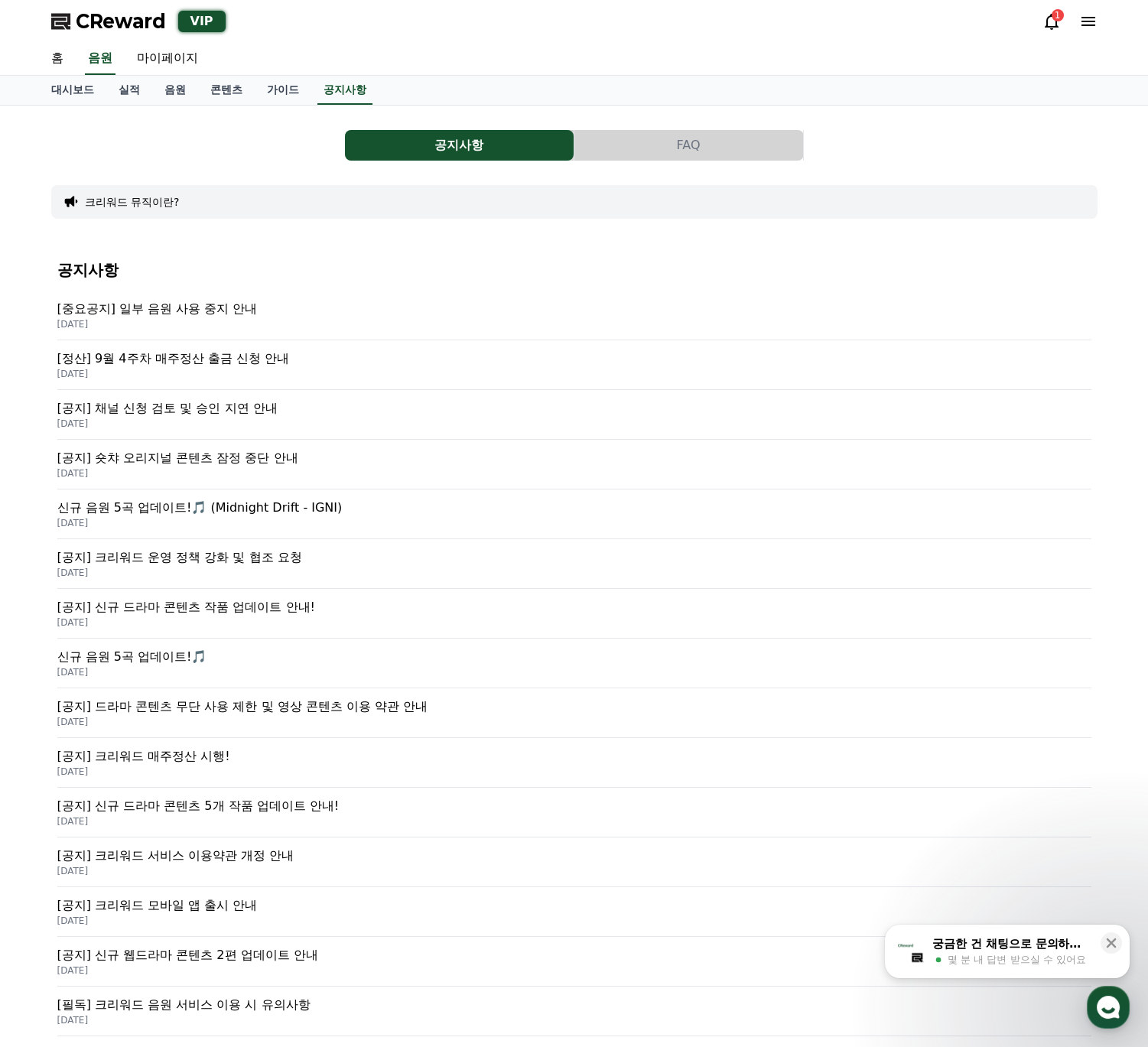
click at [217, 308] on p "[중요공지] 일부 음원 사용 중지 안내" at bounding box center [574, 309] width 1034 height 18
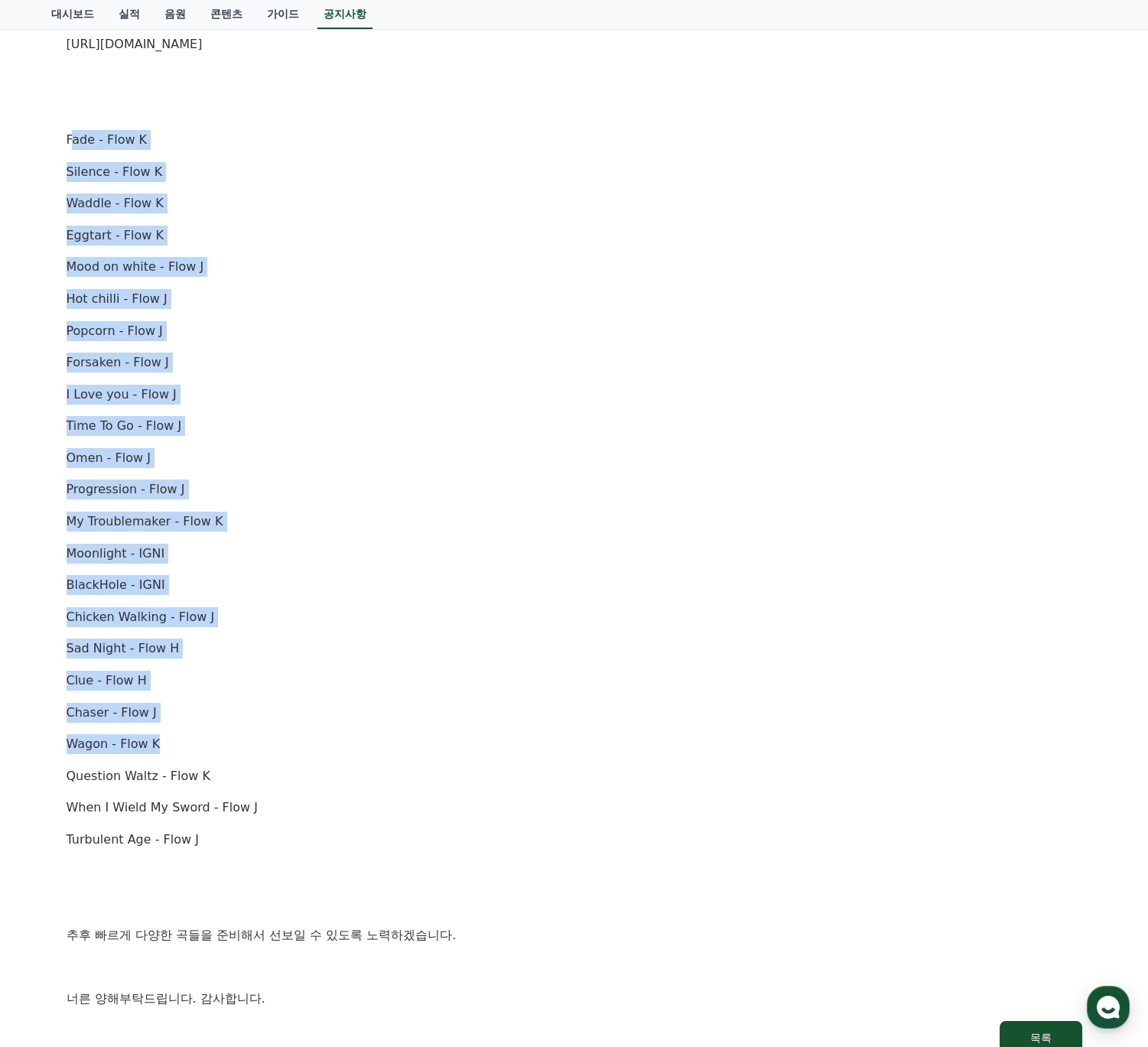
scroll to position [486, 0]
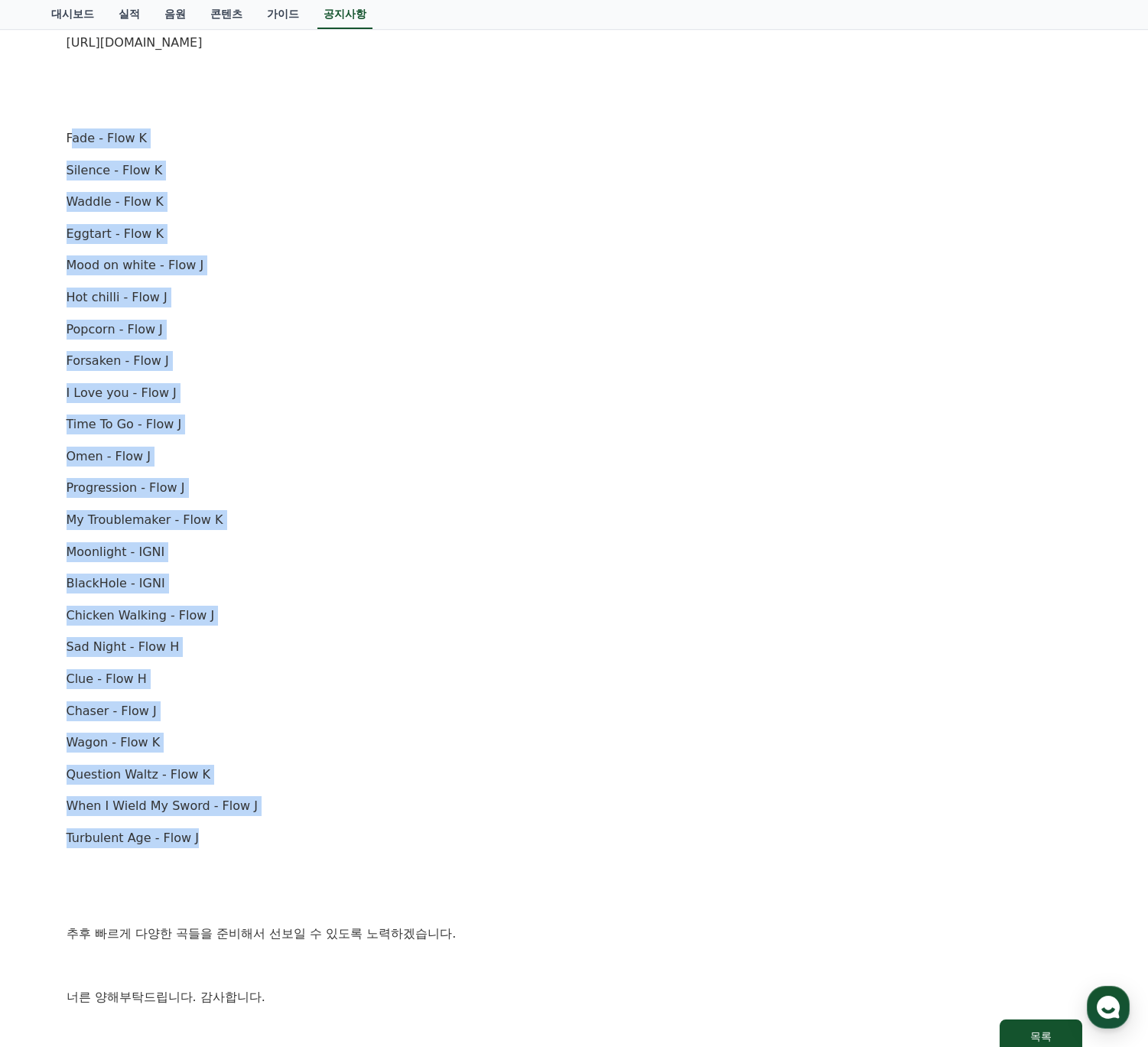
drag, startPoint x: 71, startPoint y: 505, endPoint x: 305, endPoint y: 824, distance: 395.6
click at [305, 824] on div "안녕하세요, 크리워드입니다. [DATE] 오후 4시(한국 표준시간 기준)를 기점으로 아래 항목에 해당하는 음원에 [DATE] 사용이 중지됩니다…" at bounding box center [575, 409] width 1016 height 1198
drag, startPoint x: 246, startPoint y: 834, endPoint x: 42, endPoint y: 133, distance: 730.1
click at [42, 133] on div "공지사항 FAQ [중요공지] 일부 음원 사용 중지 안내 작성일: [DATE] 안녕하세요, 크리워드입니다. [DATE] 오후 4시(한국 표준시간…" at bounding box center [574, 351] width 1071 height 1461
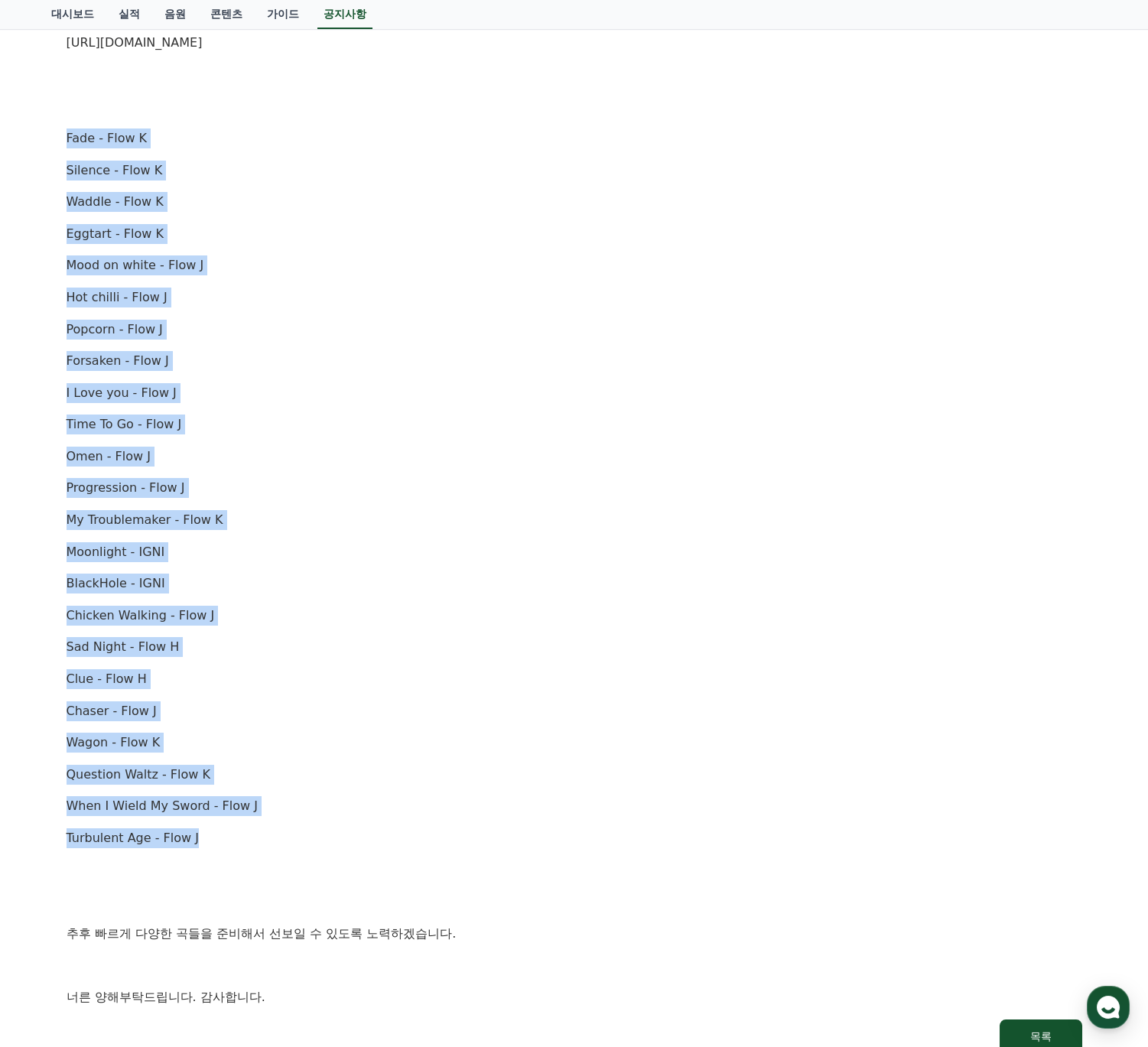
click at [74, 158] on div "안녕하세요, 크리워드입니다. [DATE] 오후 4시(한국 표준시간 기준)를 기점으로 아래 항목에 해당하는 음원에 [DATE] 사용이 중지됩니다…" at bounding box center [575, 409] width 1016 height 1198
drag, startPoint x: 56, startPoint y: 135, endPoint x: 276, endPoint y: 835, distance: 733.8
click at [269, 829] on div "[중요공지] 일부 음원 사용 중지 안내 작성일: [DATE] 안녕하세요, 크리워드입니다. [DATE] 오후 4시(한국 표준시간 기준)를 기점으…" at bounding box center [574, 384] width 1046 height 1369
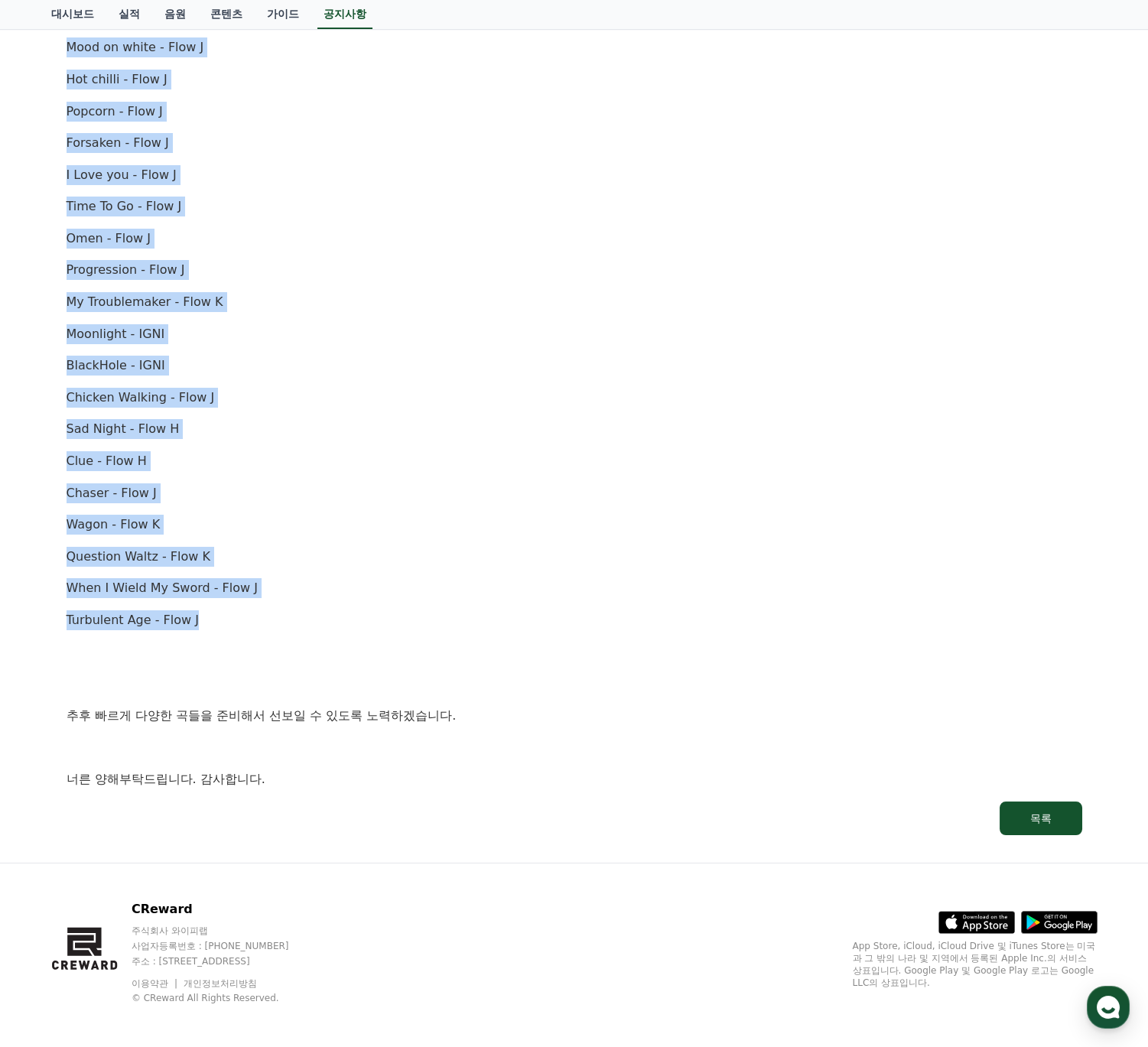
scroll to position [709, 0]
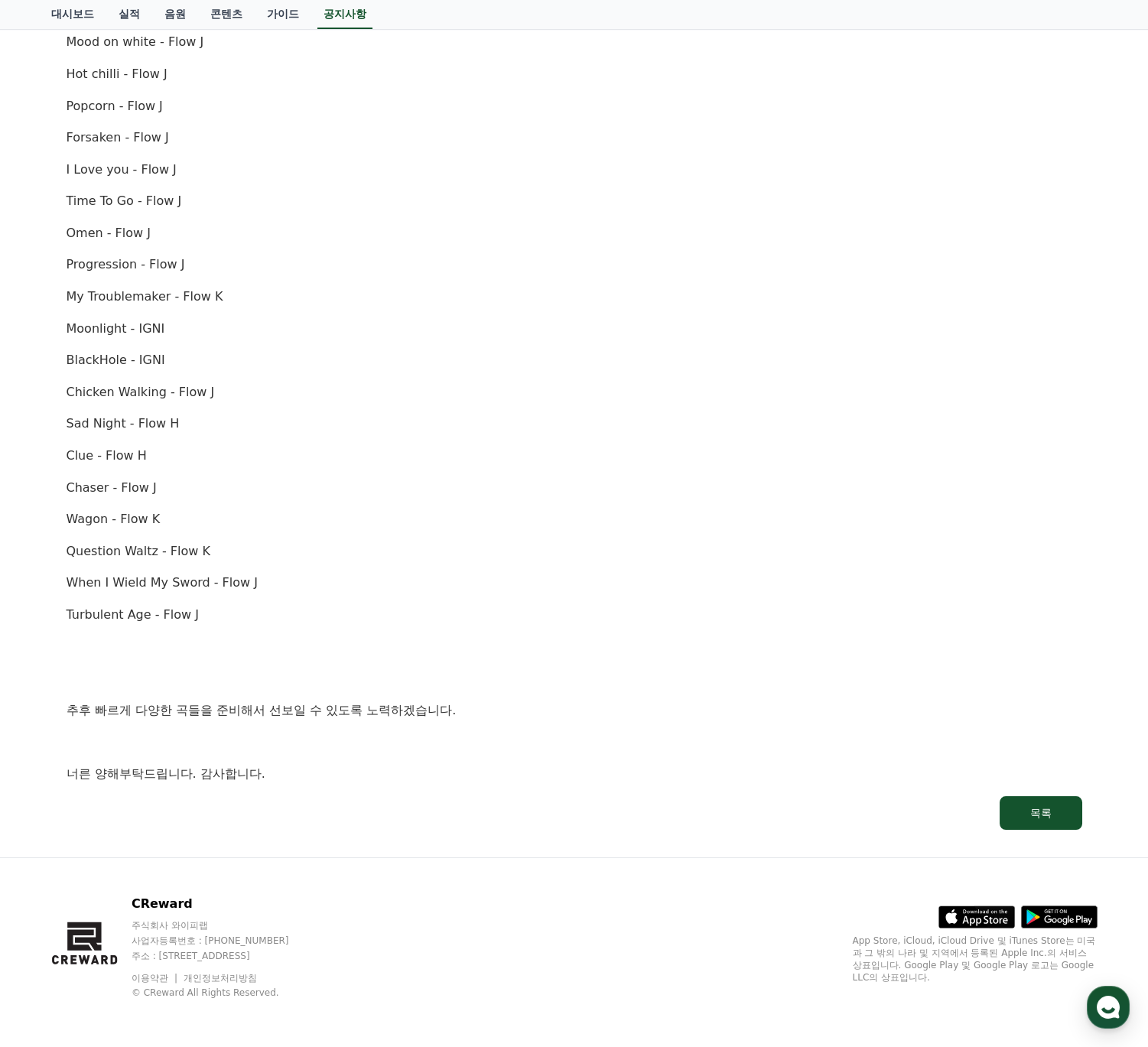
click at [329, 761] on div "안녕하세요, 크리워드입니다. [DATE] 오후 4시(한국 표준시간 기준)를 기점으로 아래 항목에 해당하는 음원에 [DATE] 사용이 중지됩니다…" at bounding box center [575, 186] width 1016 height 1198
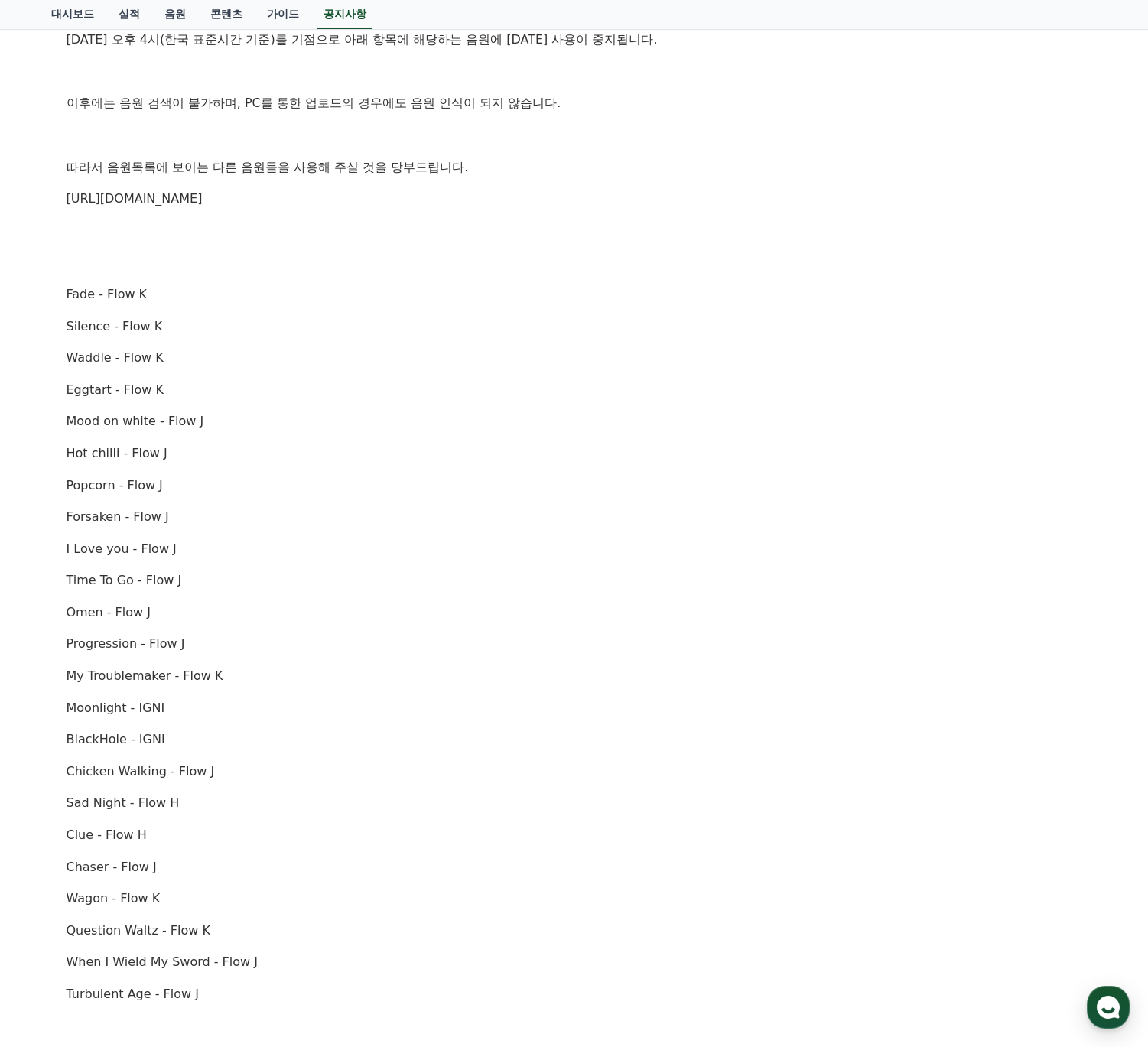
scroll to position [0, 0]
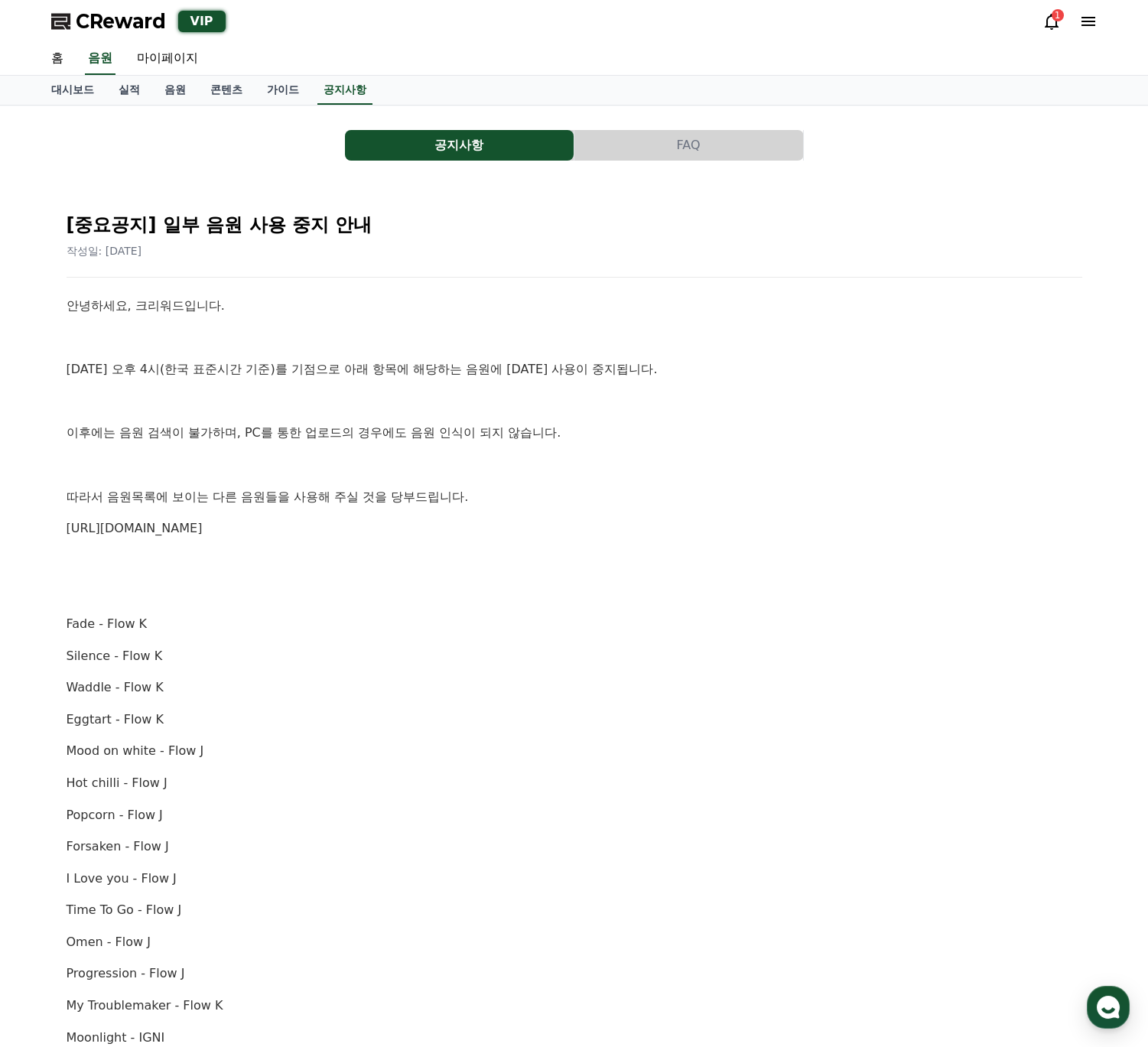
click at [348, 659] on p "Silence - Flow K" at bounding box center [575, 656] width 1016 height 19
click at [423, 591] on p at bounding box center [575, 591] width 1016 height 19
click at [477, 575] on div "안녕하세요, 크리워드입니다. [DATE] 오후 4시(한국 표준시간 기준)를 기점으로 아래 항목에 해당하는 음원에 [DATE] 사용이 중지됩니다…" at bounding box center [575, 895] width 1016 height 1198
click at [501, 591] on p at bounding box center [575, 591] width 1016 height 19
